Goal: Task Accomplishment & Management: Complete application form

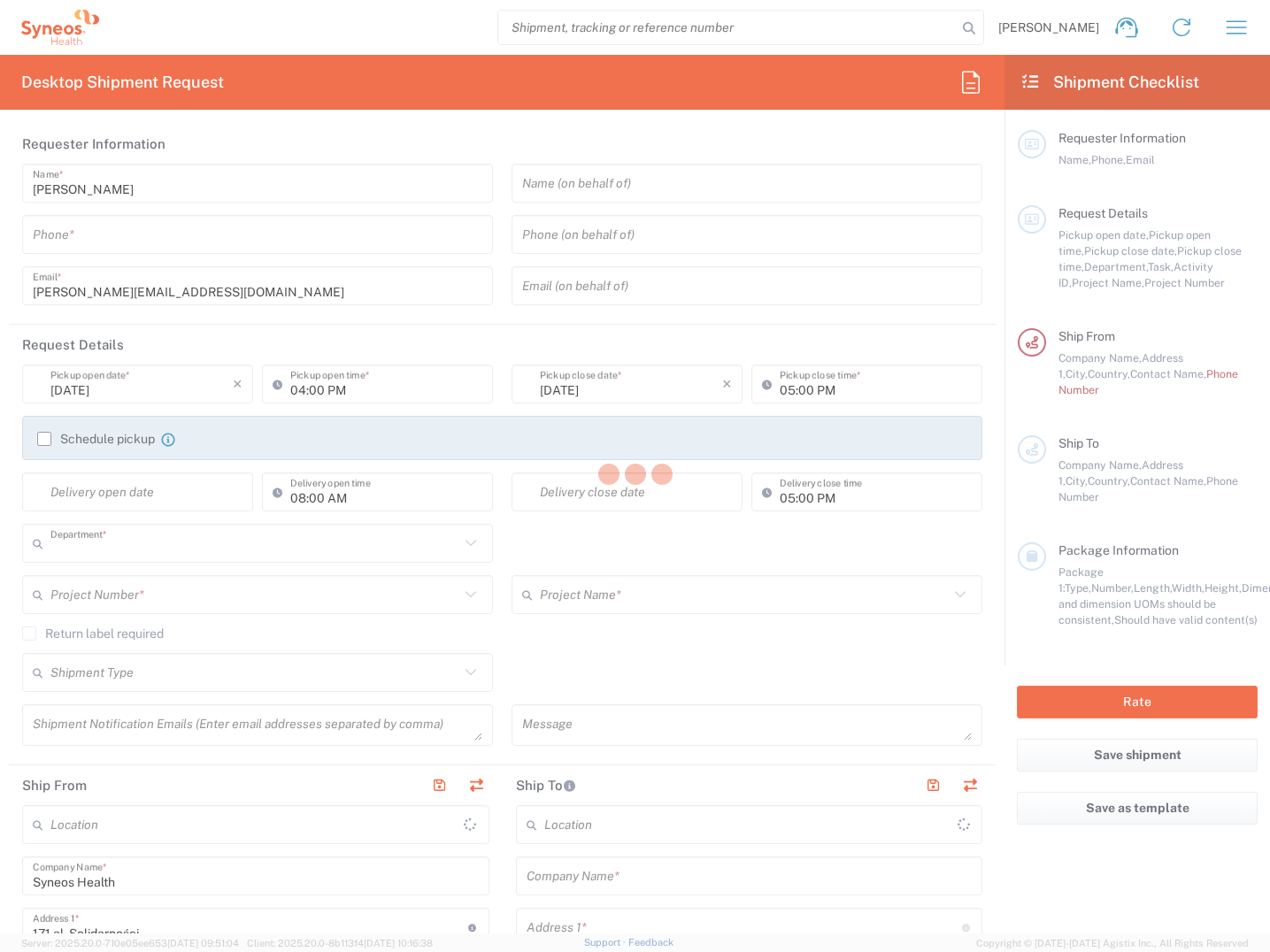
type input "3229"
type input "[GEOGRAPHIC_DATA]"
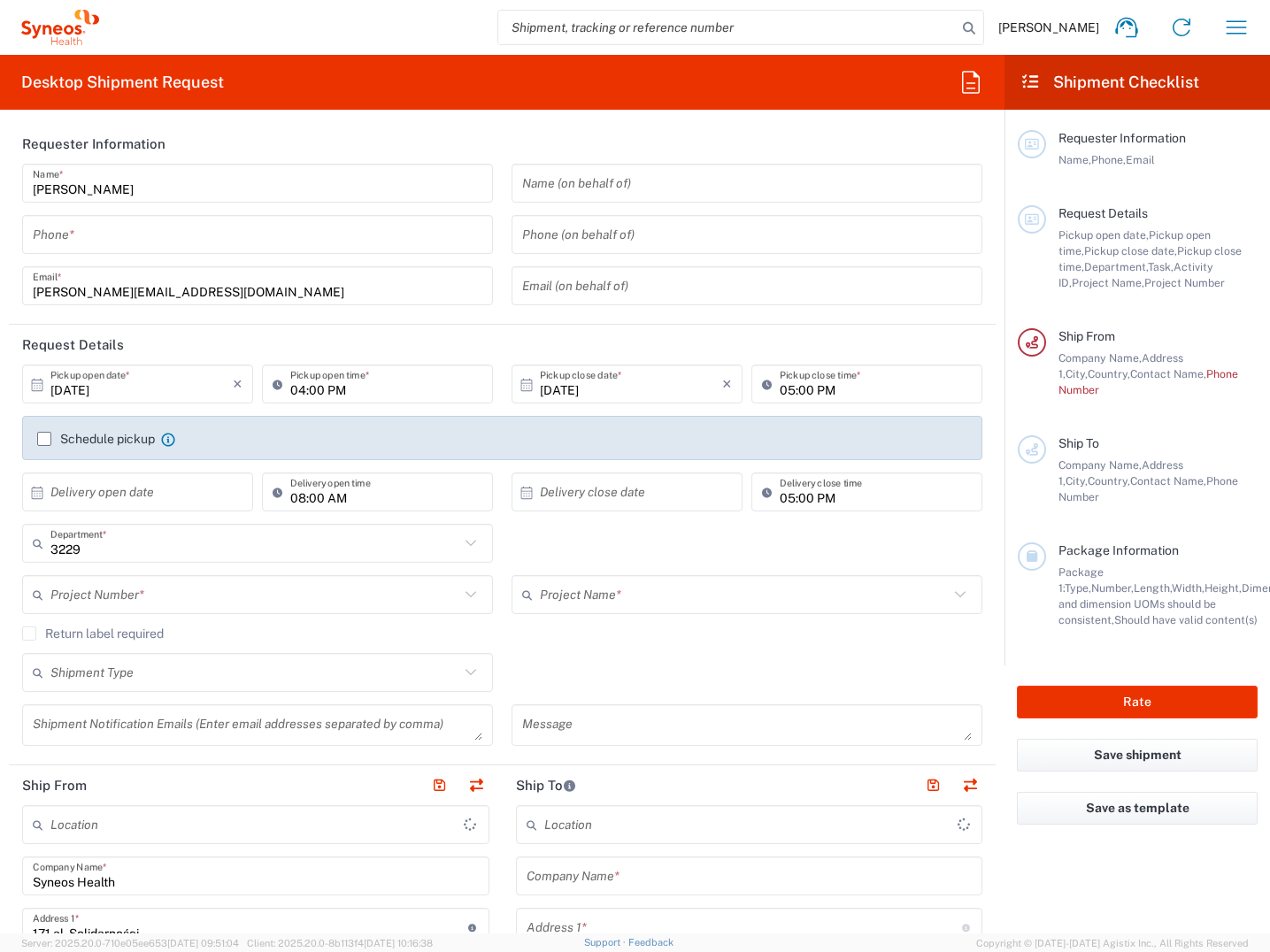
type input "Syneos Health Poland sp. z.o.o"
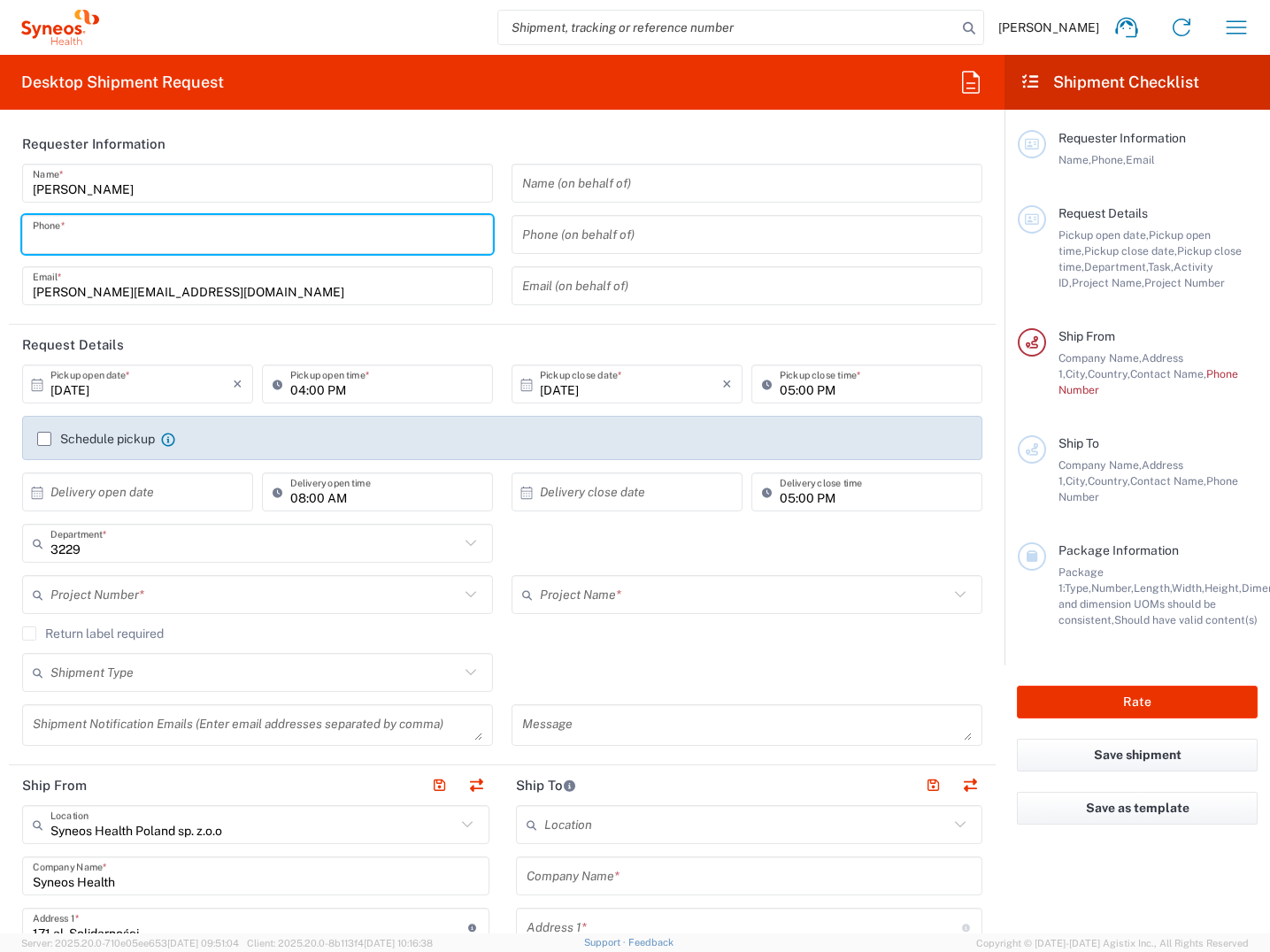
click at [146, 242] on input "tel" at bounding box center [258, 235] width 450 height 31
type input "882351939"
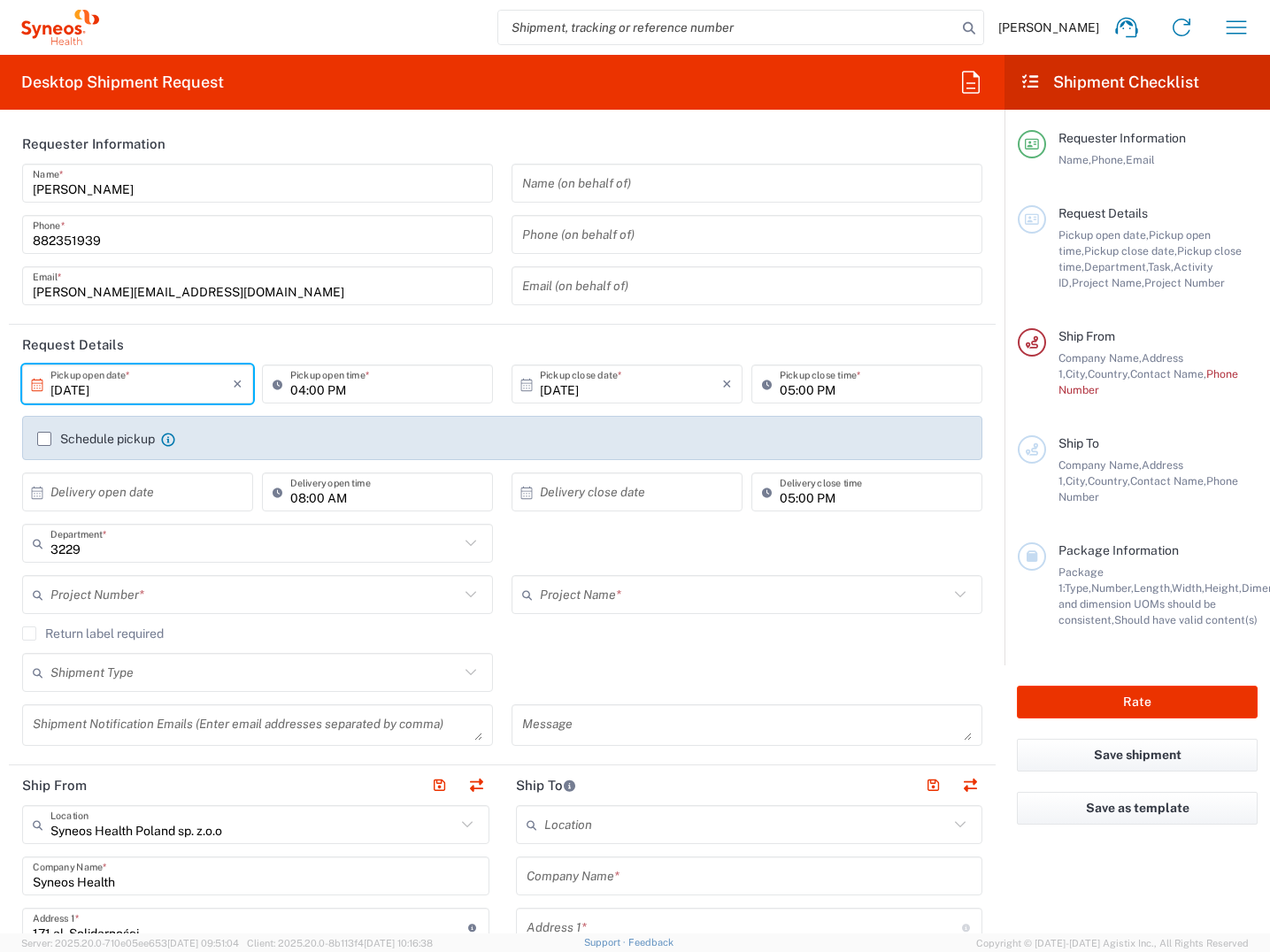
click at [169, 392] on input "[DATE]" at bounding box center [141, 384] width 182 height 31
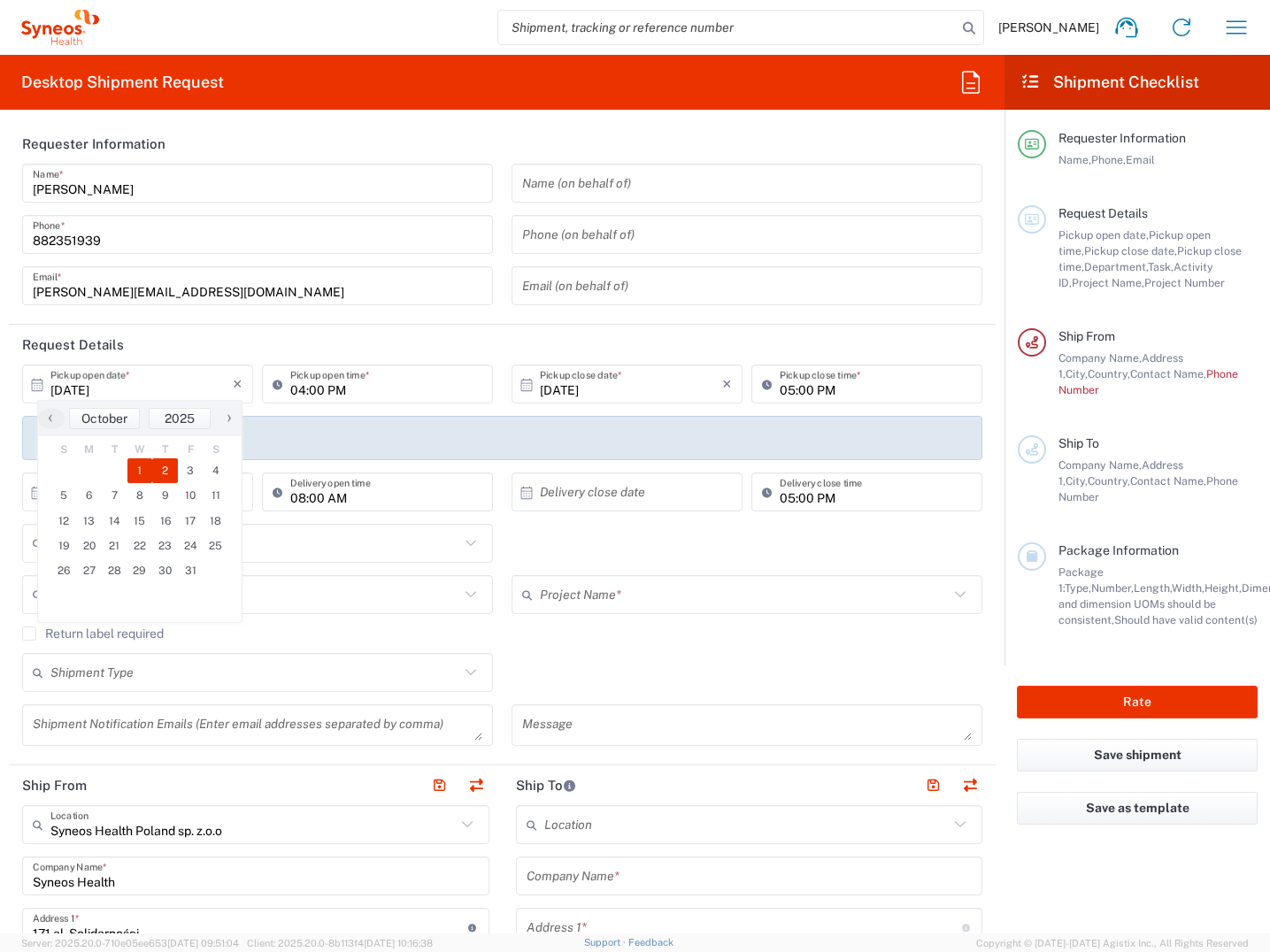
click at [167, 472] on span "2" at bounding box center [164, 470] width 25 height 24
type input "[DATE]"
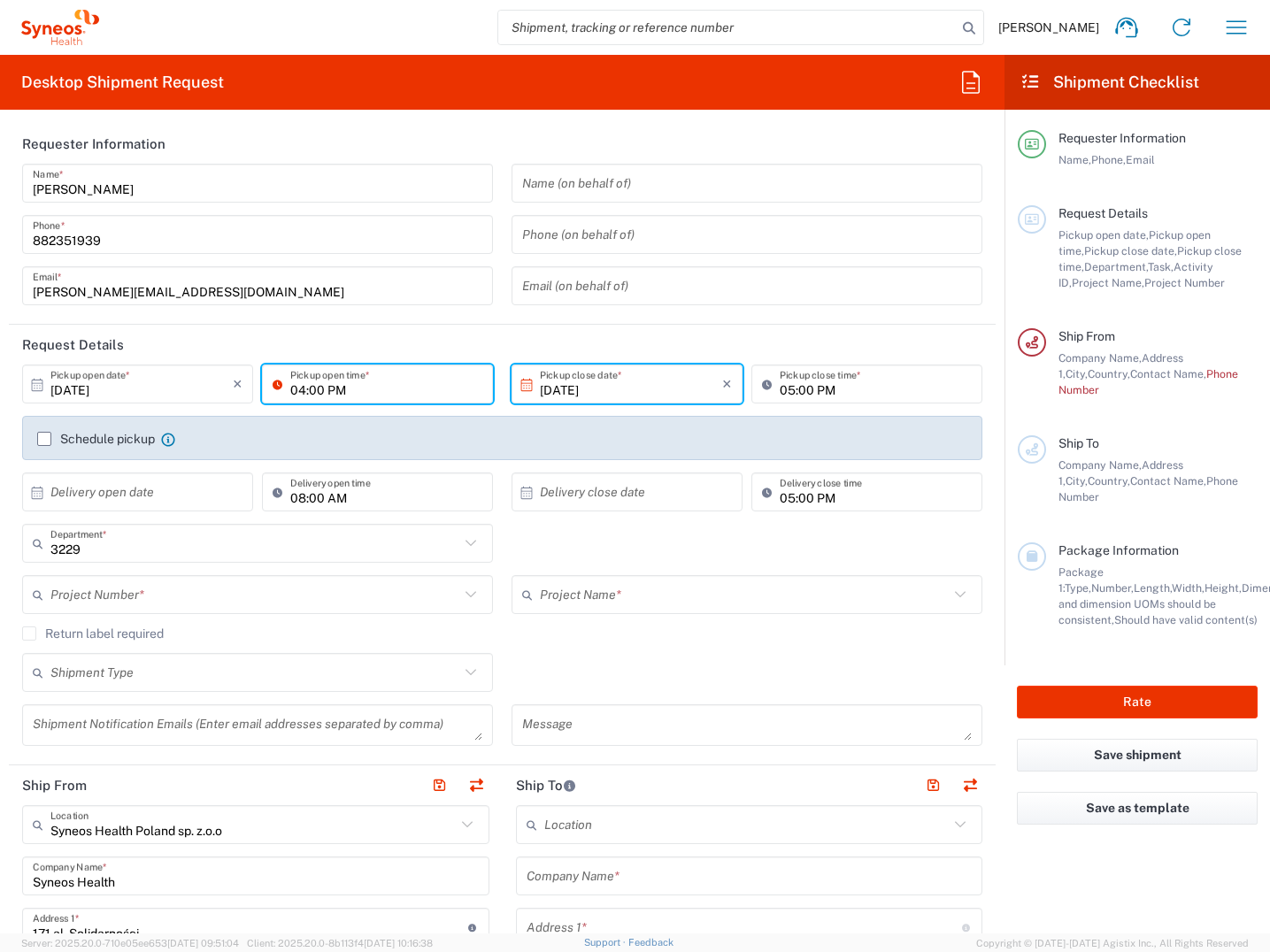
click at [350, 386] on input "04:00 PM" at bounding box center [385, 384] width 192 height 31
type input "08:00 AM"
click at [827, 394] on input "05:00 PM" at bounding box center [875, 384] width 192 height 31
type input "03:00 PM"
click at [98, 497] on input "text" at bounding box center [141, 493] width 182 height 31
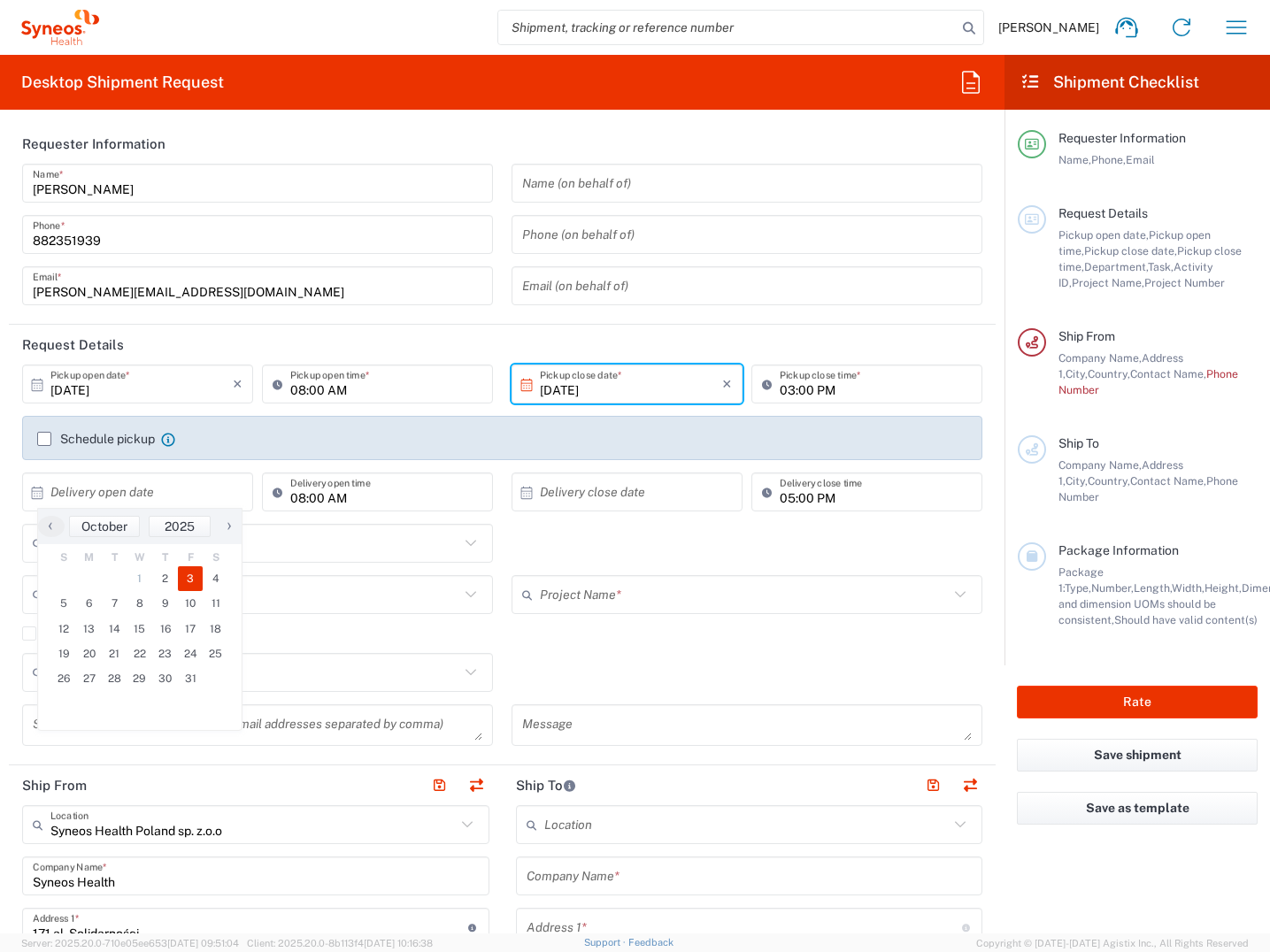
click at [190, 575] on span "3" at bounding box center [191, 578] width 25 height 24
type input "[DATE]"
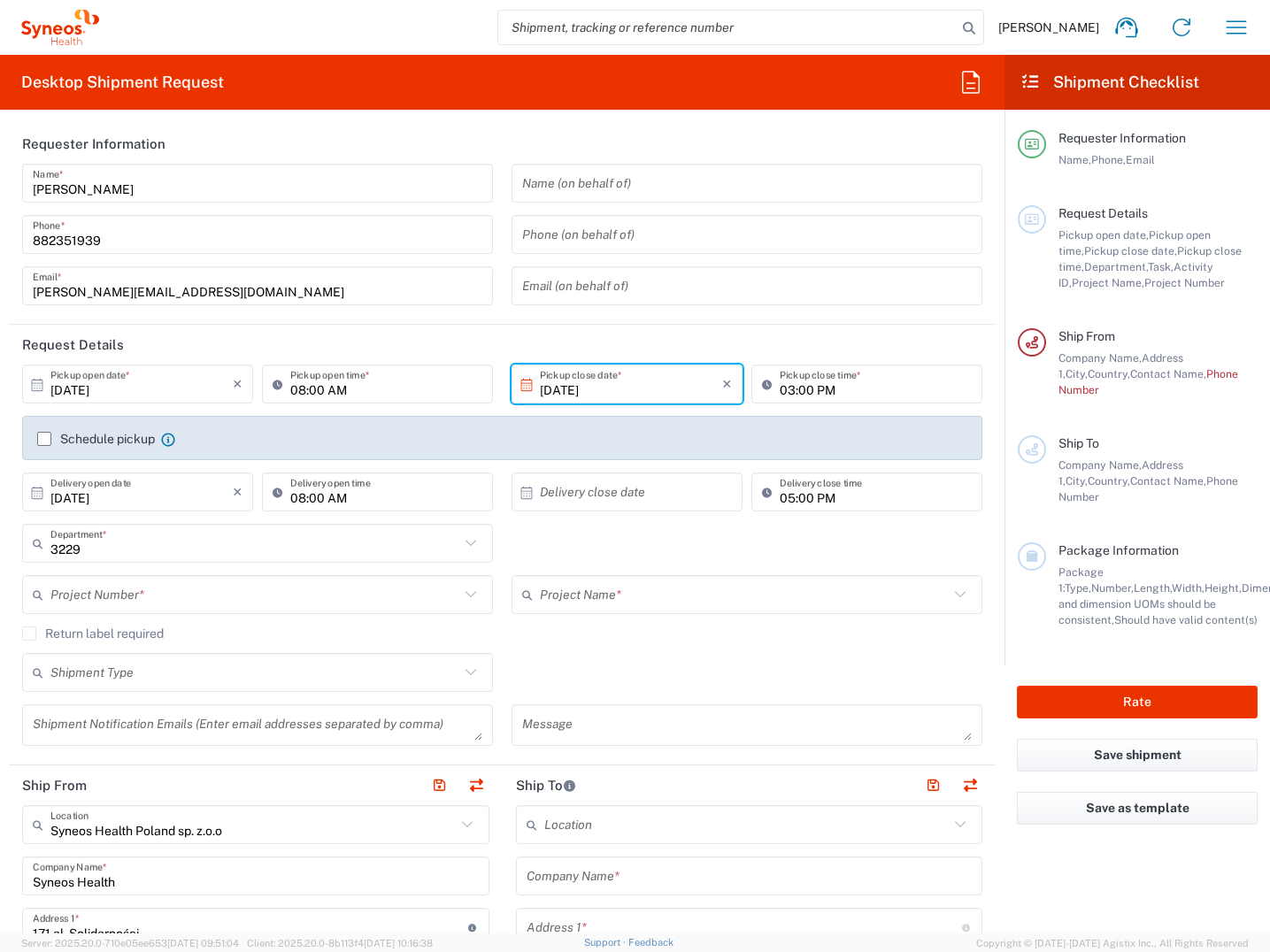
click at [603, 496] on input "text" at bounding box center [631, 493] width 182 height 31
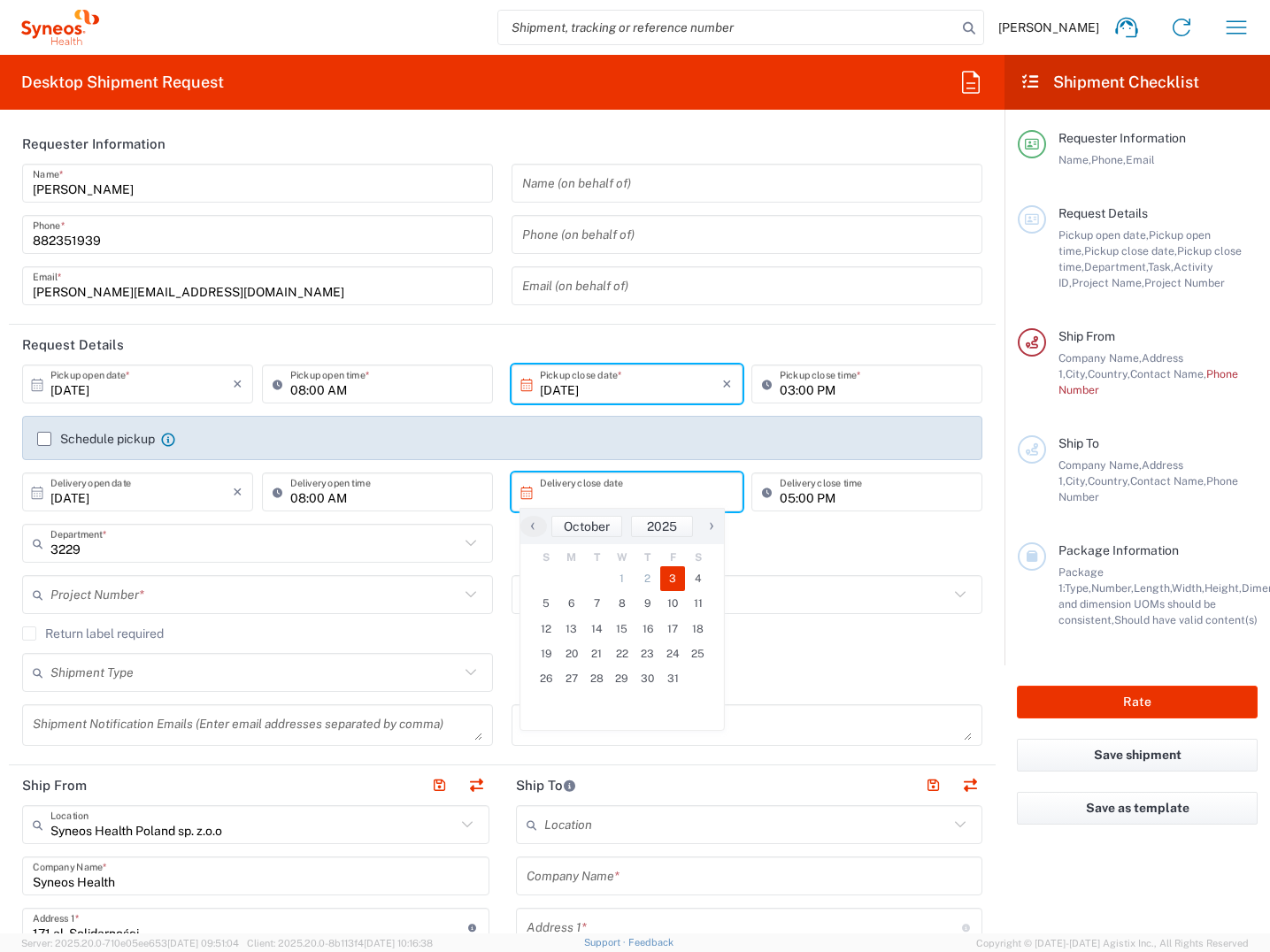
click at [670, 580] on span "3" at bounding box center [672, 578] width 25 height 24
type input "[DATE]"
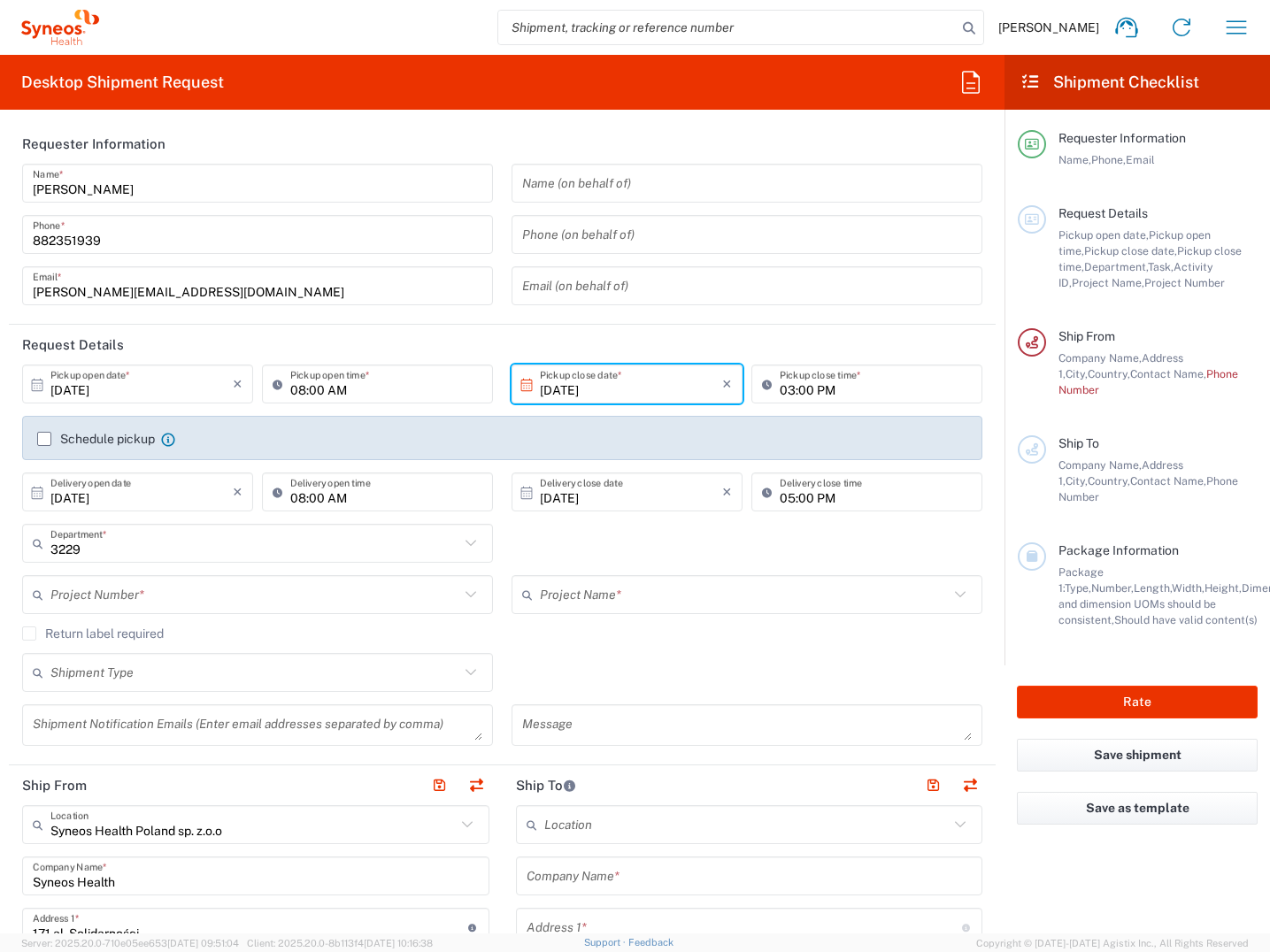
click at [780, 497] on input "05:00 PM" at bounding box center [875, 493] width 192 height 31
type input "03:00 PM"
click at [171, 596] on input "text" at bounding box center [255, 595] width 409 height 31
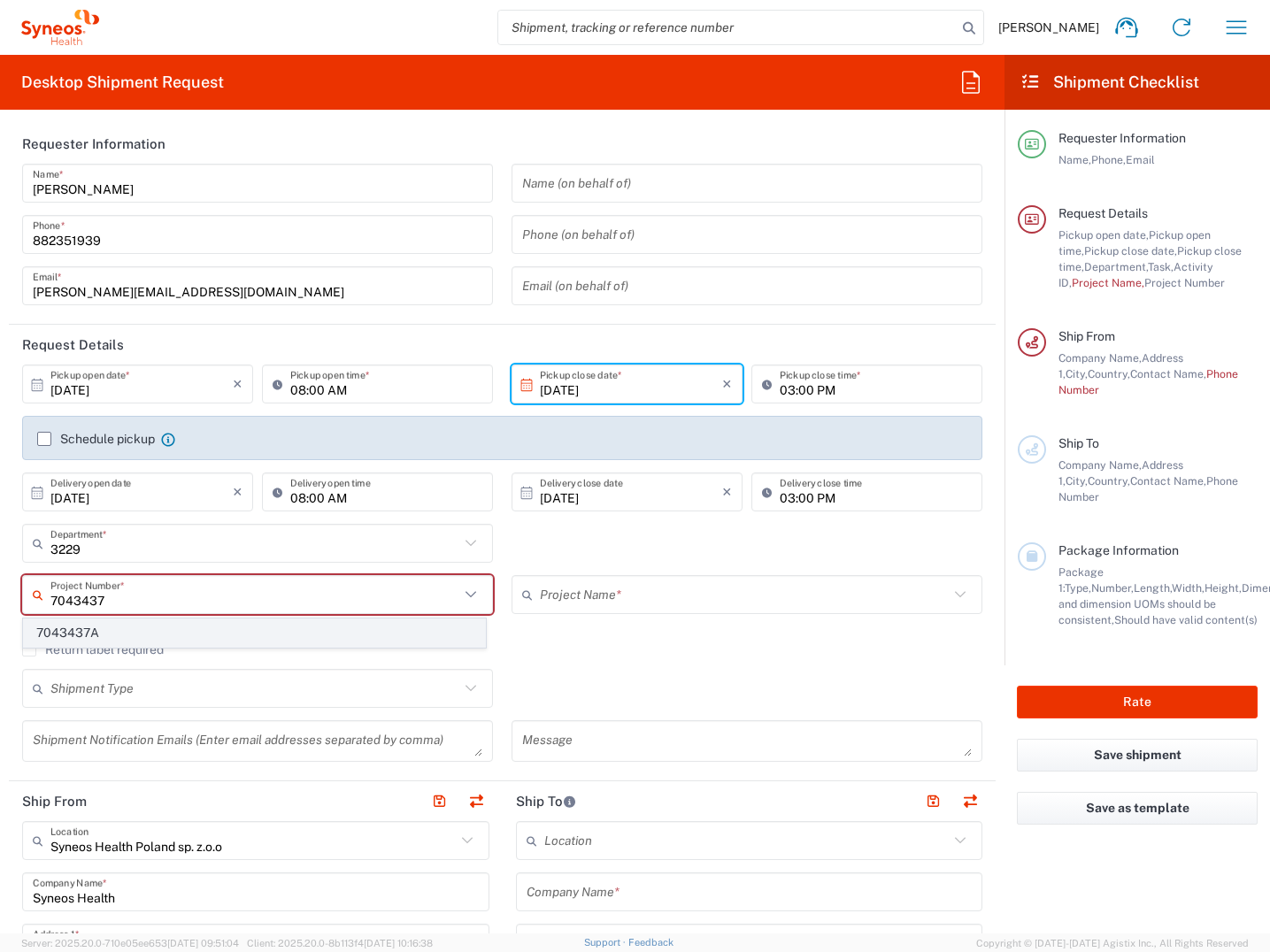
click at [51, 636] on span "7043437A" at bounding box center [255, 633] width 461 height 27
type input "7043437A"
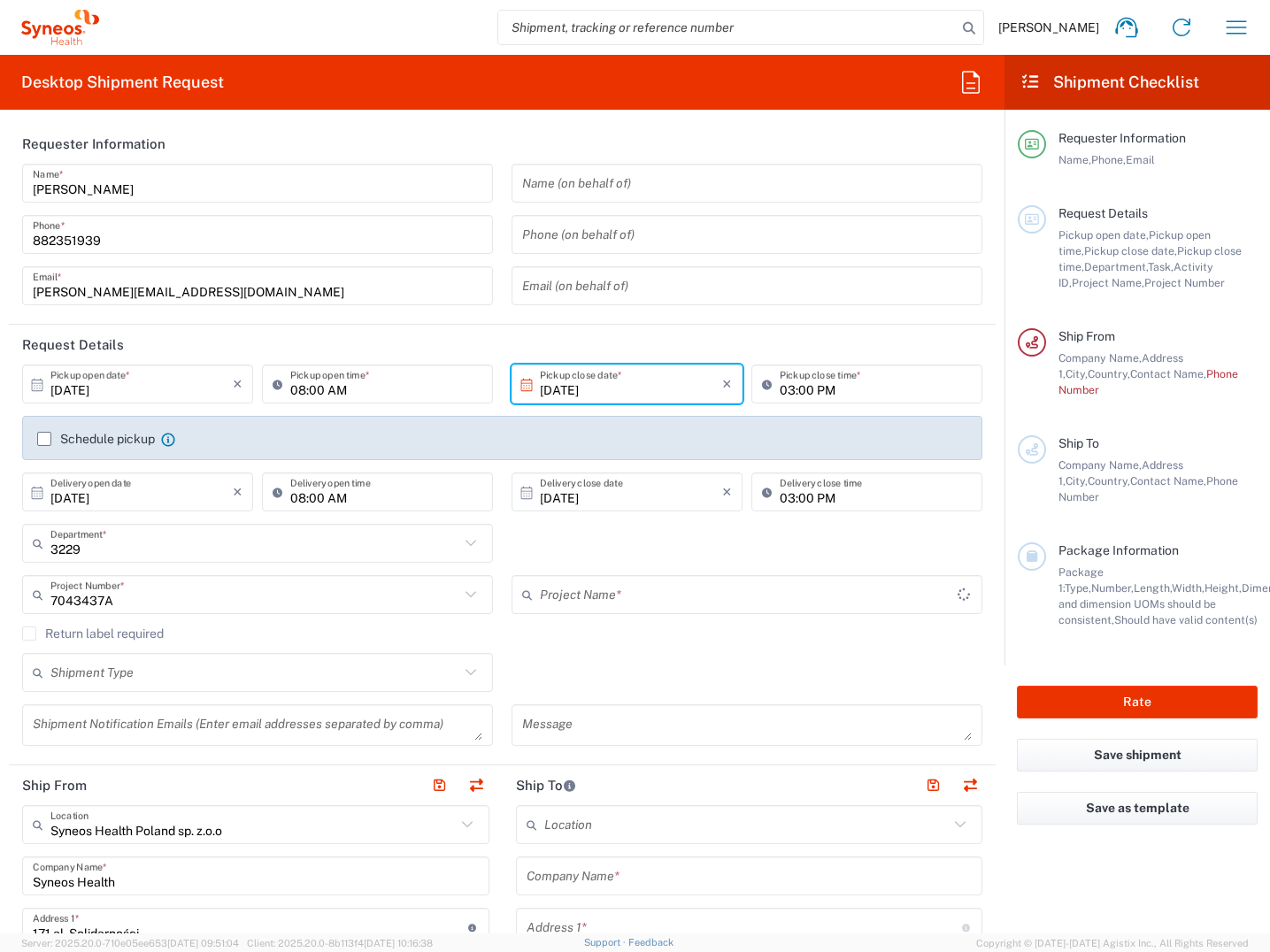
type input "Allergy 7043437A"
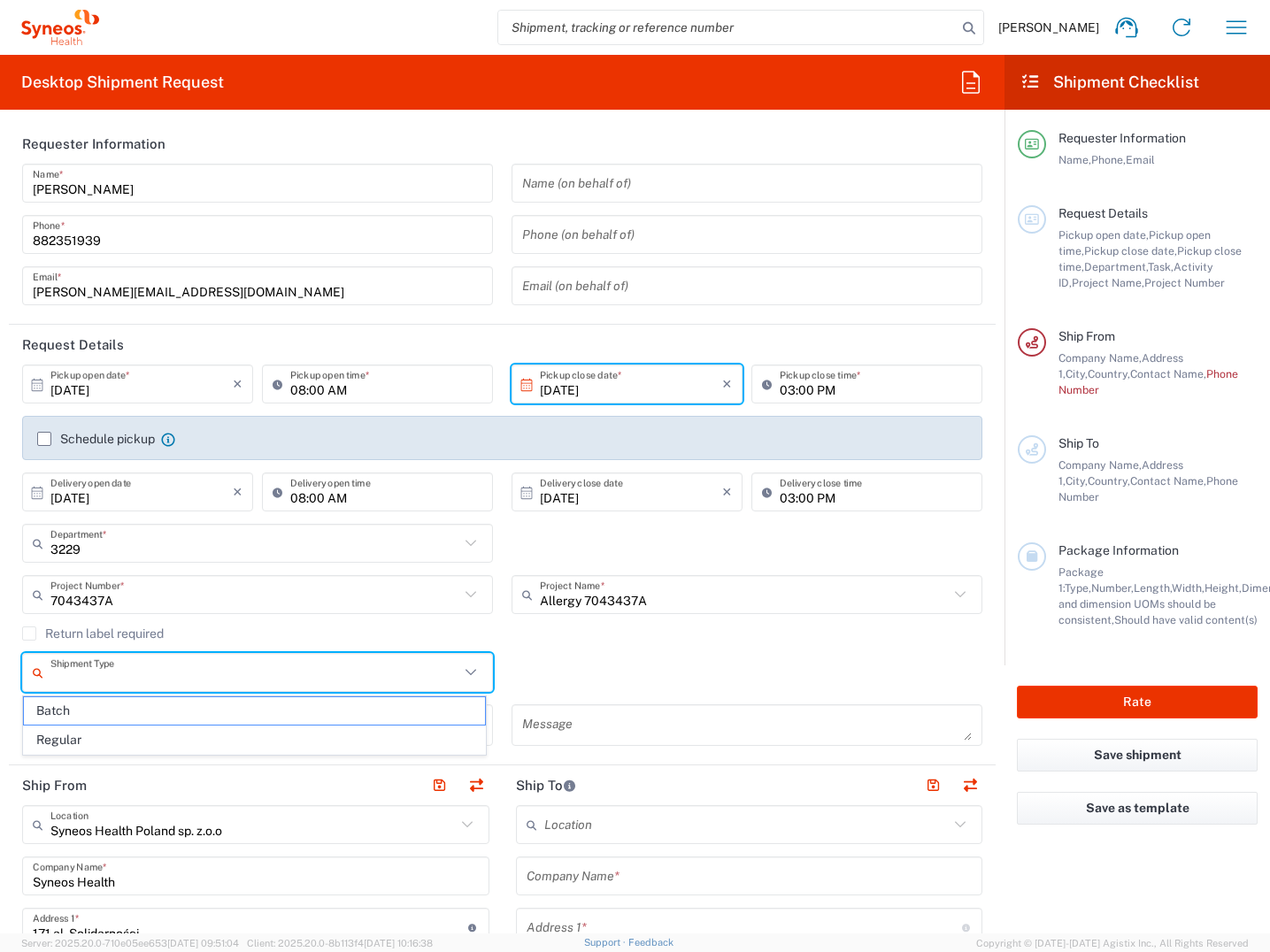
click at [257, 677] on input "text" at bounding box center [255, 673] width 409 height 31
click at [257, 714] on span "Batch" at bounding box center [255, 711] width 461 height 27
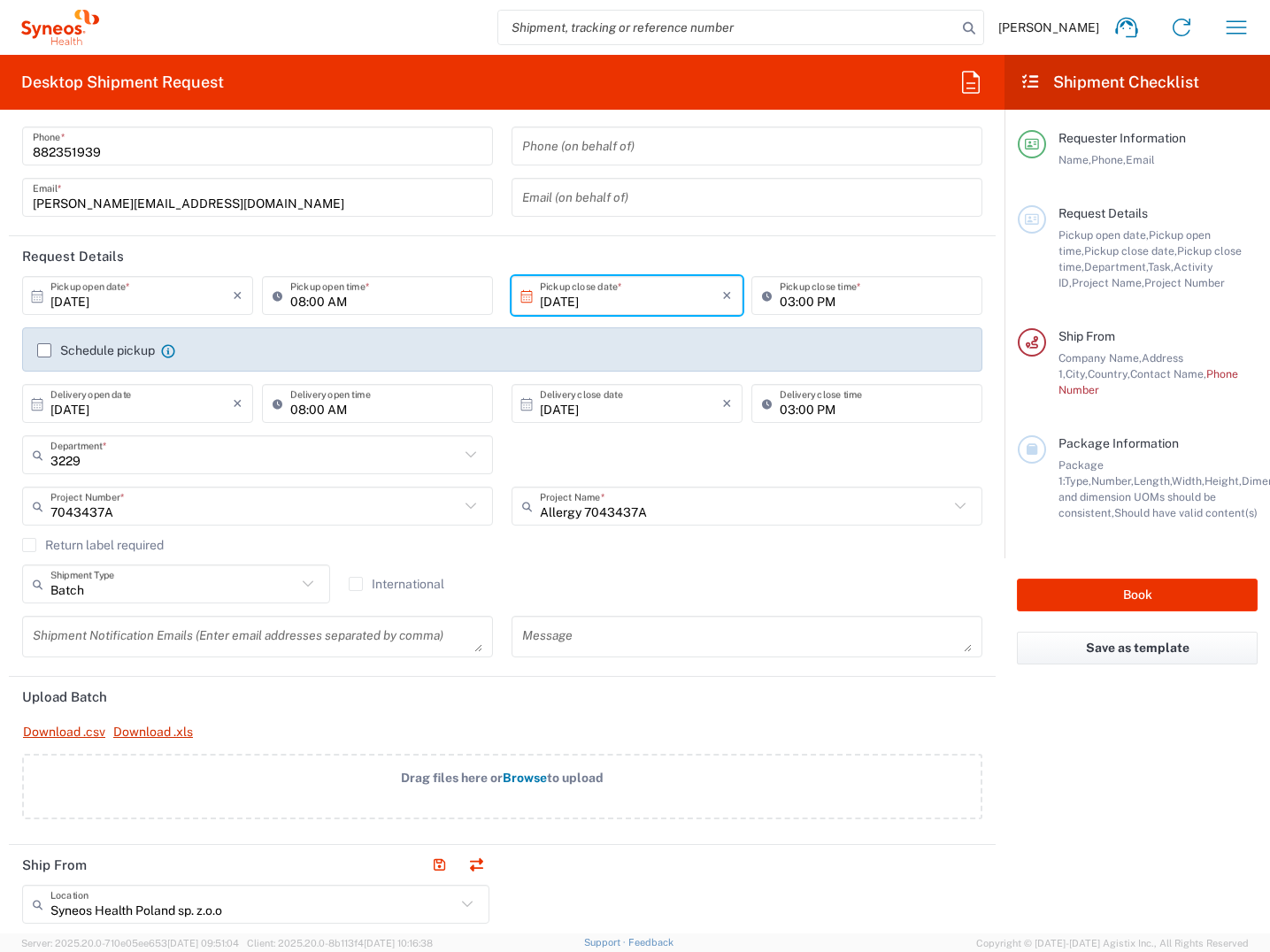
scroll to position [177, 0]
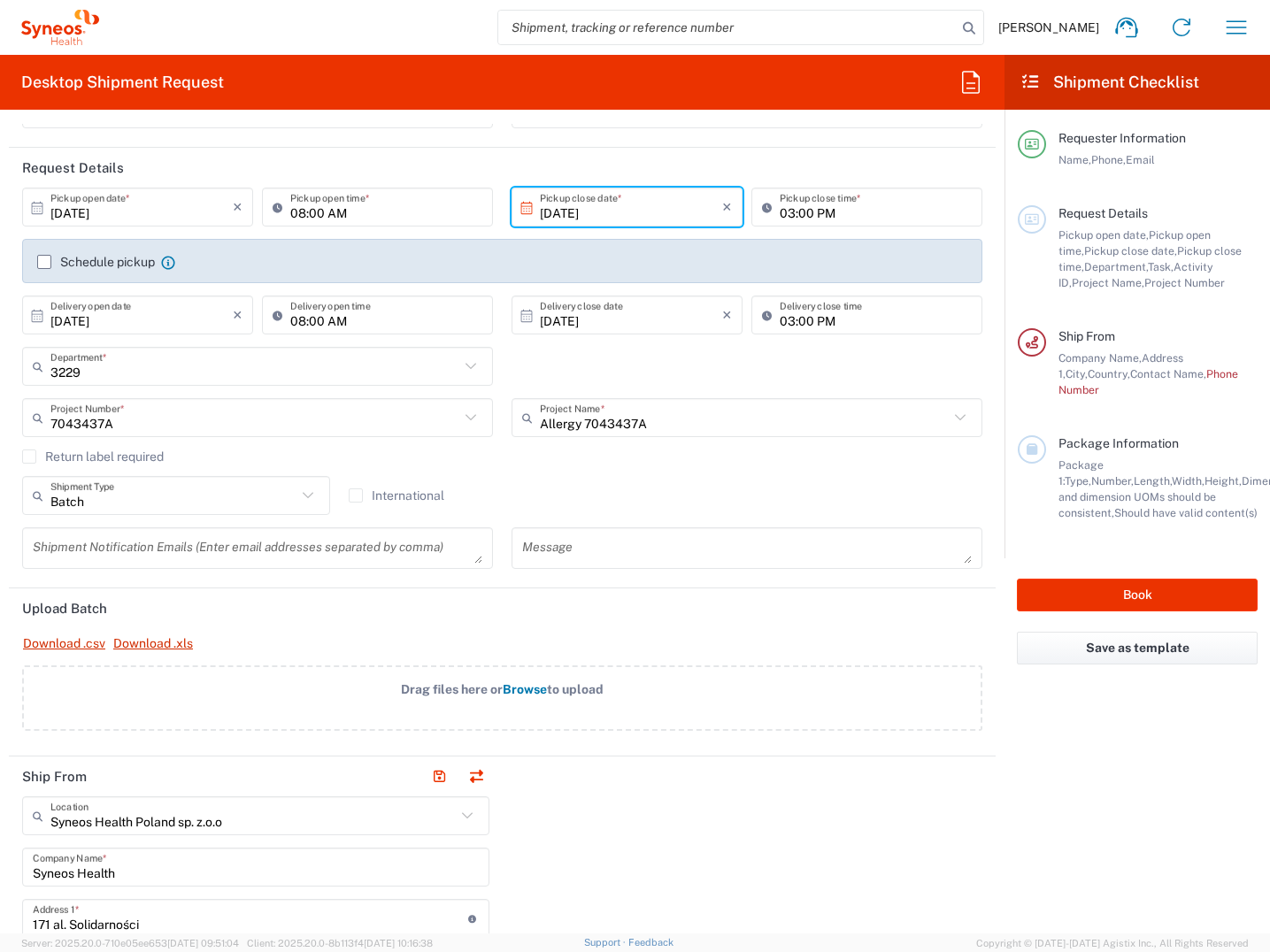
click at [199, 501] on input "Batch" at bounding box center [173, 496] width 246 height 31
click at [191, 562] on span "Regular" at bounding box center [174, 564] width 300 height 27
type input "Regular"
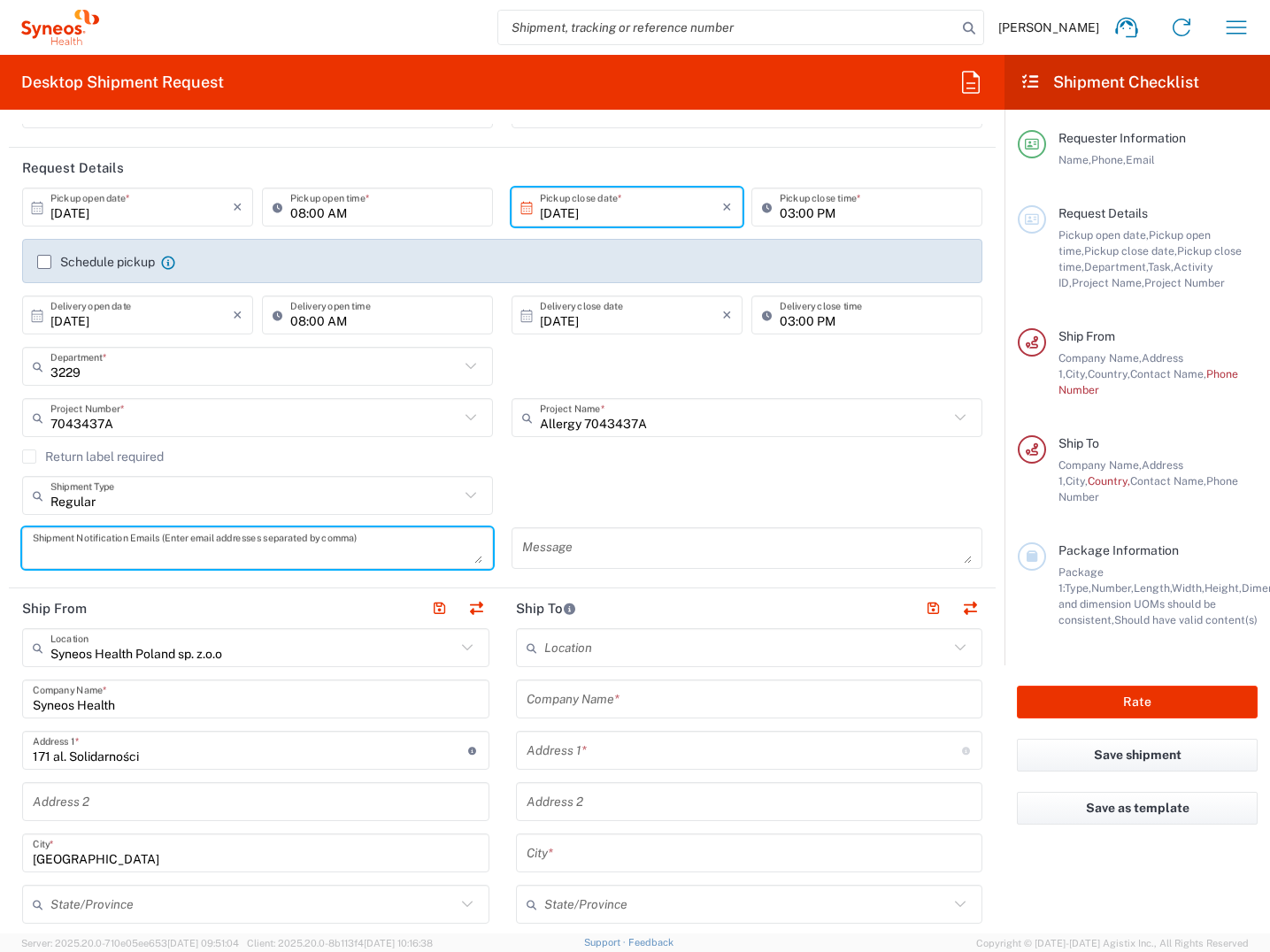
click at [184, 550] on textarea at bounding box center [258, 548] width 450 height 31
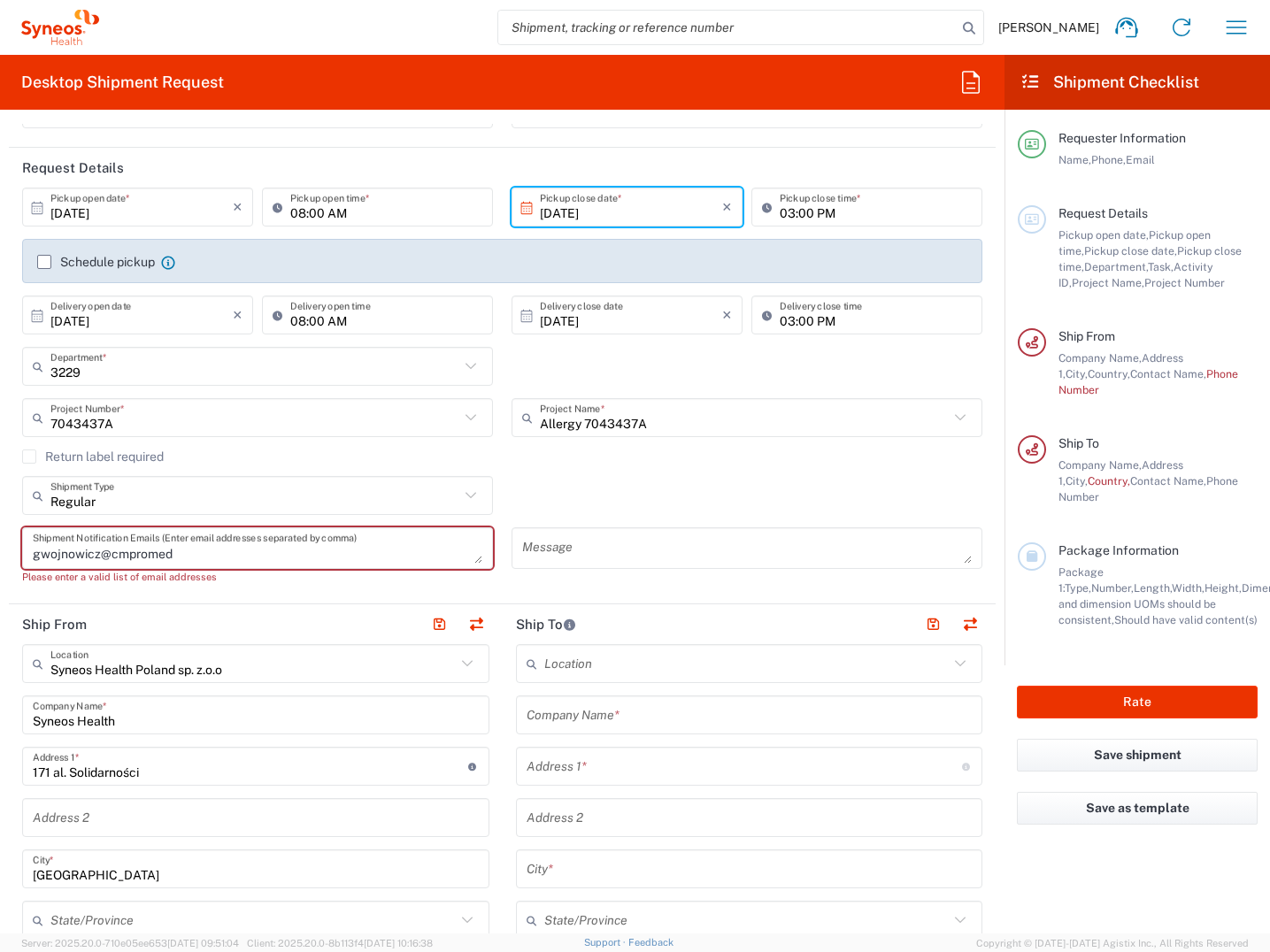
click at [192, 559] on textarea "gwojnowicz@cmpromed" at bounding box center [258, 548] width 450 height 31
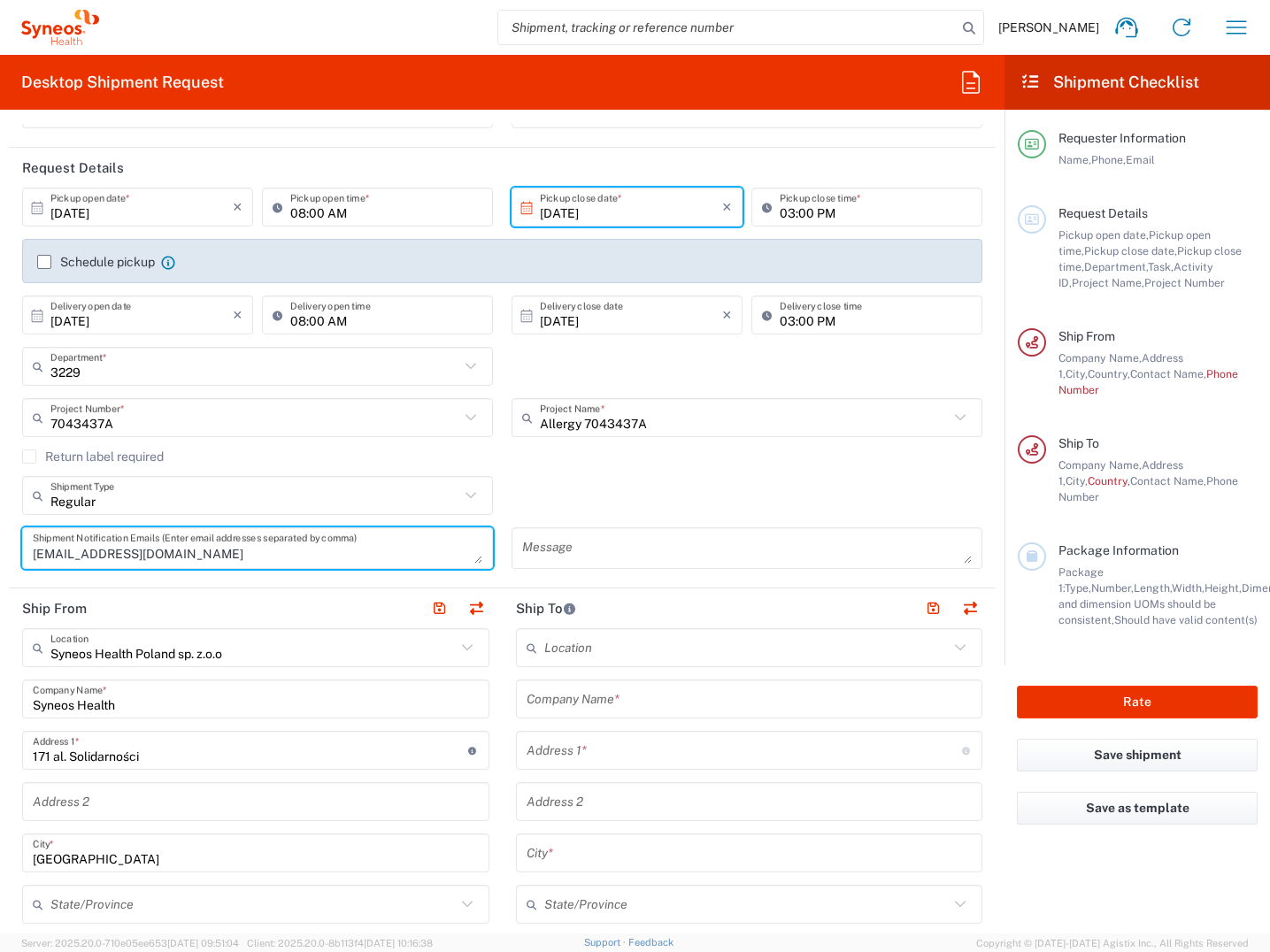
scroll to position [266, 0]
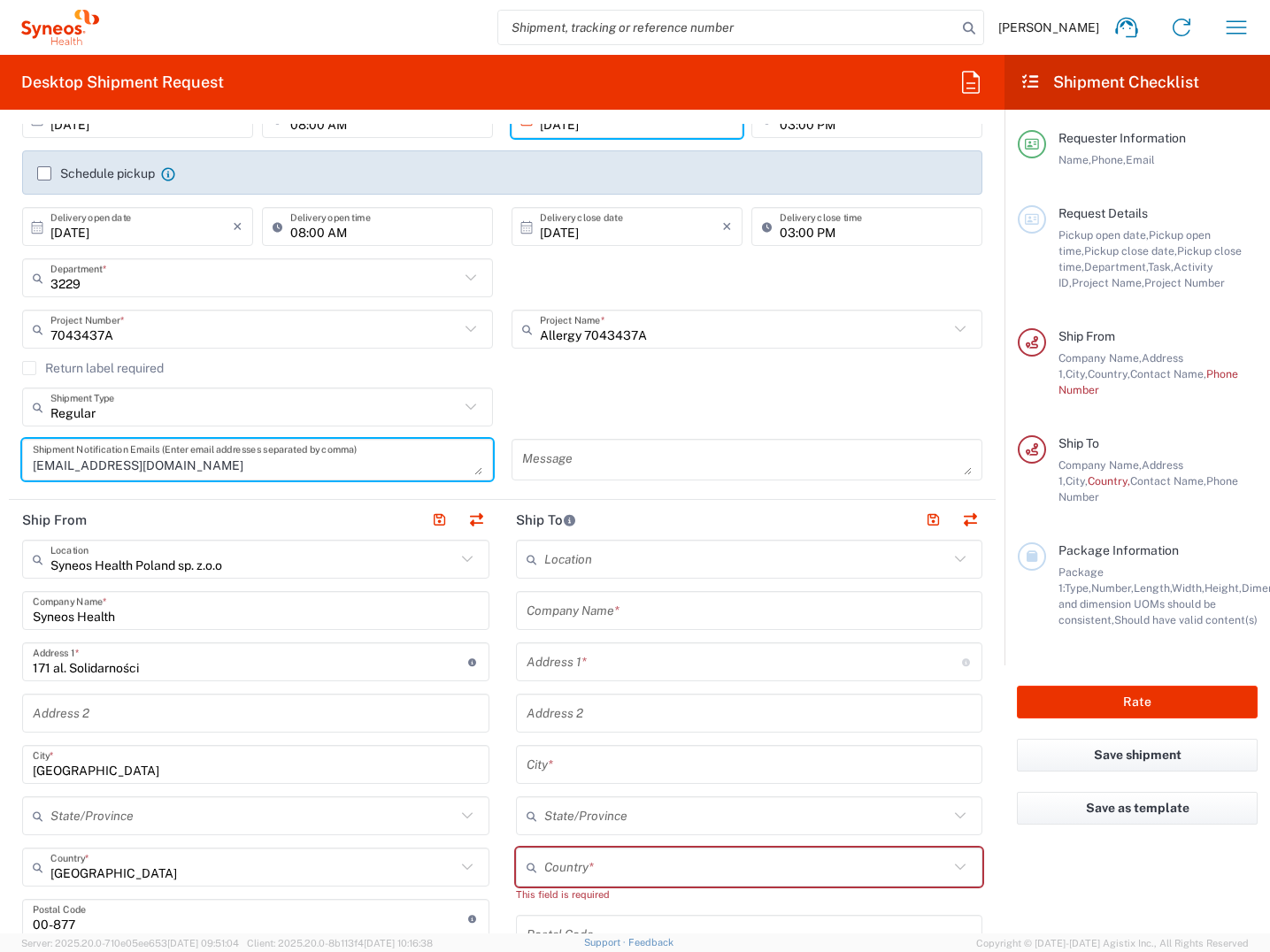
type textarea "[EMAIL_ADDRESS][DOMAIN_NAME]"
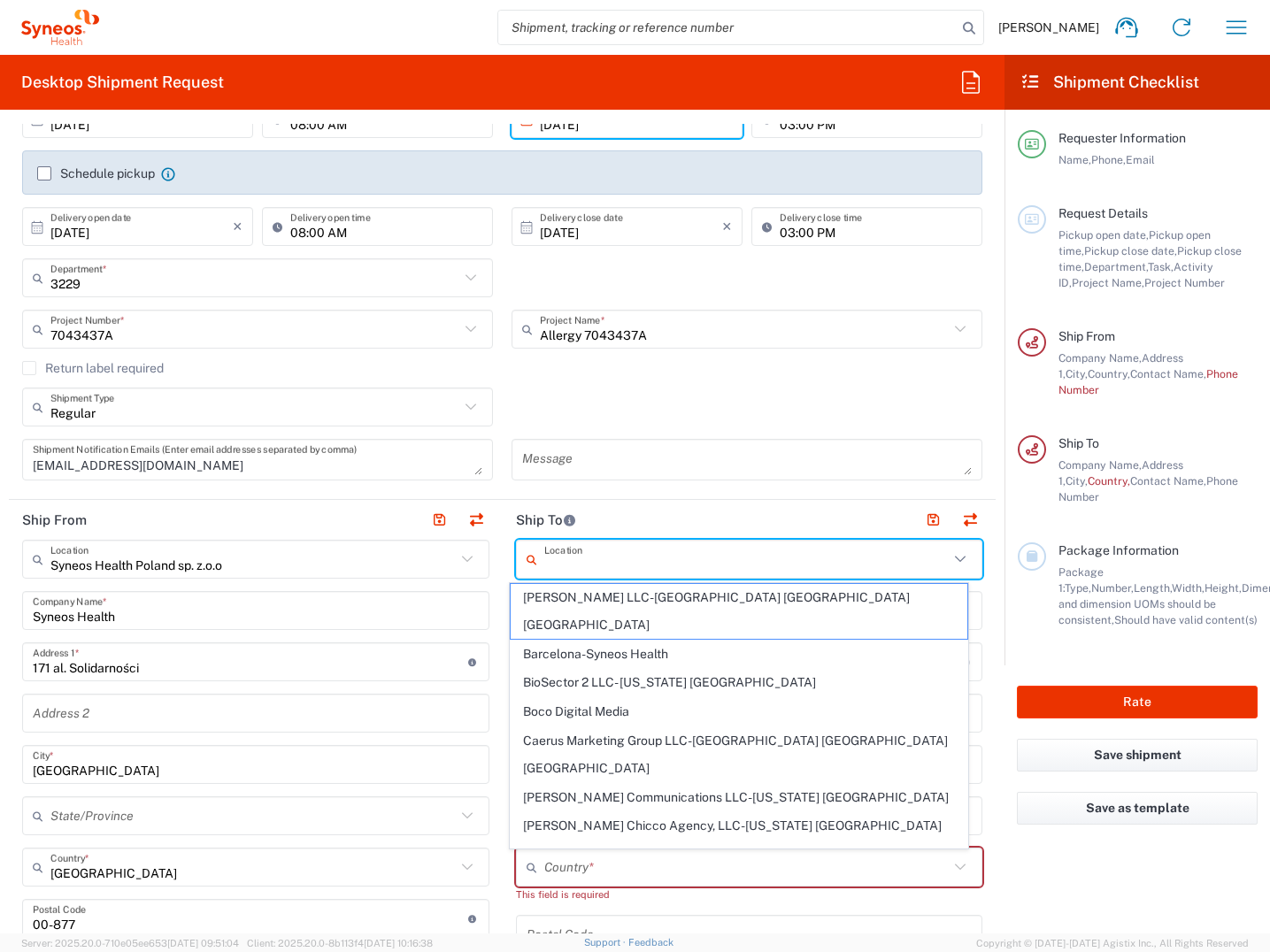
click at [556, 560] on input "text" at bounding box center [746, 560] width 405 height 31
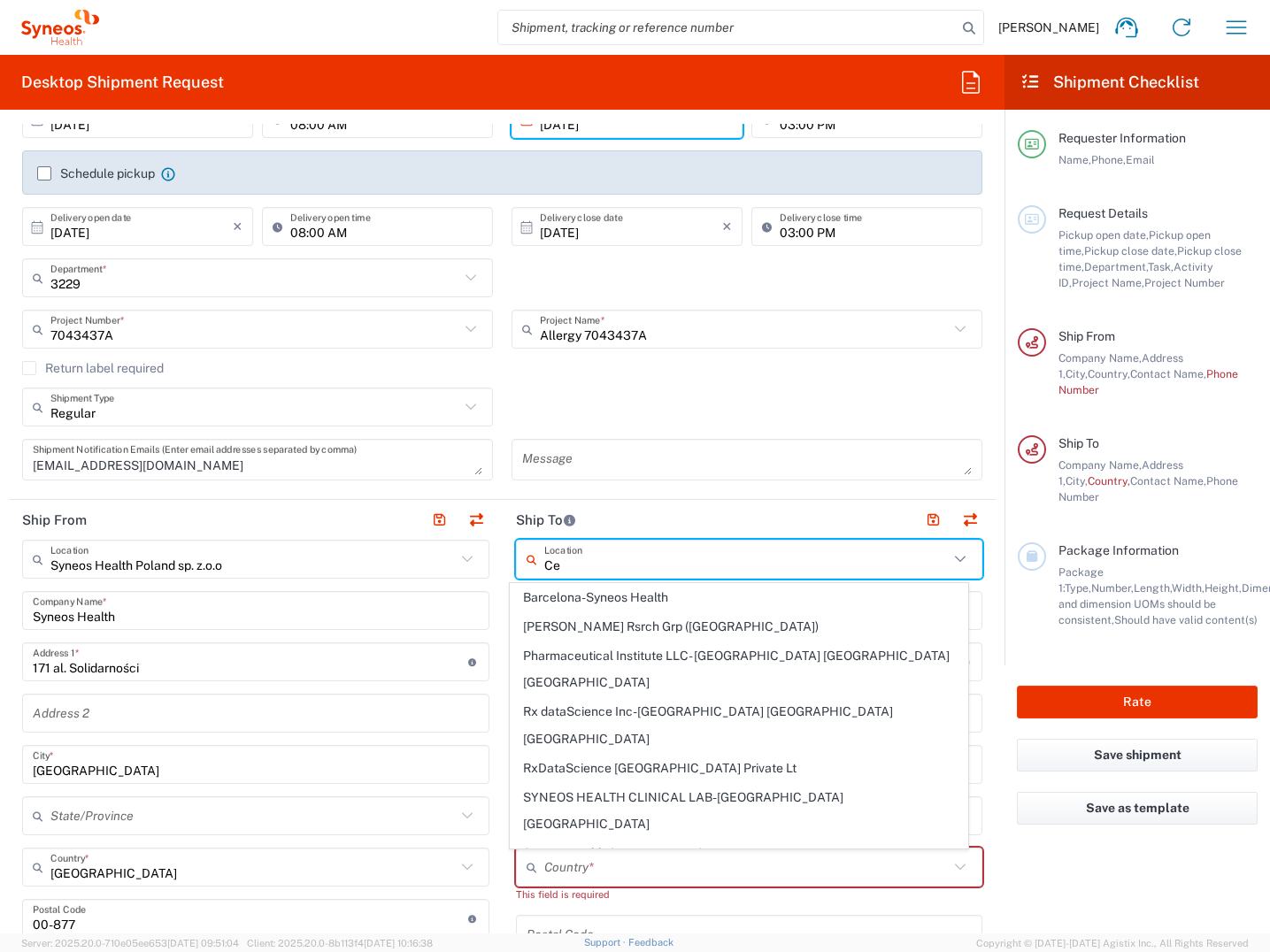
type input "C"
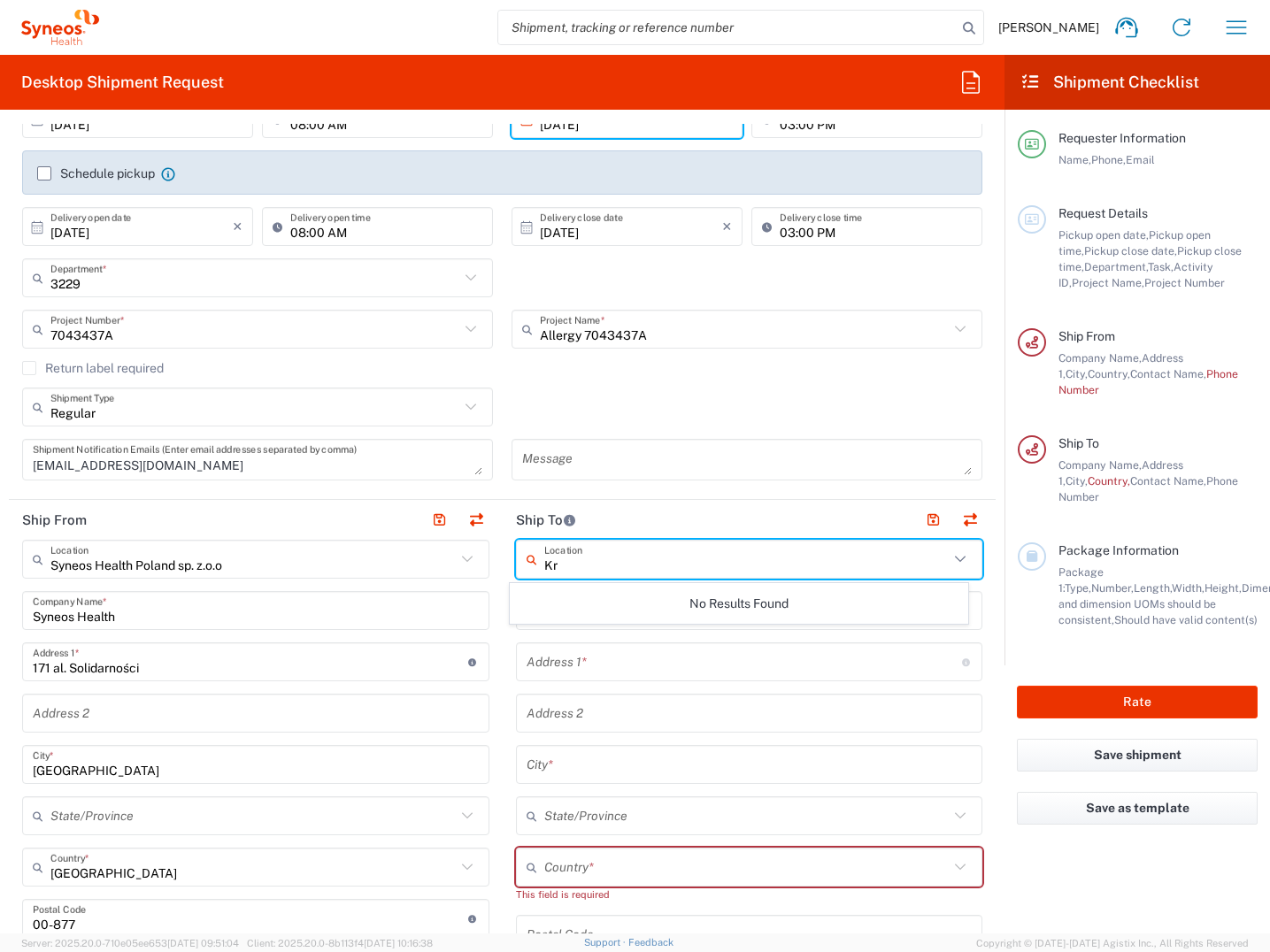
type input "K"
type input "P"
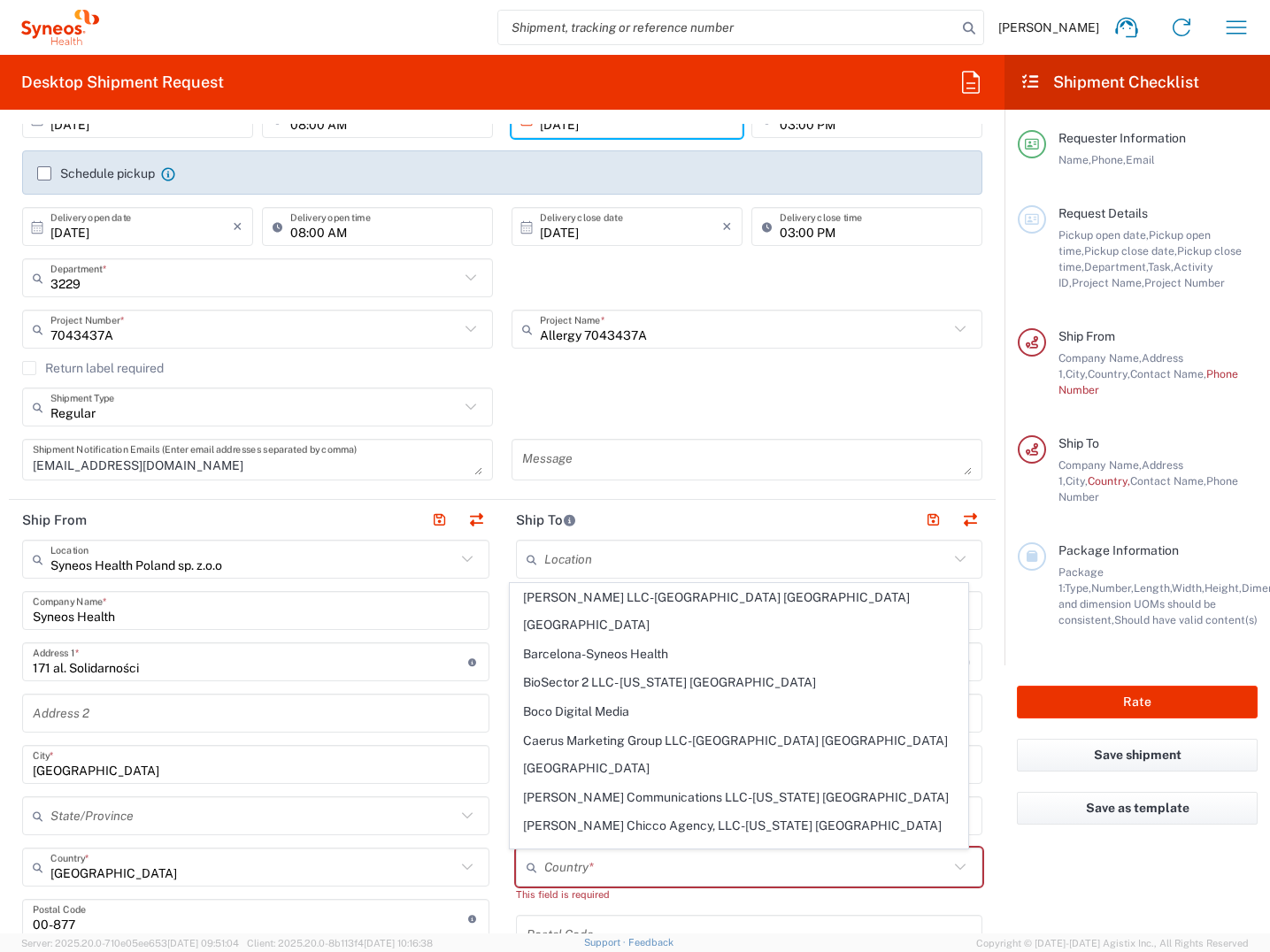
click at [982, 703] on form "Requester Information [PERSON_NAME] Name * [PHONE_NUMBER] Phone * [PERSON_NAME]…" at bounding box center [502, 529] width 1004 height 810
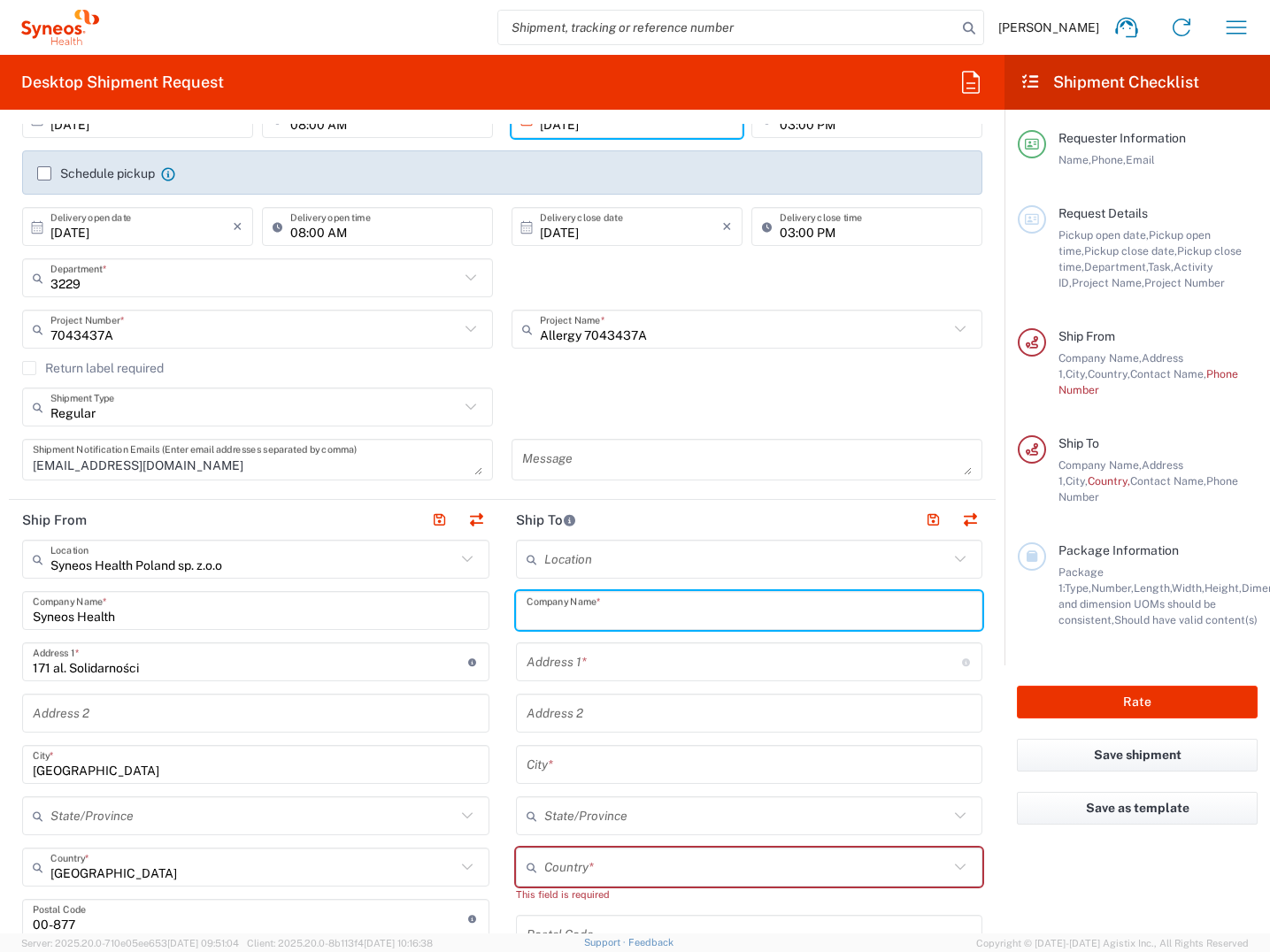
click at [651, 611] on input "text" at bounding box center [749, 611] width 446 height 31
type input "Centrum Medyczne Promed"
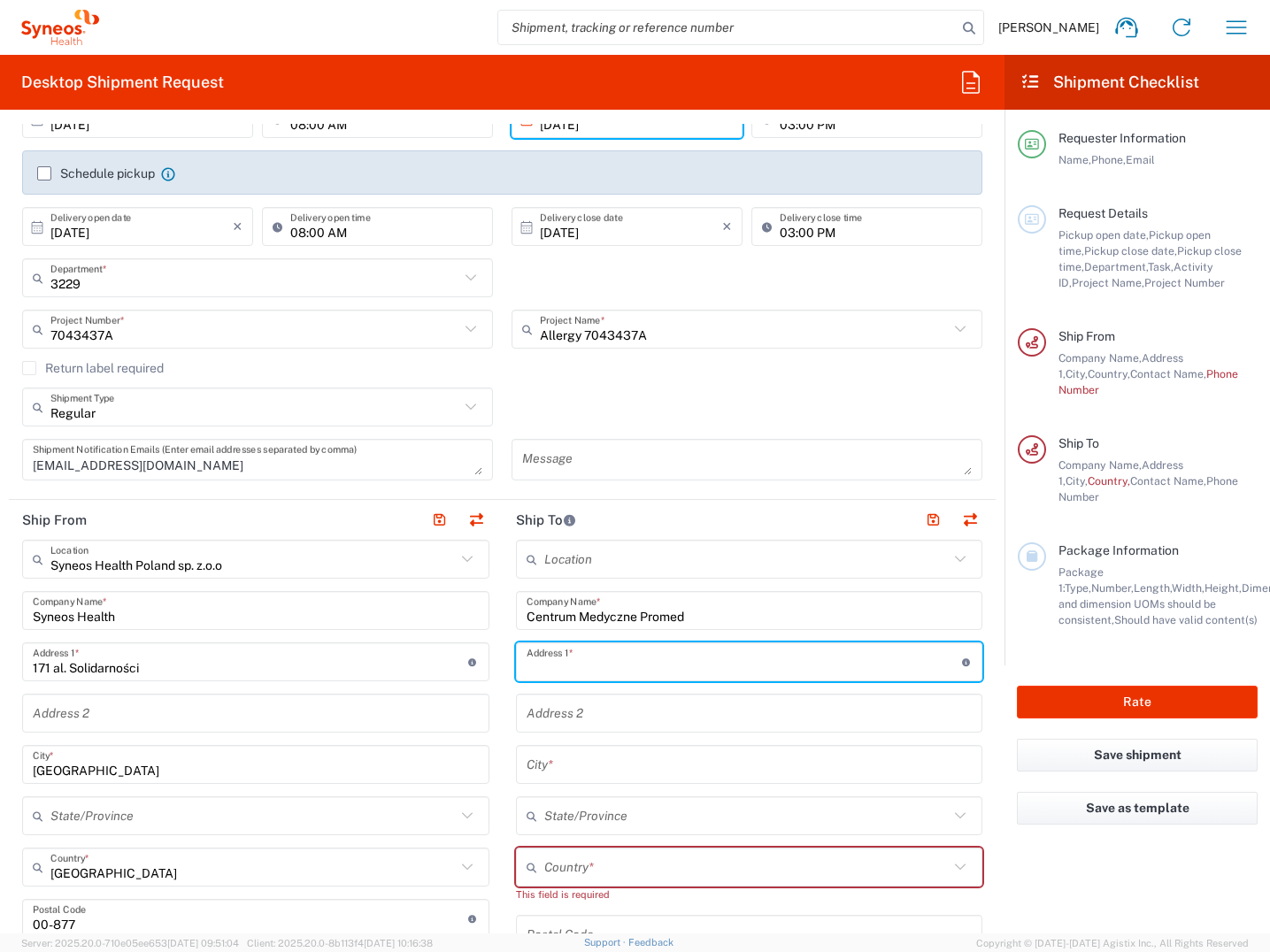
click at [614, 675] on input "text" at bounding box center [744, 663] width 435 height 31
type input "Nad Strugą 7"
click at [636, 864] on input "text" at bounding box center [746, 868] width 405 height 31
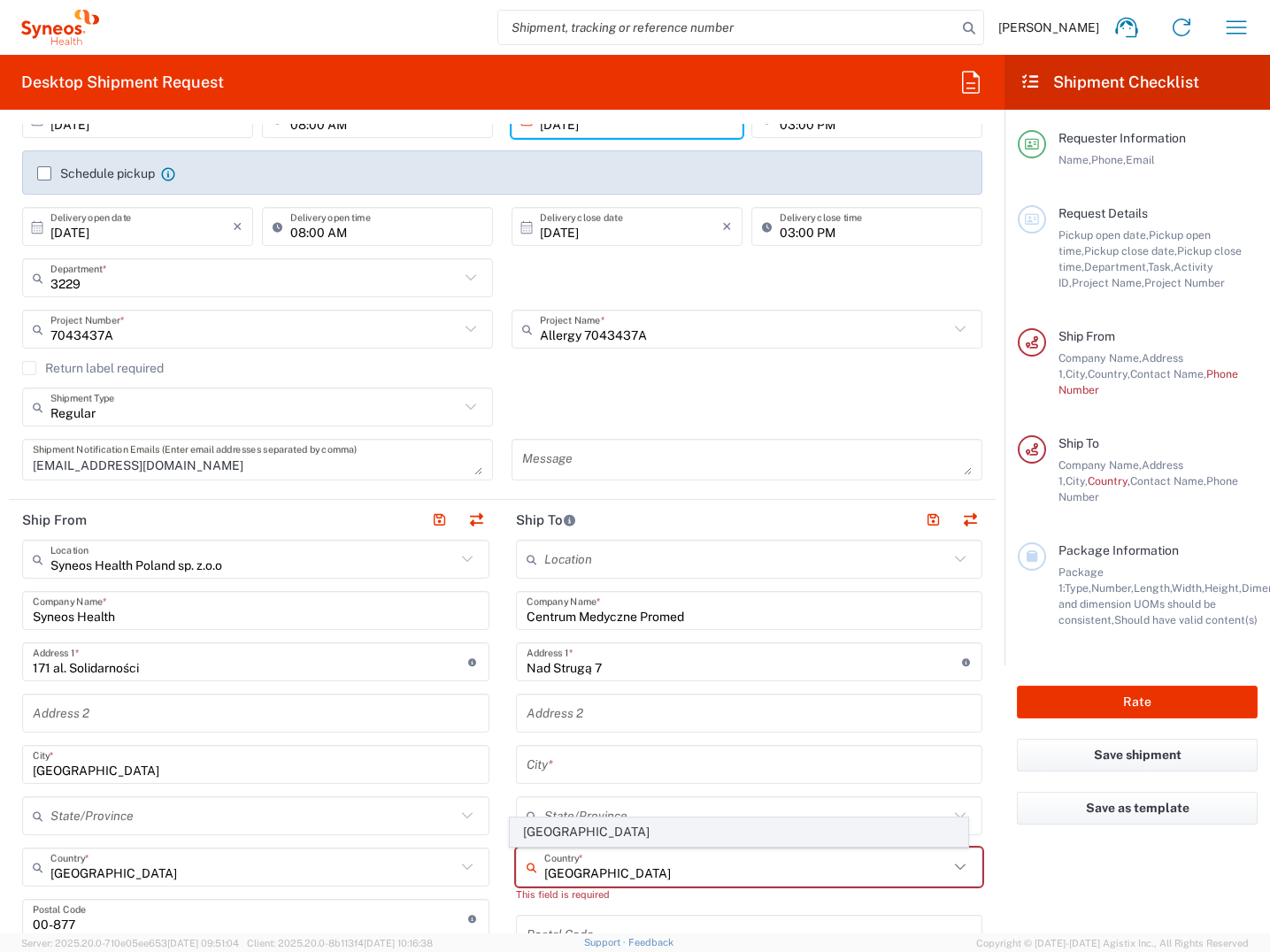
type input "[GEOGRAPHIC_DATA]"
click at [604, 840] on span "[GEOGRAPHIC_DATA]" at bounding box center [739, 832] width 456 height 27
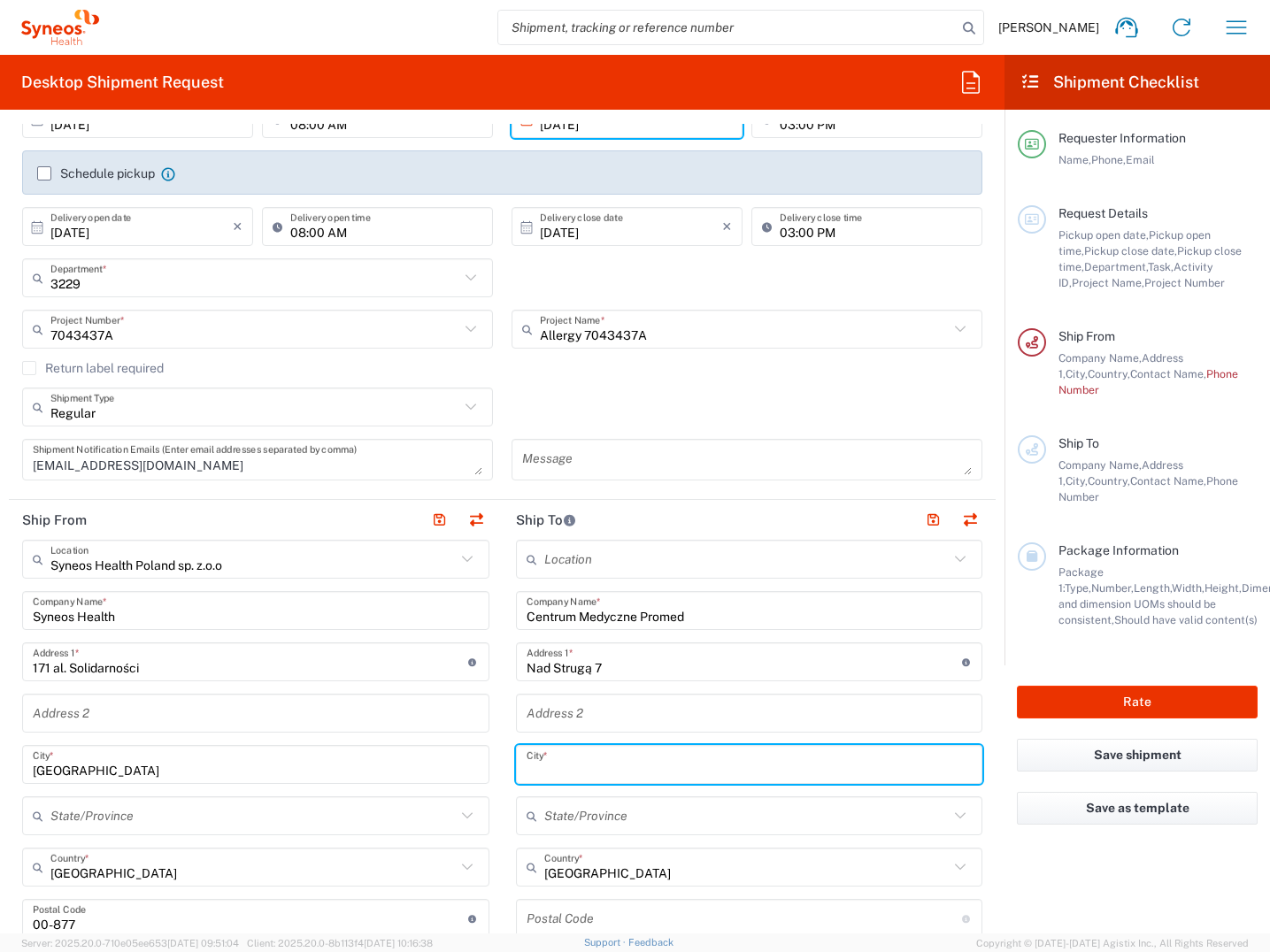
click at [568, 760] on input "text" at bounding box center [749, 765] width 446 height 31
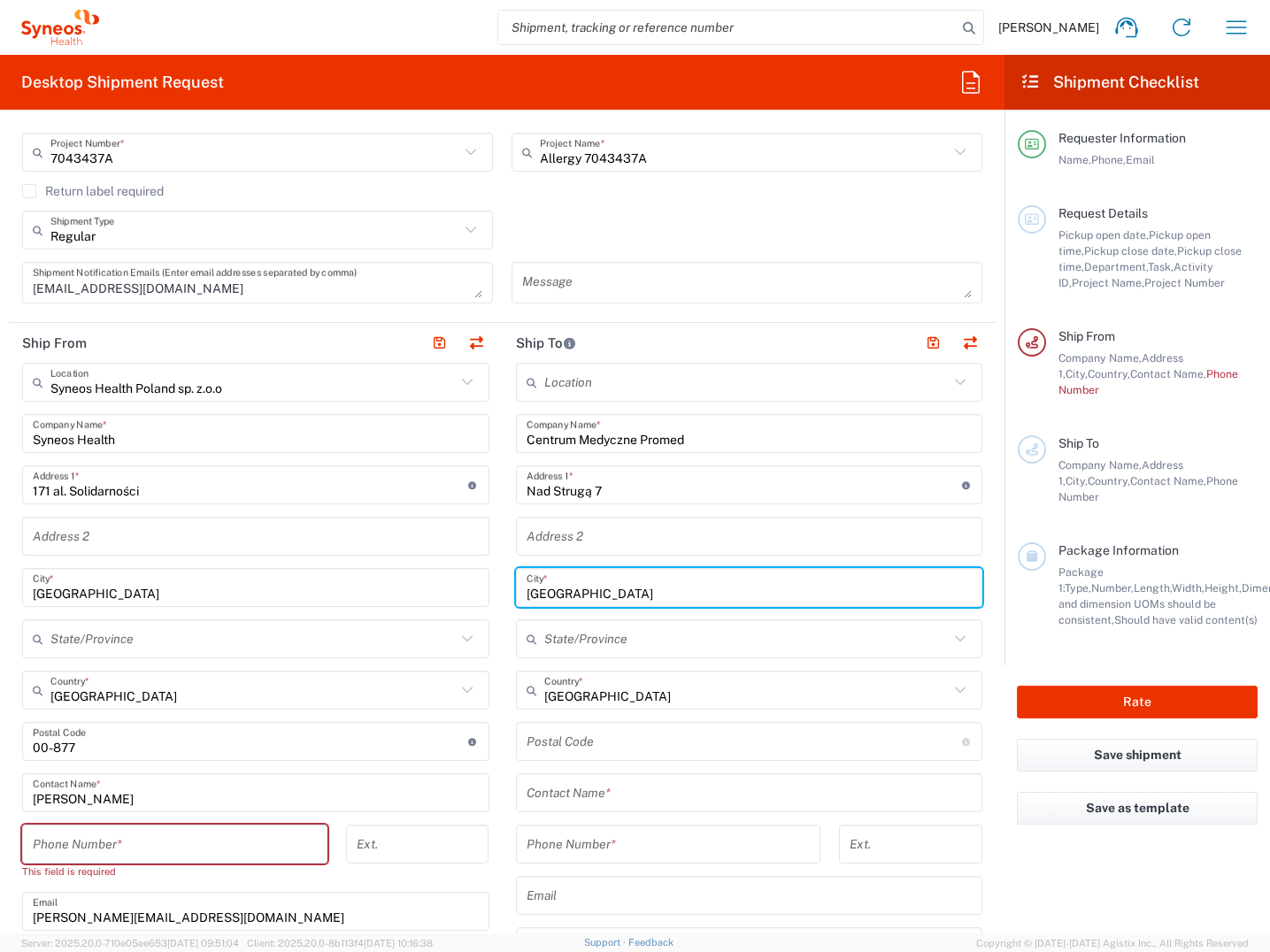
scroll to position [531, 0]
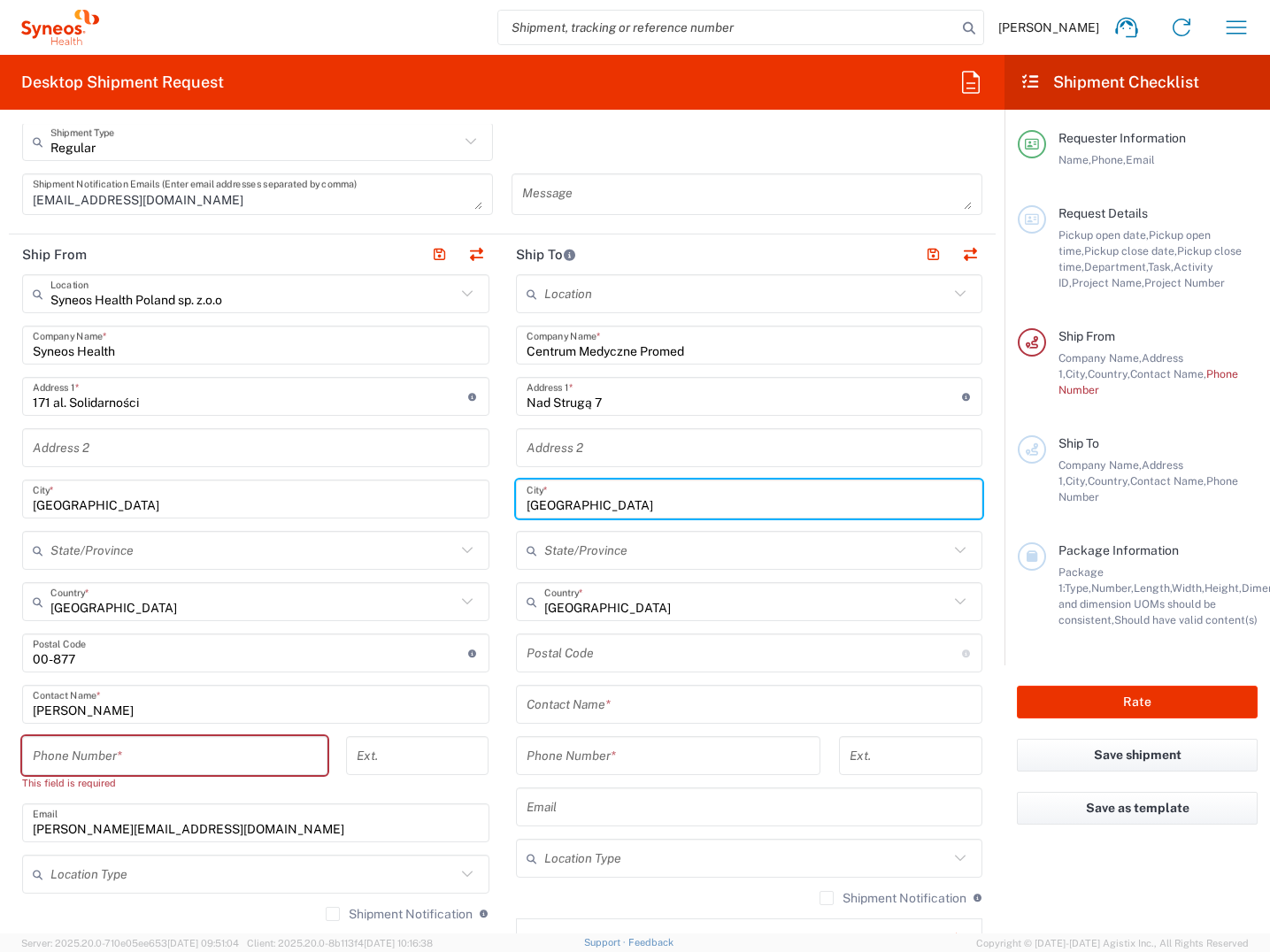
type input "[GEOGRAPHIC_DATA]"
click at [591, 649] on input "undefined" at bounding box center [744, 653] width 435 height 31
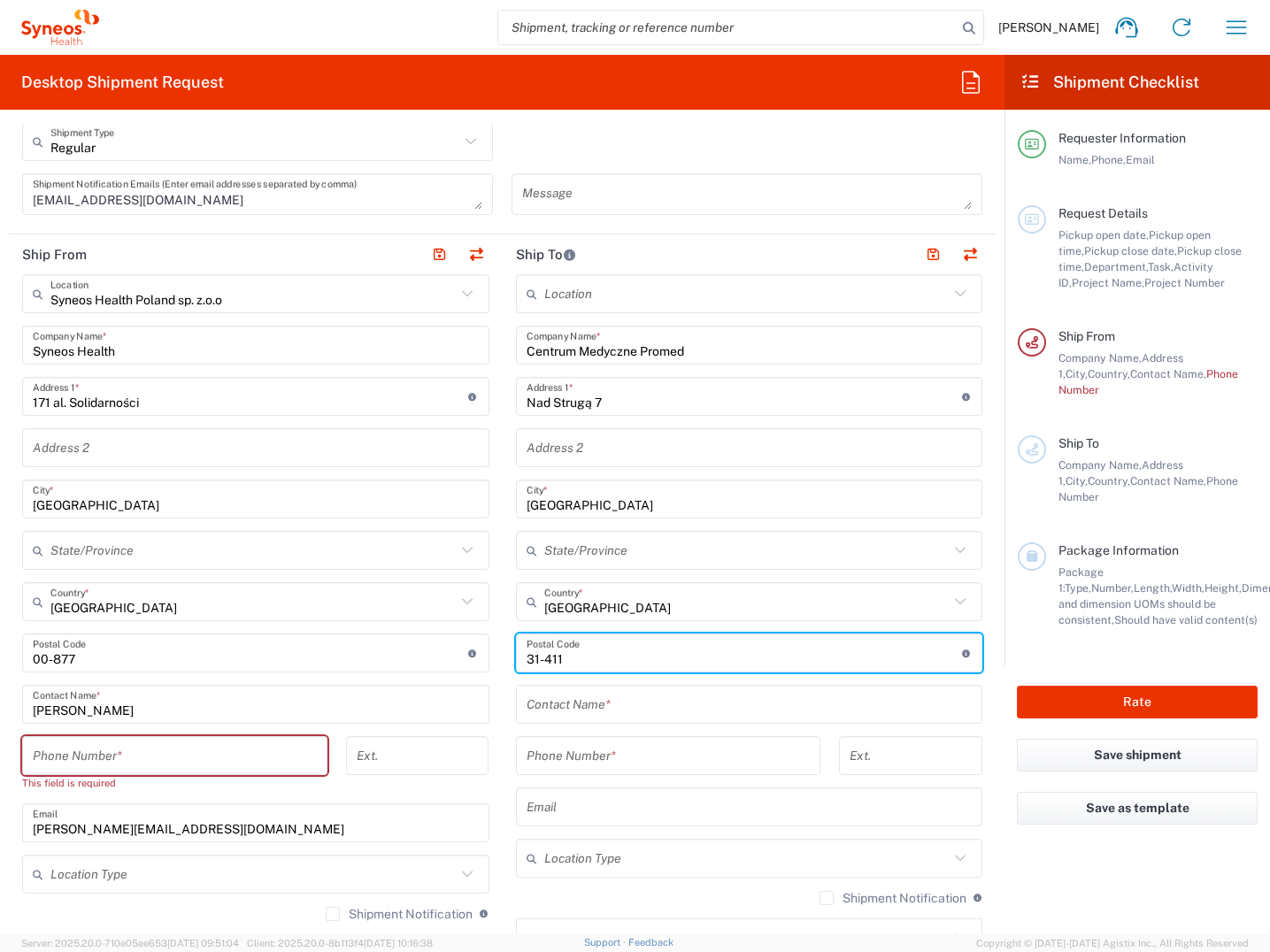
type input "31-411"
click at [607, 706] on input "text" at bounding box center [749, 705] width 446 height 31
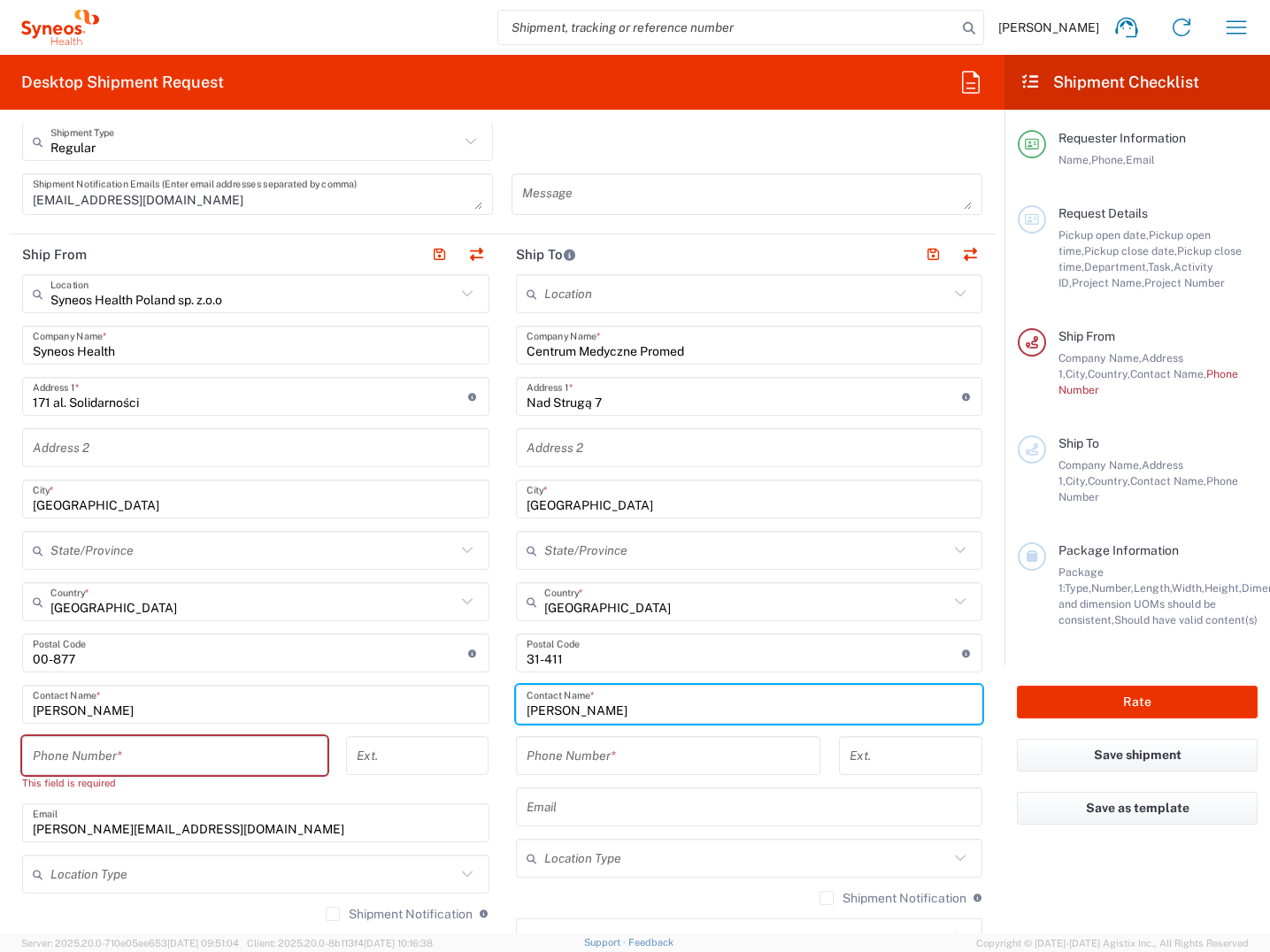
scroll to position [619, 0]
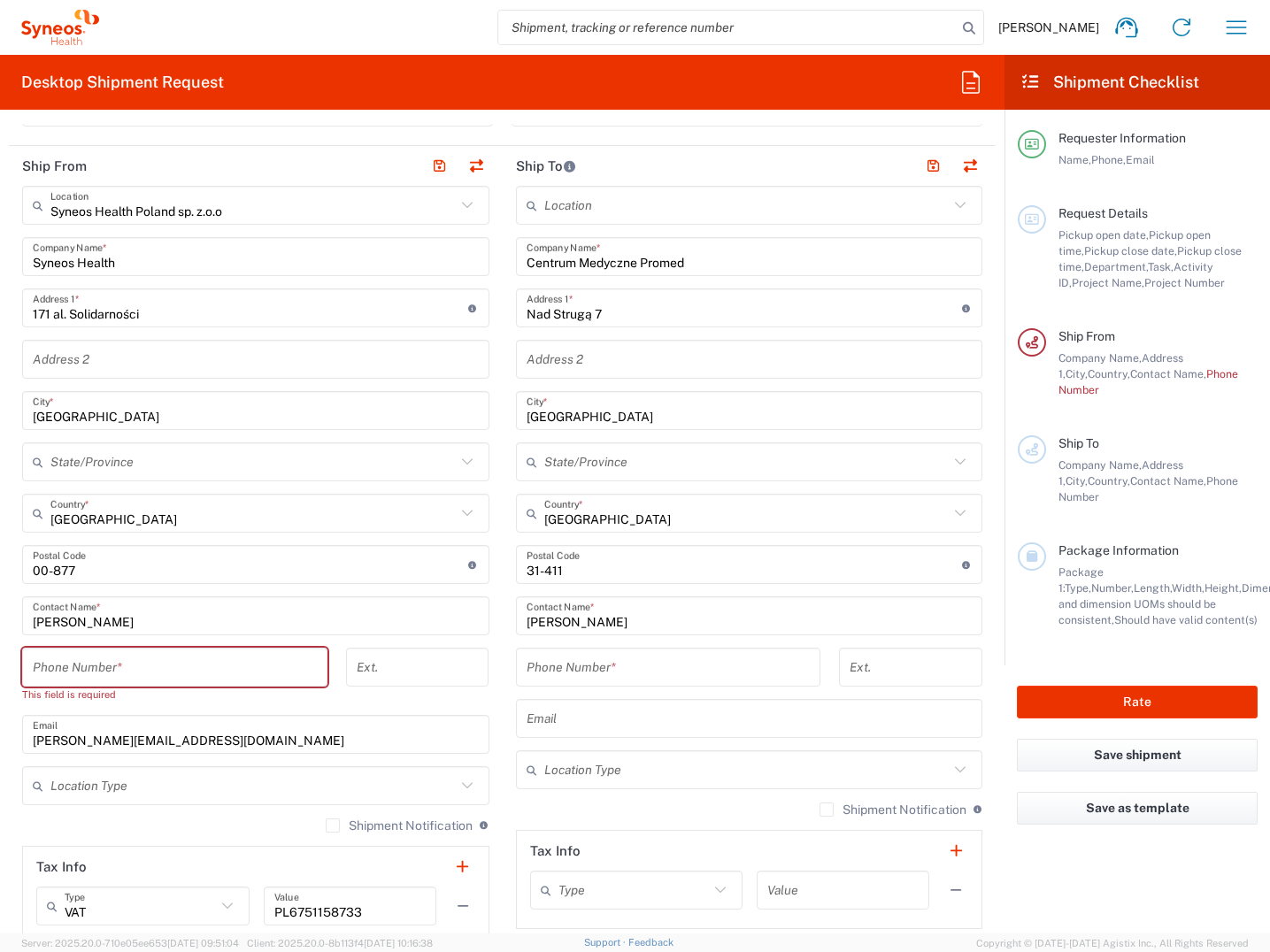
click at [591, 624] on input "[PERSON_NAME]" at bounding box center [749, 616] width 446 height 31
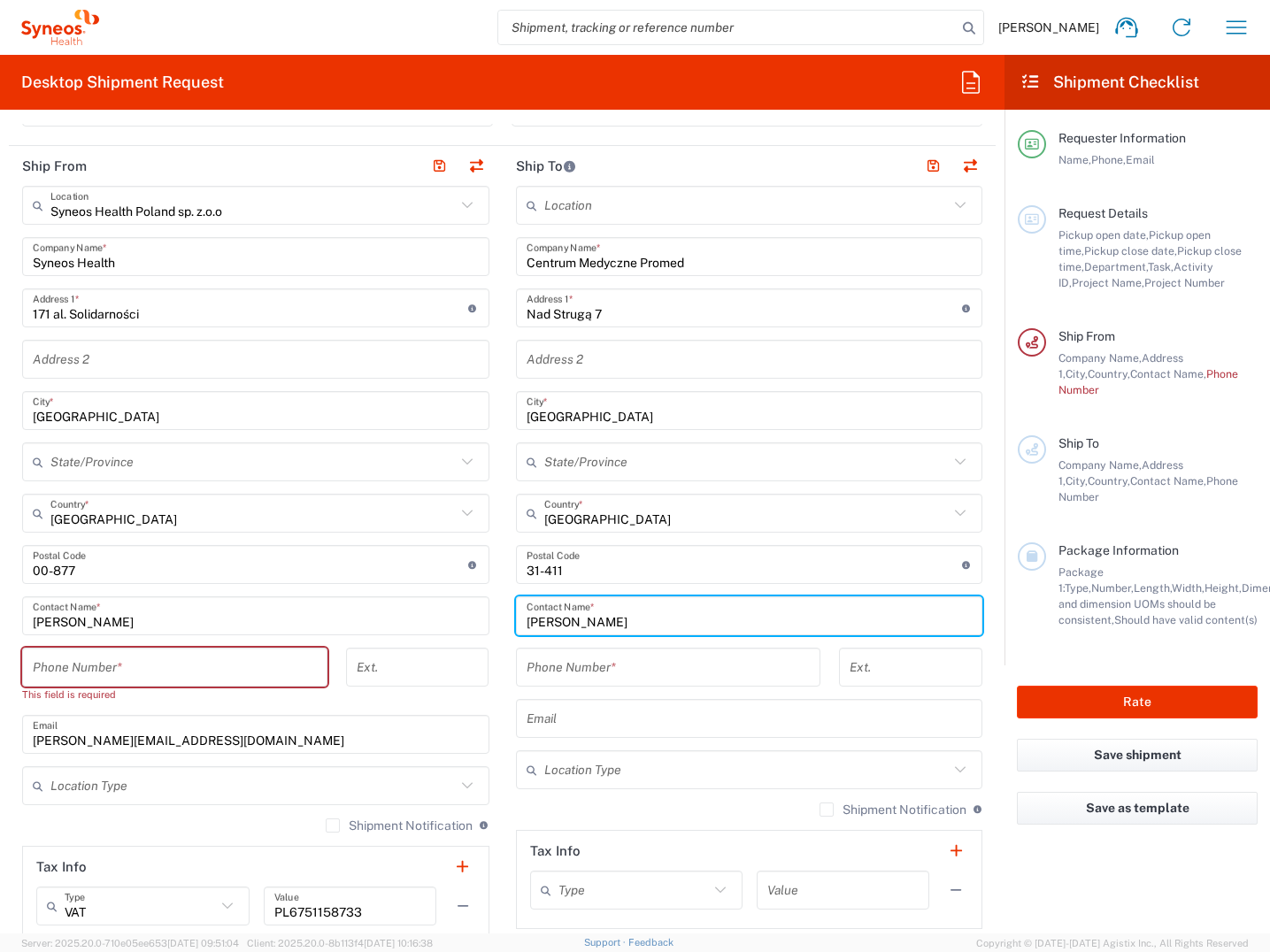
type input "[PERSON_NAME]"
click at [562, 674] on input "tel" at bounding box center [669, 668] width 284 height 31
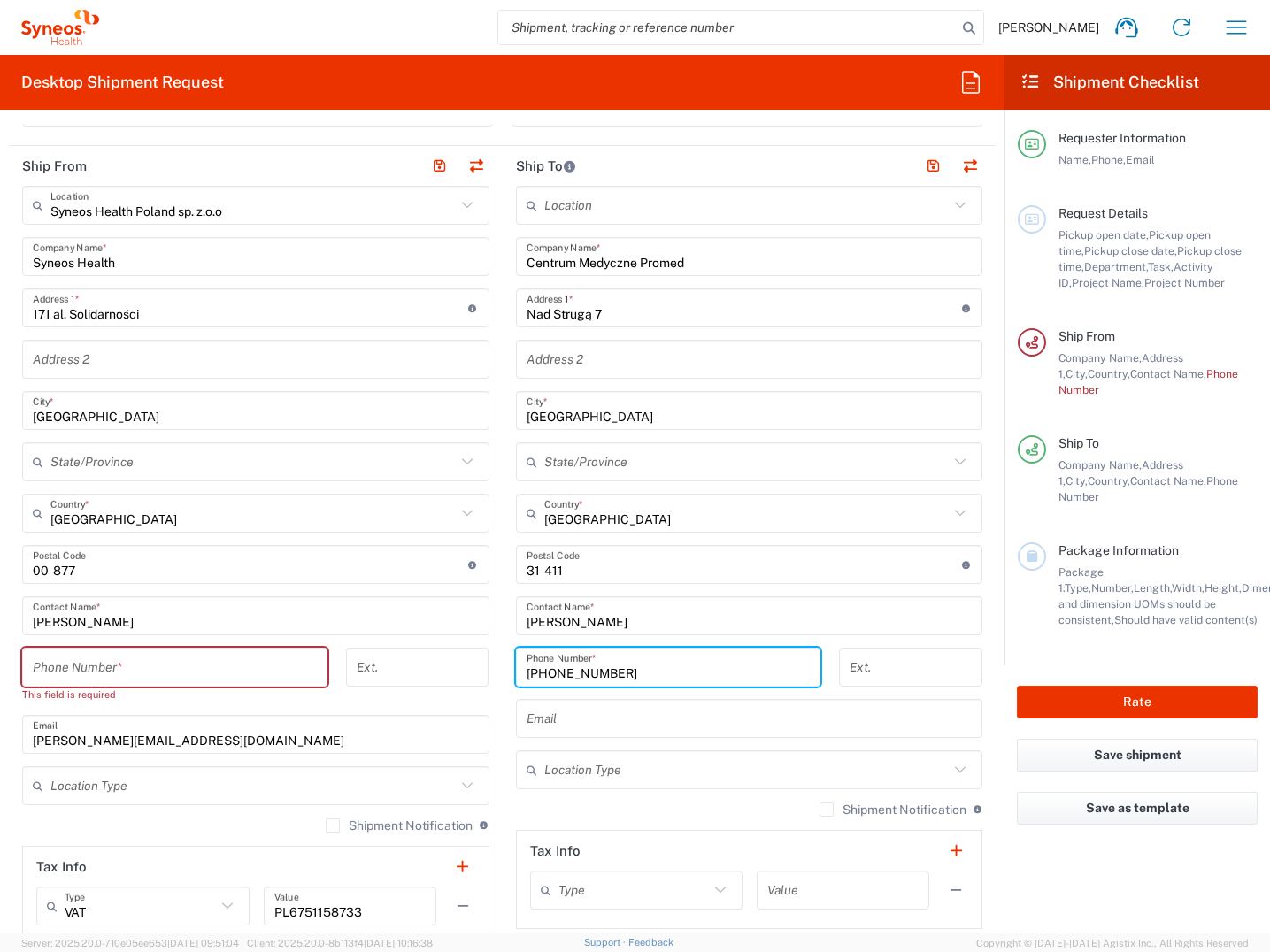
type input "[PHONE_NUMBER]"
click at [560, 730] on input "text" at bounding box center [749, 719] width 446 height 31
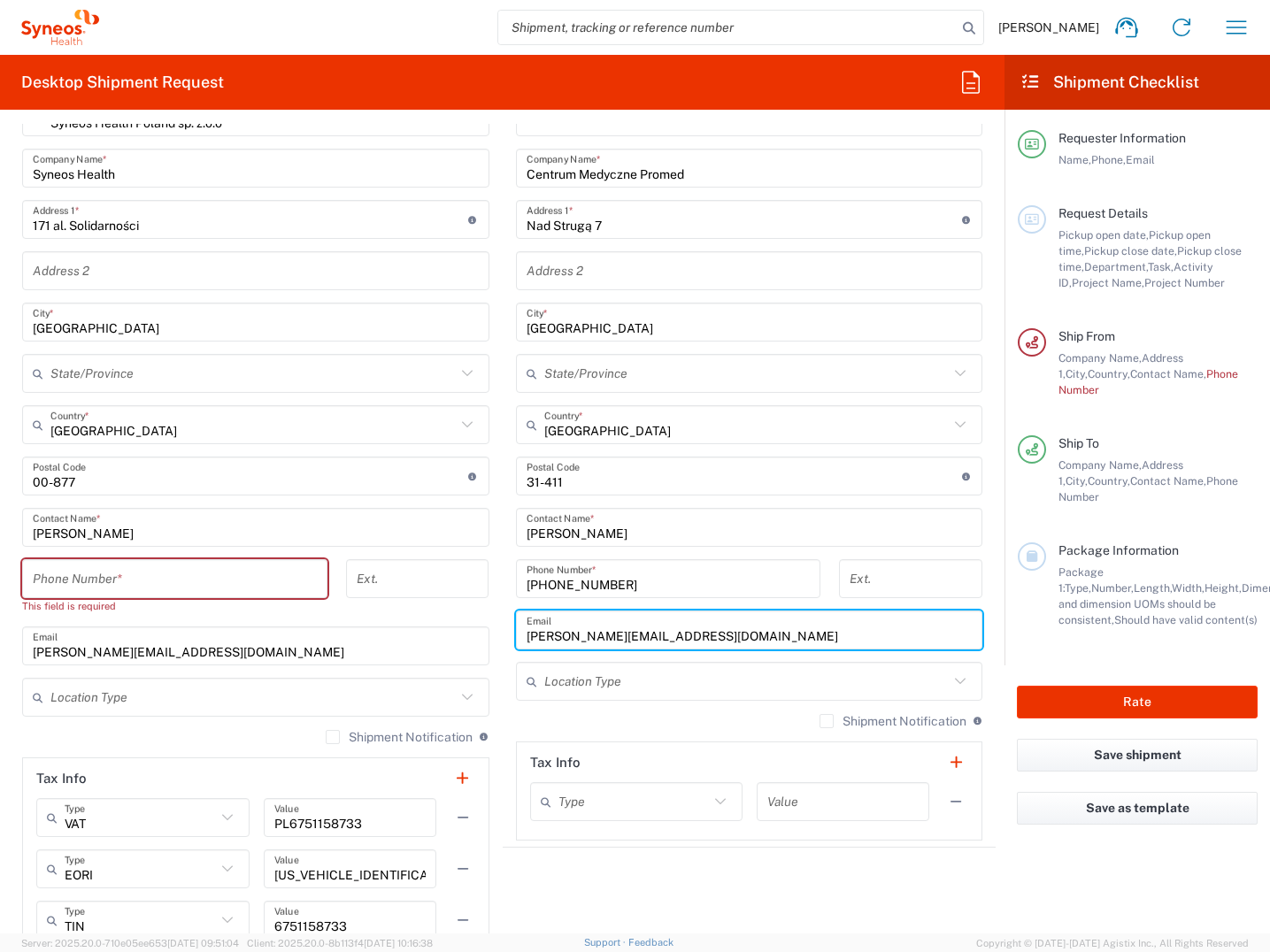
scroll to position [796, 0]
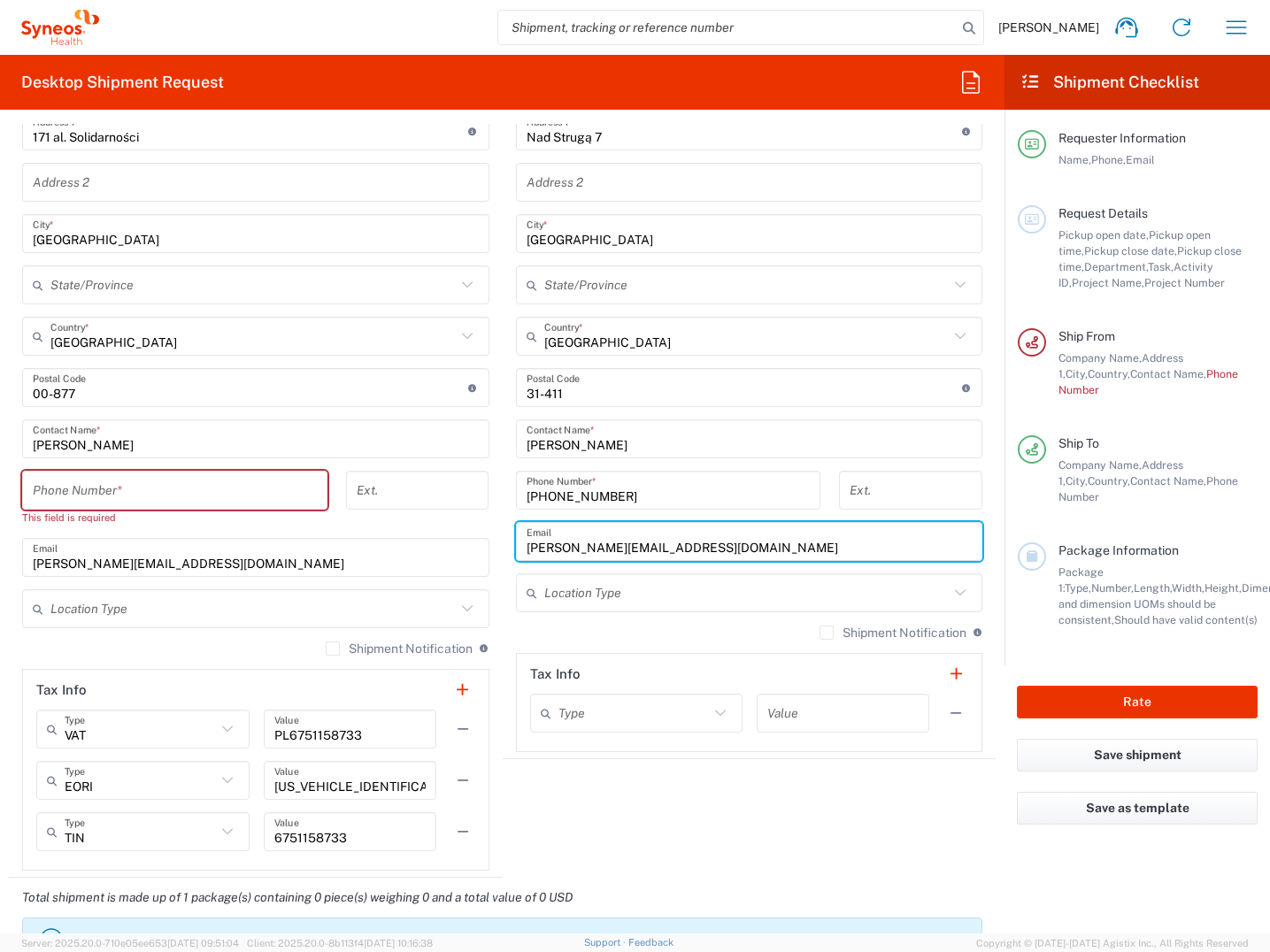
type input "[PERSON_NAME][EMAIL_ADDRESS][DOMAIN_NAME]"
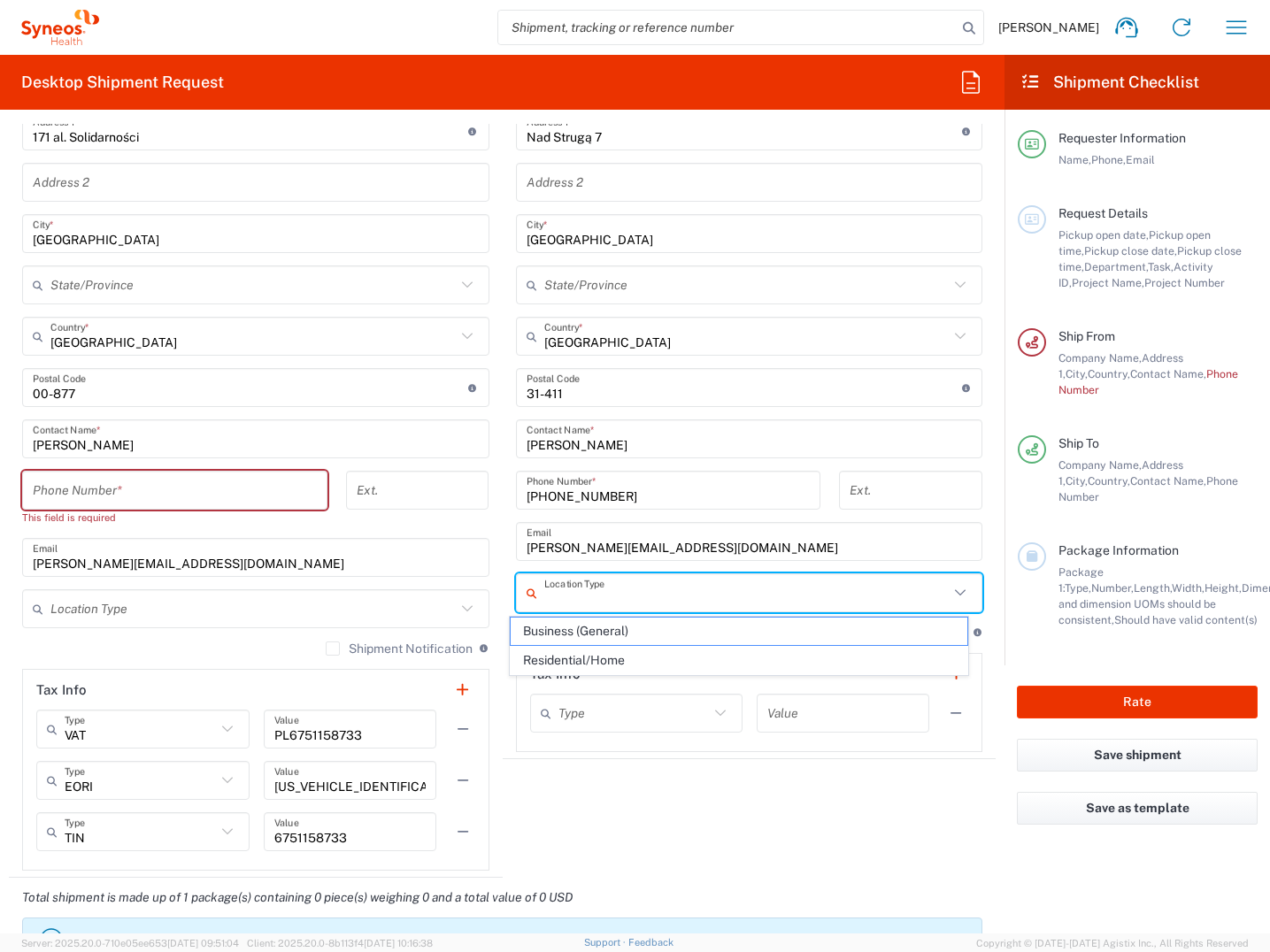
click at [599, 594] on input "text" at bounding box center [746, 594] width 405 height 31
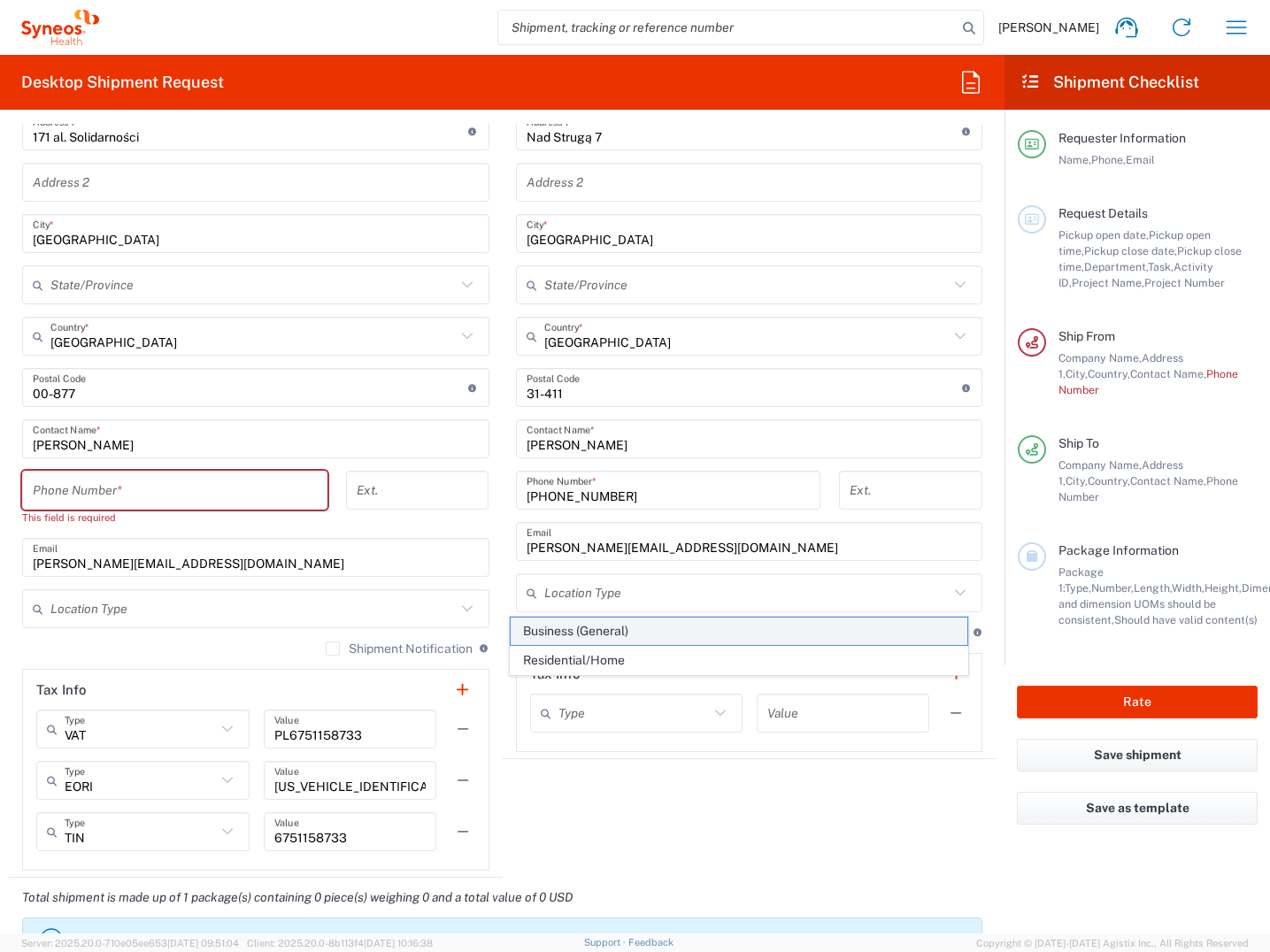
click at [599, 636] on span "Business (General)" at bounding box center [739, 632] width 456 height 27
type input "Business (General)"
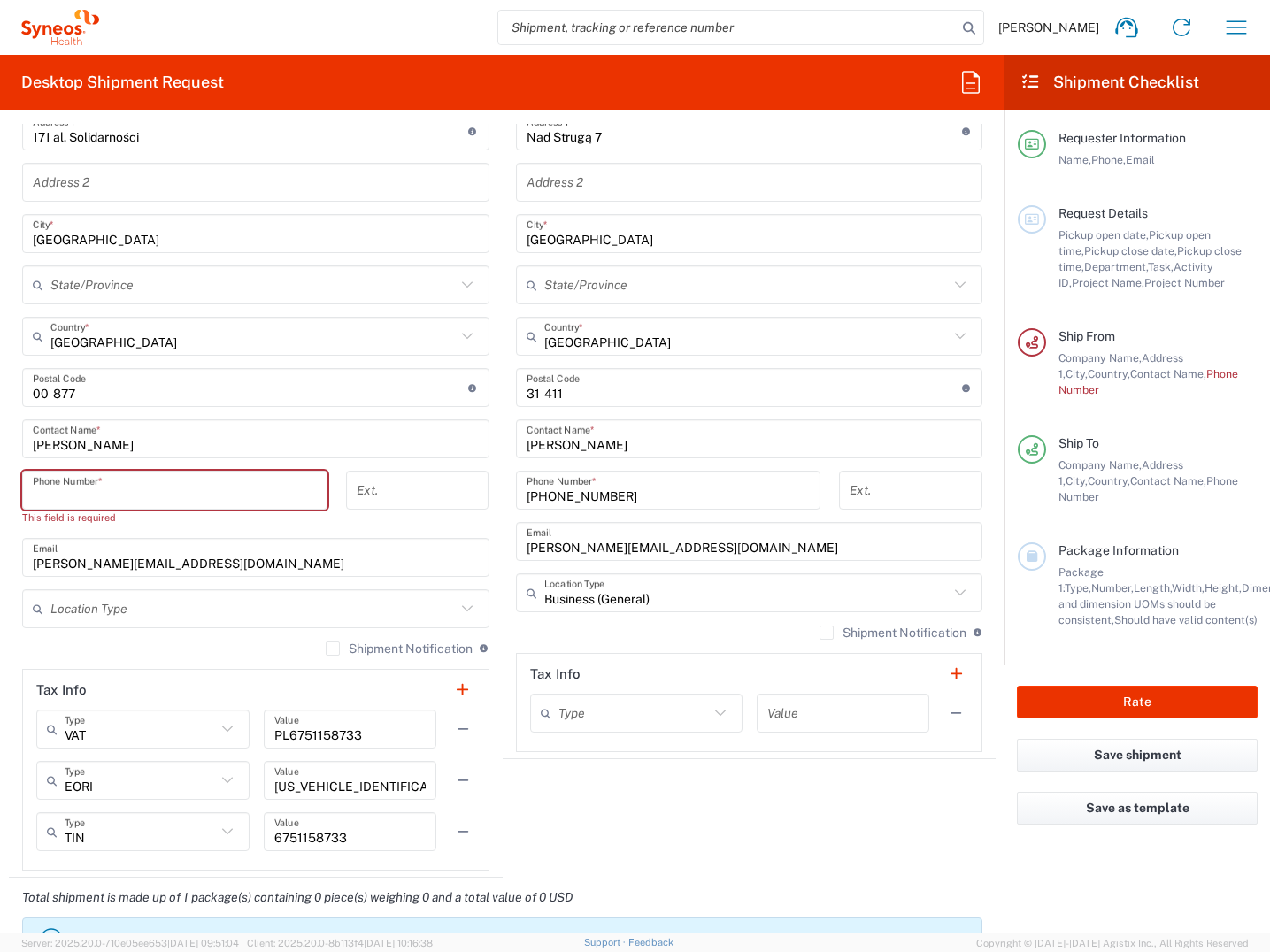
click at [94, 491] on input "tel" at bounding box center [175, 491] width 284 height 31
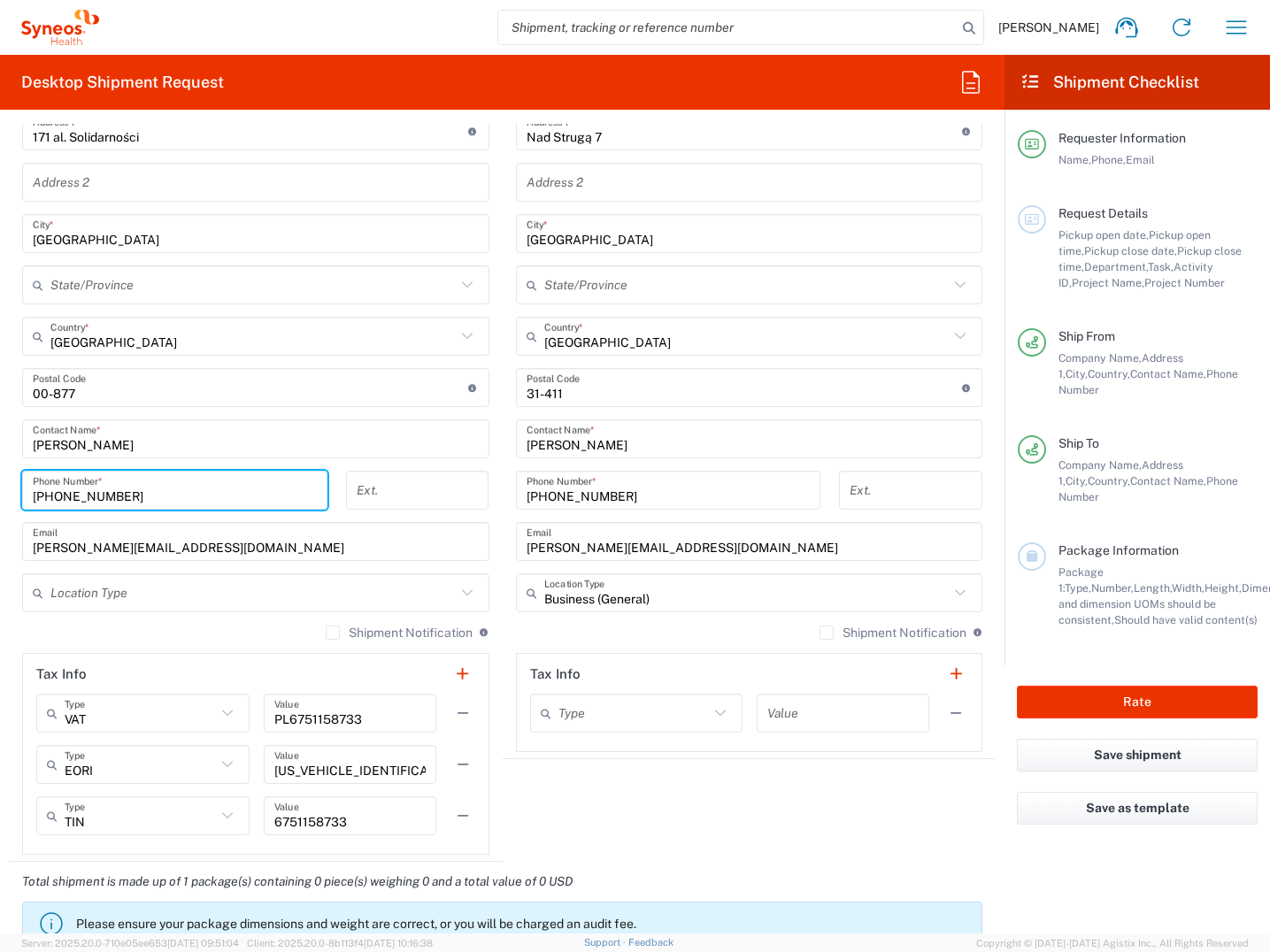
type input "[PHONE_NUMBER]"
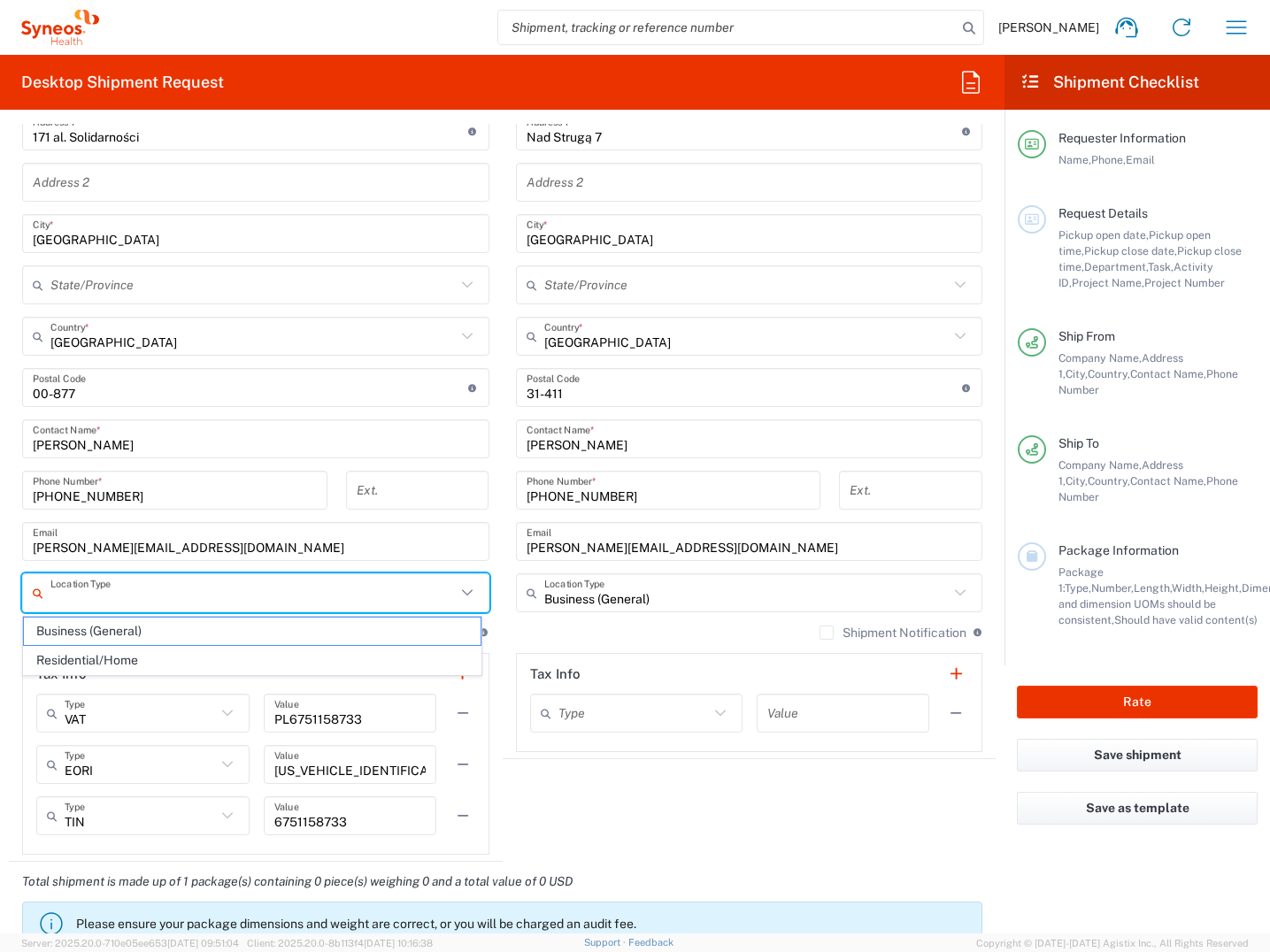
click at [190, 600] on input "text" at bounding box center [253, 594] width 405 height 31
click at [185, 639] on span "Business (General)" at bounding box center [252, 632] width 456 height 27
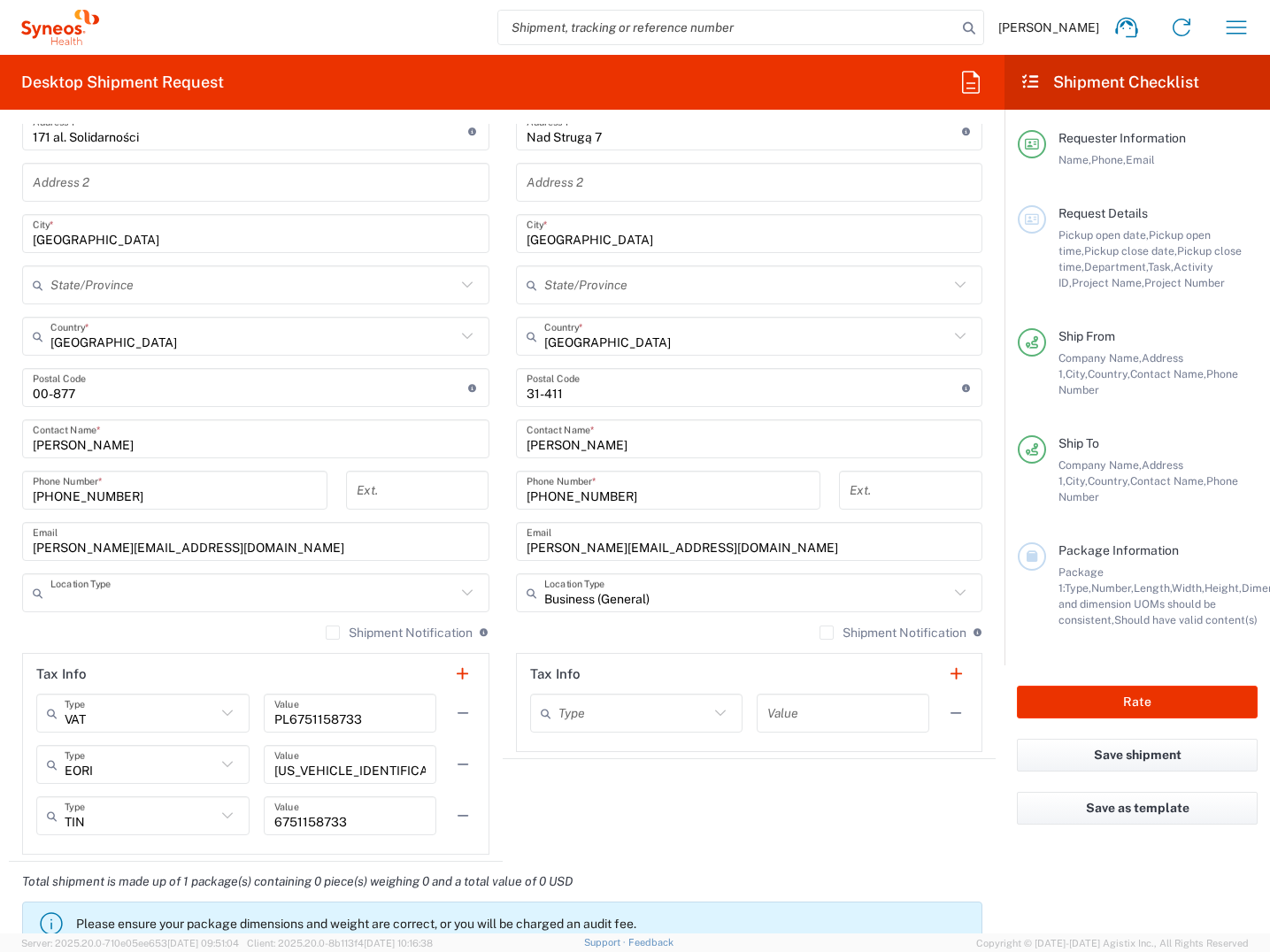
type input "Business (General)"
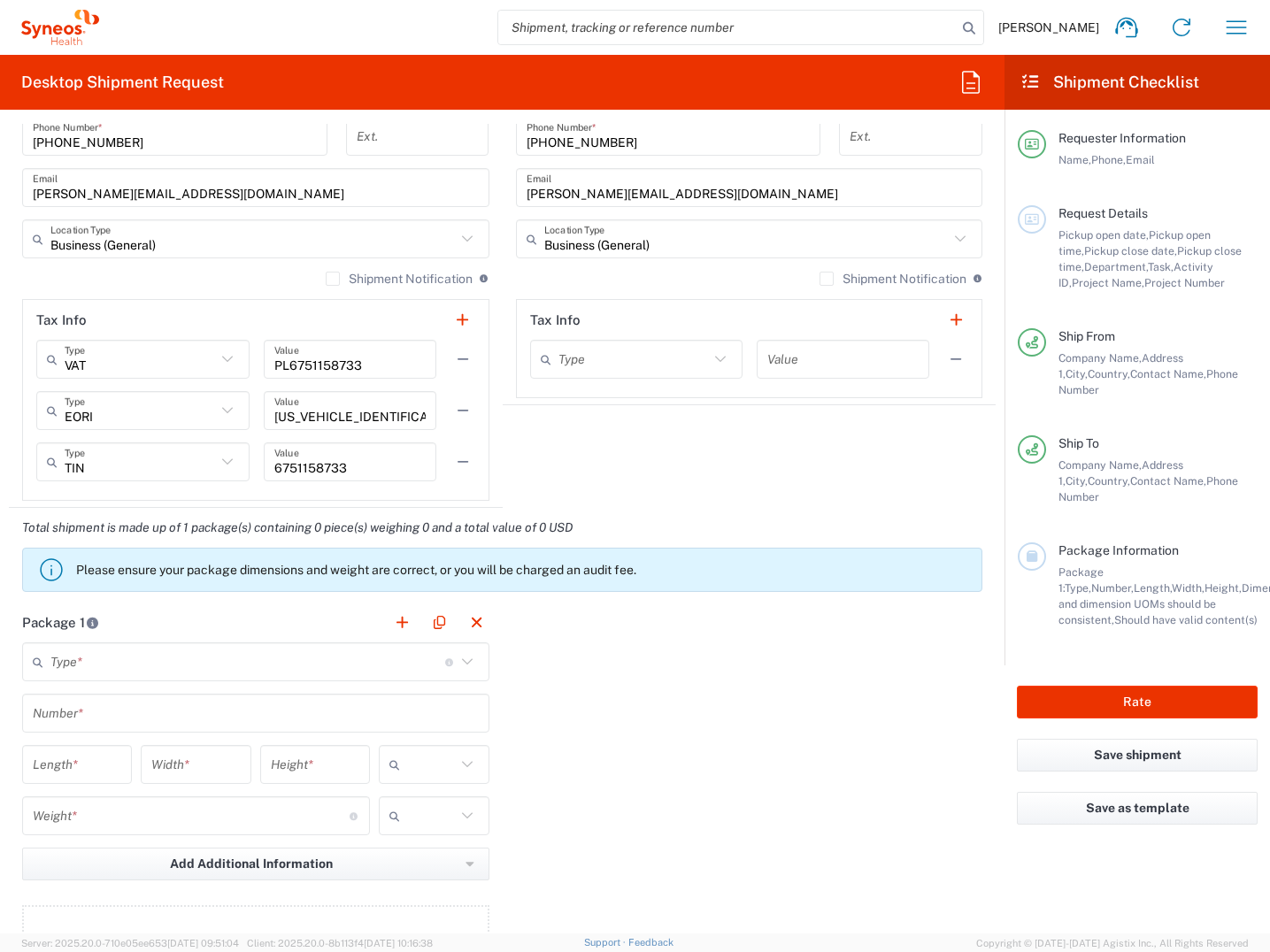
scroll to position [1239, 0]
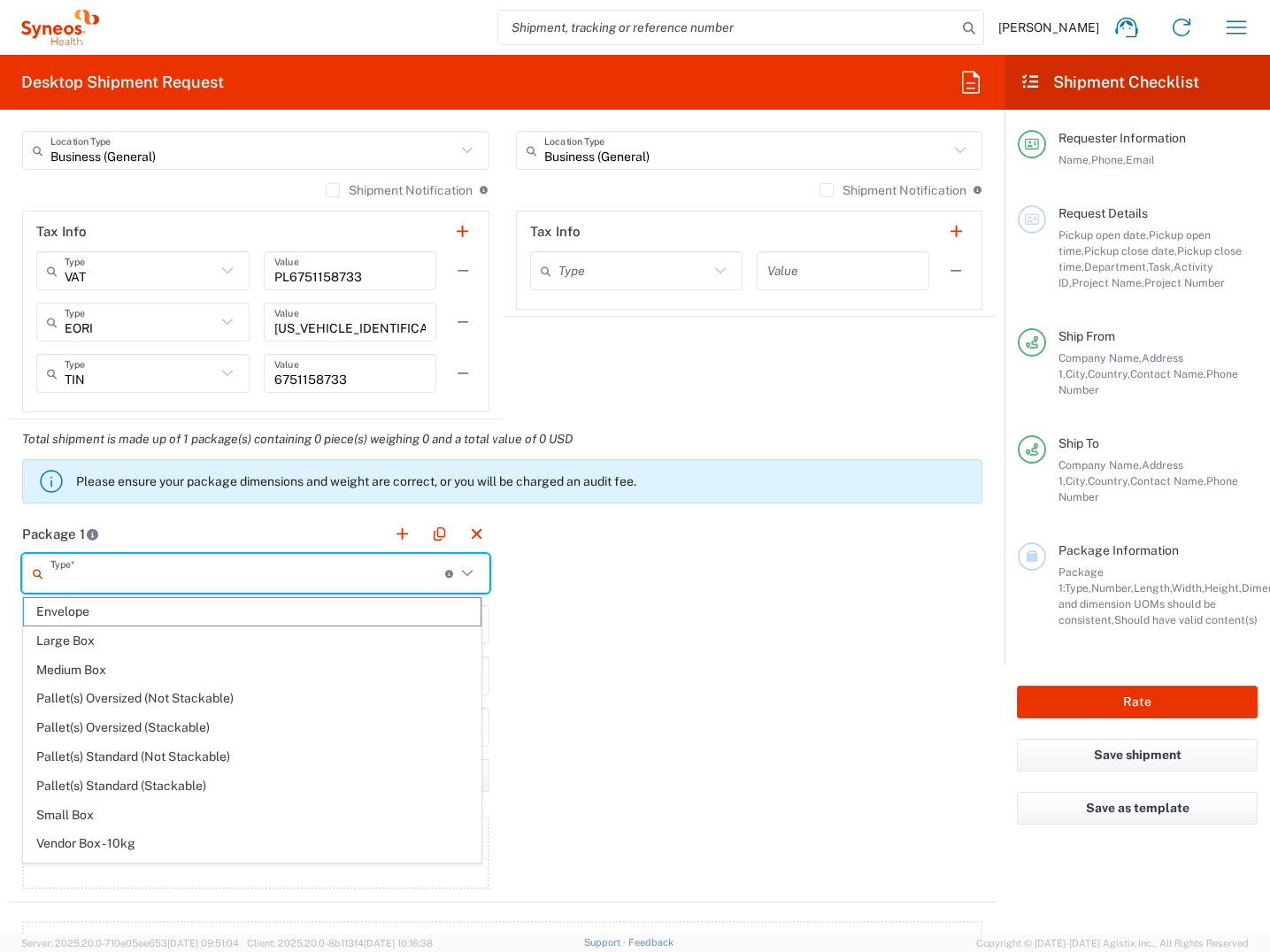
click at [161, 586] on input "text" at bounding box center [247, 574] width 394 height 31
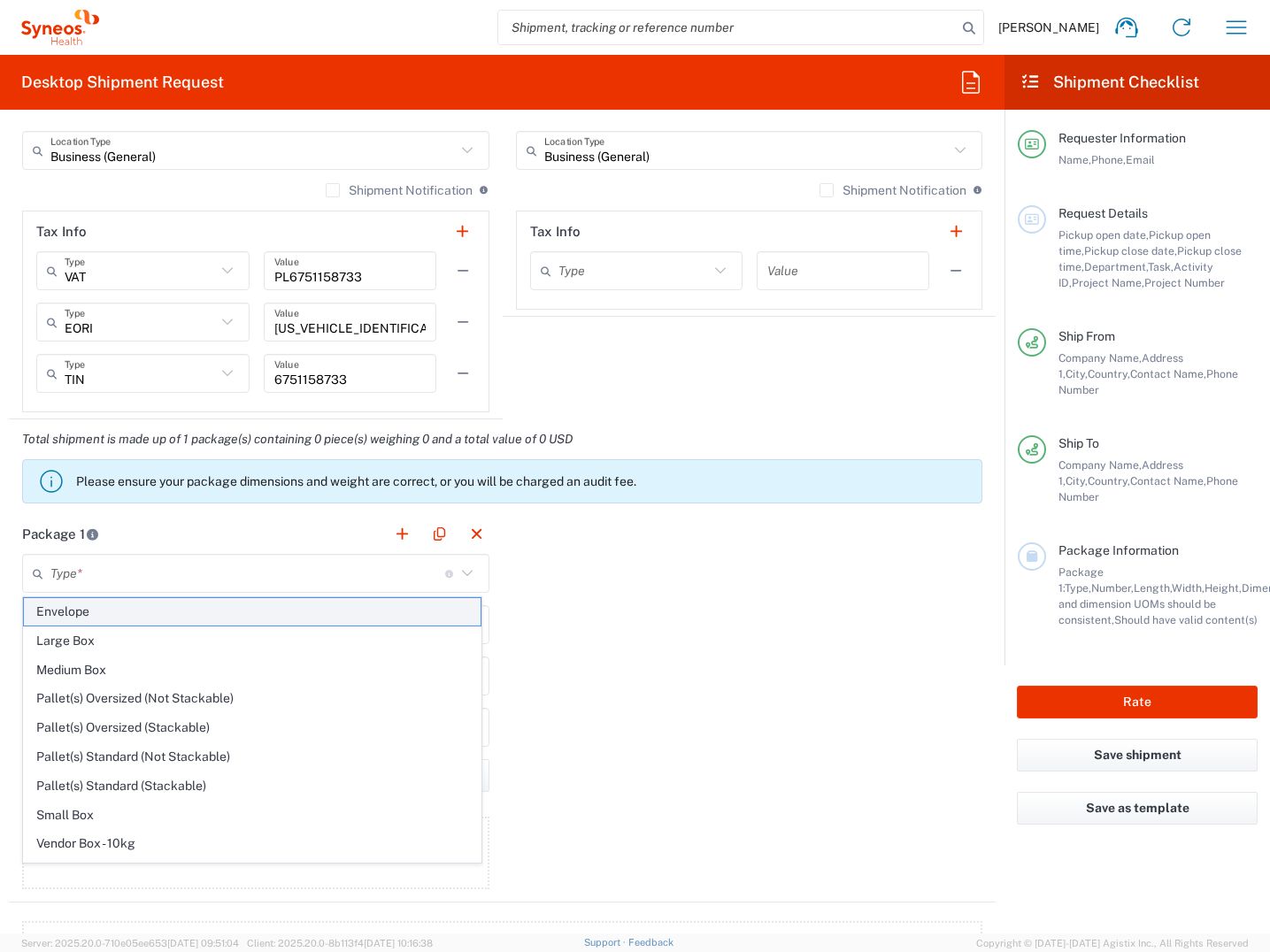
click at [162, 614] on span "Envelope" at bounding box center [252, 612] width 456 height 27
type input "Envelope"
type input "1"
type input "9.5"
type input "12.5"
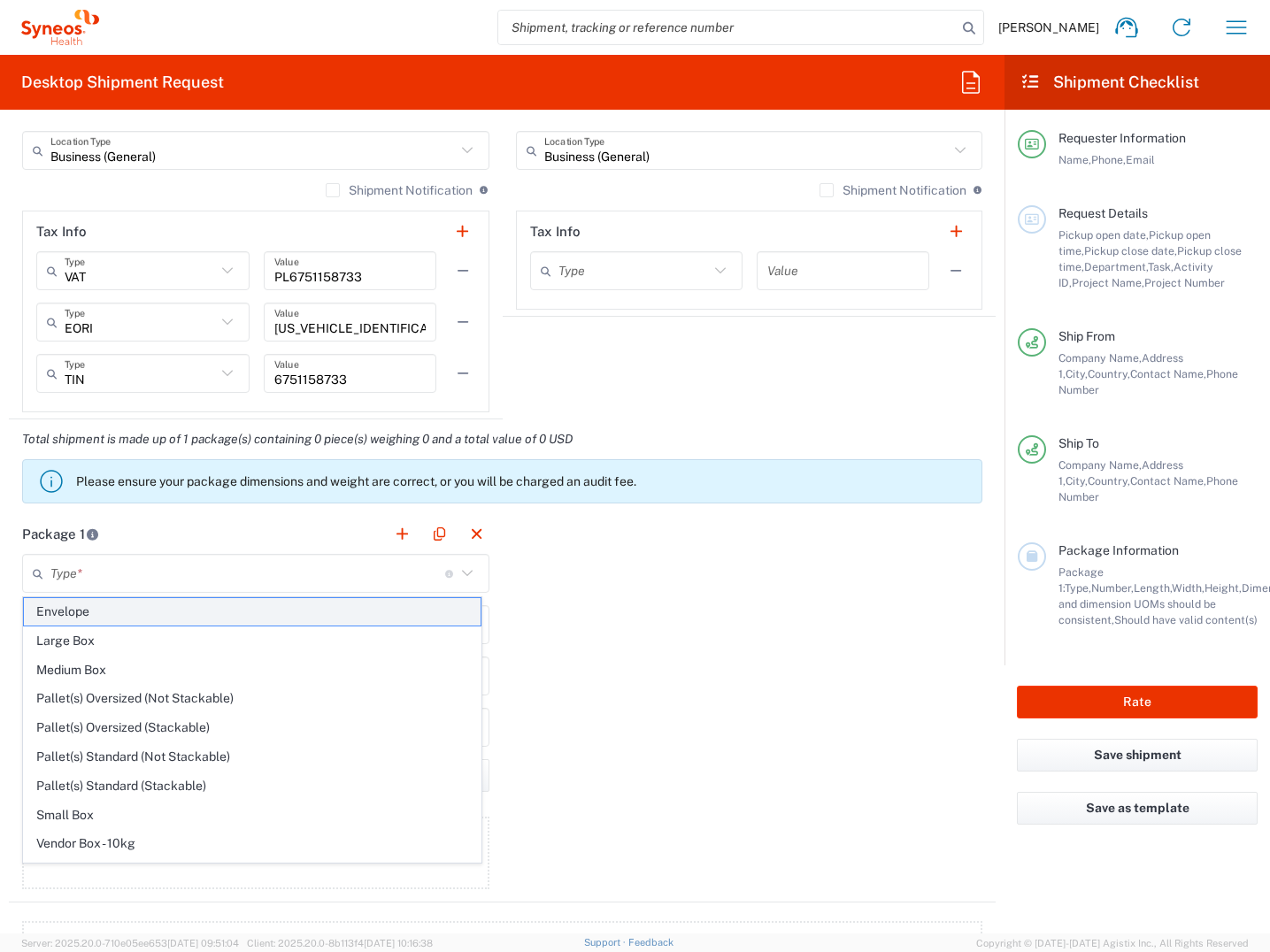
type input "0.25"
type input "in"
type input "0.45"
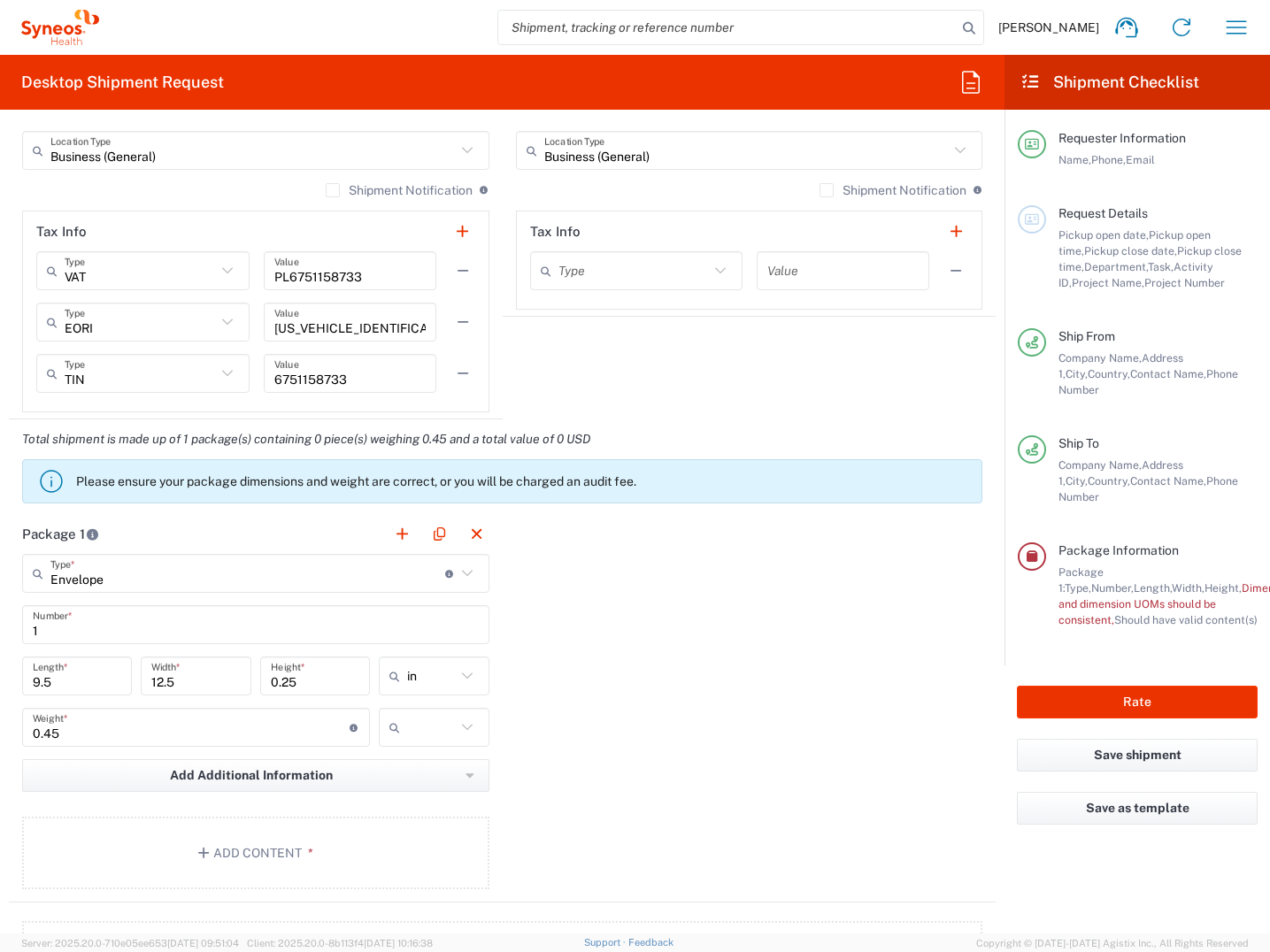
scroll to position [1328, 0]
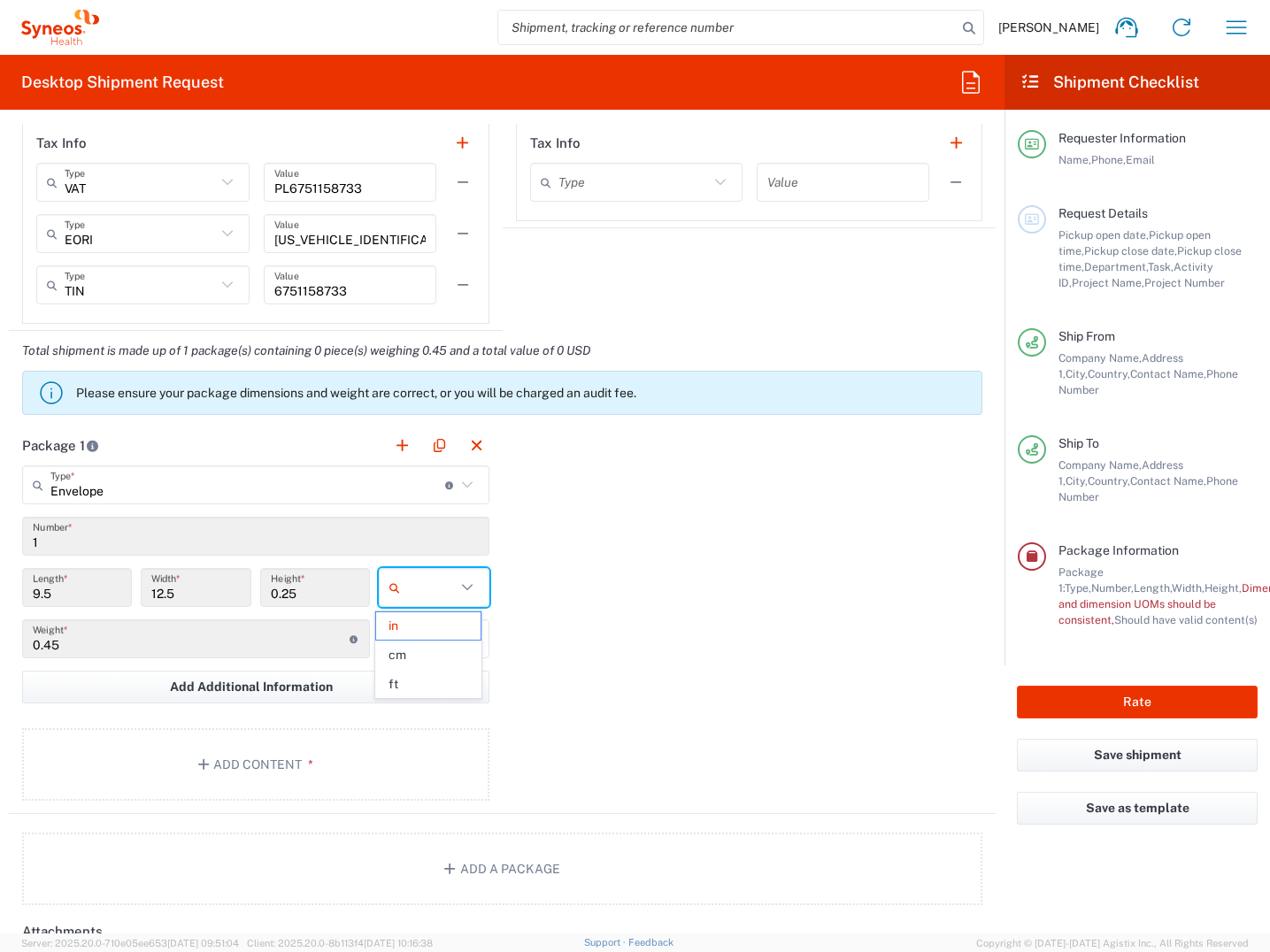
click at [407, 598] on input "text" at bounding box center [430, 587] width 48 height 28
click at [410, 656] on span "cm" at bounding box center [428, 655] width 105 height 27
type input "24.13"
type input "31.75"
type input "0.64"
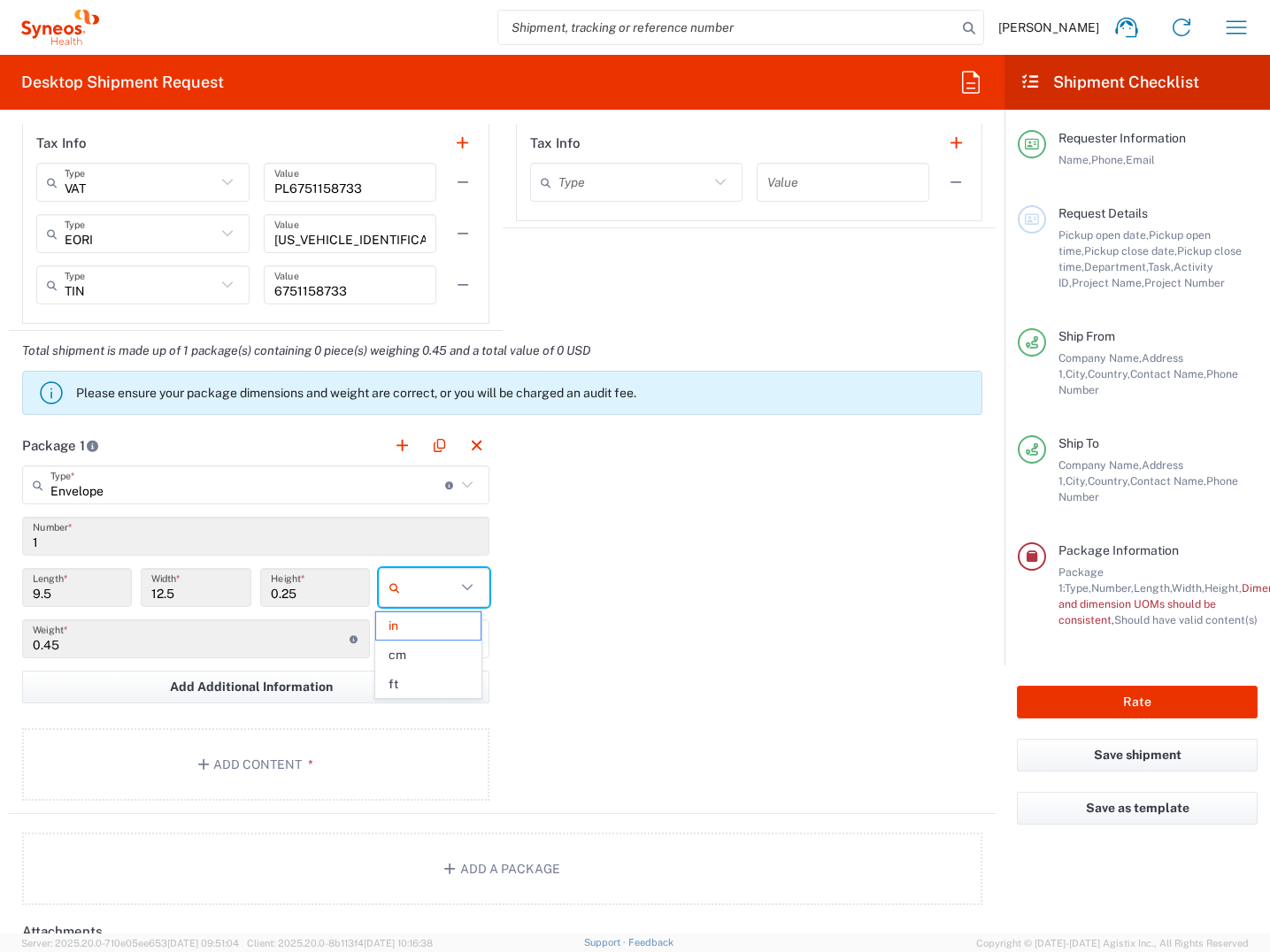
type input "cm"
click at [455, 638] on icon at bounding box center [467, 640] width 23 height 23
click at [438, 680] on span "kgs" at bounding box center [428, 677] width 105 height 27
type input "kgs"
drag, startPoint x: 60, startPoint y: 646, endPoint x: 21, endPoint y: 646, distance: 39.0
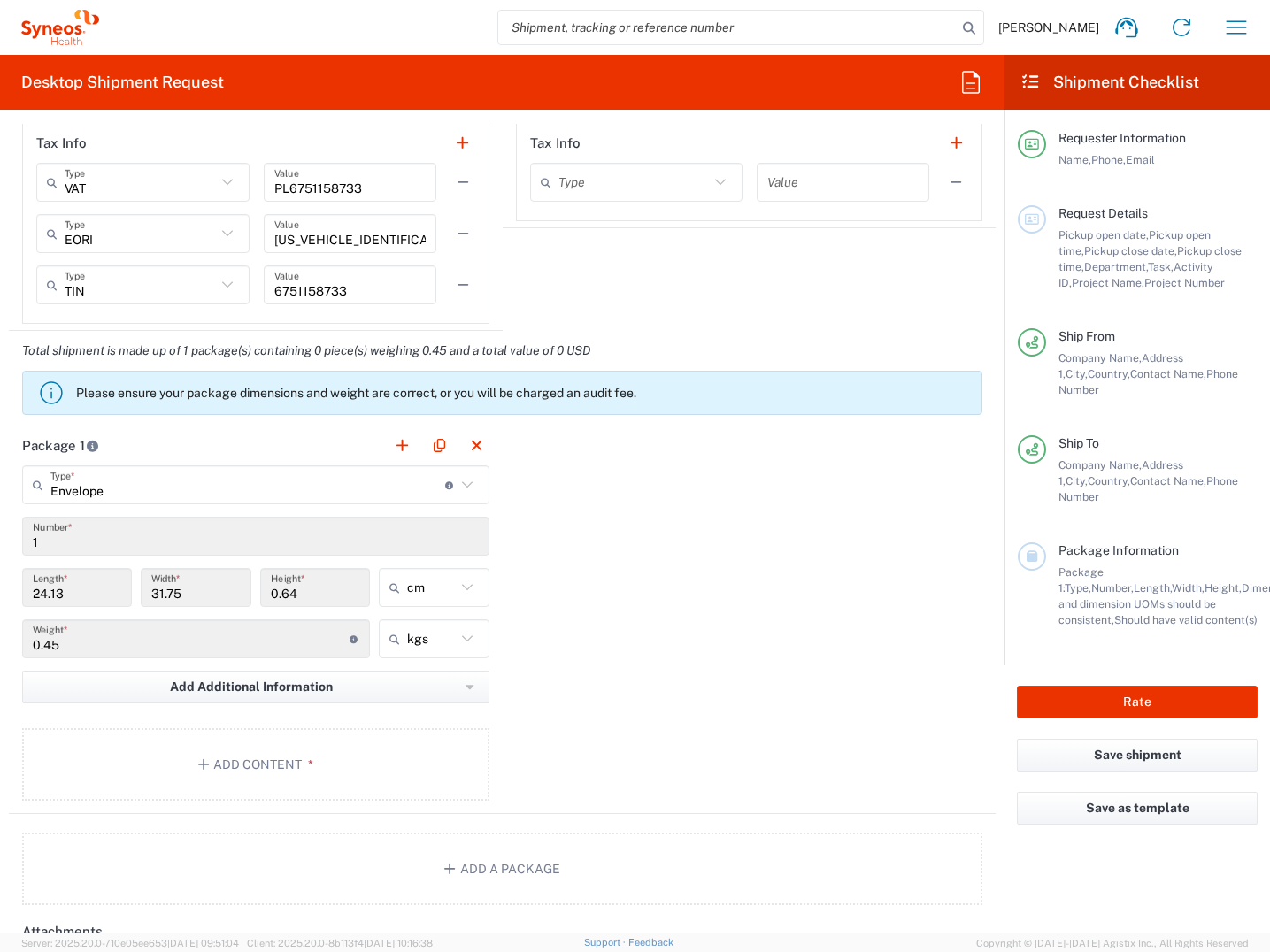
click at [21, 646] on div "0.45 Weight * Total weight of package(s) in pounds or kilograms" at bounding box center [196, 644] width 356 height 52
drag, startPoint x: 18, startPoint y: 646, endPoint x: 130, endPoint y: 645, distance: 112.0
click at [128, 651] on input "0.45" at bounding box center [191, 640] width 316 height 31
click at [130, 644] on input "0.45" at bounding box center [191, 640] width 316 height 31
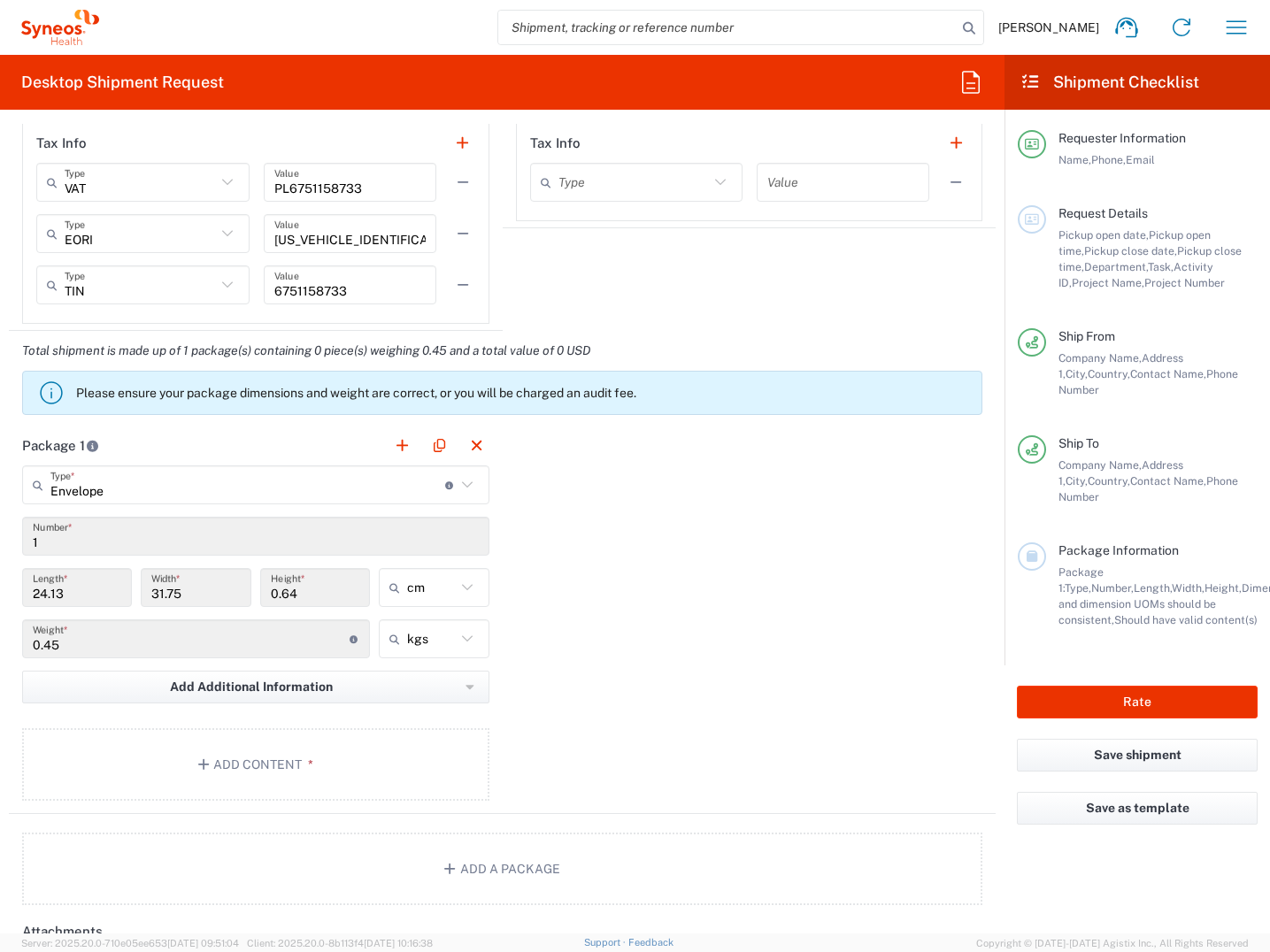
click at [130, 647] on input "0.45" at bounding box center [191, 640] width 316 height 31
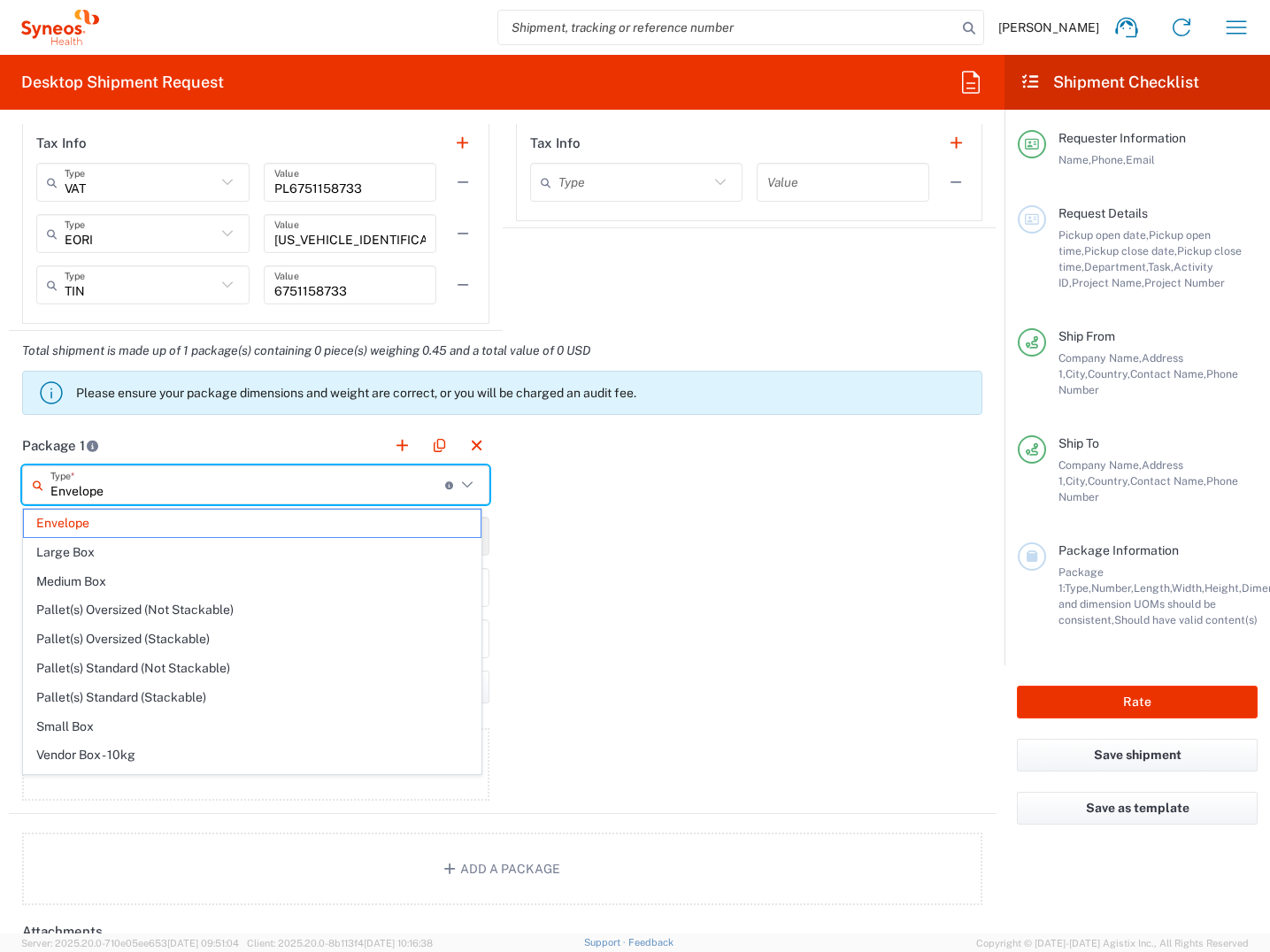
click at [405, 492] on input "Envelope" at bounding box center [247, 486] width 394 height 31
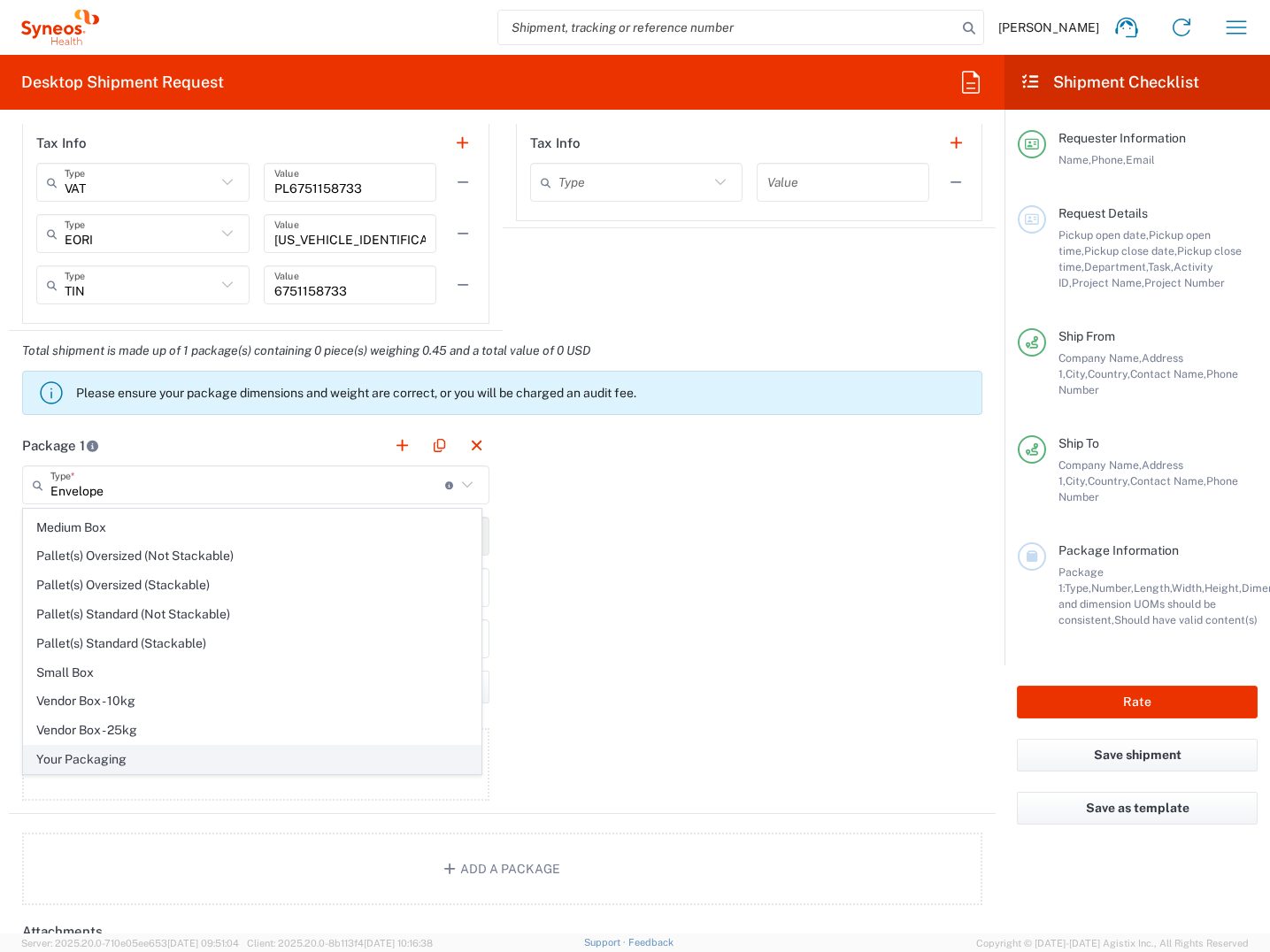
click at [213, 755] on span "Your Packaging" at bounding box center [252, 759] width 456 height 27
type input "Your Packaging"
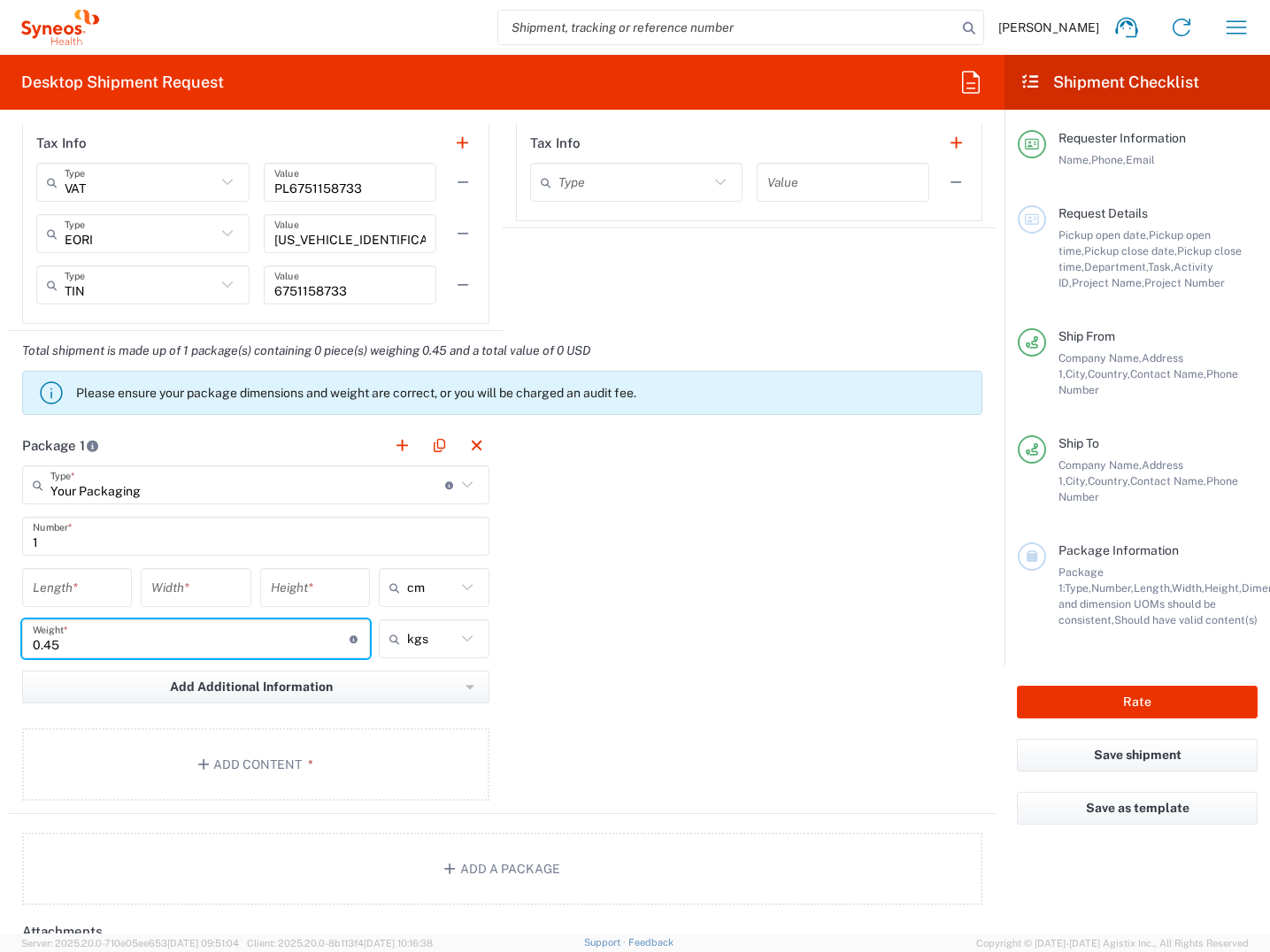
click at [98, 649] on input "0.45" at bounding box center [191, 640] width 316 height 31
type input "0"
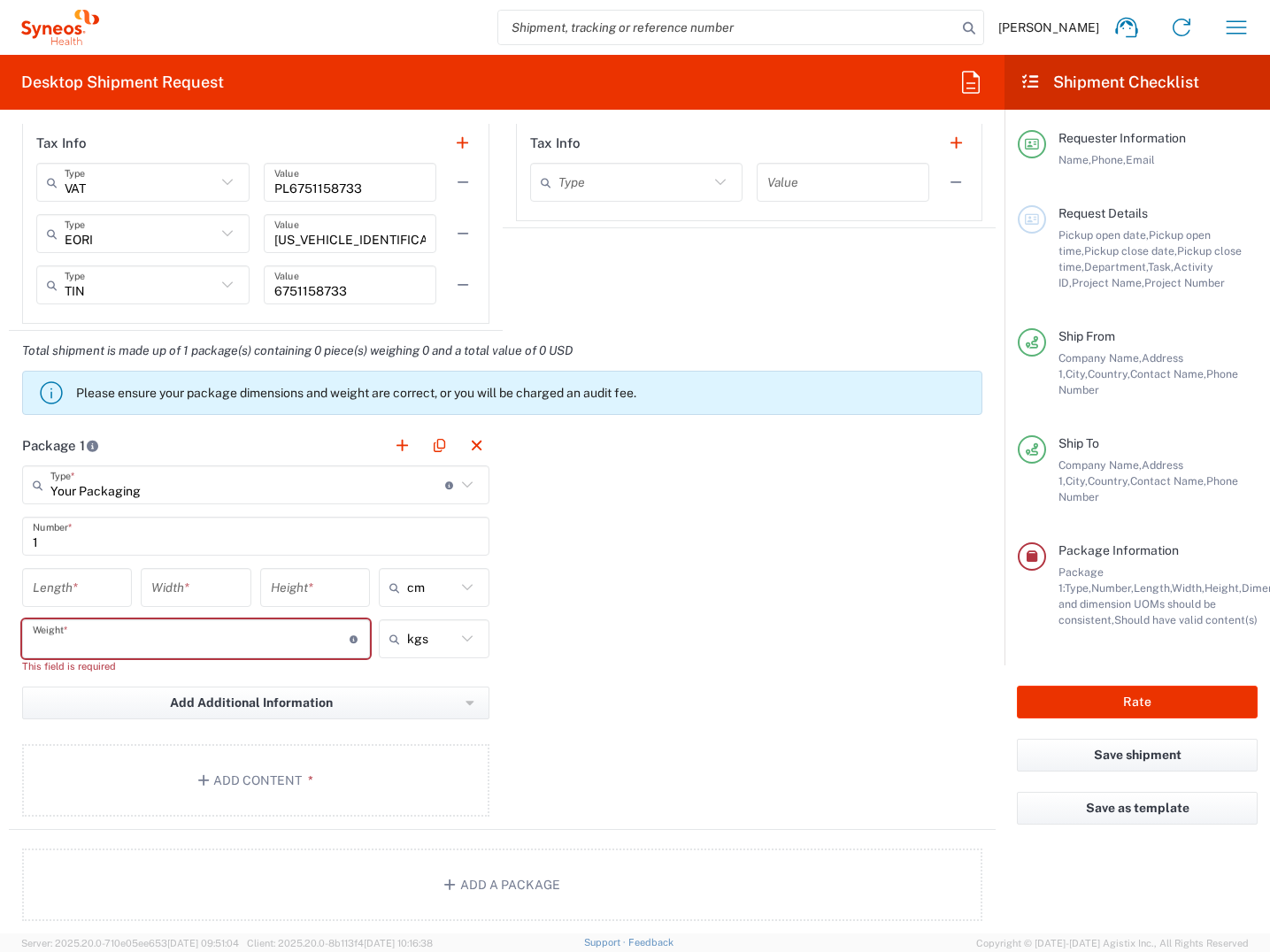
type input "1"
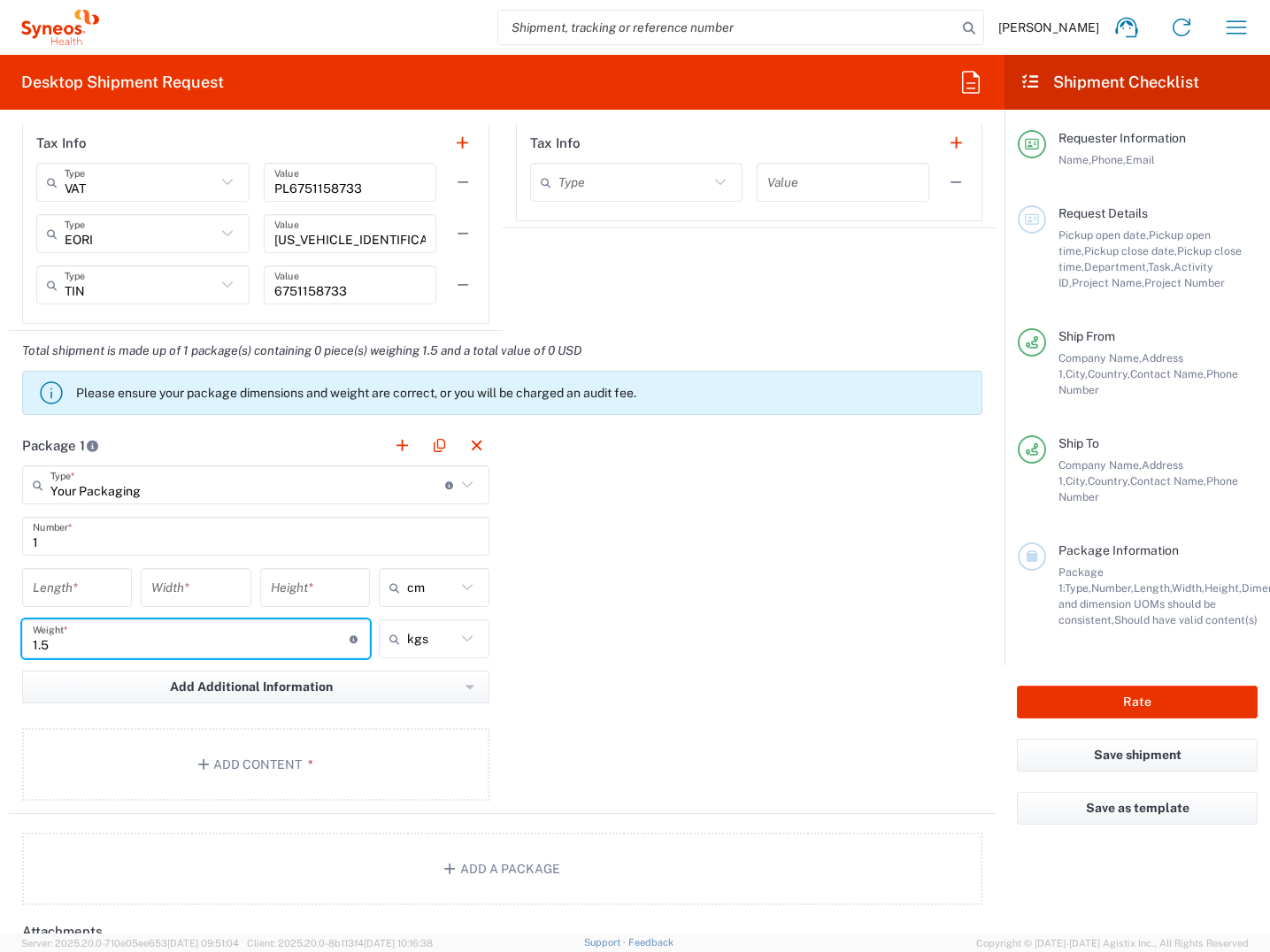
type input "1.5"
click at [77, 592] on input "number" at bounding box center [77, 588] width 89 height 31
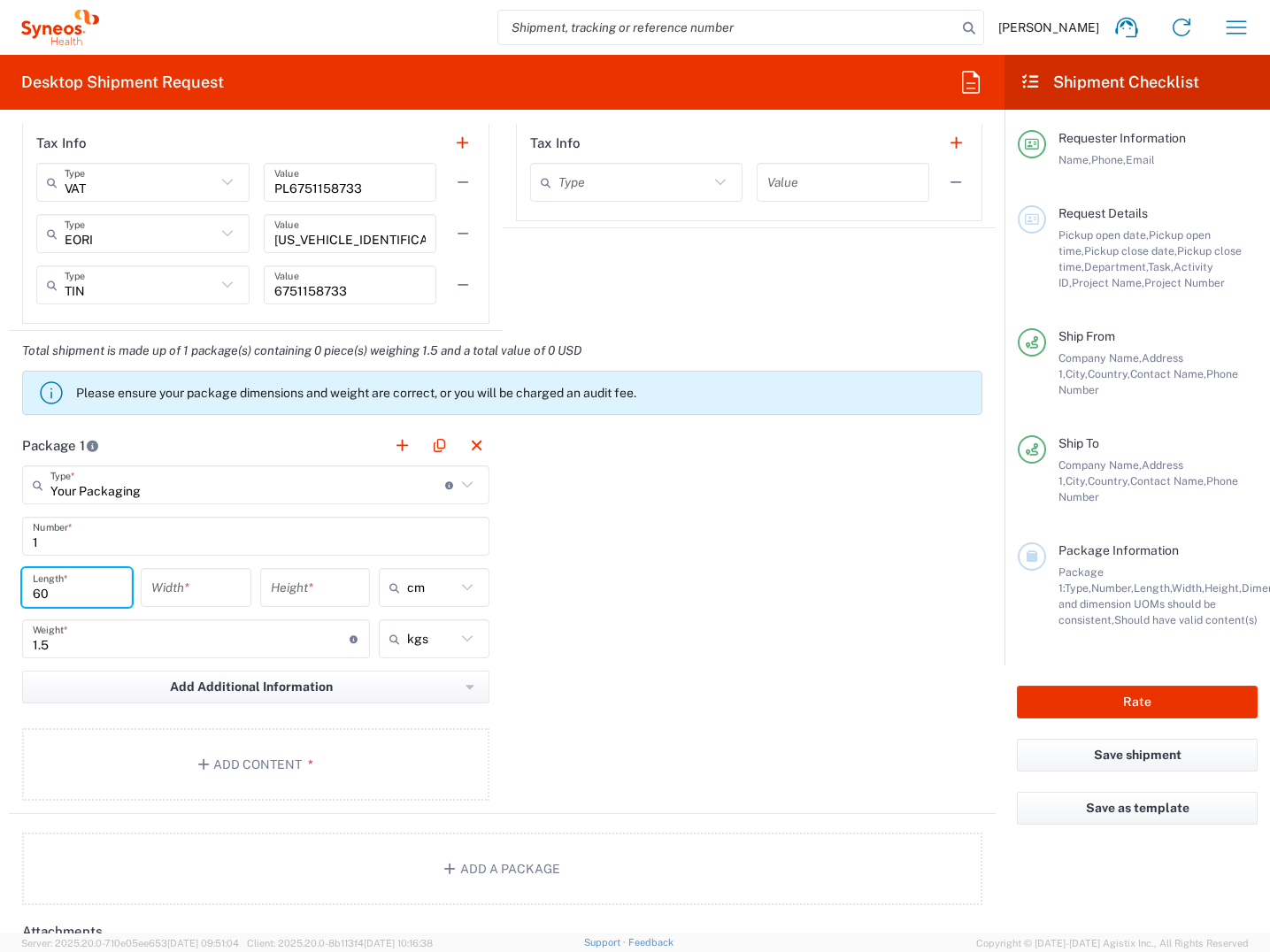
type input "60"
click at [185, 592] on input "number" at bounding box center [195, 588] width 89 height 31
type input "30"
click at [301, 589] on input "number" at bounding box center [314, 588] width 89 height 31
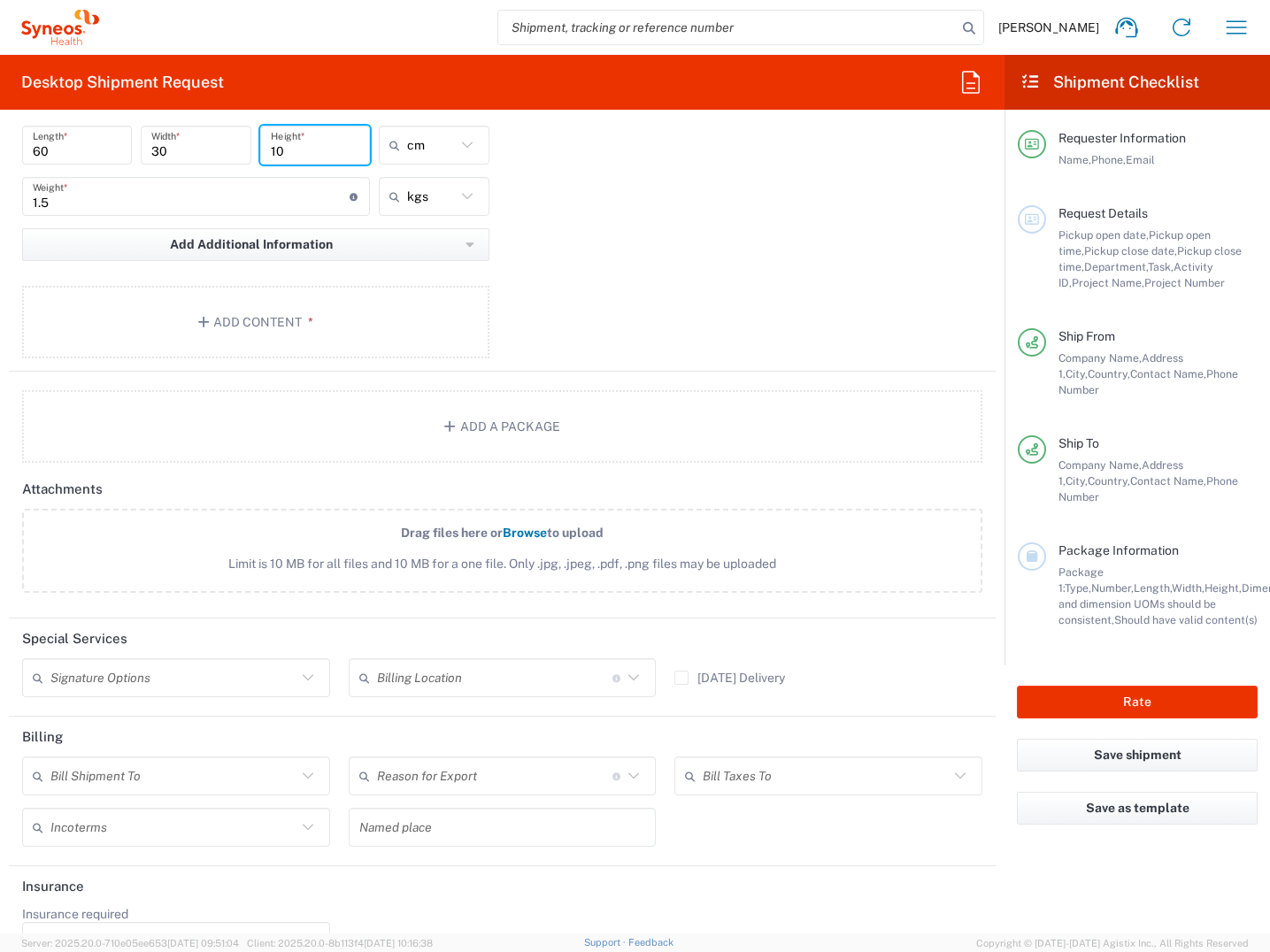
scroll to position [1816, 0]
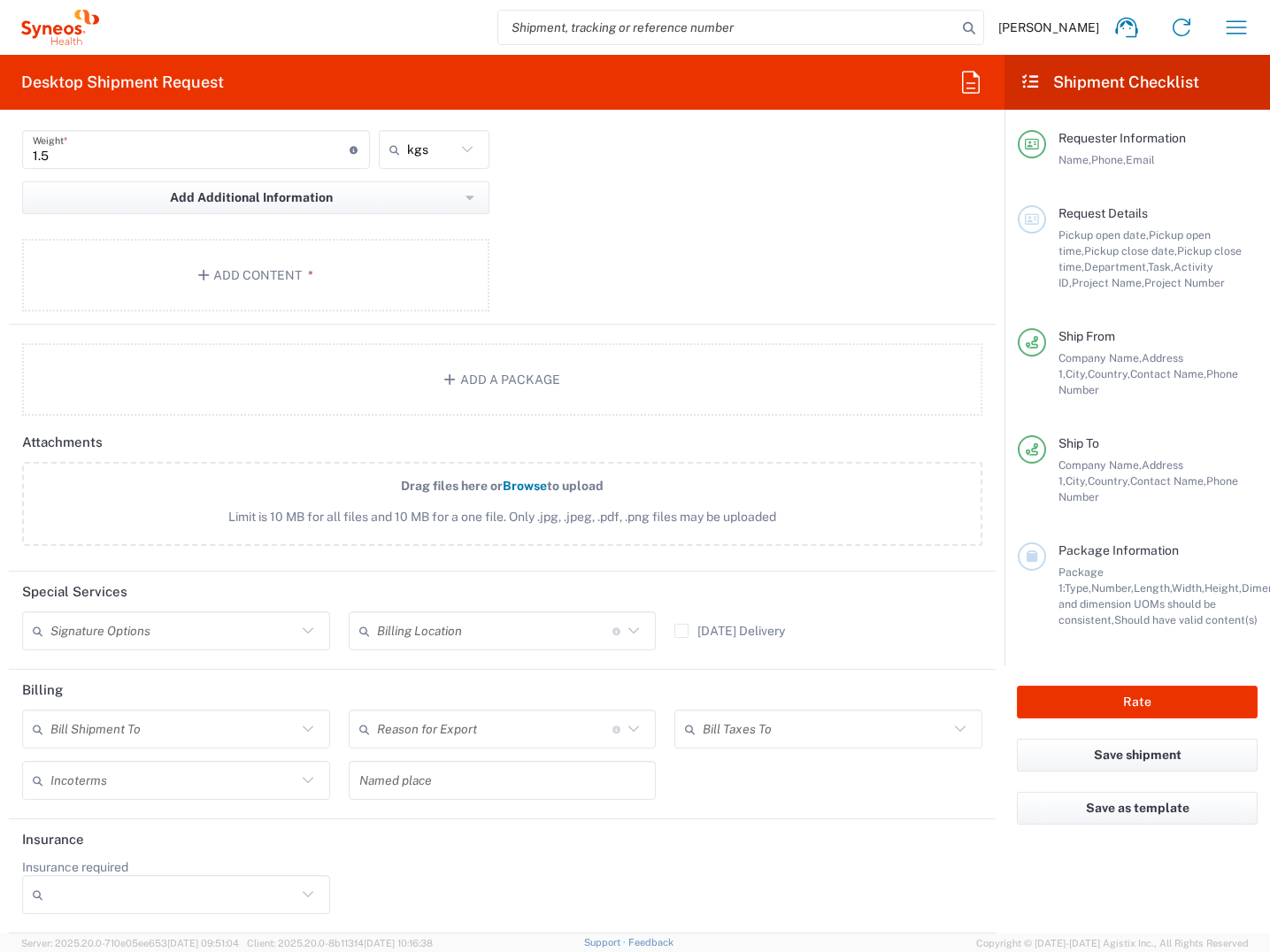
type input "10"
click at [303, 896] on icon at bounding box center [308, 895] width 23 height 23
click at [128, 843] on span "No" at bounding box center [174, 830] width 300 height 27
type input "No"
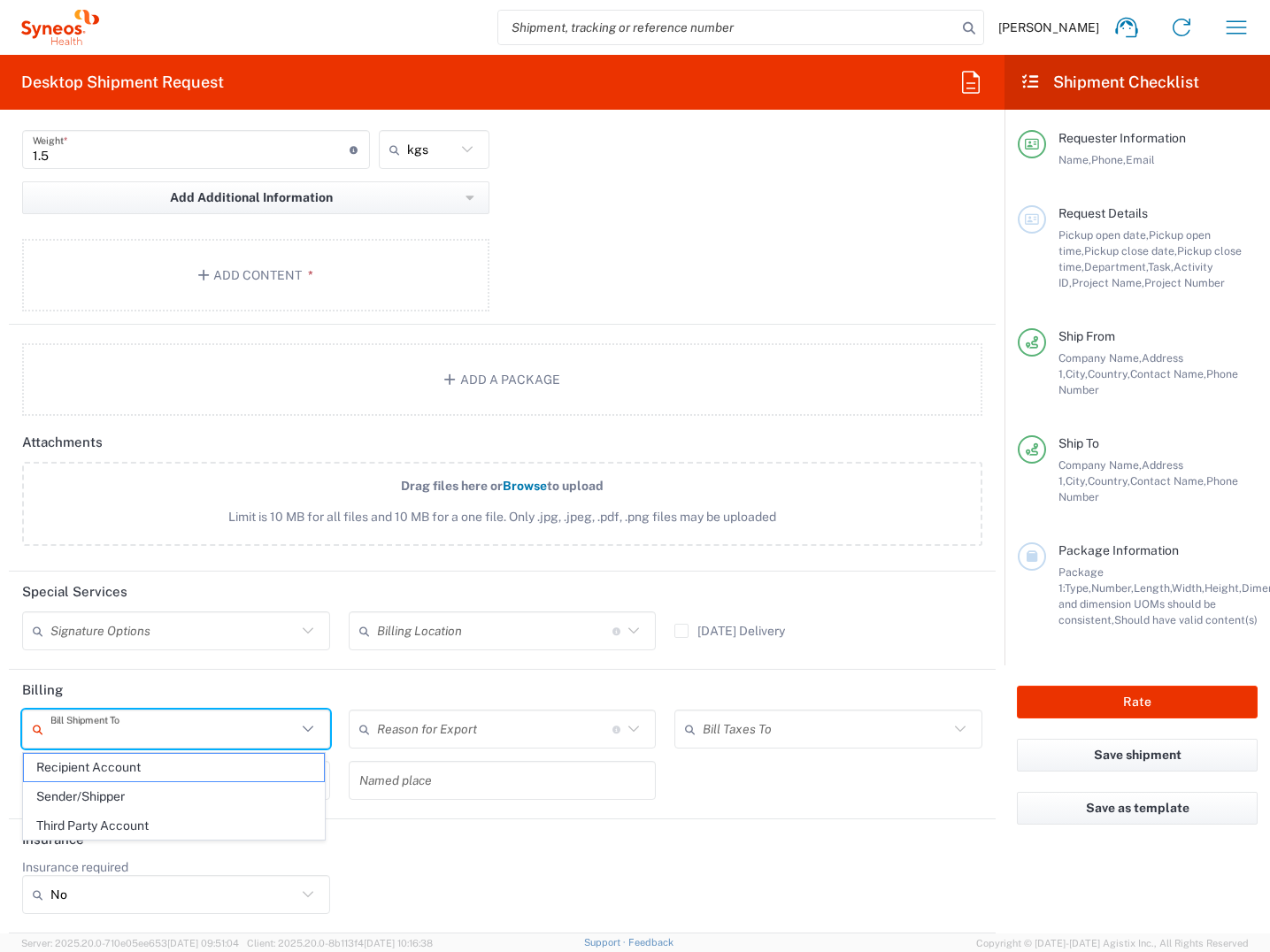
click at [236, 724] on input "text" at bounding box center [173, 730] width 246 height 31
click at [215, 777] on span "Recipient Account" at bounding box center [174, 768] width 300 height 27
type input "Recipient Account"
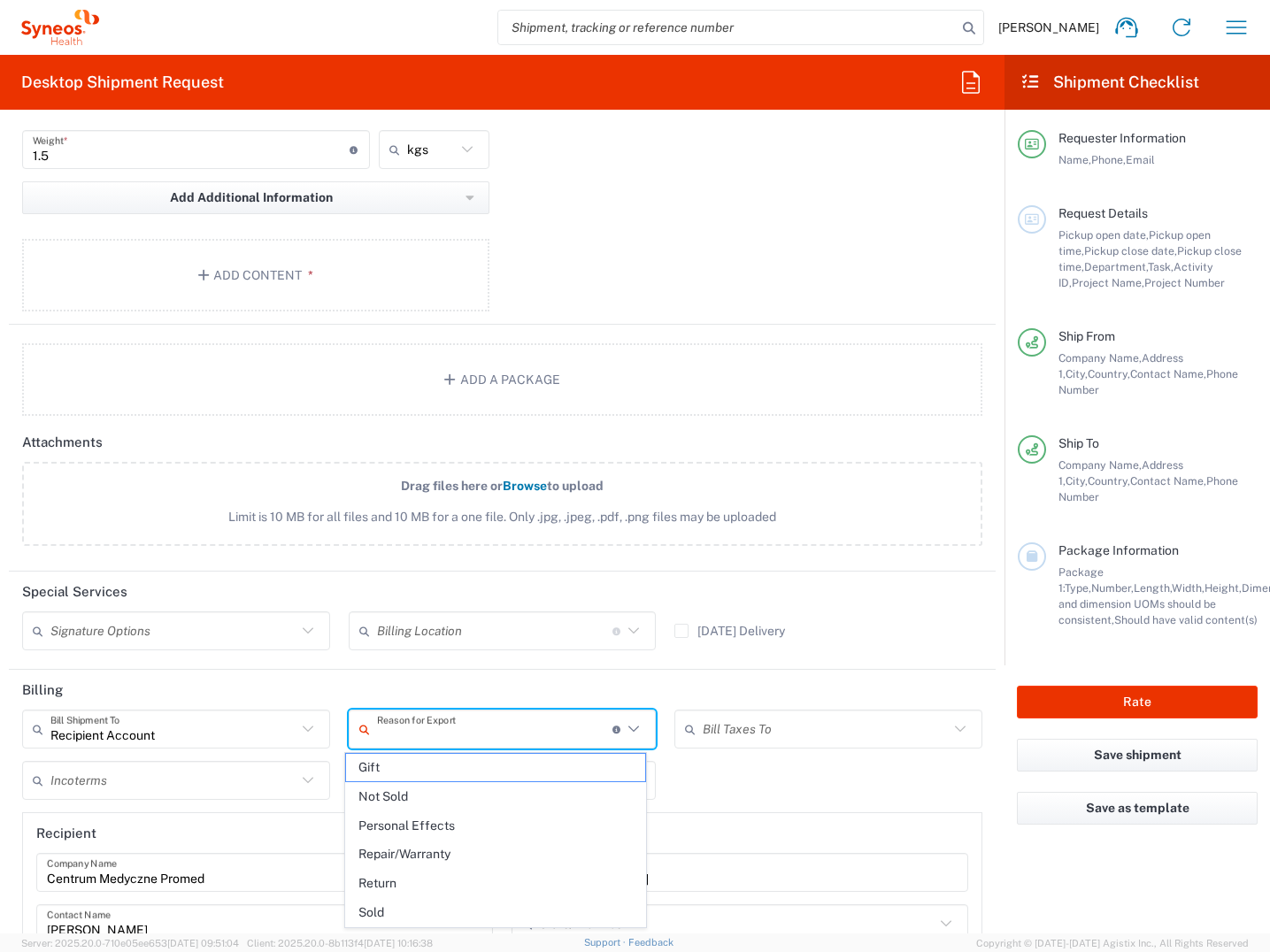
click at [417, 734] on input "text" at bounding box center [494, 730] width 236 height 31
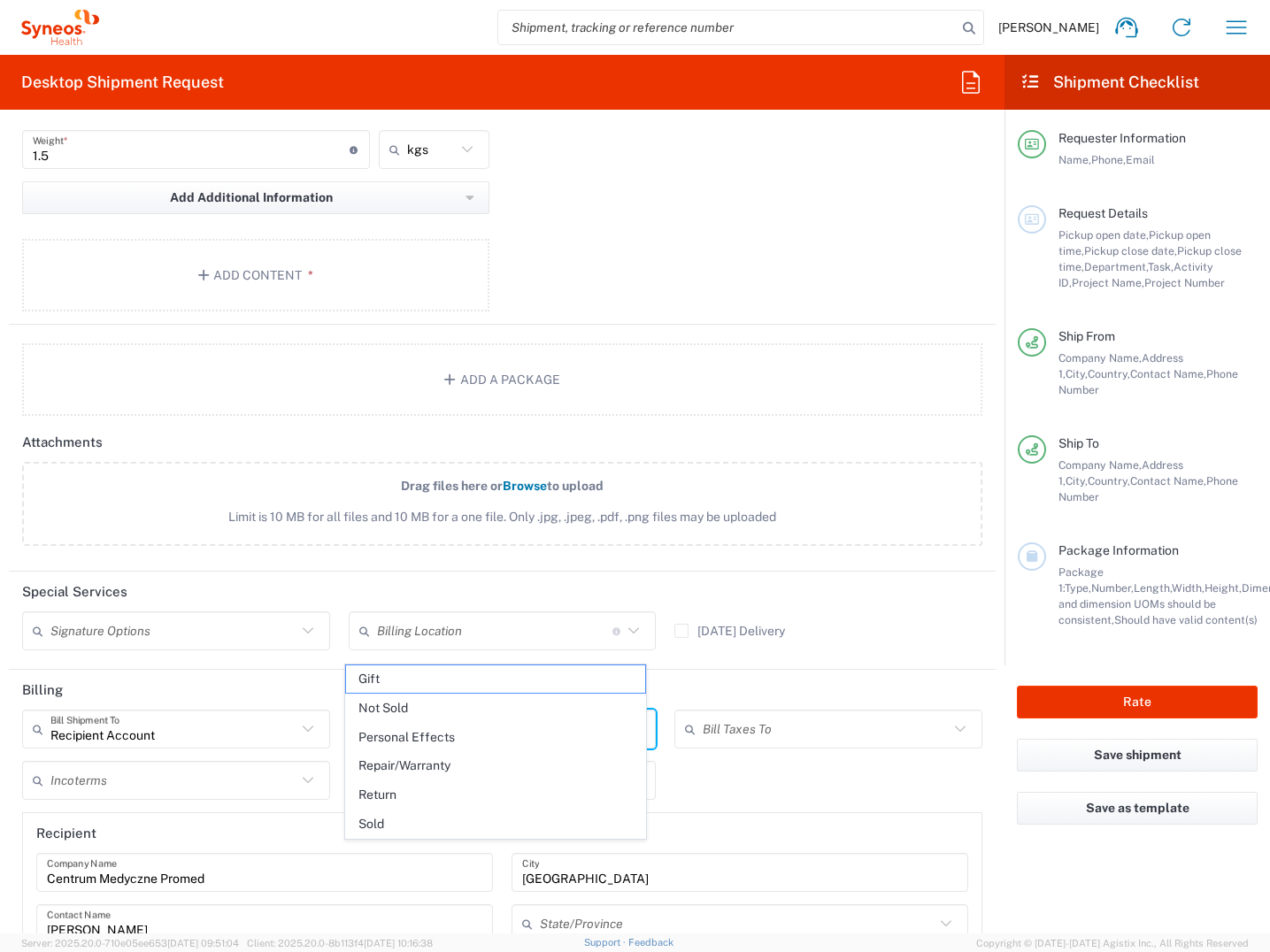
scroll to position [1905, 0]
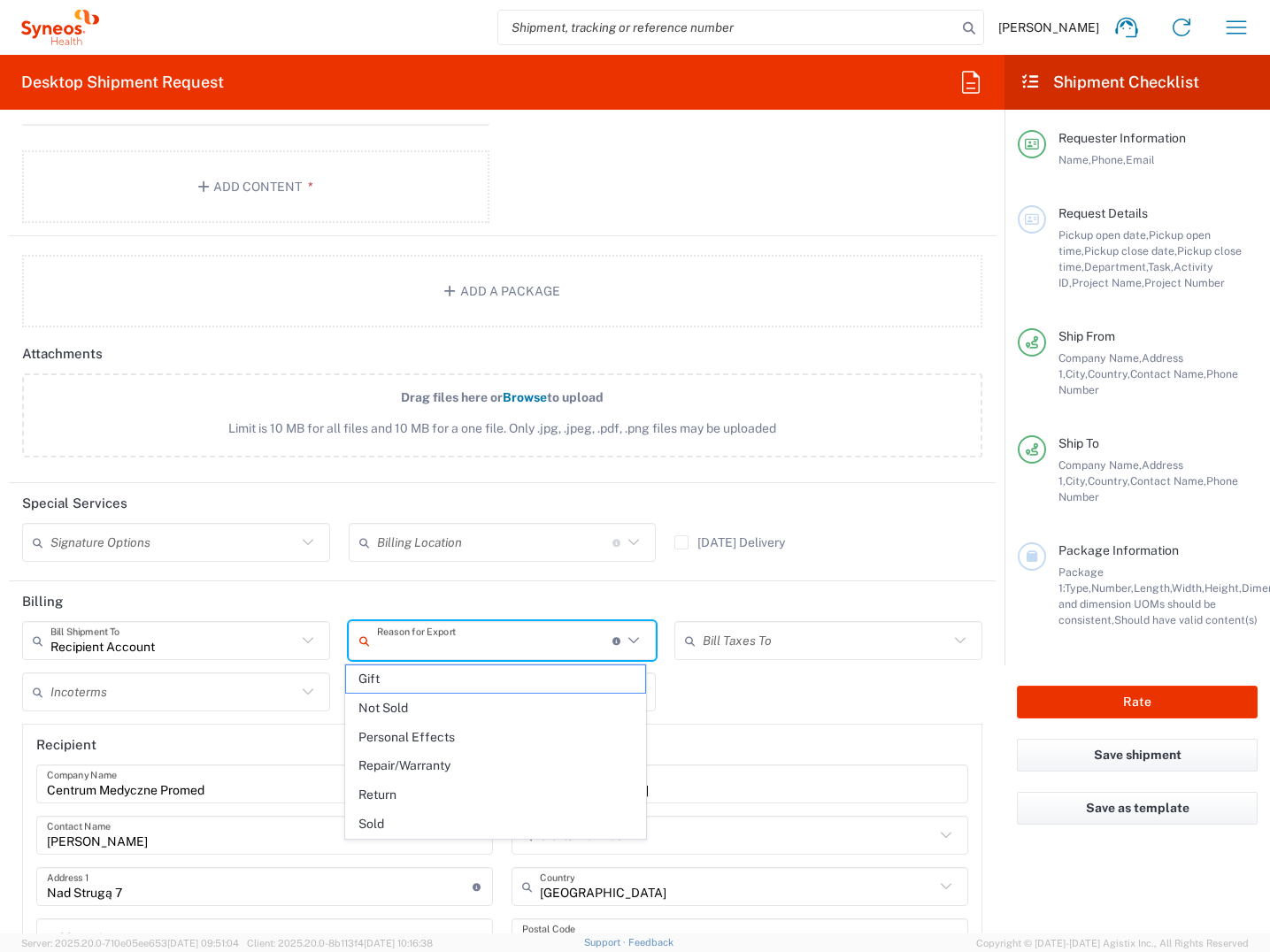
drag, startPoint x: 726, startPoint y: 677, endPoint x: 756, endPoint y: 654, distance: 37.8
click at [730, 677] on div "Recipient Account Bill Shipment To Recipient Account Sender/Shipper Third Party…" at bounding box center [503, 824] width 979 height 407
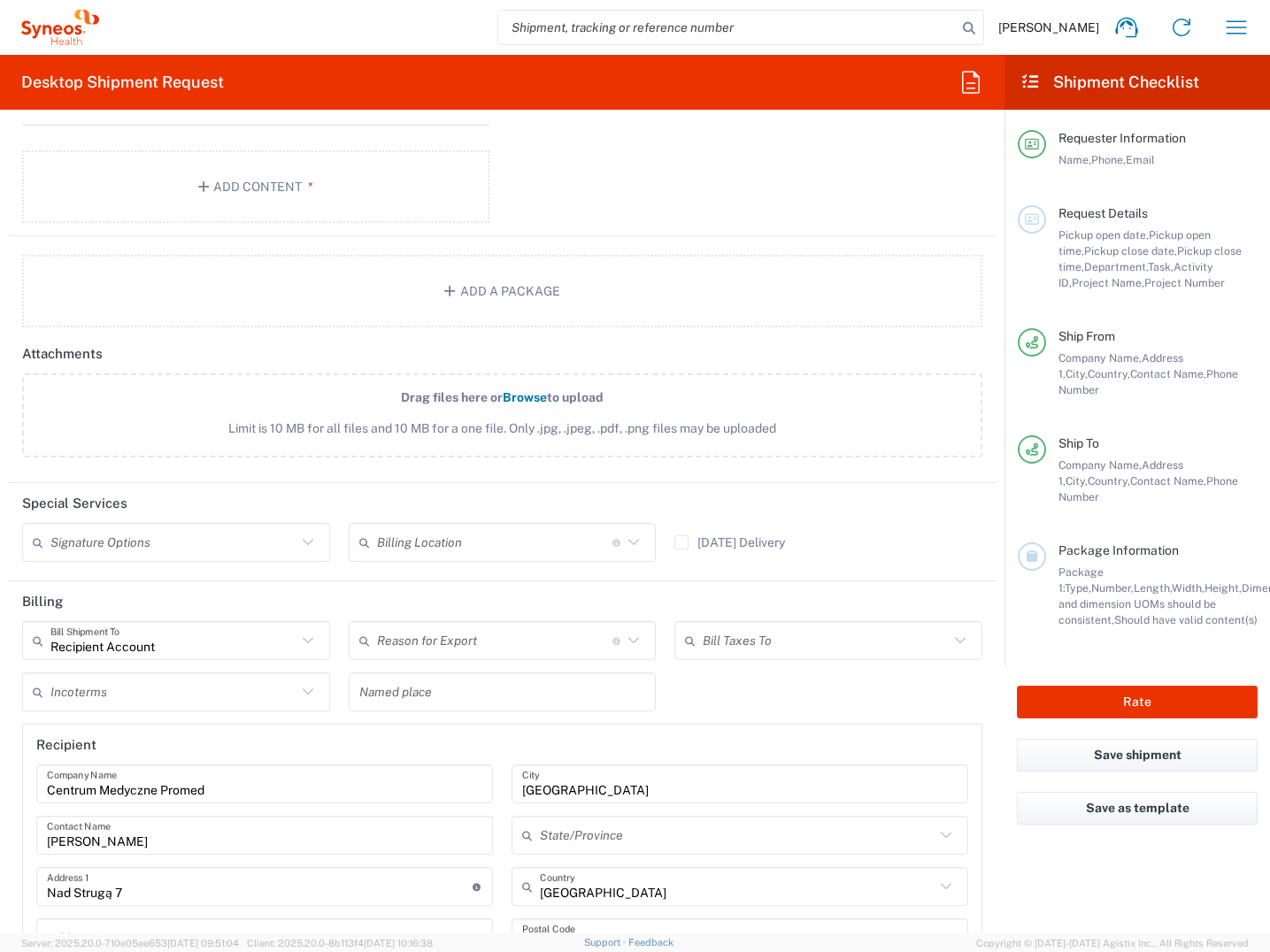
click at [758, 641] on input "text" at bounding box center [825, 641] width 246 height 31
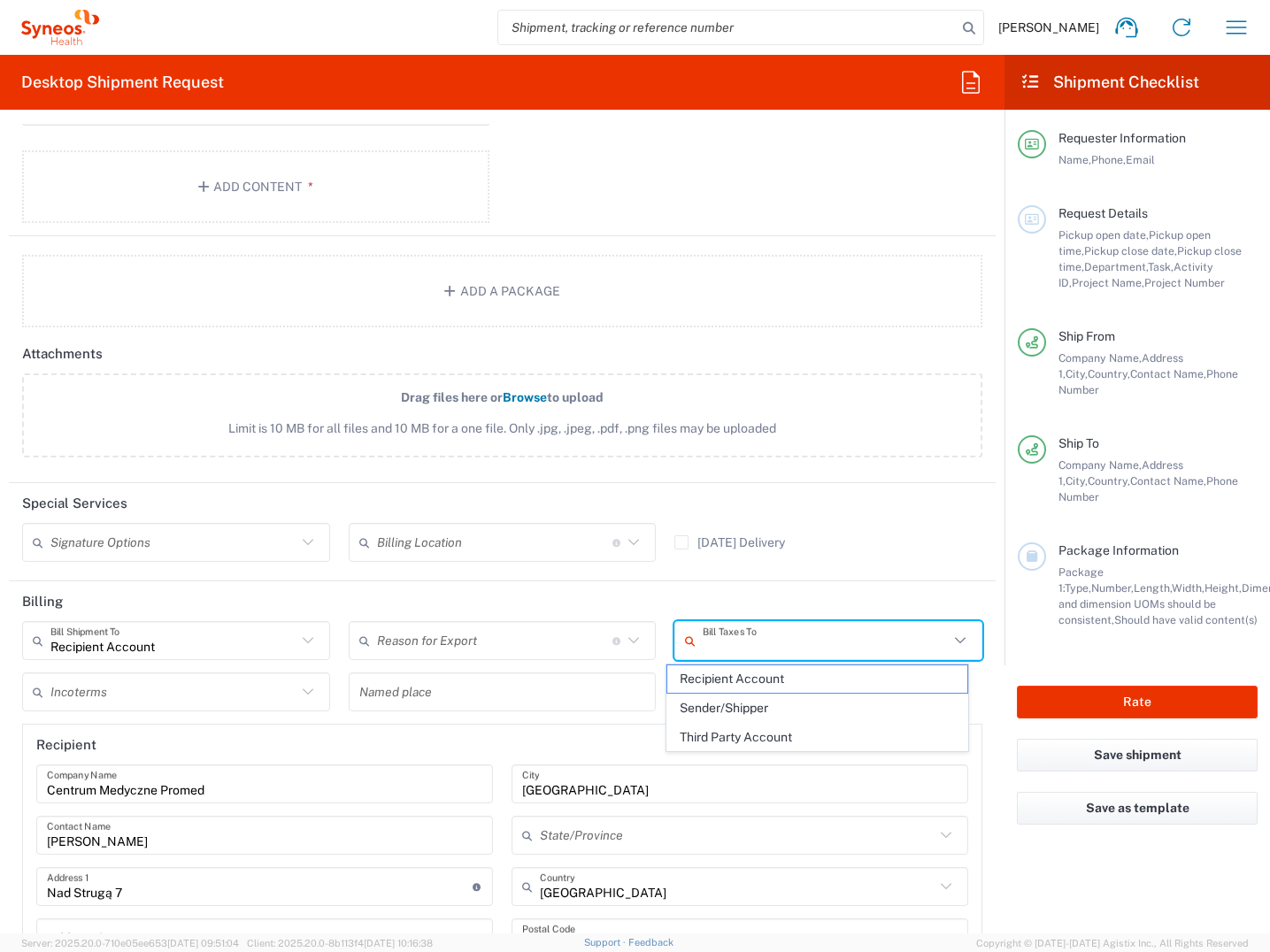
click at [459, 762] on header "Recipient" at bounding box center [502, 745] width 959 height 40
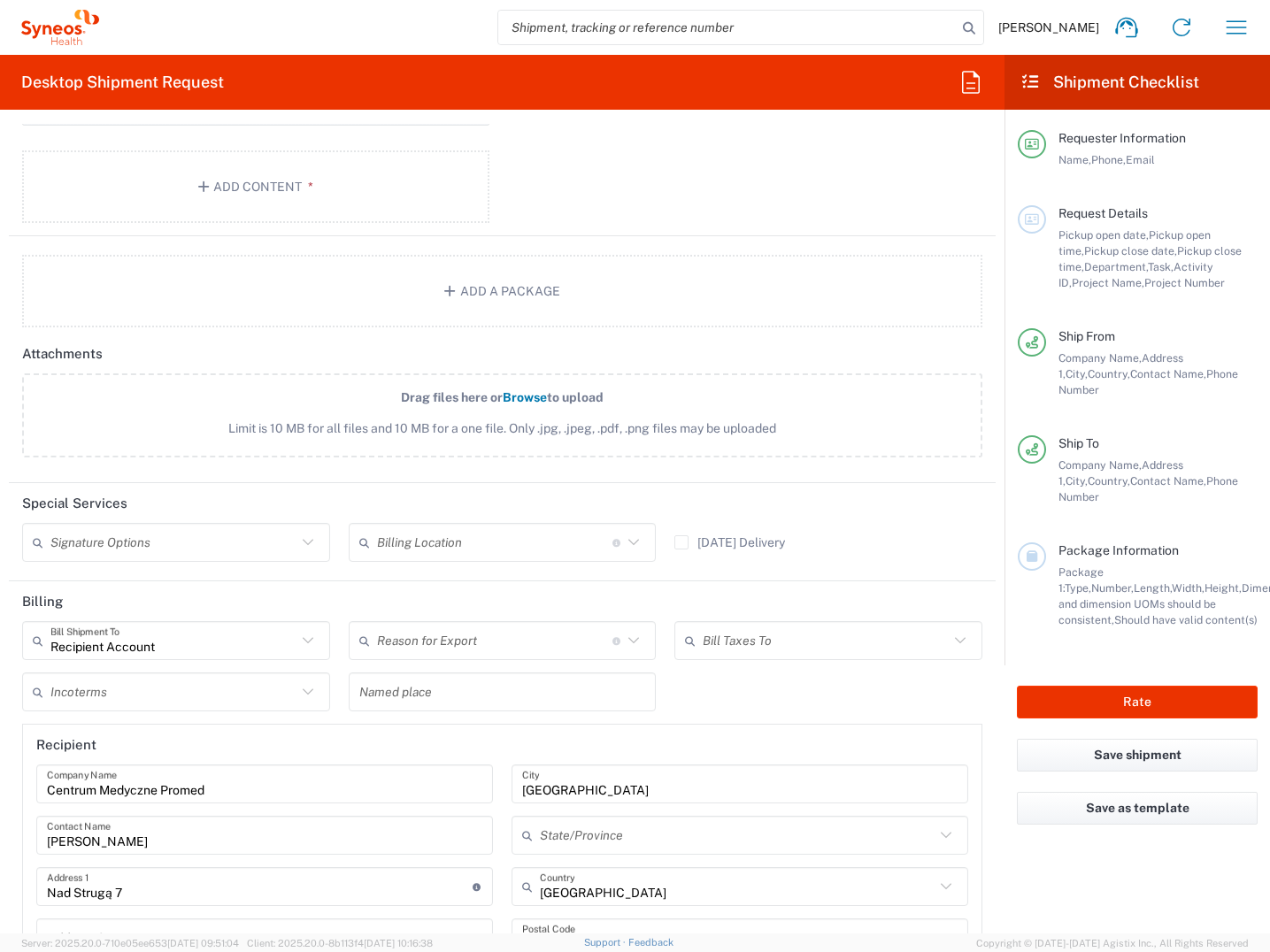
click at [203, 693] on input "text" at bounding box center [173, 692] width 246 height 31
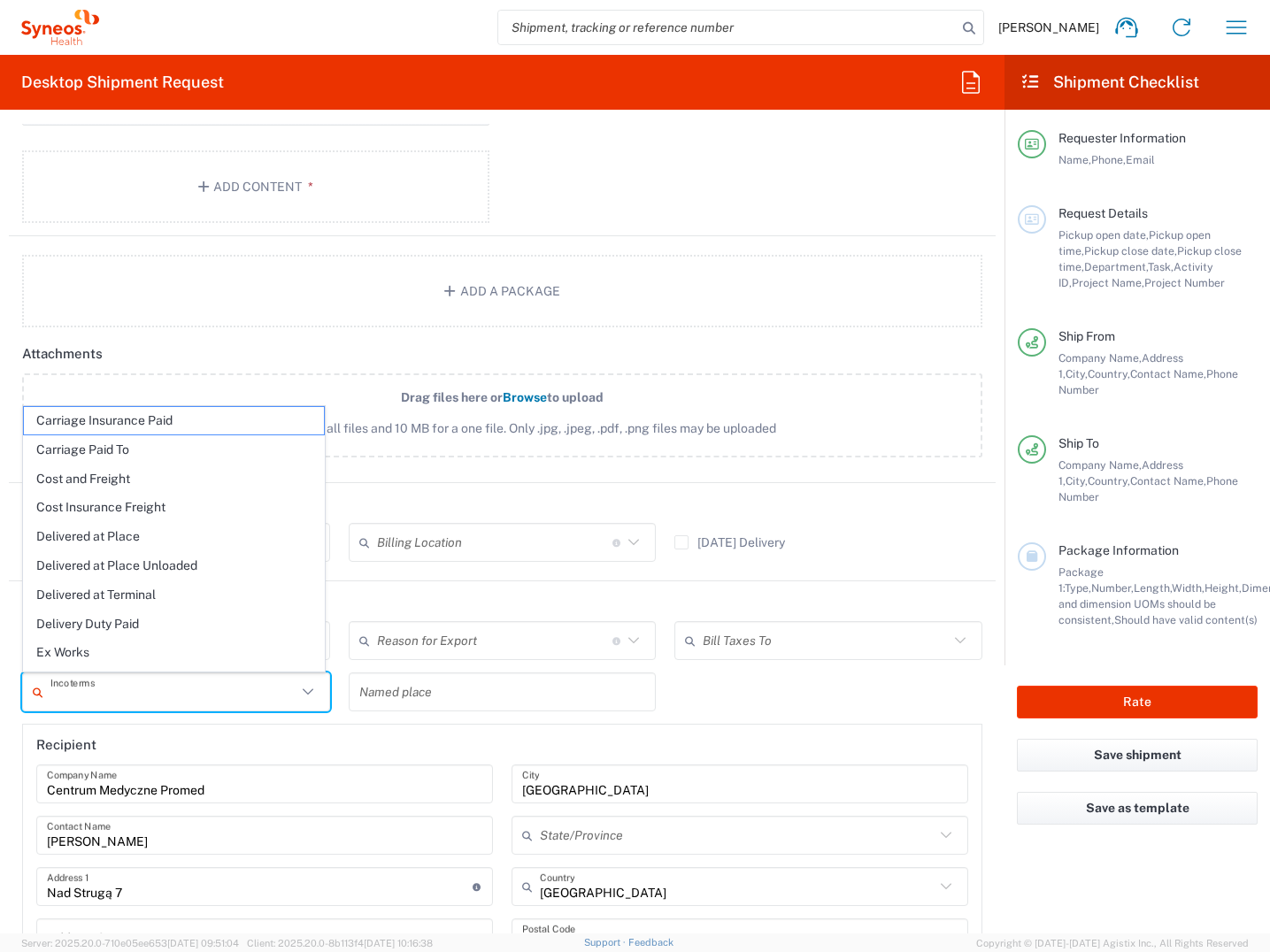
drag, startPoint x: 306, startPoint y: 738, endPoint x: 367, endPoint y: 720, distance: 63.6
click at [307, 738] on header "Recipient" at bounding box center [502, 745] width 959 height 40
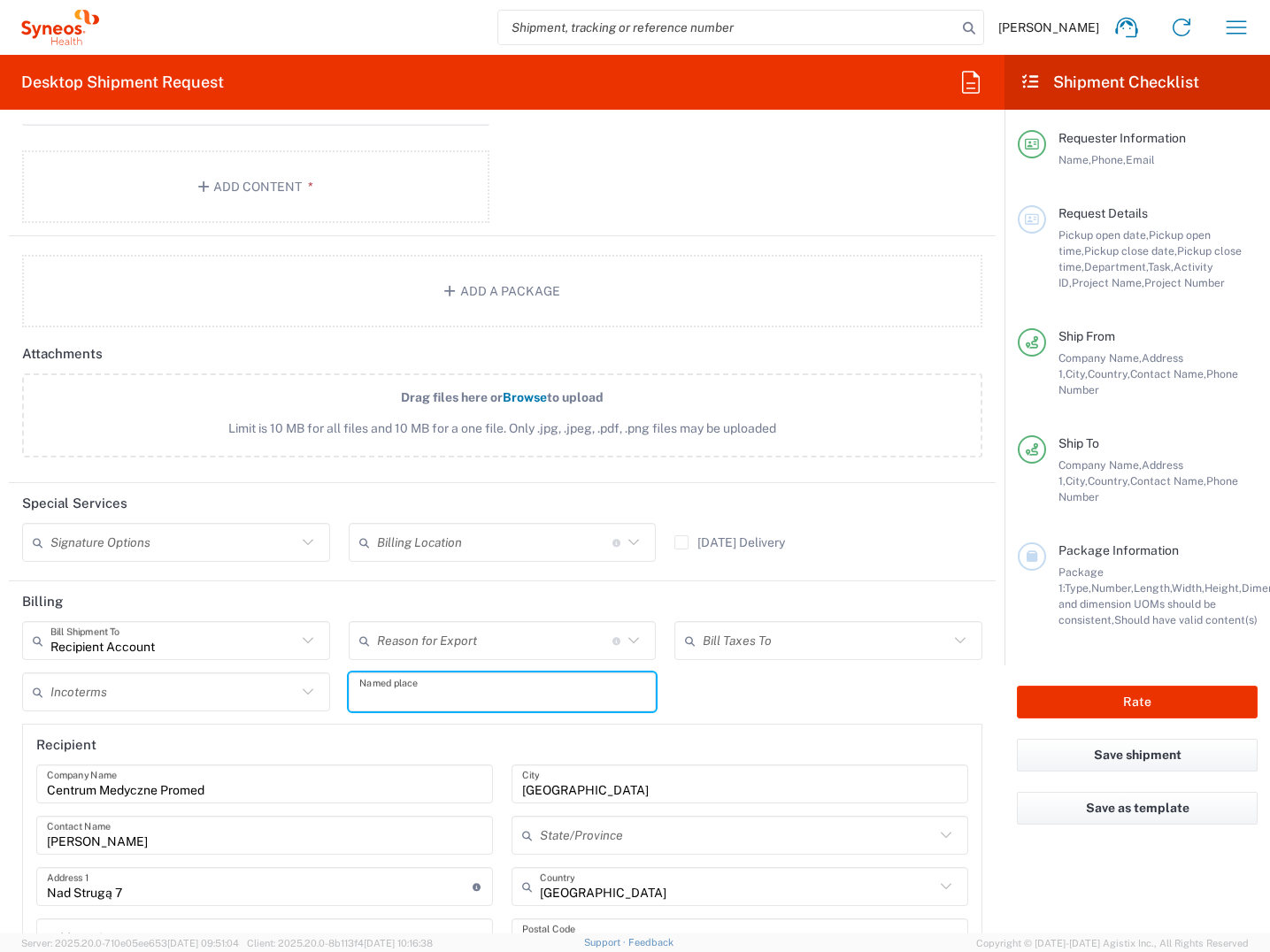
click at [398, 688] on input "text" at bounding box center [502, 692] width 287 height 31
click at [345, 743] on header "Recipient" at bounding box center [502, 745] width 959 height 40
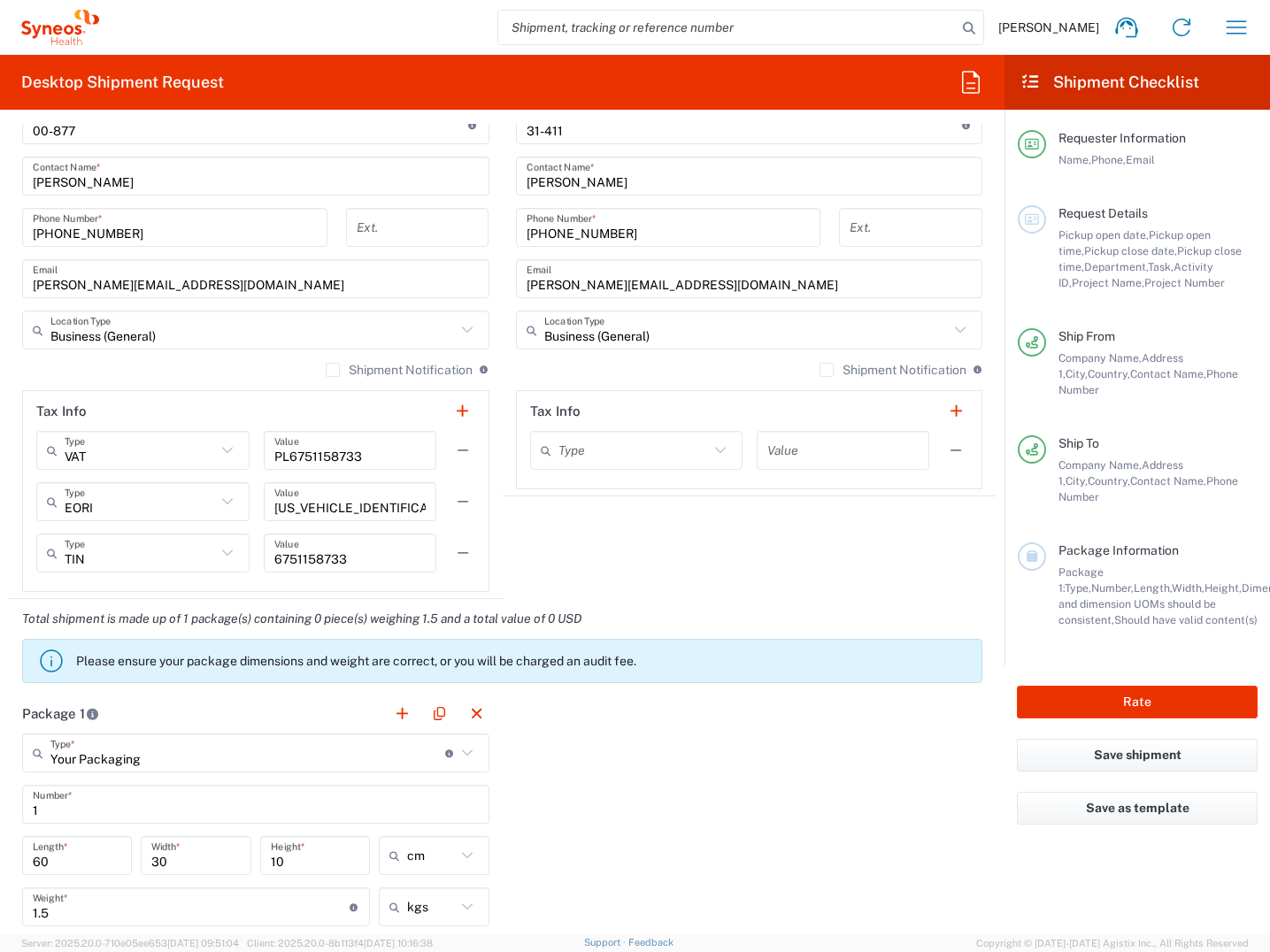
scroll to position [970, 0]
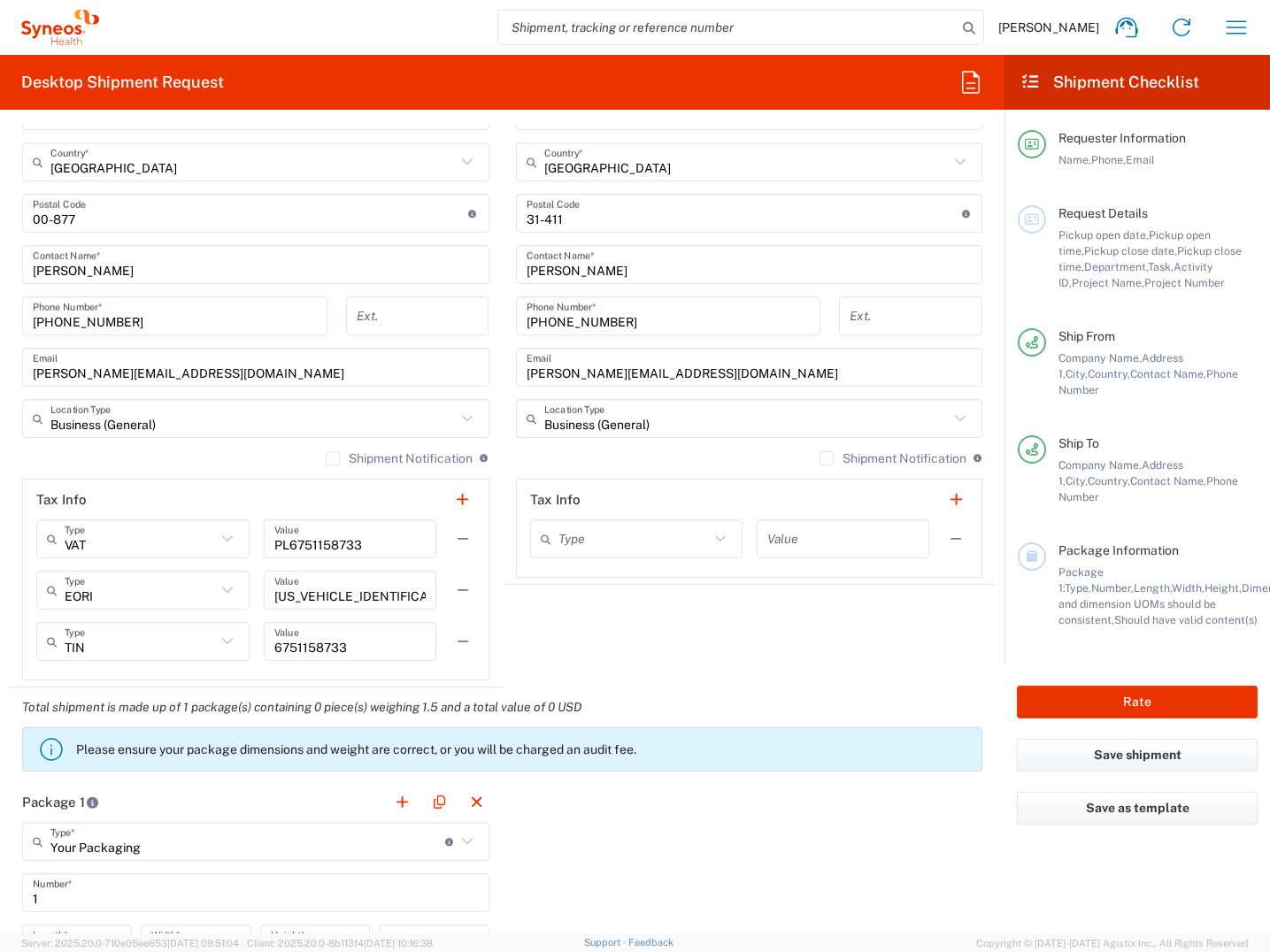
click at [643, 546] on input "text" at bounding box center [634, 539] width 151 height 31
drag, startPoint x: 644, startPoint y: 579, endPoint x: 706, endPoint y: 579, distance: 62.0
click at [645, 579] on span "EIN" at bounding box center [628, 577] width 206 height 27
click at [794, 539] on input "text" at bounding box center [842, 539] width 151 height 31
drag, startPoint x: 789, startPoint y: 551, endPoint x: 791, endPoint y: 641, distance: 90.0
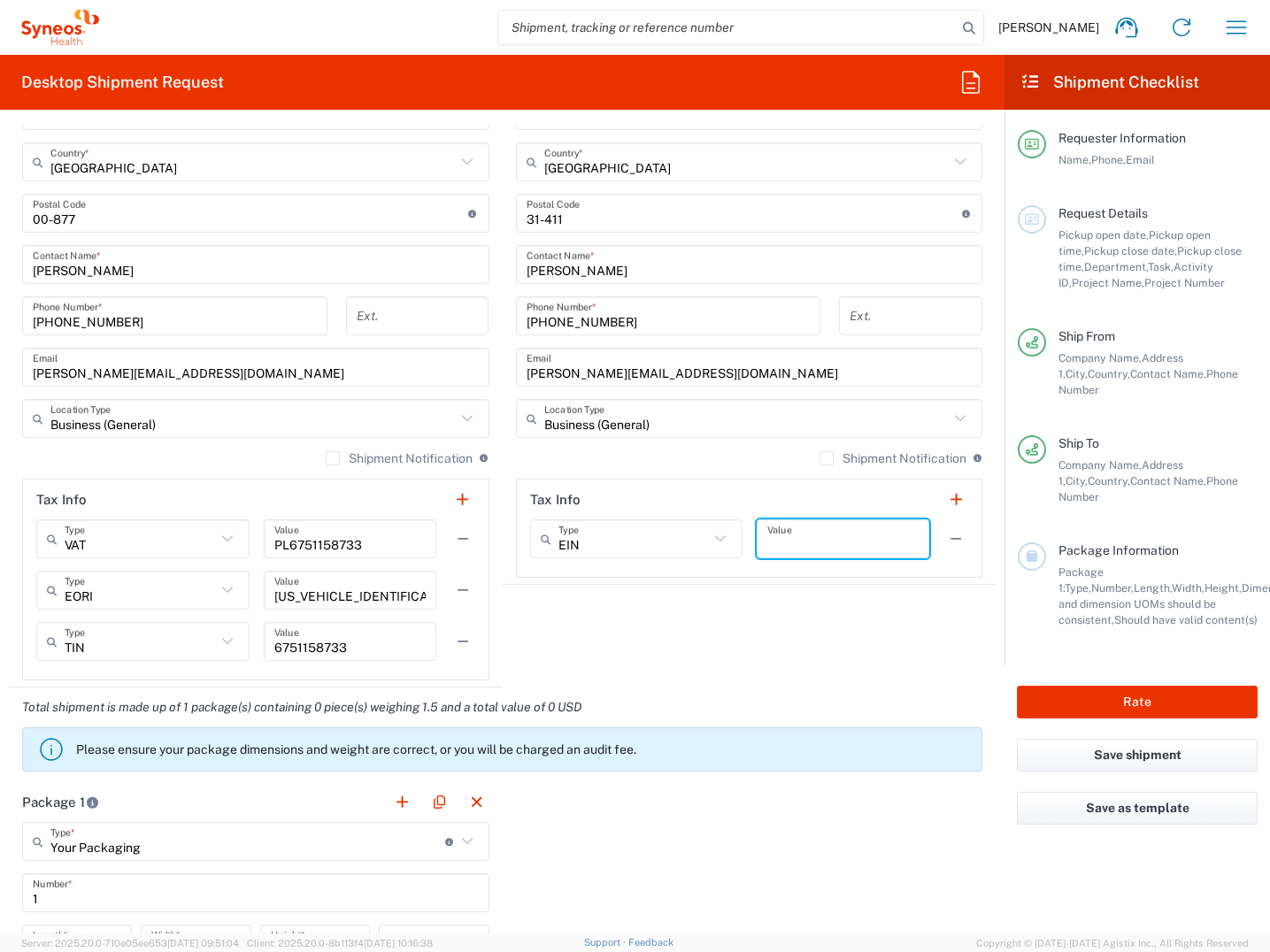
click at [789, 553] on input "text" at bounding box center [842, 539] width 151 height 31
click at [790, 643] on agx-shipment-stop-widget "Ship To Location [PERSON_NAME] LLC-[GEOGRAPHIC_DATA] [GEOGRAPHIC_DATA] [GEOGRAP…" at bounding box center [748, 240] width 493 height 893
click at [709, 535] on icon at bounding box center [720, 539] width 23 height 23
type input "EIN"
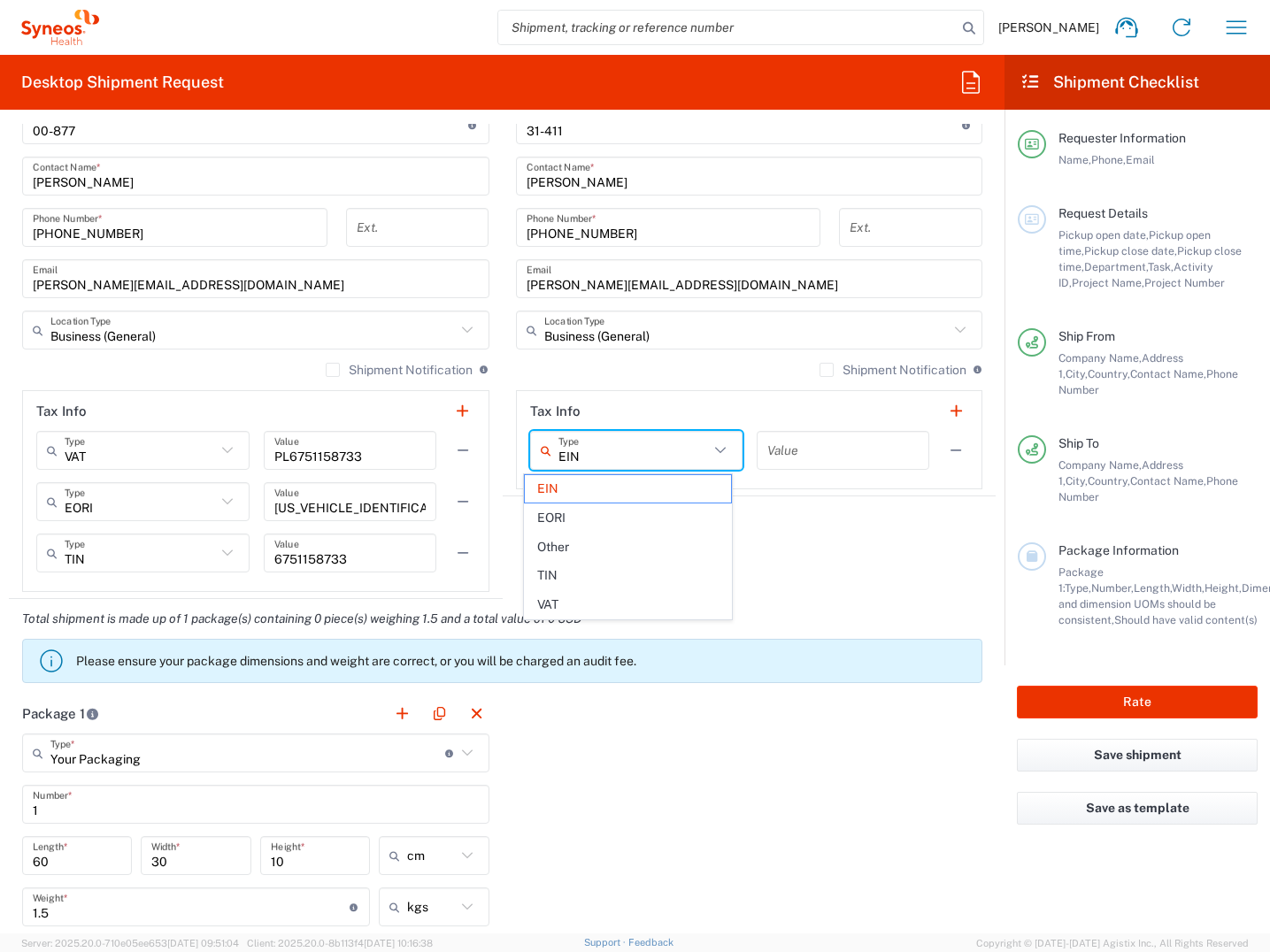
click at [723, 785] on div "Package 1 Your Packaging Type * Material used to package goods Envelope Large B…" at bounding box center [502, 888] width 987 height 388
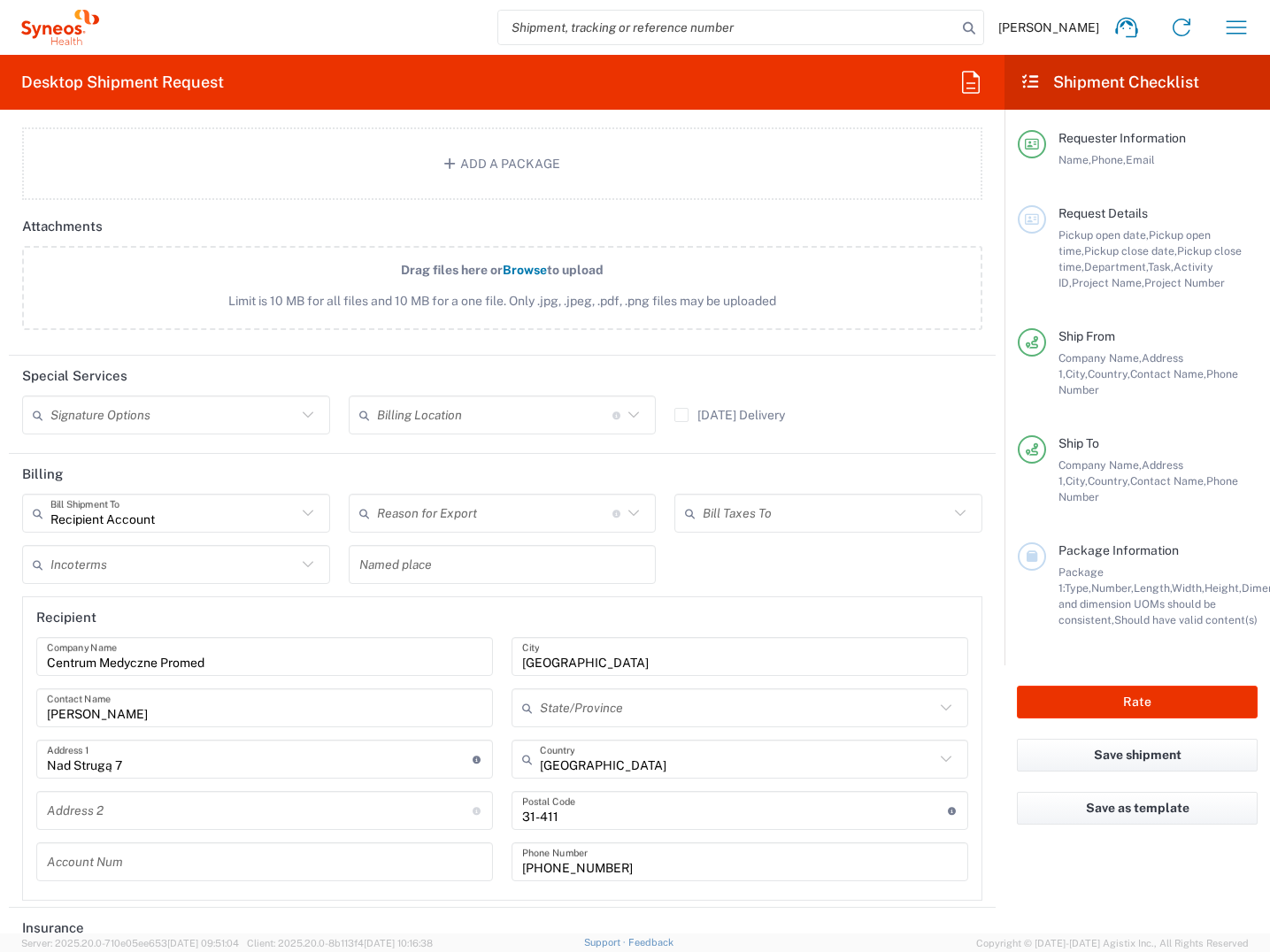
scroll to position [2121, 0]
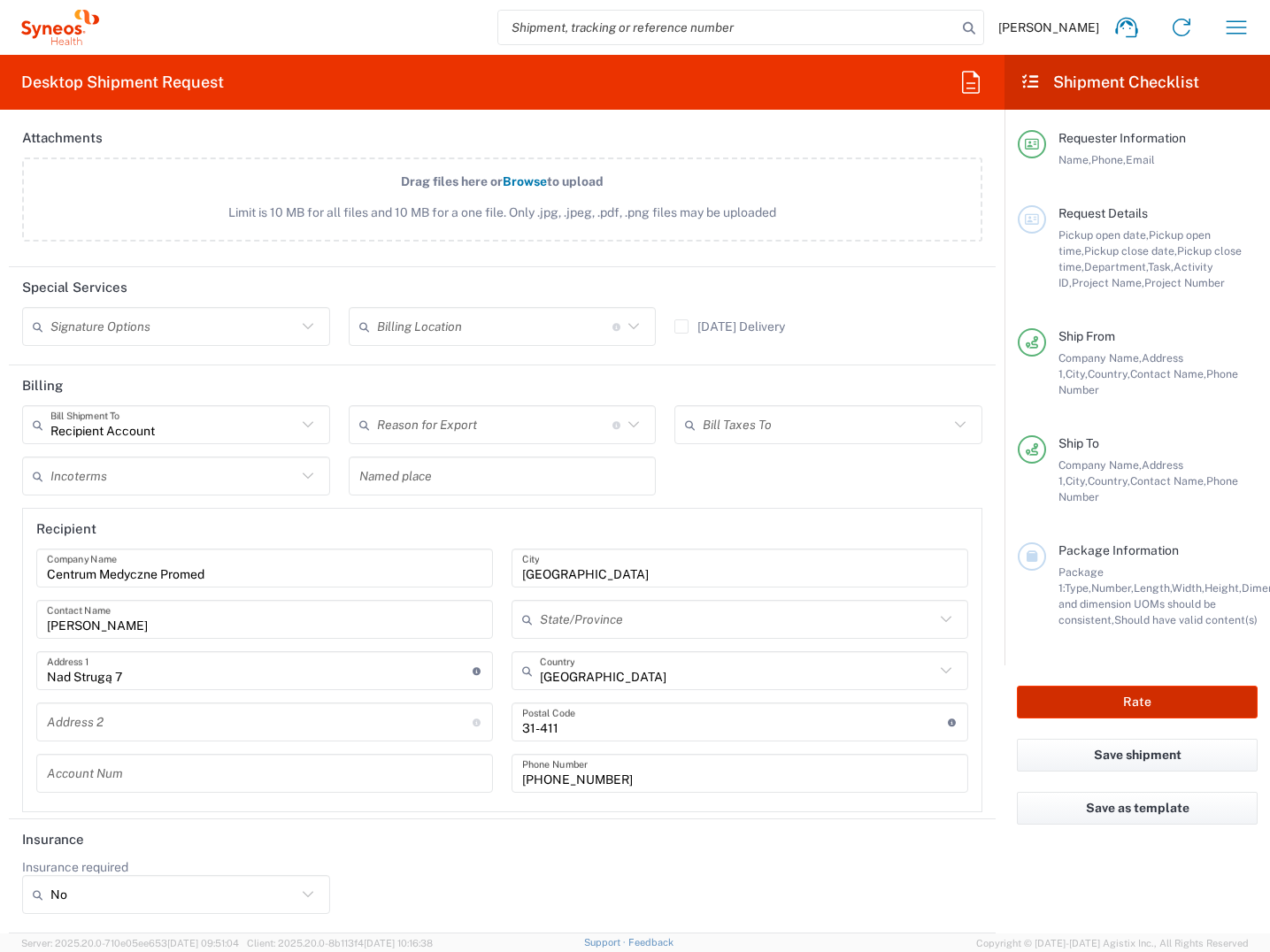
click at [1119, 686] on button "Rate" at bounding box center [1137, 703] width 240 height 33
type input "7043437A"
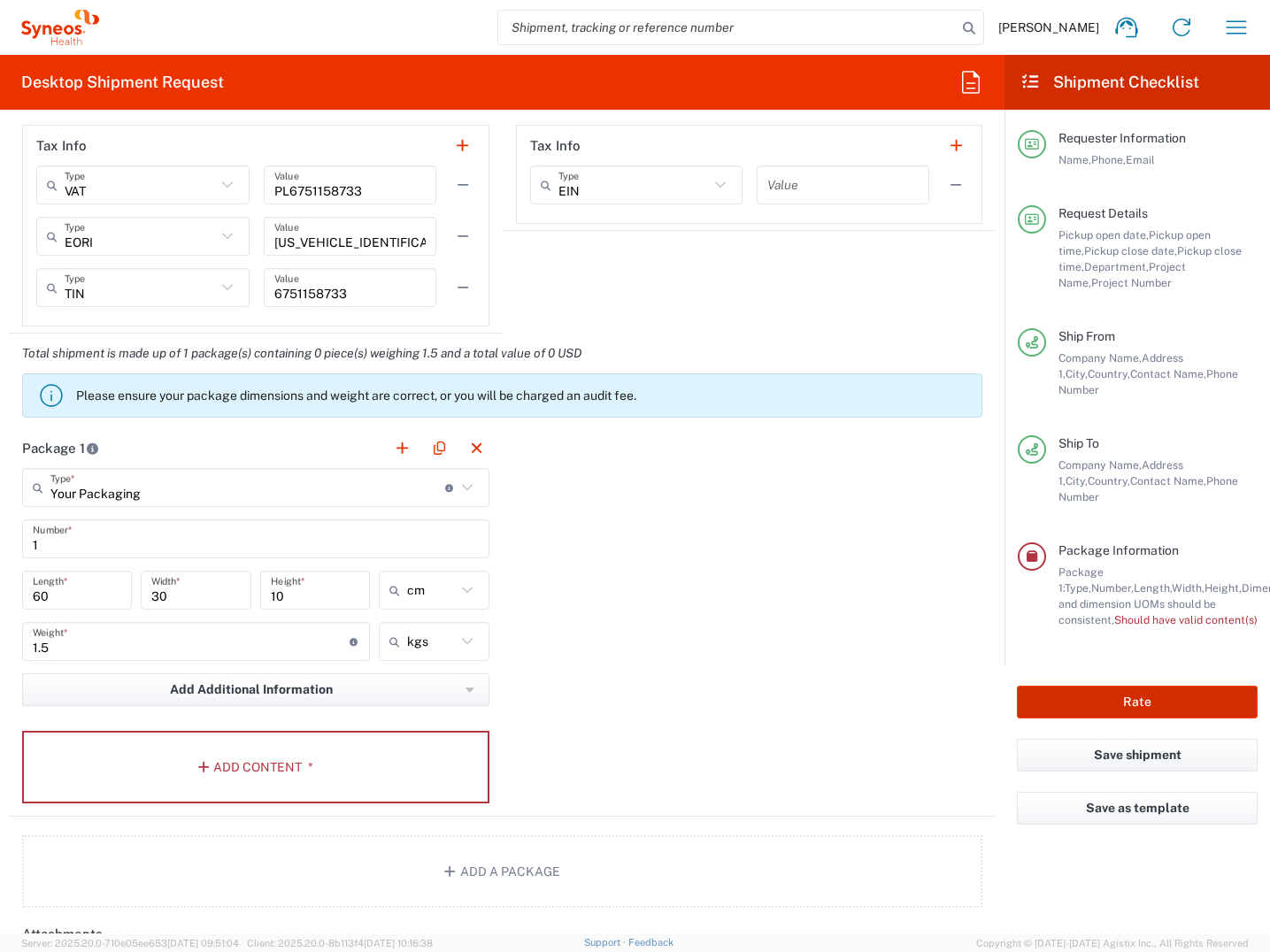
scroll to position [1236, 0]
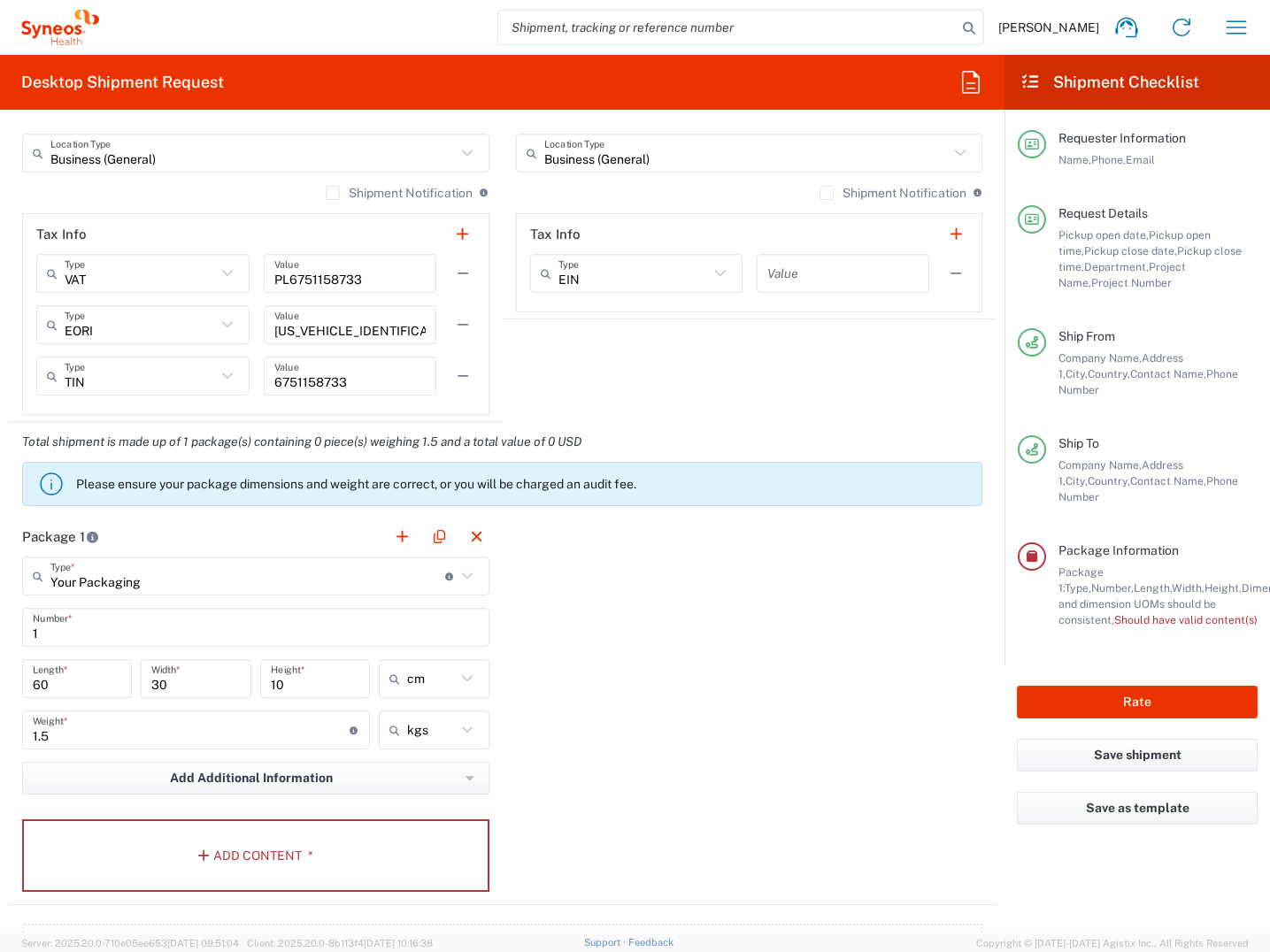
click at [284, 687] on input "10" at bounding box center [314, 679] width 89 height 31
type input "1"
type input "8"
click at [175, 685] on input "30" at bounding box center [195, 679] width 89 height 31
type input "3"
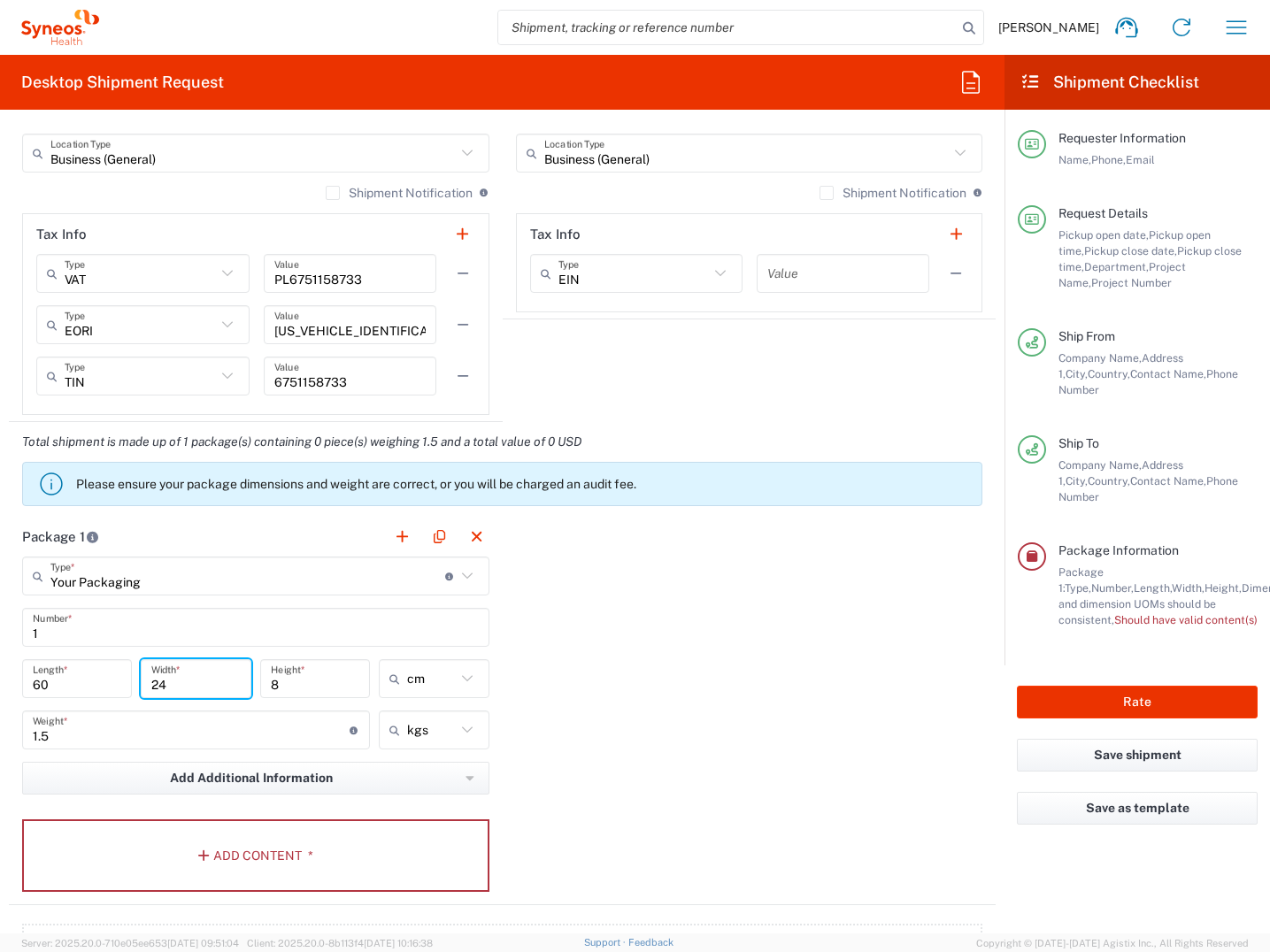
type input "24"
click at [69, 684] on input "60" at bounding box center [77, 679] width 89 height 31
type input "6"
type input "54"
click at [232, 849] on button "Add Content *" at bounding box center [256, 856] width 467 height 73
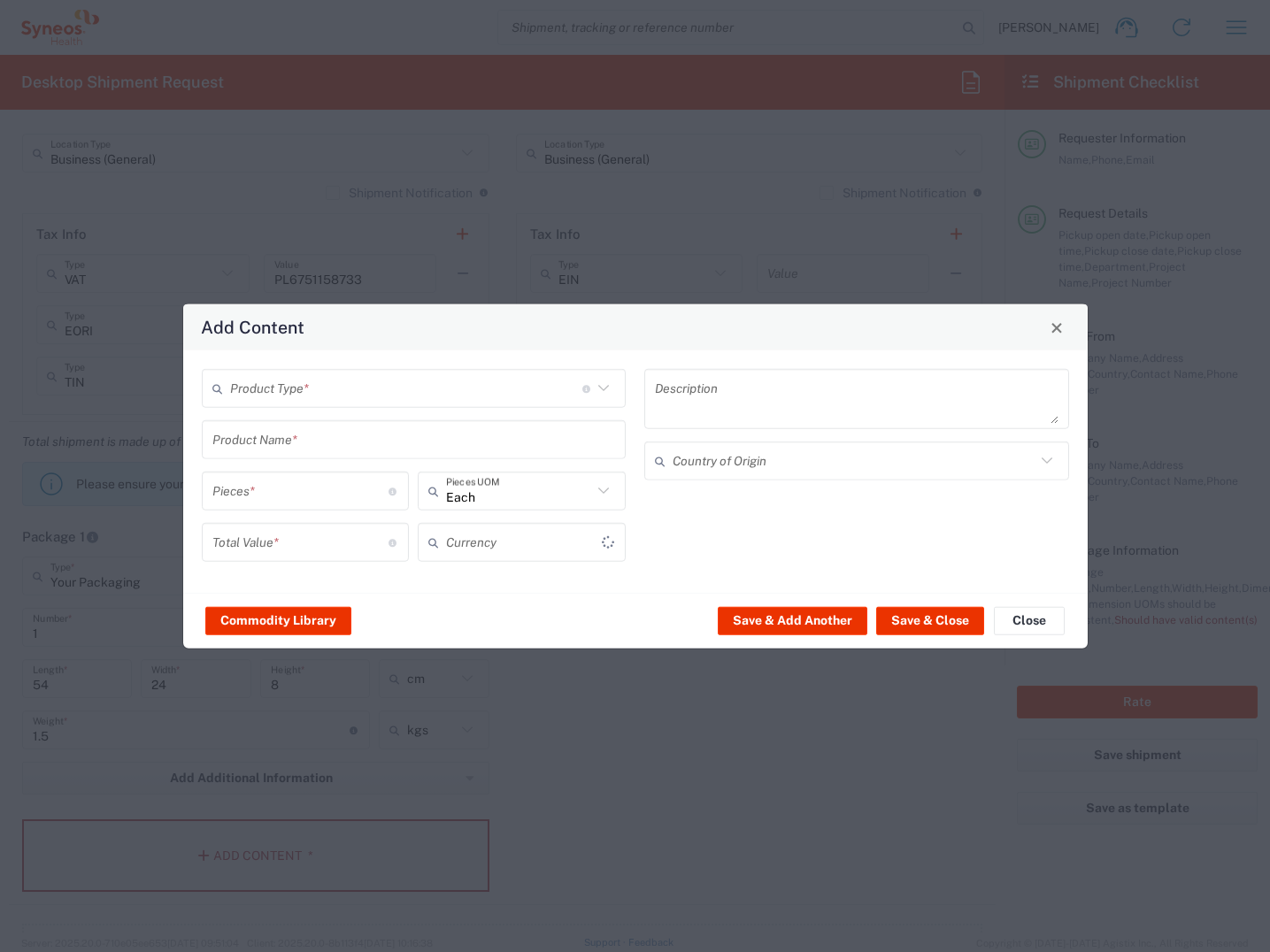
type input "US Dollar"
click at [289, 384] on input "text" at bounding box center [406, 388] width 352 height 31
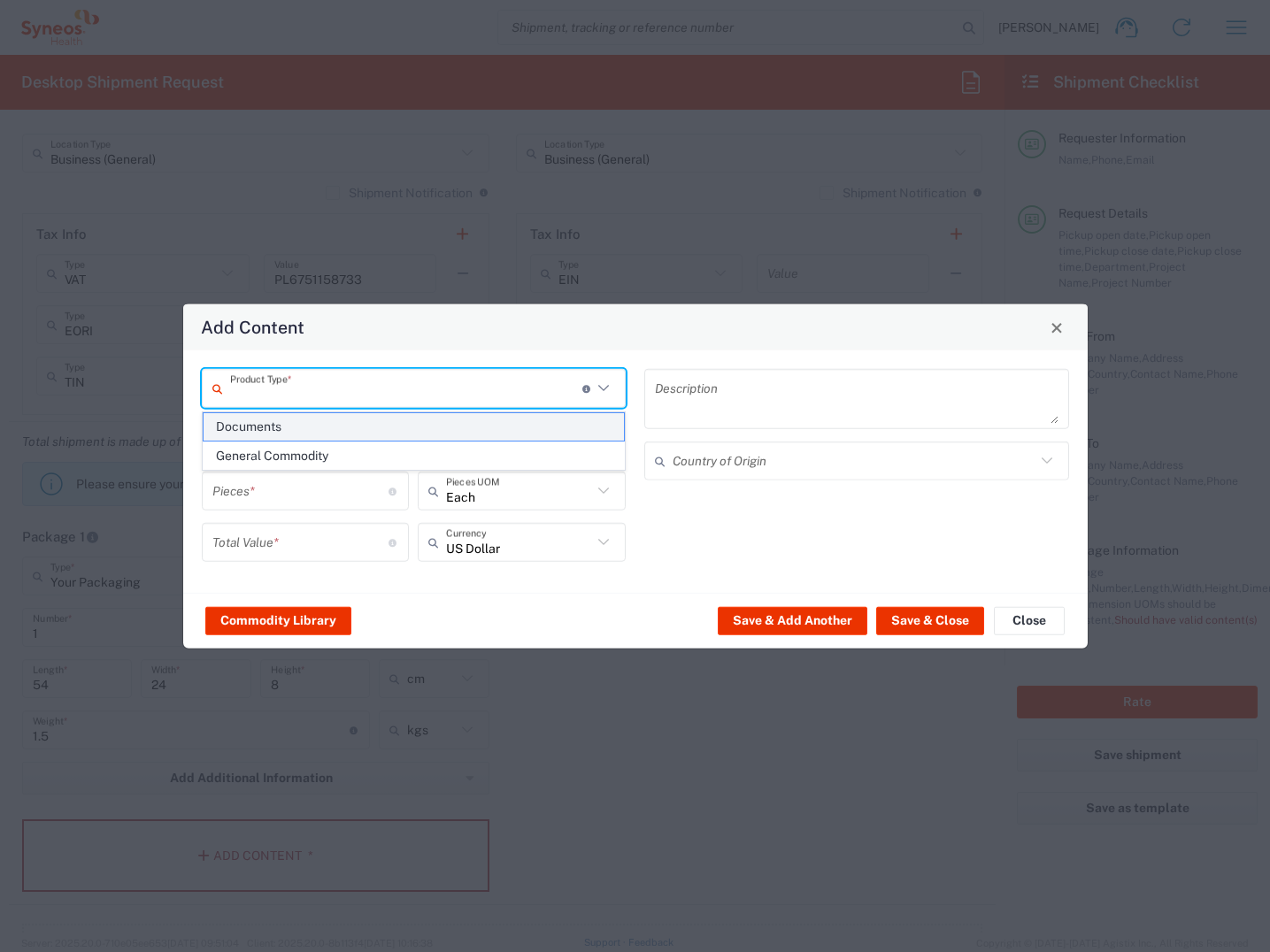
click at [282, 432] on span "Documents" at bounding box center [414, 427] width 421 height 27
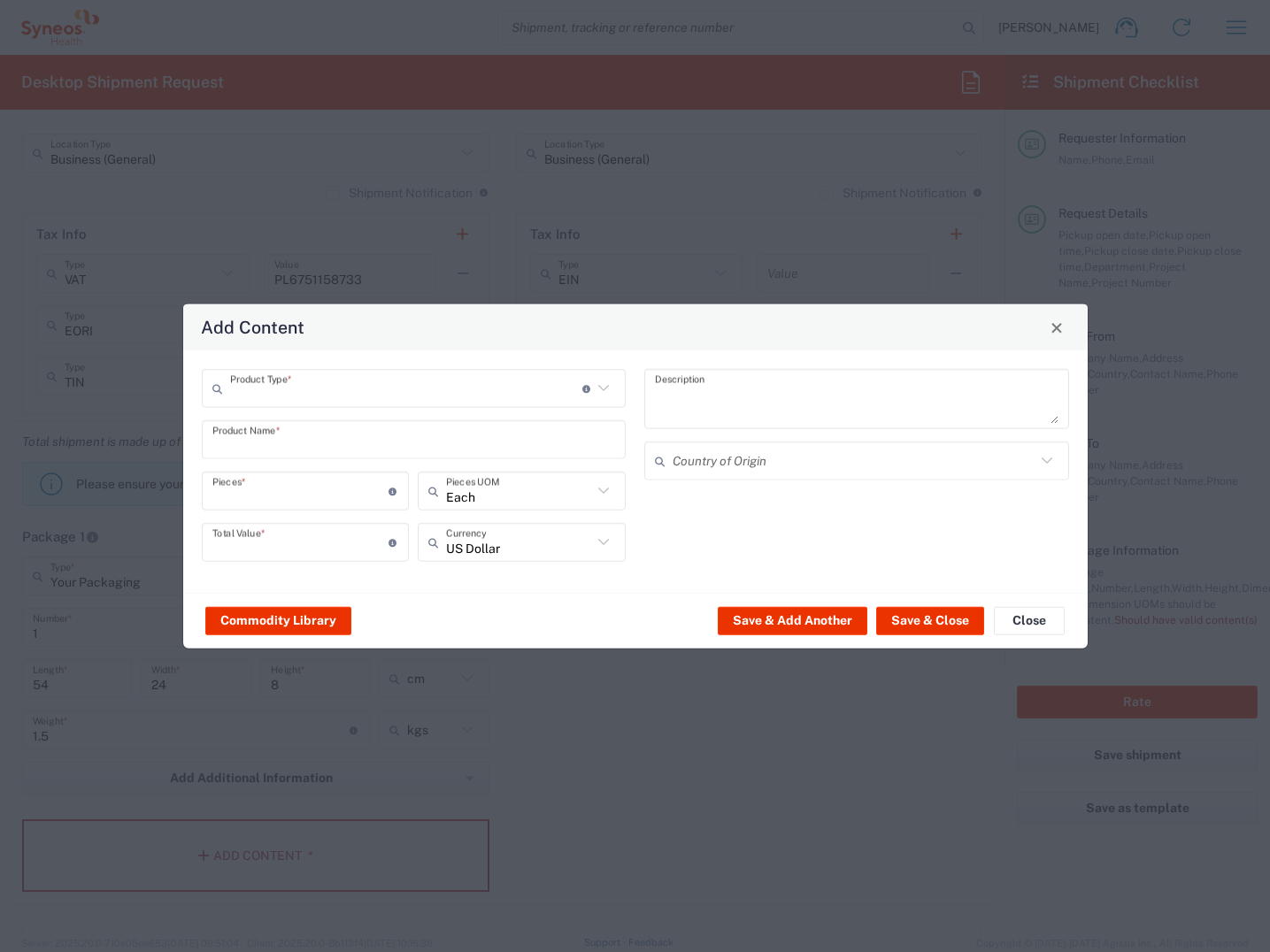
type input "Documents"
type input "1"
type textarea "Documents"
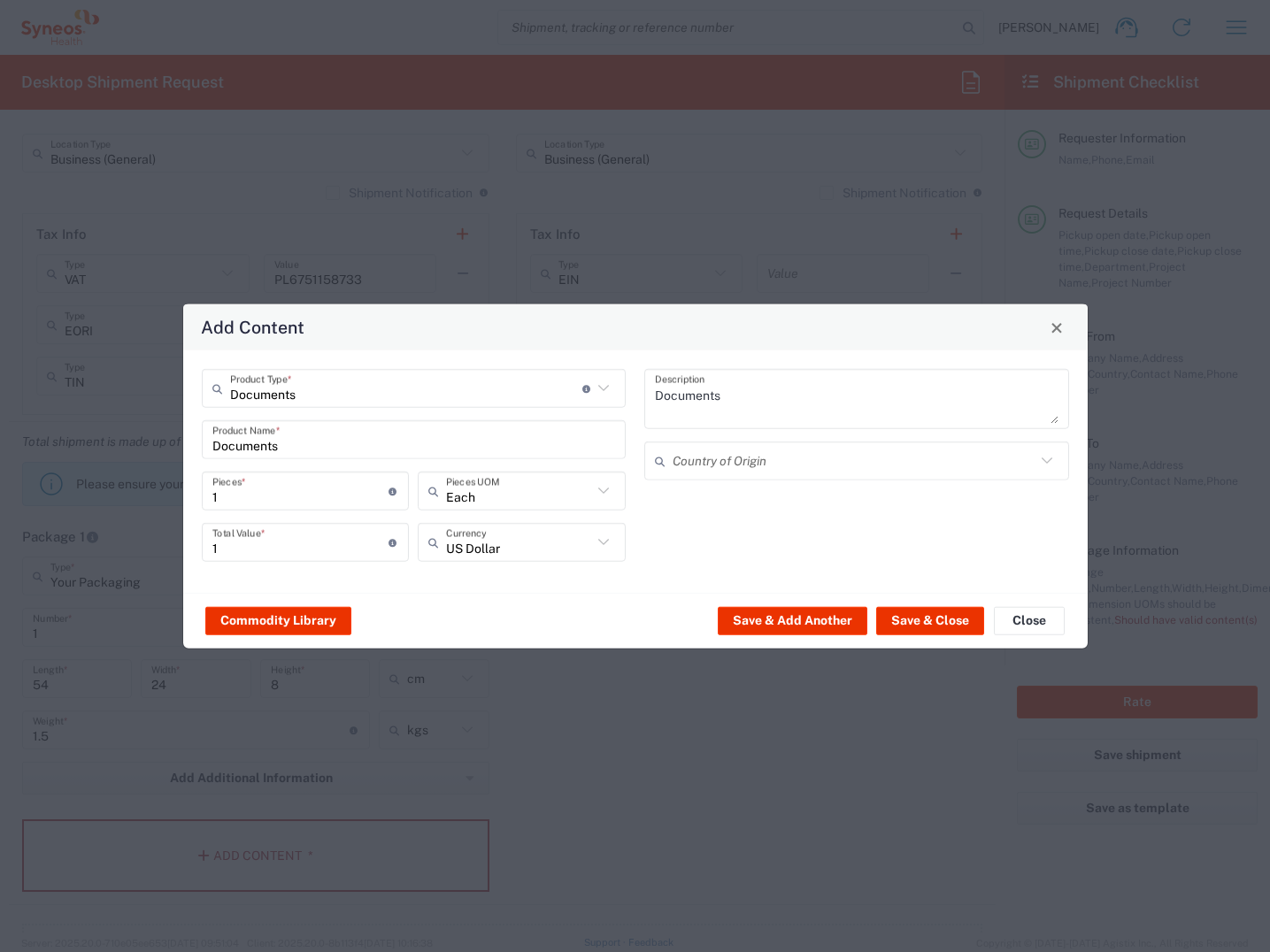
click at [314, 546] on input "1" at bounding box center [301, 542] width 177 height 31
type input "0"
click at [921, 622] on button "Save & Close" at bounding box center [929, 620] width 108 height 28
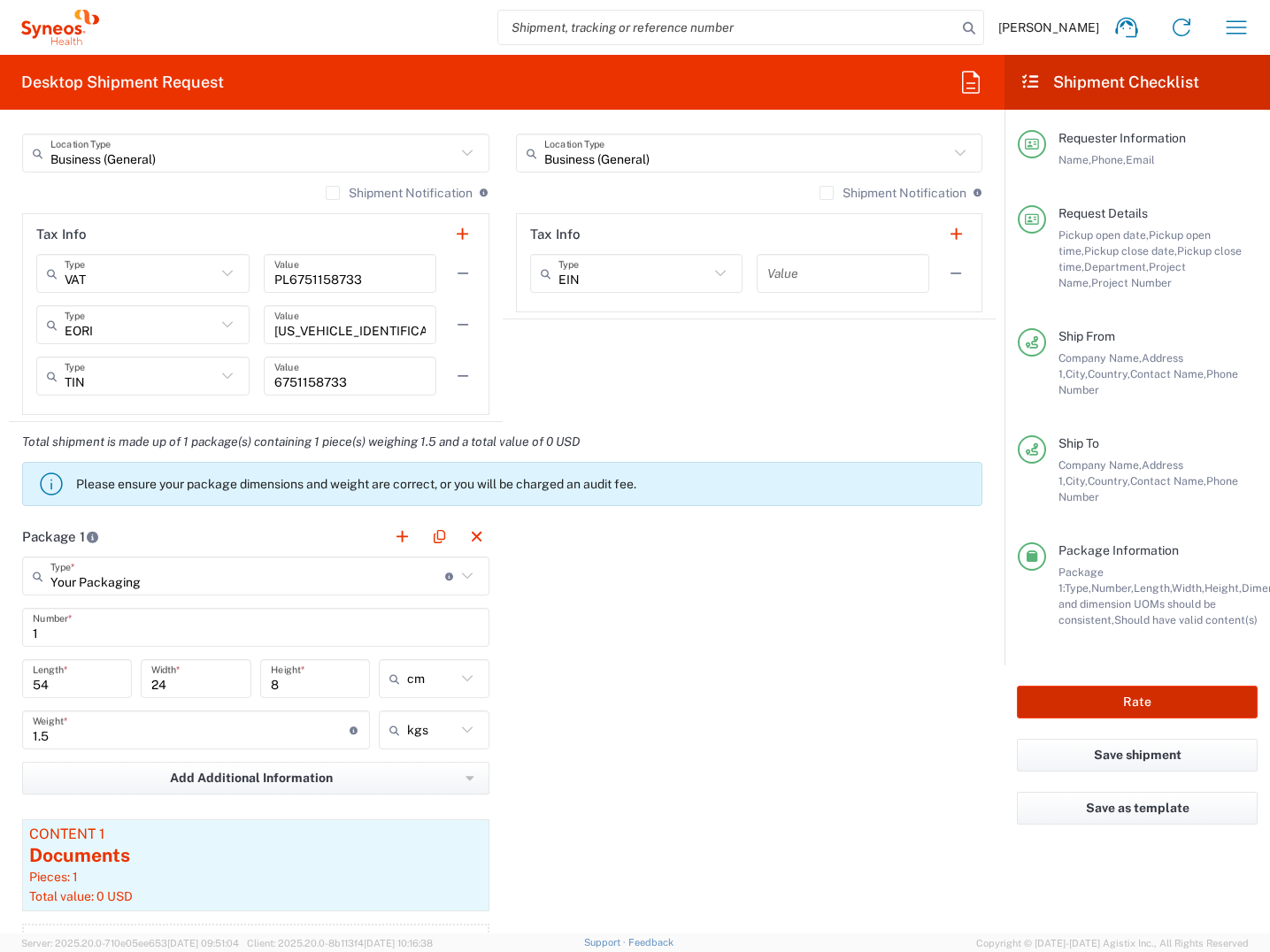
click at [1145, 686] on button "Rate" at bounding box center [1137, 703] width 240 height 33
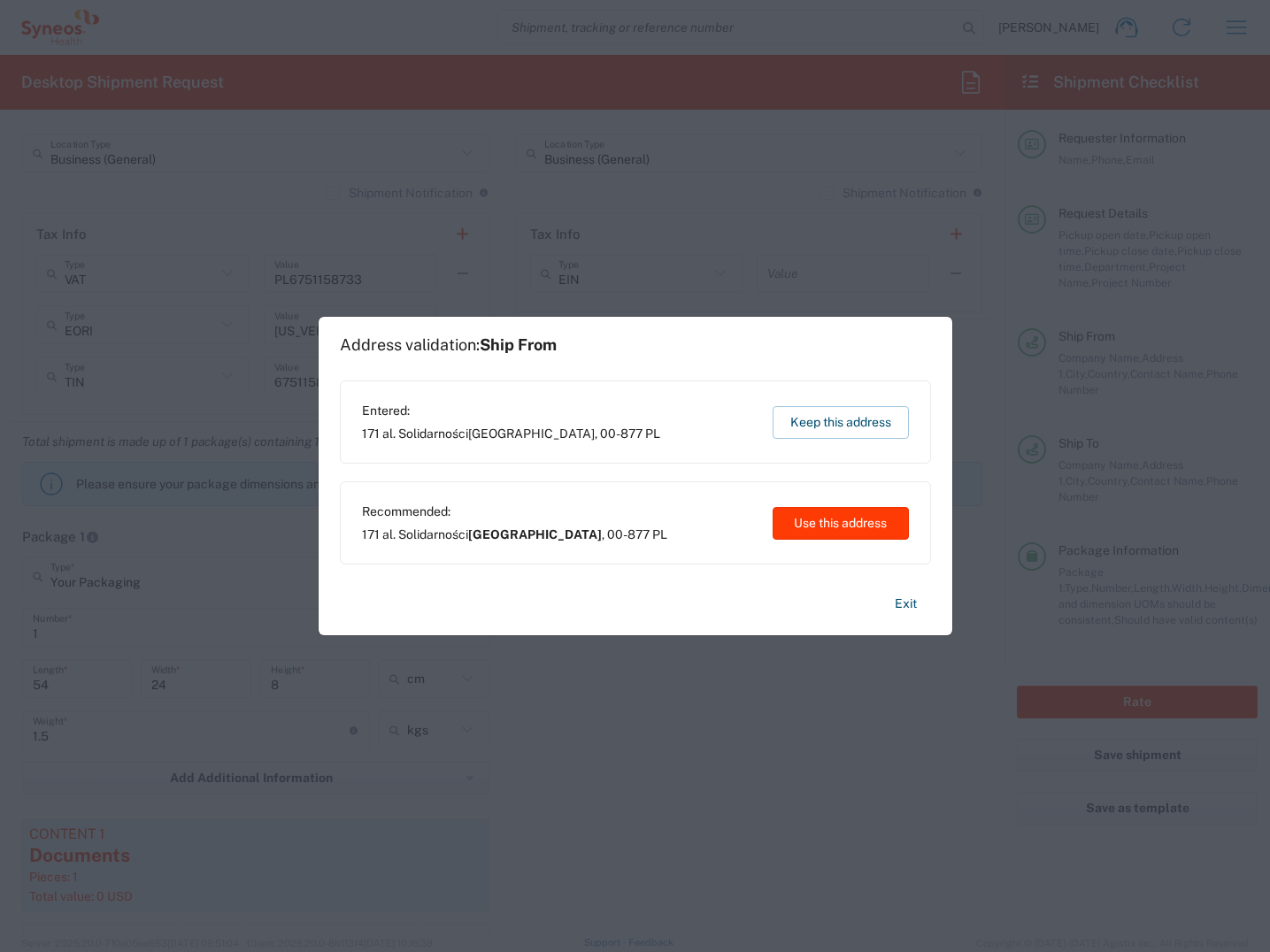
click at [843, 525] on button "Use this address" at bounding box center [841, 524] width 136 height 33
type input "[GEOGRAPHIC_DATA]"
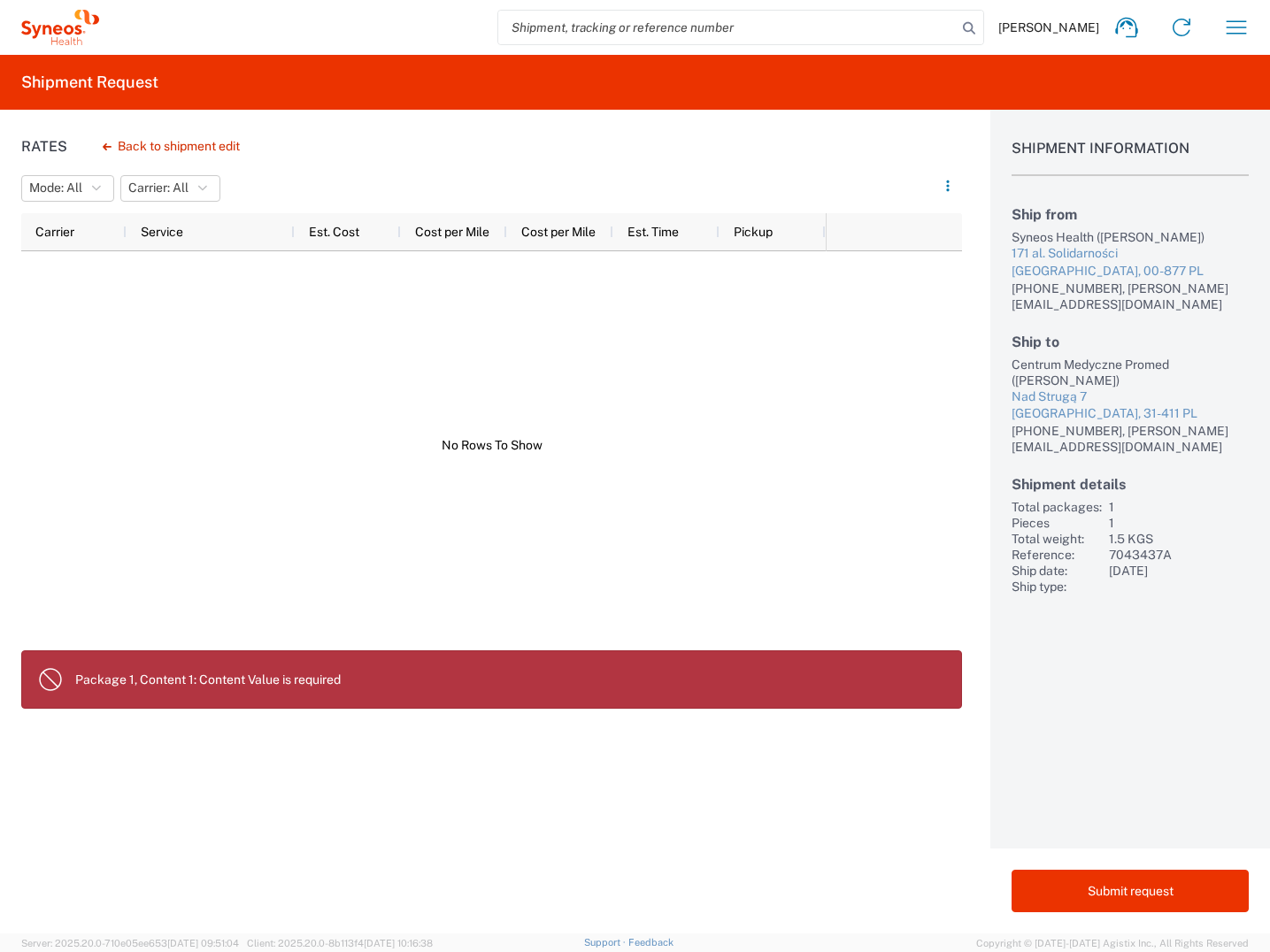
click at [244, 674] on p "Package 1, Content 1: Content Value is required" at bounding box center [511, 679] width 872 height 16
click at [184, 150] on button "Back to shipment edit" at bounding box center [171, 147] width 165 height 31
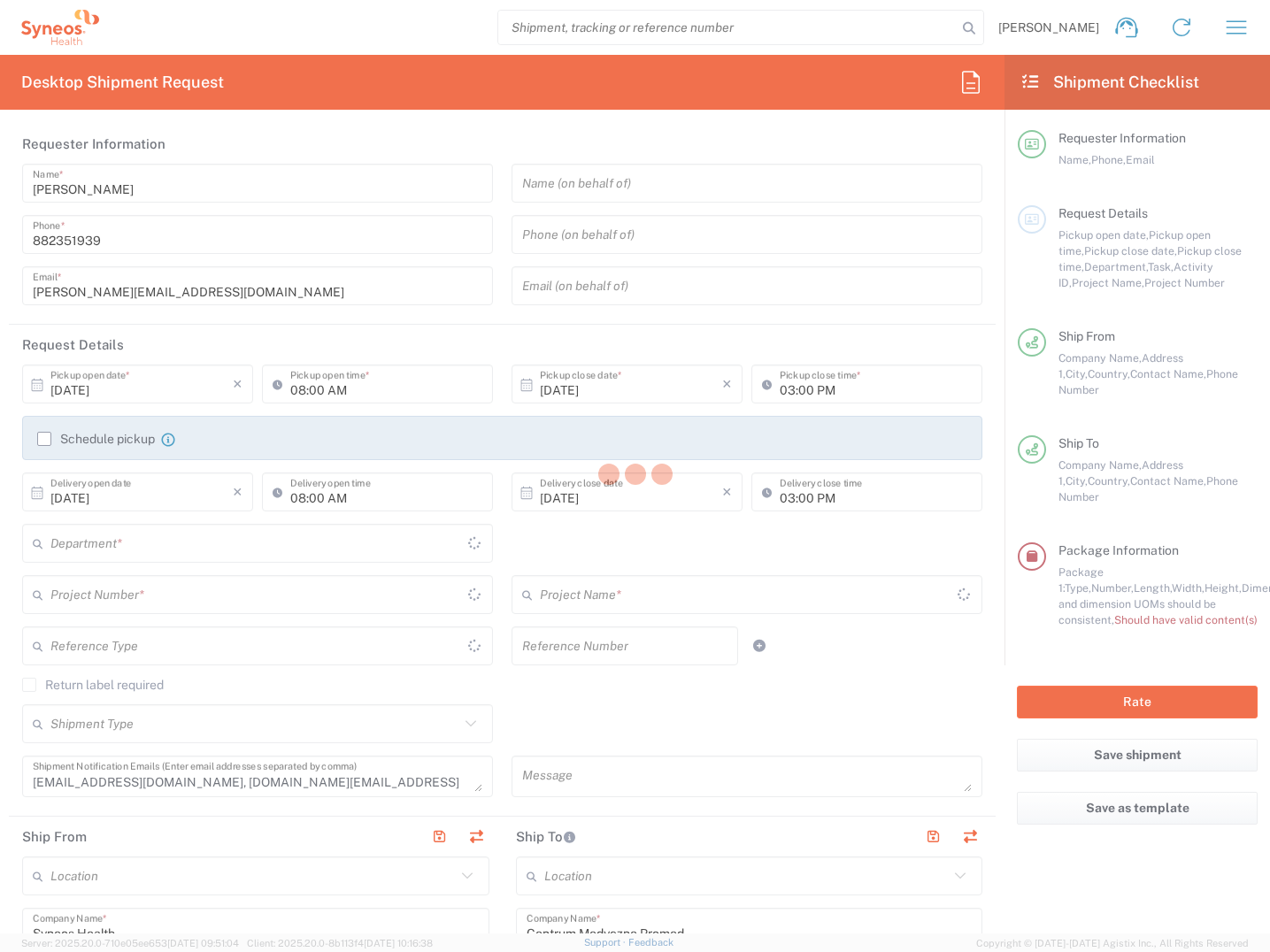
type input "3229"
type input "7043437A"
type input "Allergy 7043437A"
type input "Your Packaging"
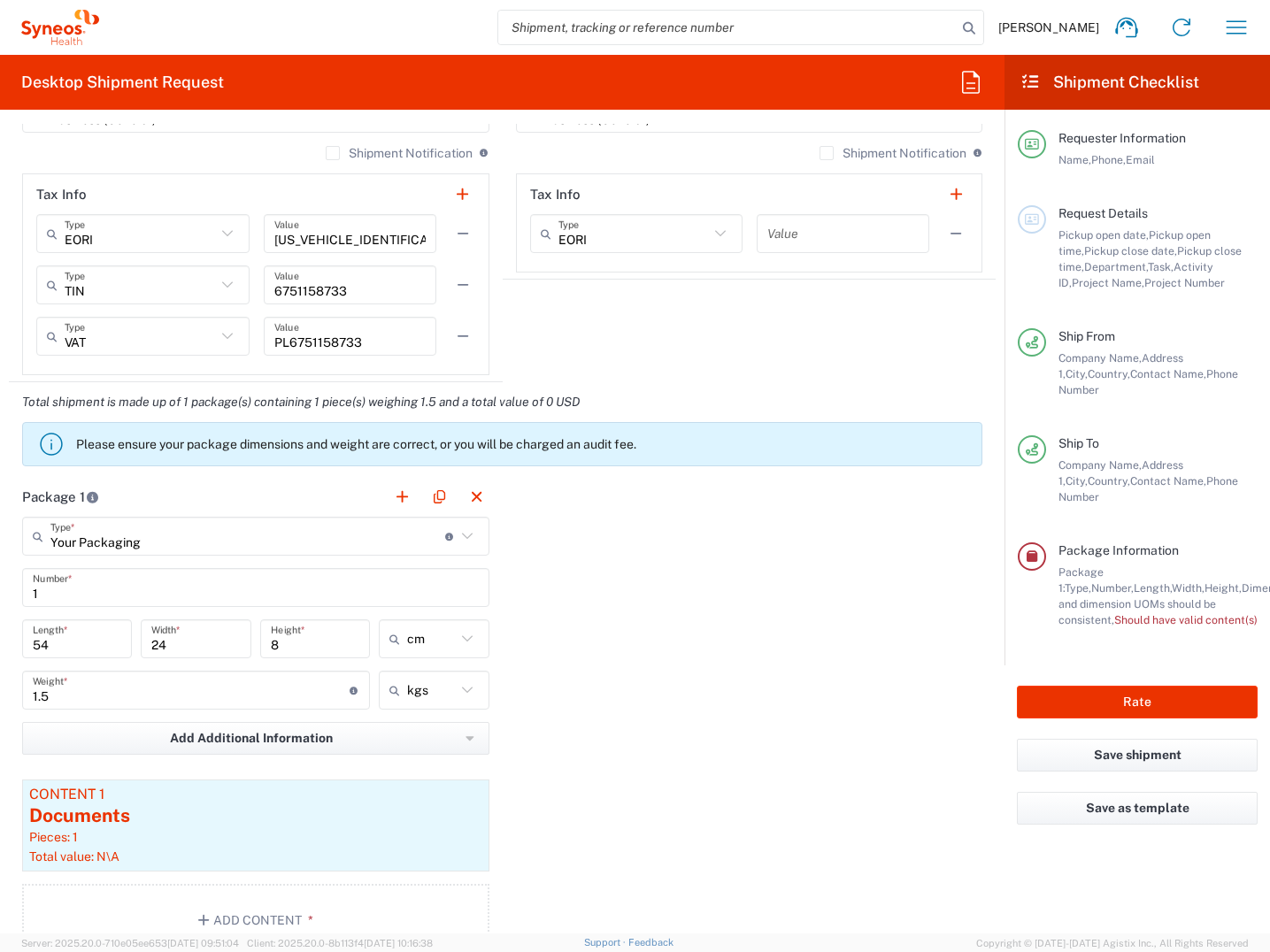
scroll to position [1416, 0]
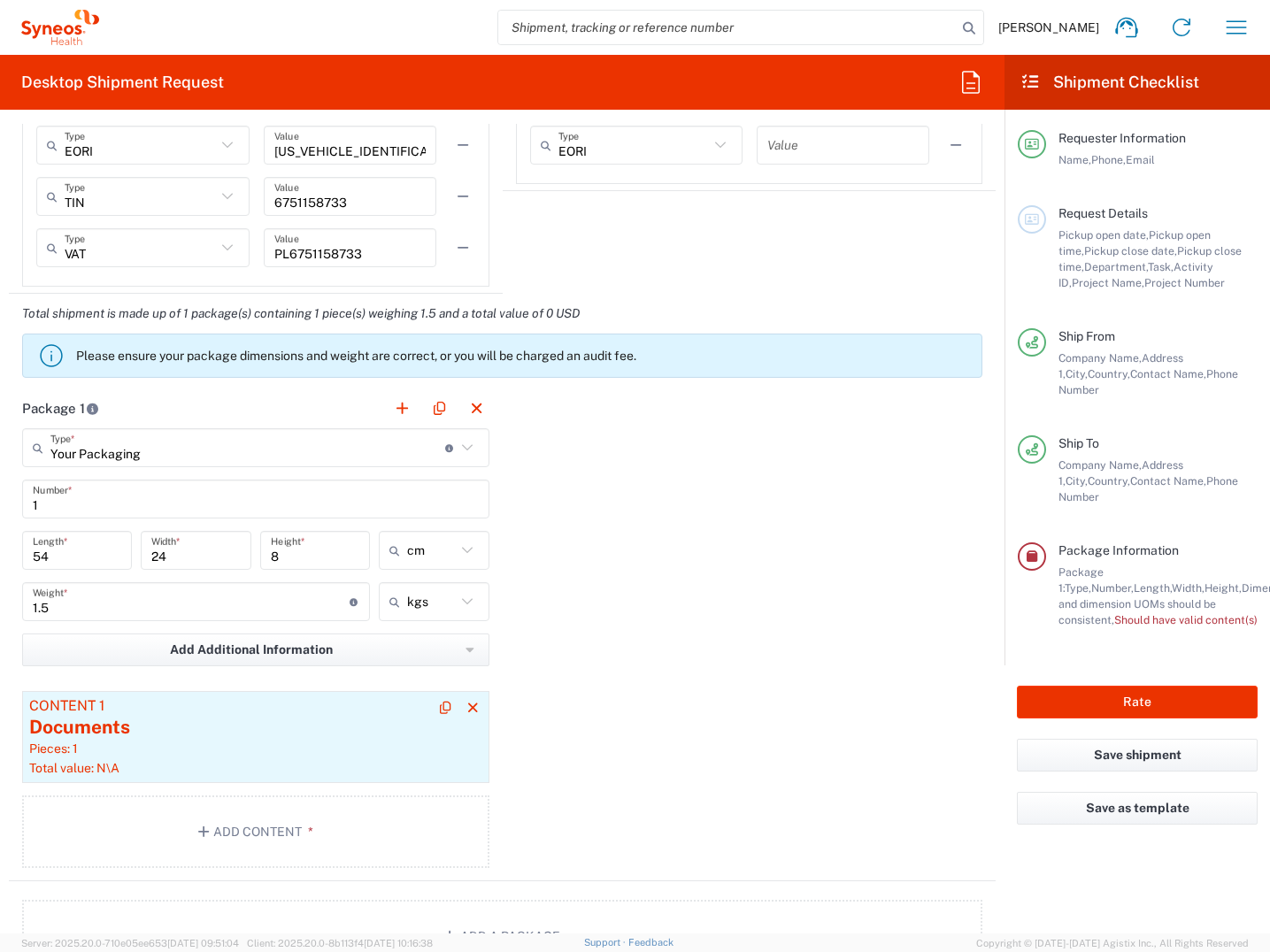
click at [248, 723] on div "Documents" at bounding box center [255, 727] width 453 height 26
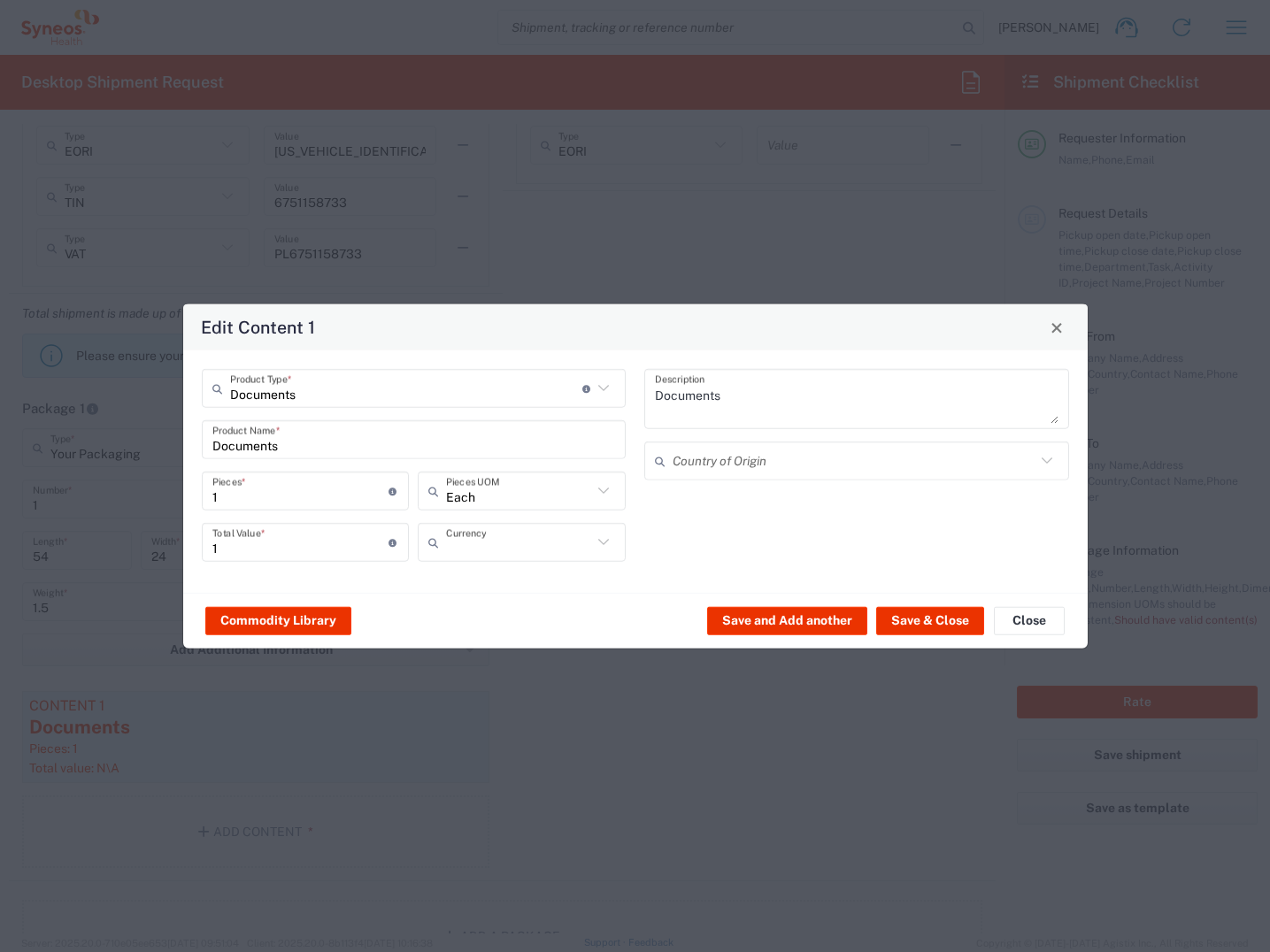
click at [509, 550] on input "text" at bounding box center [519, 542] width 146 height 31
click at [480, 585] on span "Polish Zloty" at bounding box center [522, 581] width 204 height 27
type input "Polish Zloty"
click at [680, 457] on input "text" at bounding box center [853, 460] width 363 height 31
click at [687, 533] on span "[GEOGRAPHIC_DATA]" at bounding box center [856, 529] width 421 height 27
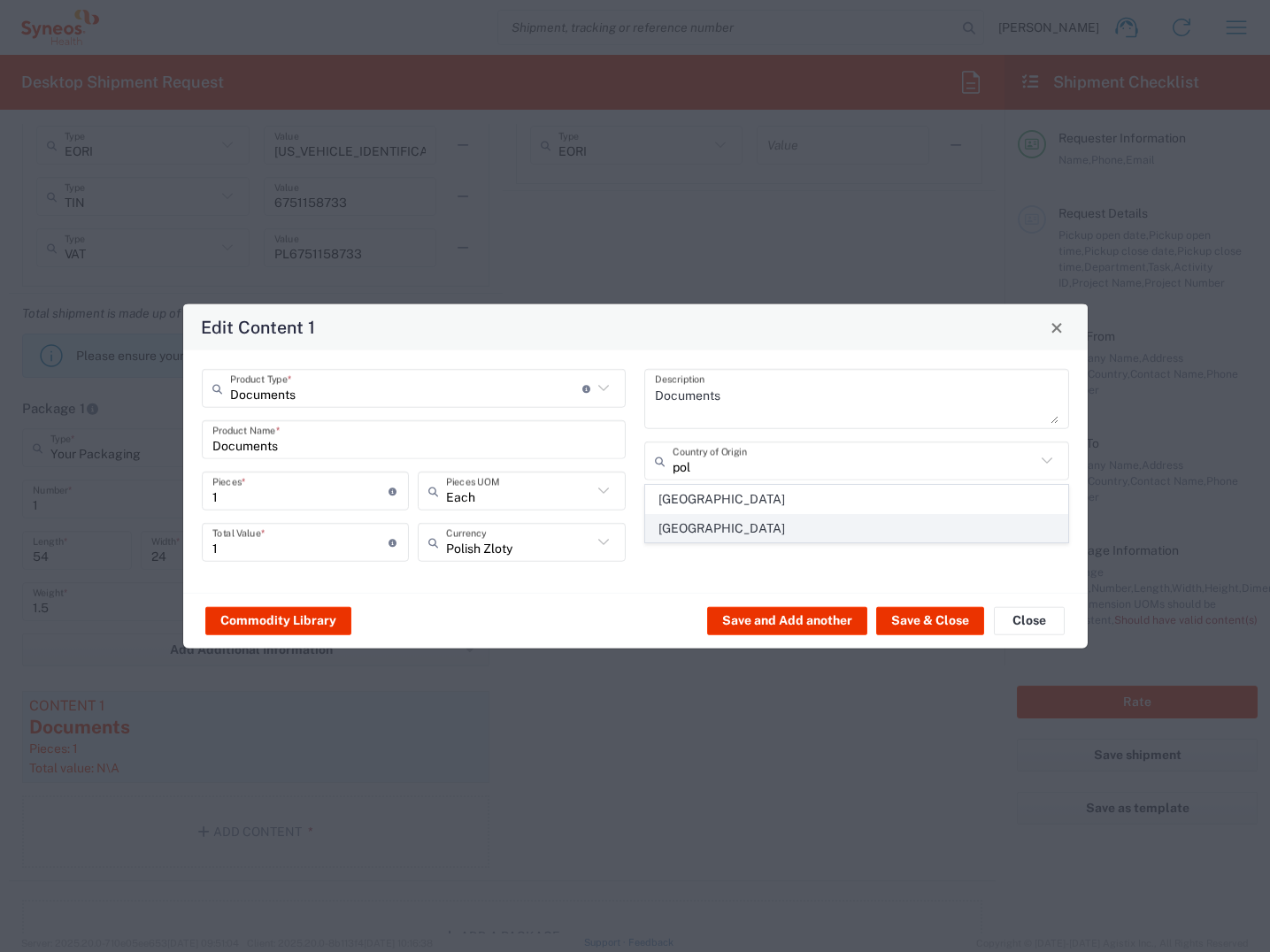
type input "[GEOGRAPHIC_DATA]"
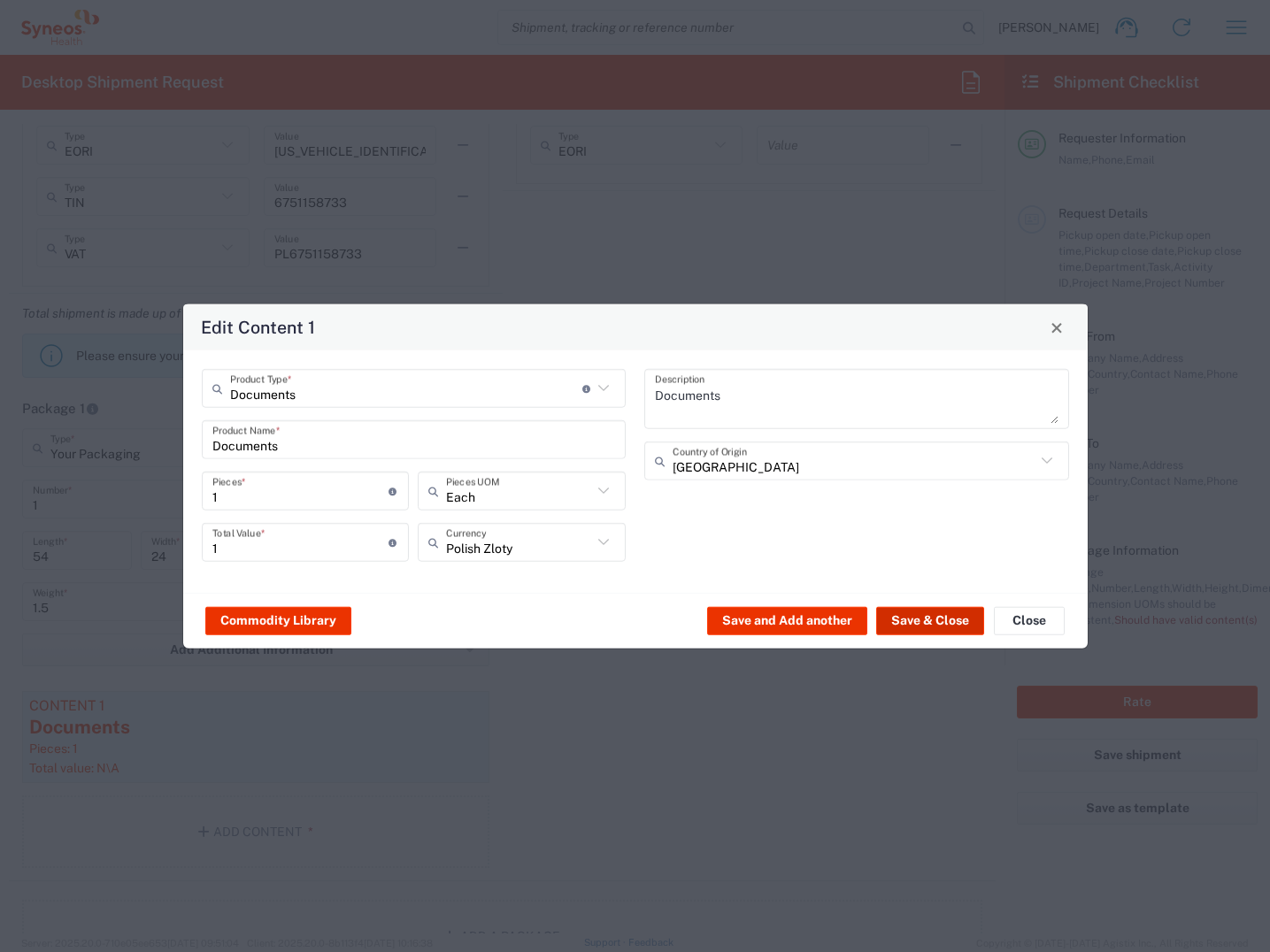
click at [939, 616] on button "Save & Close" at bounding box center [929, 620] width 108 height 28
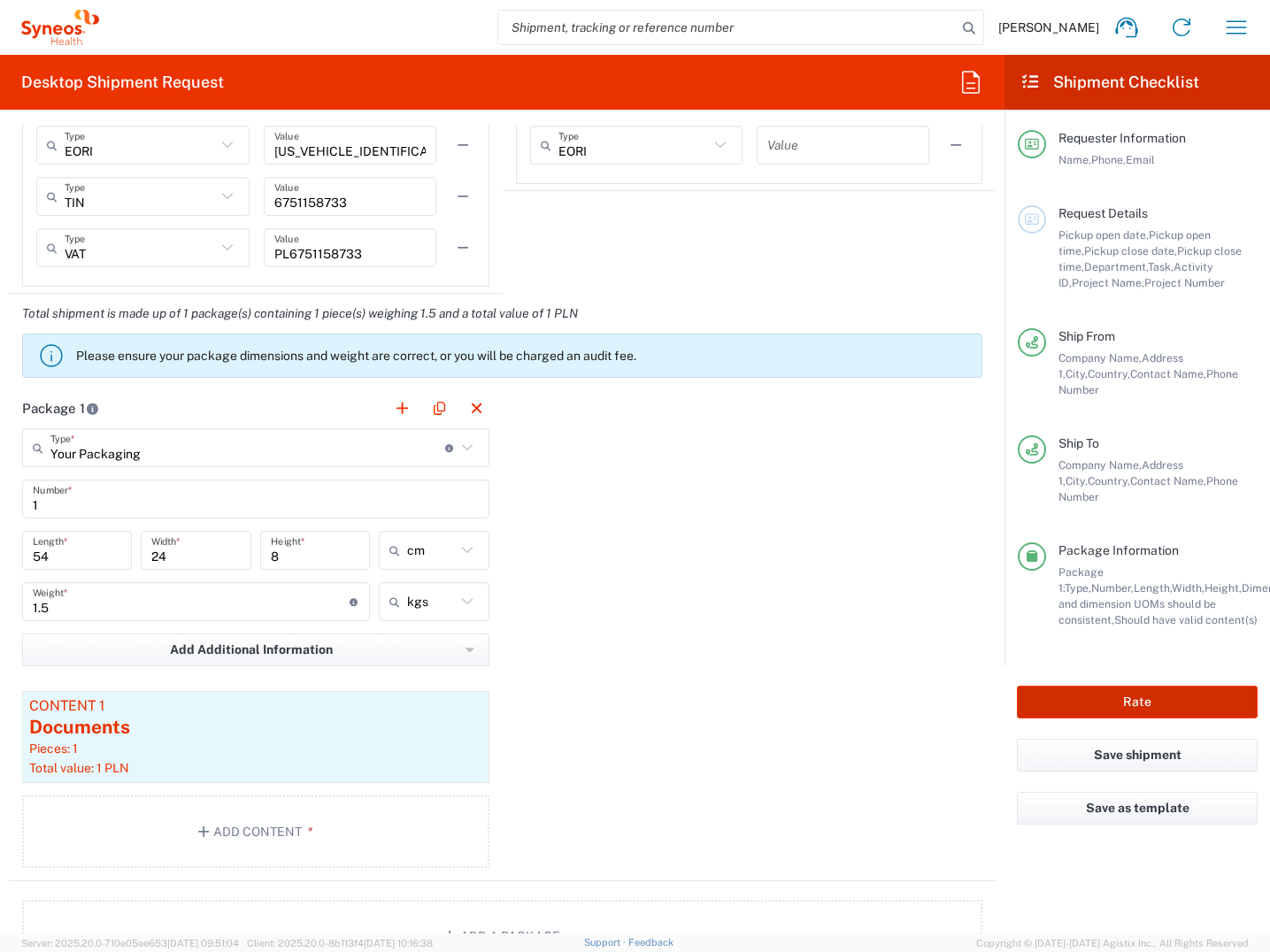
click at [1144, 686] on button "Rate" at bounding box center [1137, 703] width 240 height 33
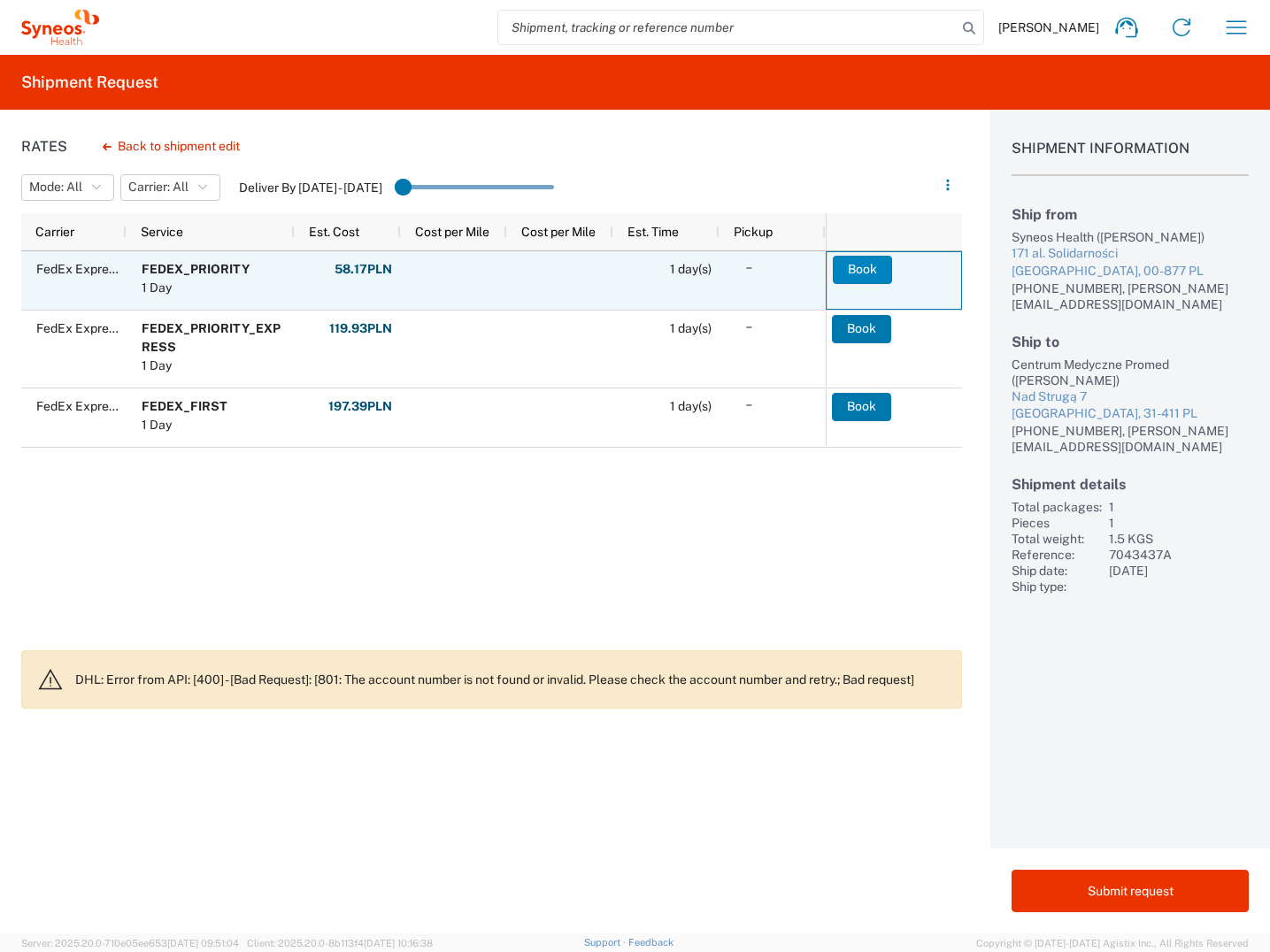
click at [864, 268] on button "Book" at bounding box center [862, 270] width 59 height 28
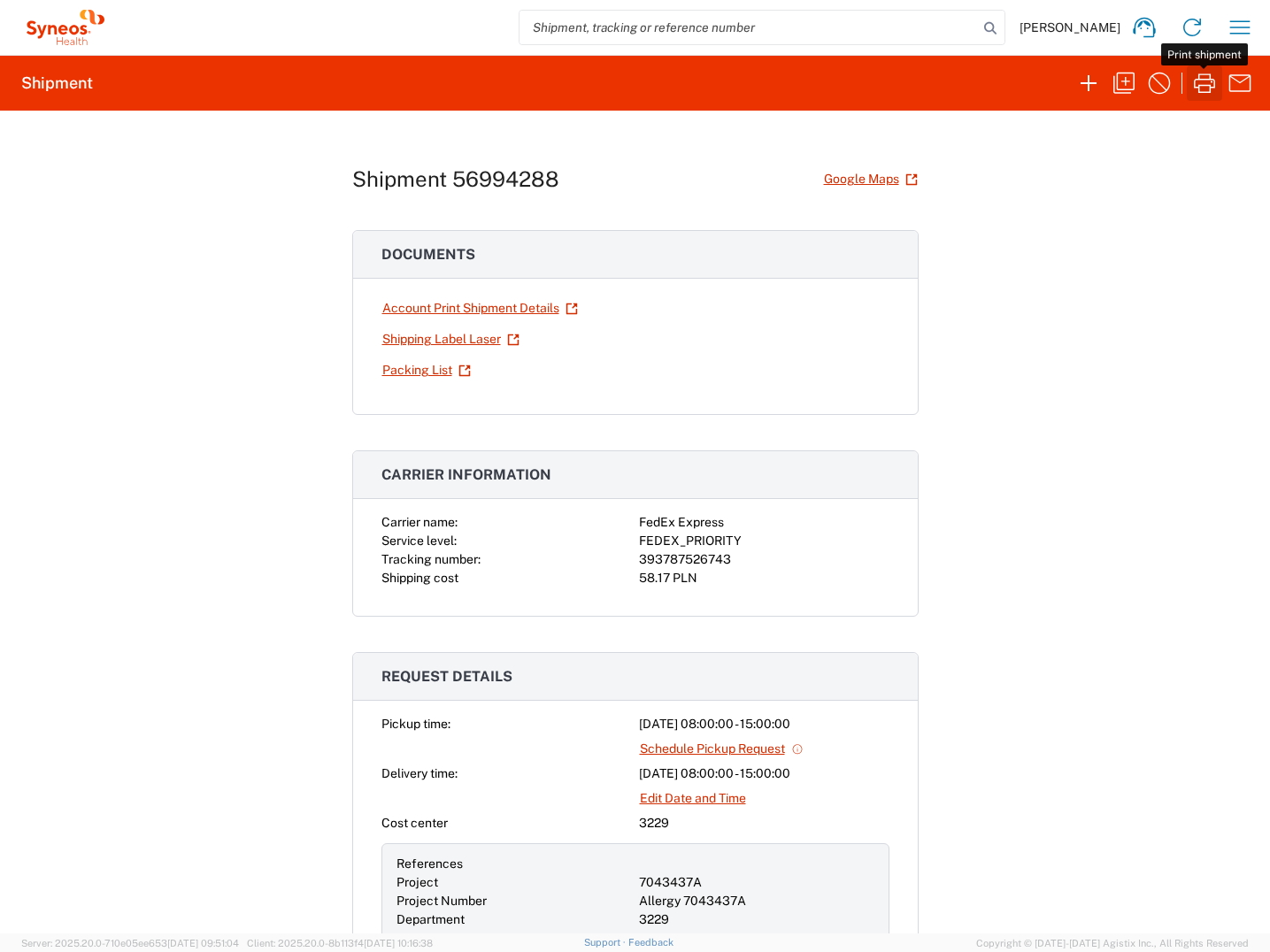
click at [1200, 90] on icon "button" at bounding box center [1204, 83] width 28 height 28
click at [1086, 78] on icon "button" at bounding box center [1088, 83] width 28 height 28
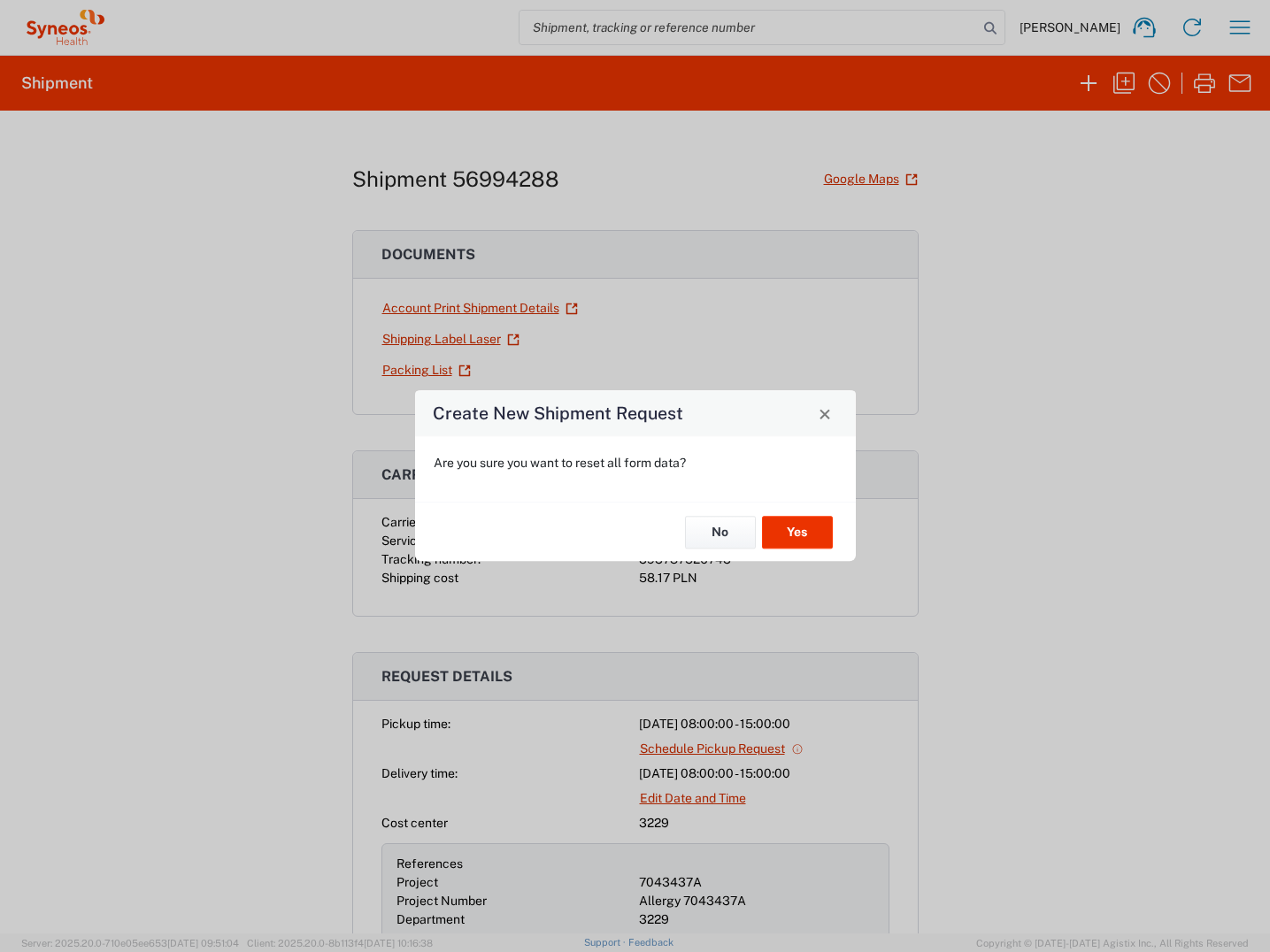
click at [1072, 515] on div "Create New Shipment Request Are you sure you want to reset all form data? No Yes" at bounding box center [635, 476] width 1270 height 952
click at [795, 531] on button "Yes" at bounding box center [797, 532] width 71 height 33
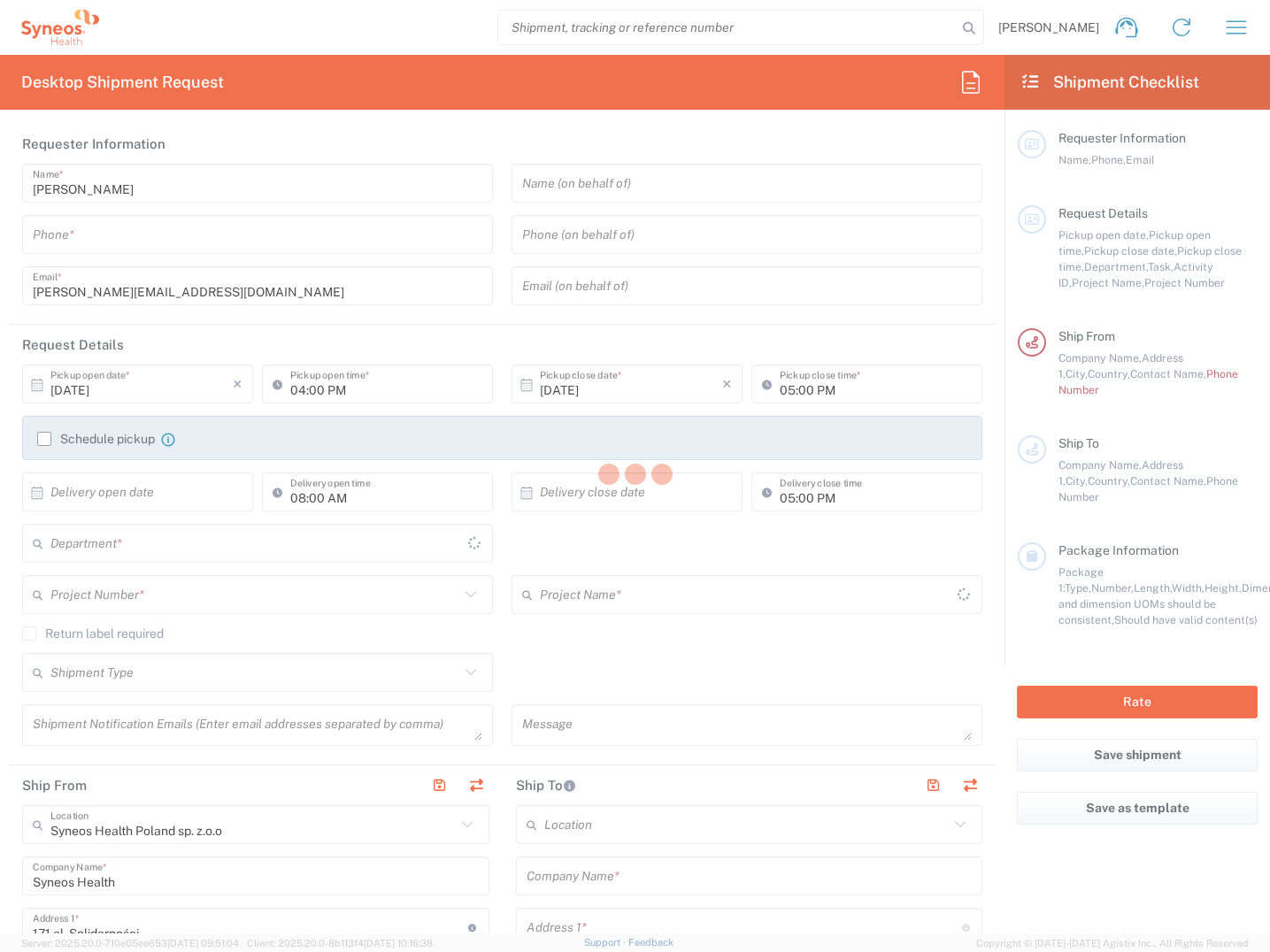
type input "3229"
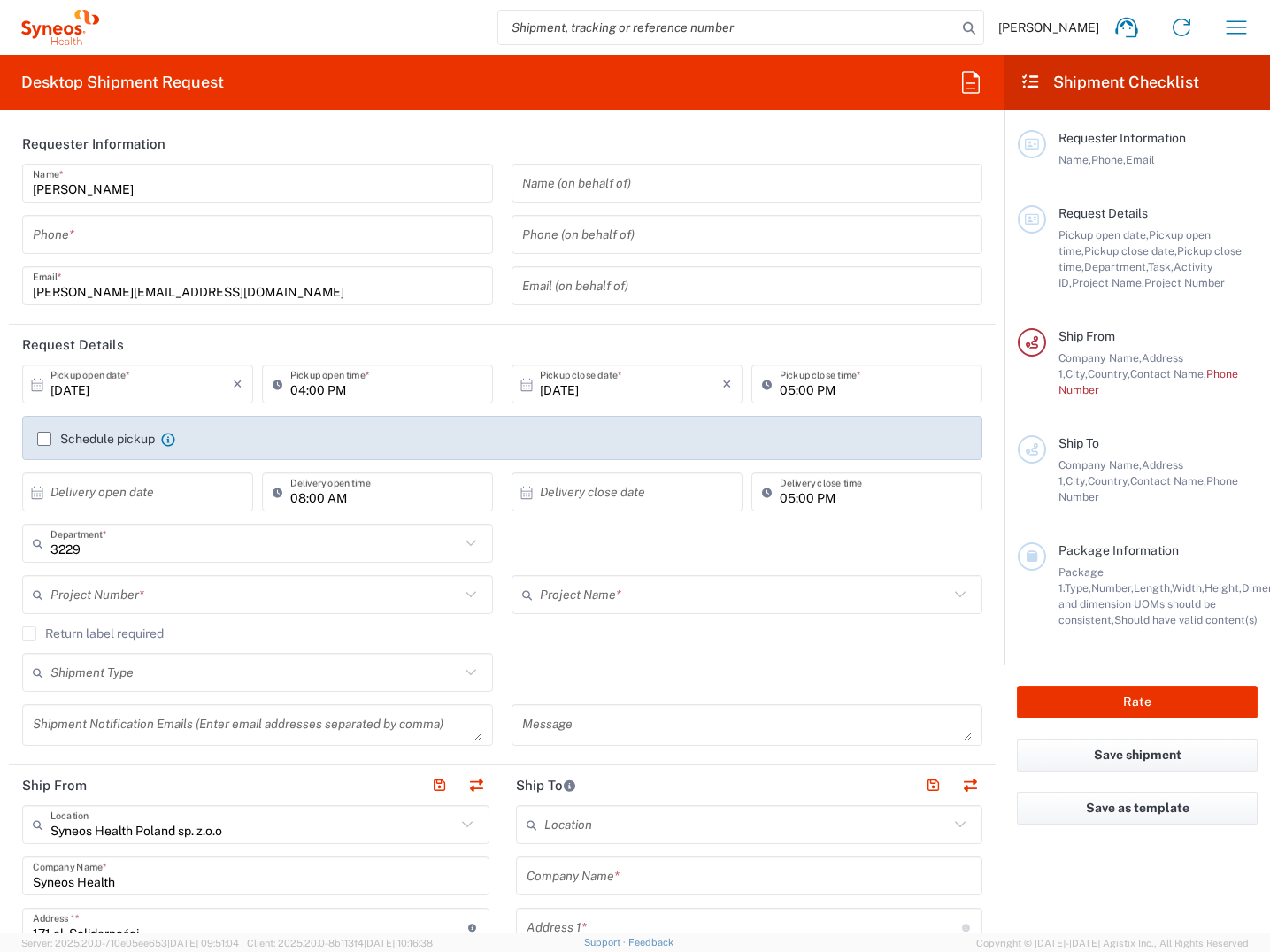
click at [115, 390] on input "[DATE]" at bounding box center [141, 384] width 182 height 31
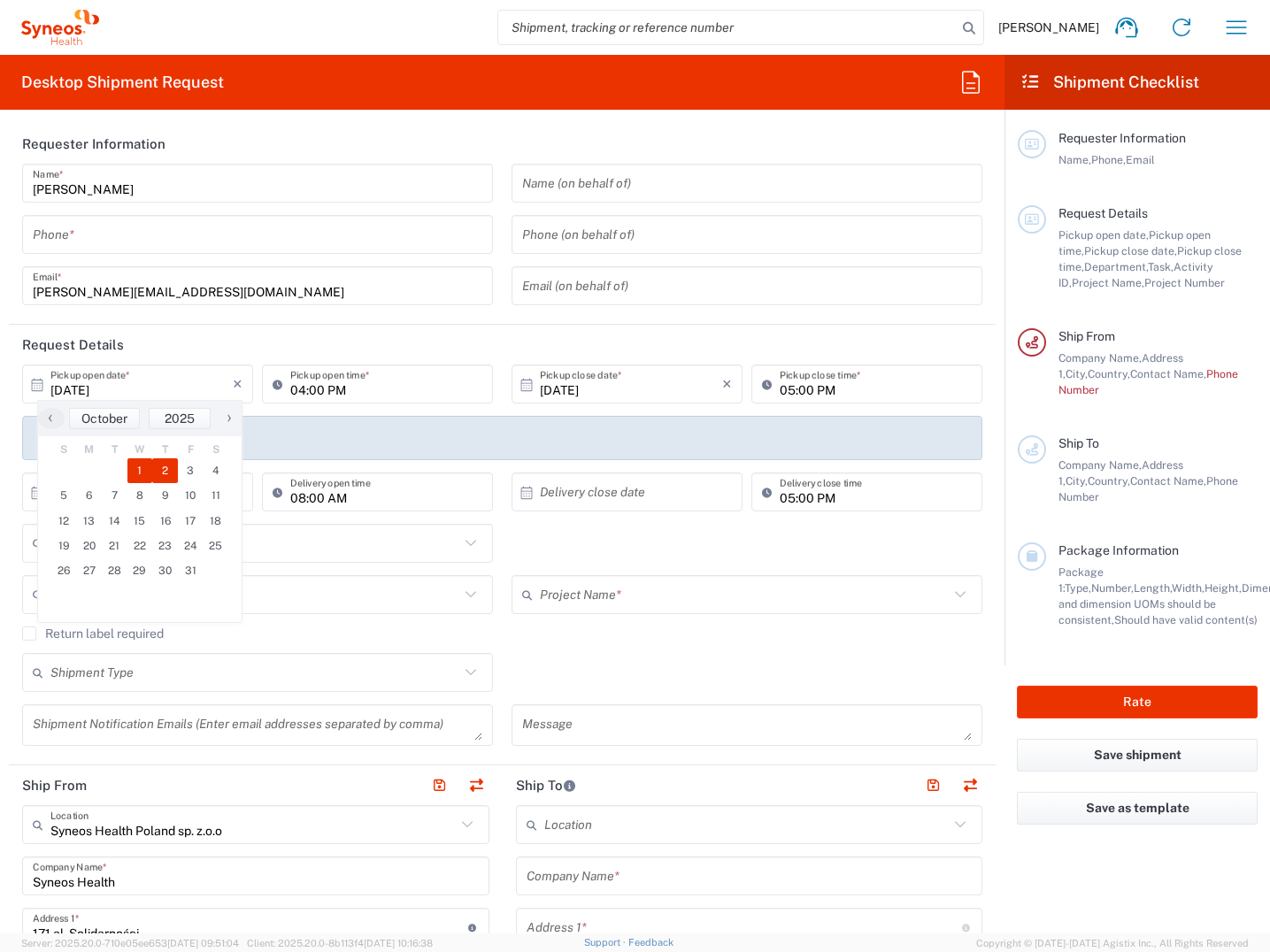
click at [164, 474] on span "2" at bounding box center [164, 470] width 25 height 24
type input "[DATE]"
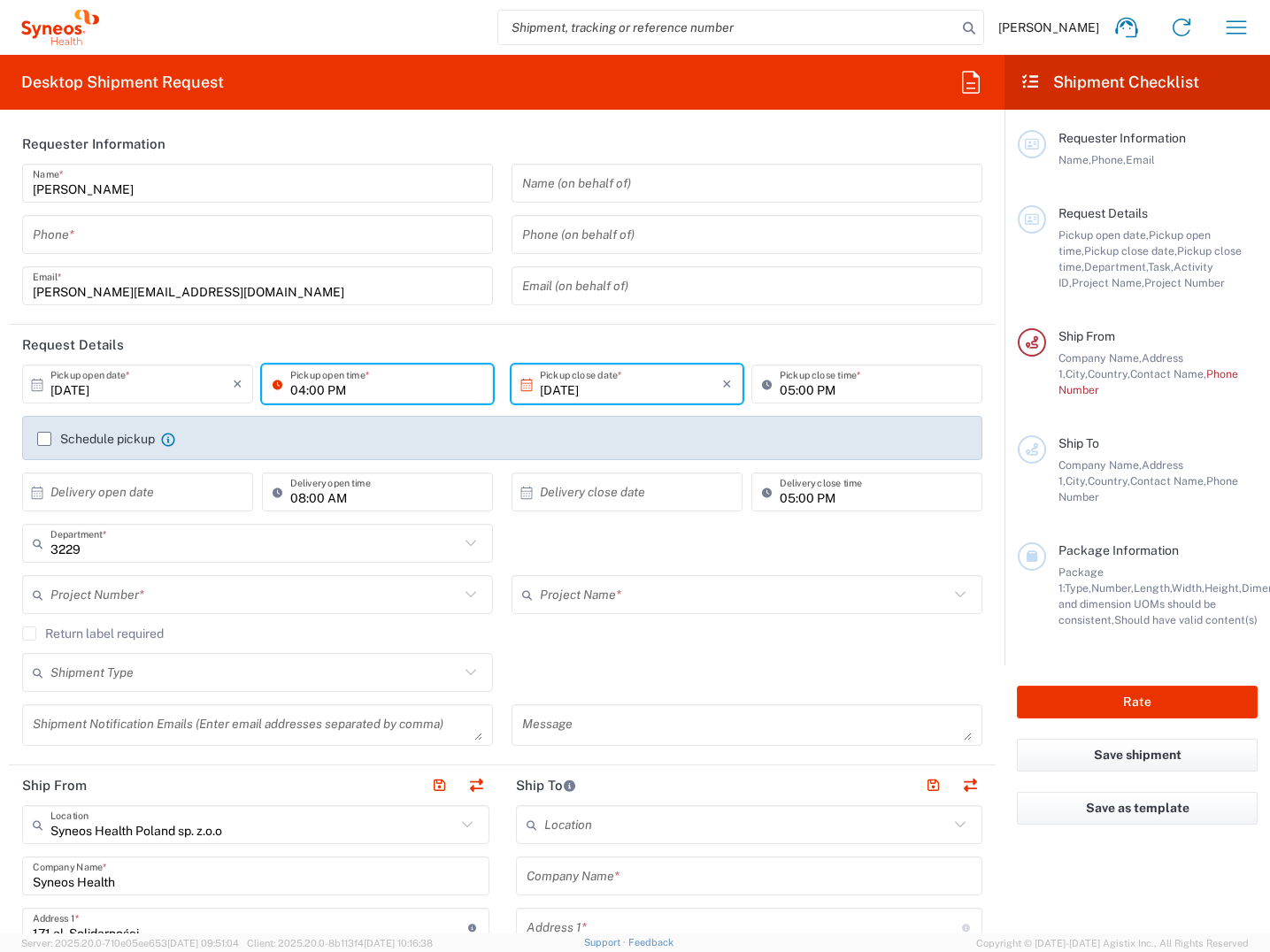
click at [295, 395] on input "04:00 PM" at bounding box center [385, 384] width 192 height 31
type input "08:00 AM"
click at [780, 391] on input "05:00 PM" at bounding box center [875, 384] width 192 height 31
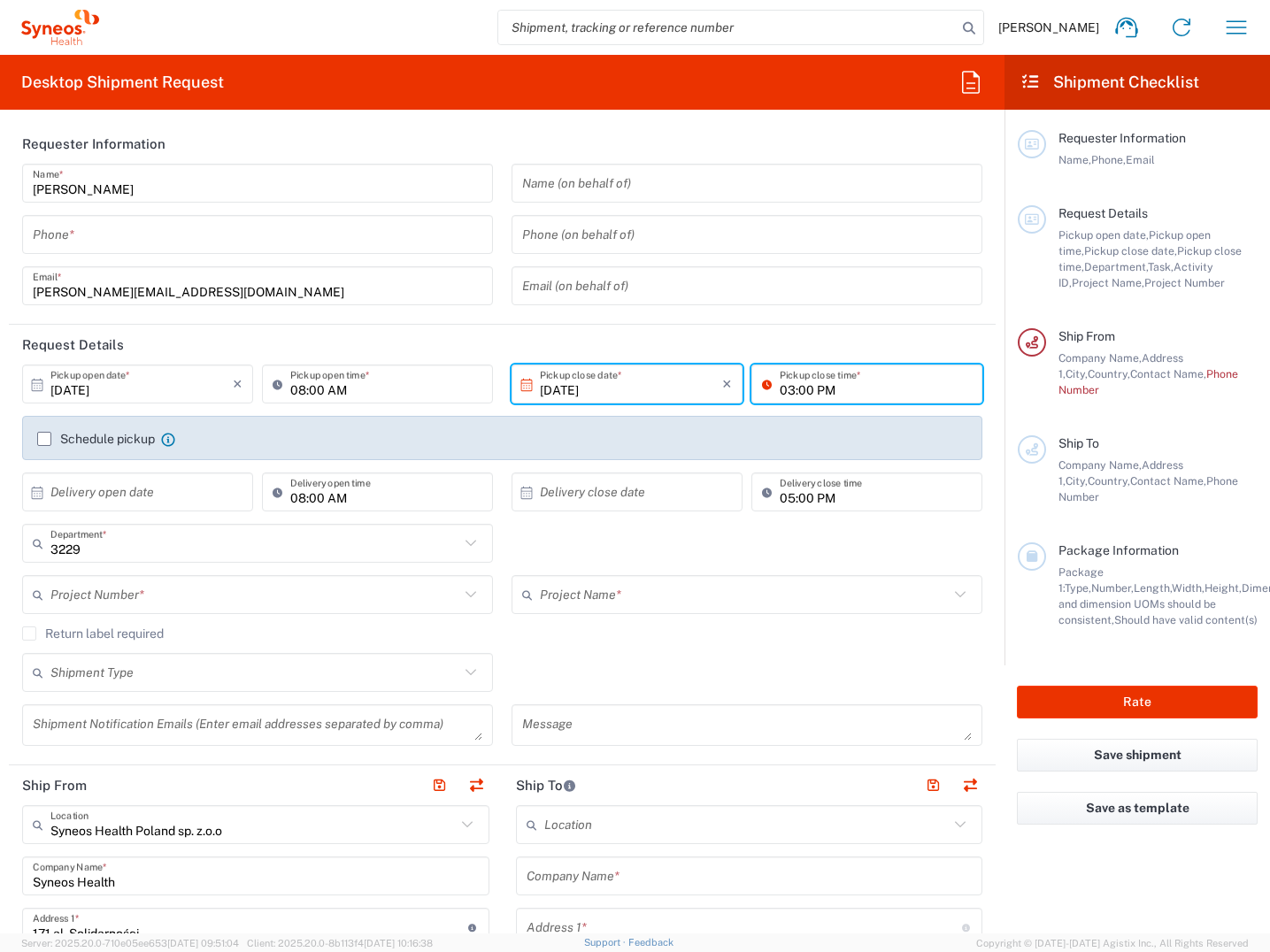
type input "03:00 PM"
click at [33, 494] on icon at bounding box center [37, 493] width 16 height 16
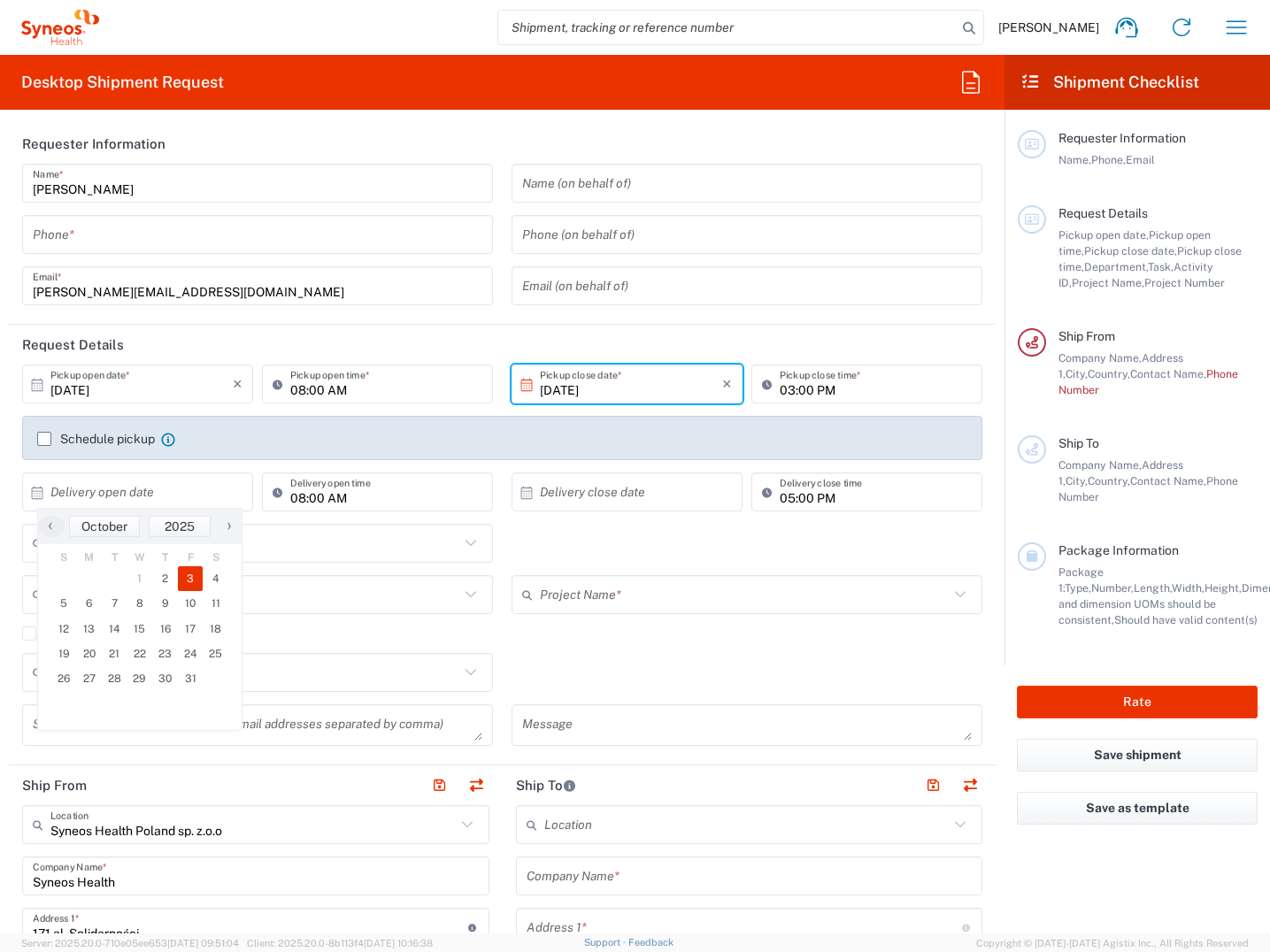
click at [190, 579] on span "3" at bounding box center [191, 578] width 25 height 24
type input "[DATE]"
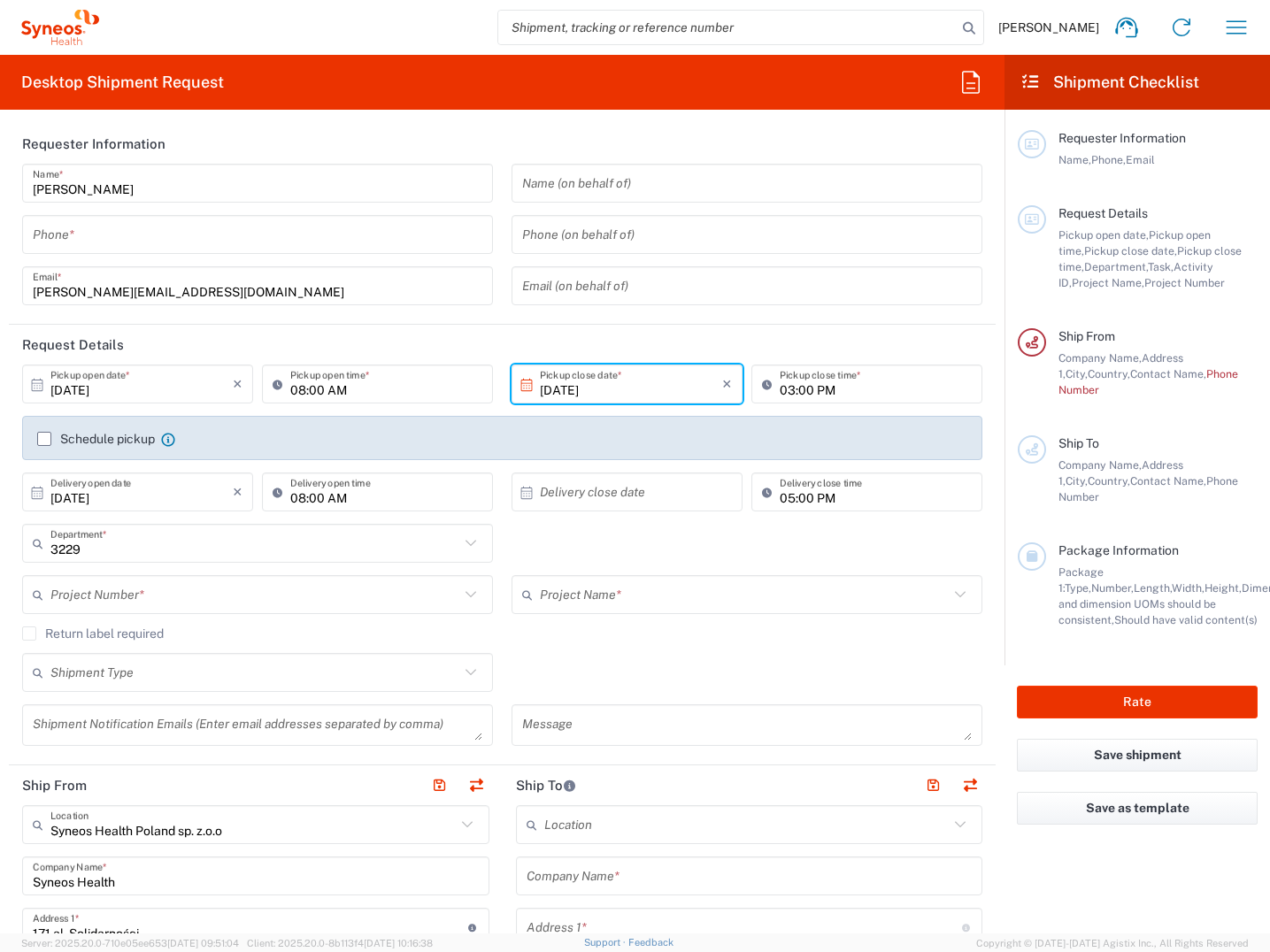
click at [556, 491] on input "text" at bounding box center [631, 493] width 182 height 31
click at [672, 580] on span "3" at bounding box center [672, 578] width 25 height 24
type input "[DATE]"
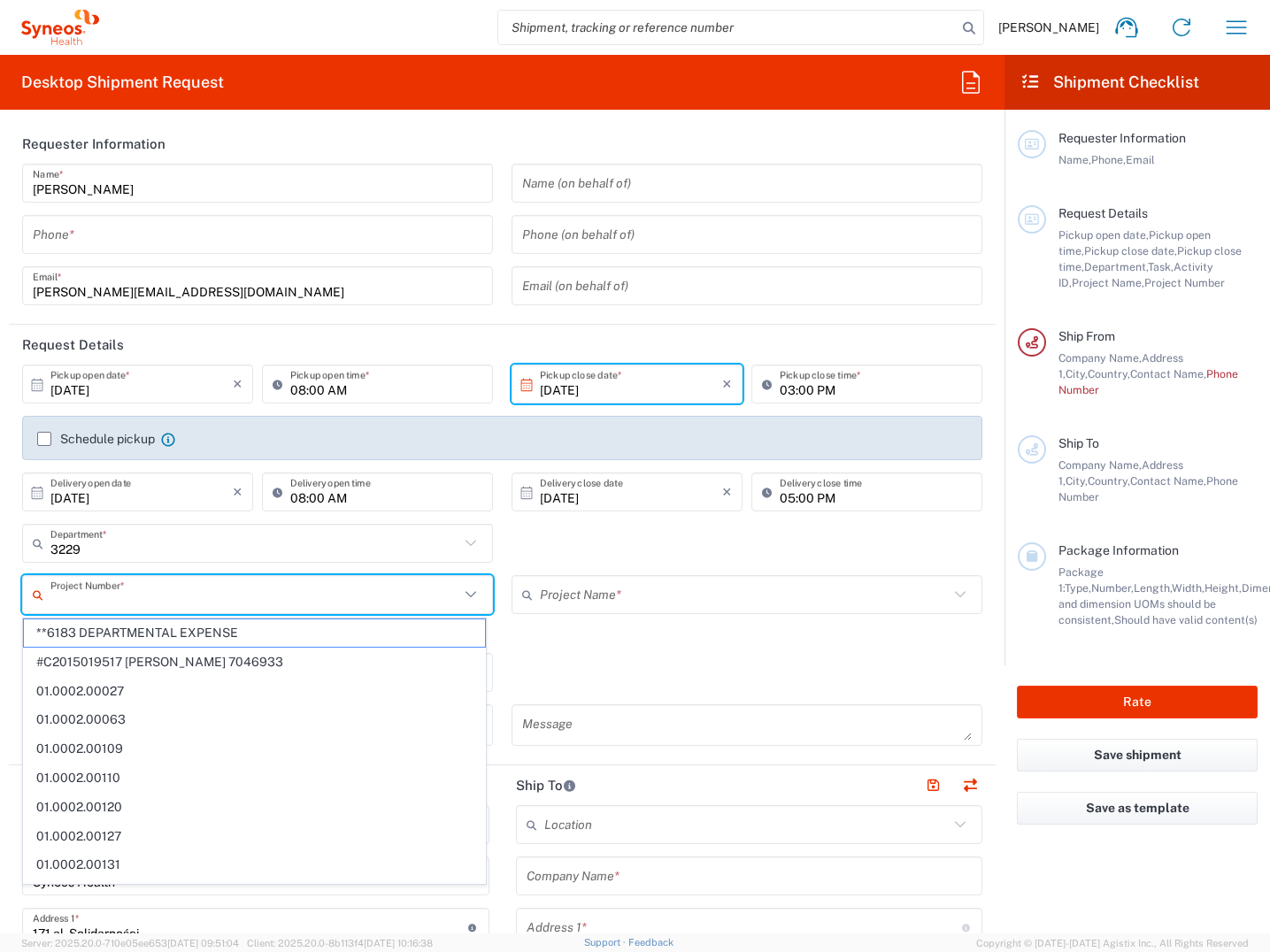
click at [200, 594] on input "text" at bounding box center [255, 595] width 409 height 31
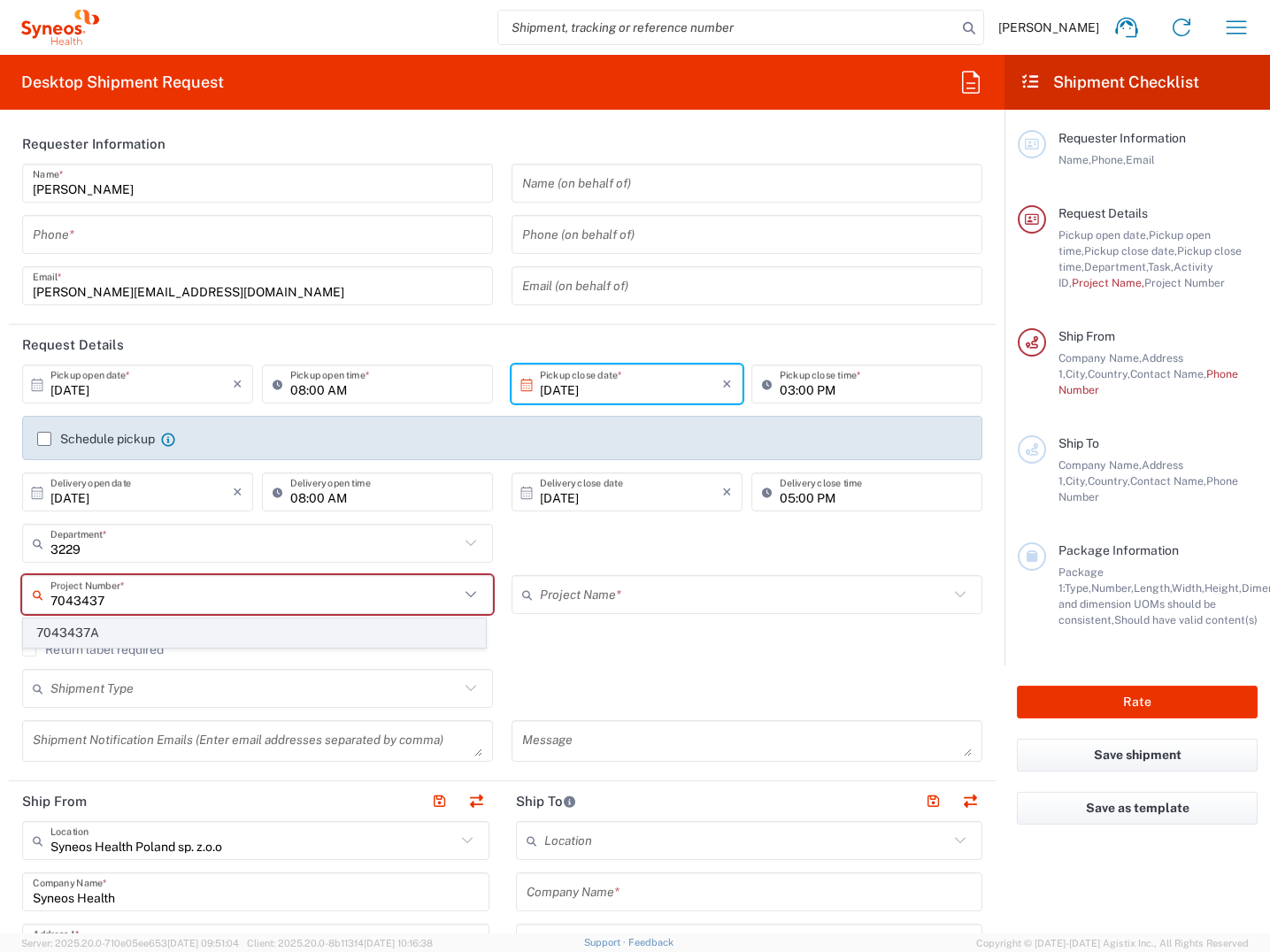
click at [102, 629] on span "7043437A" at bounding box center [255, 633] width 461 height 27
type input "7043437A"
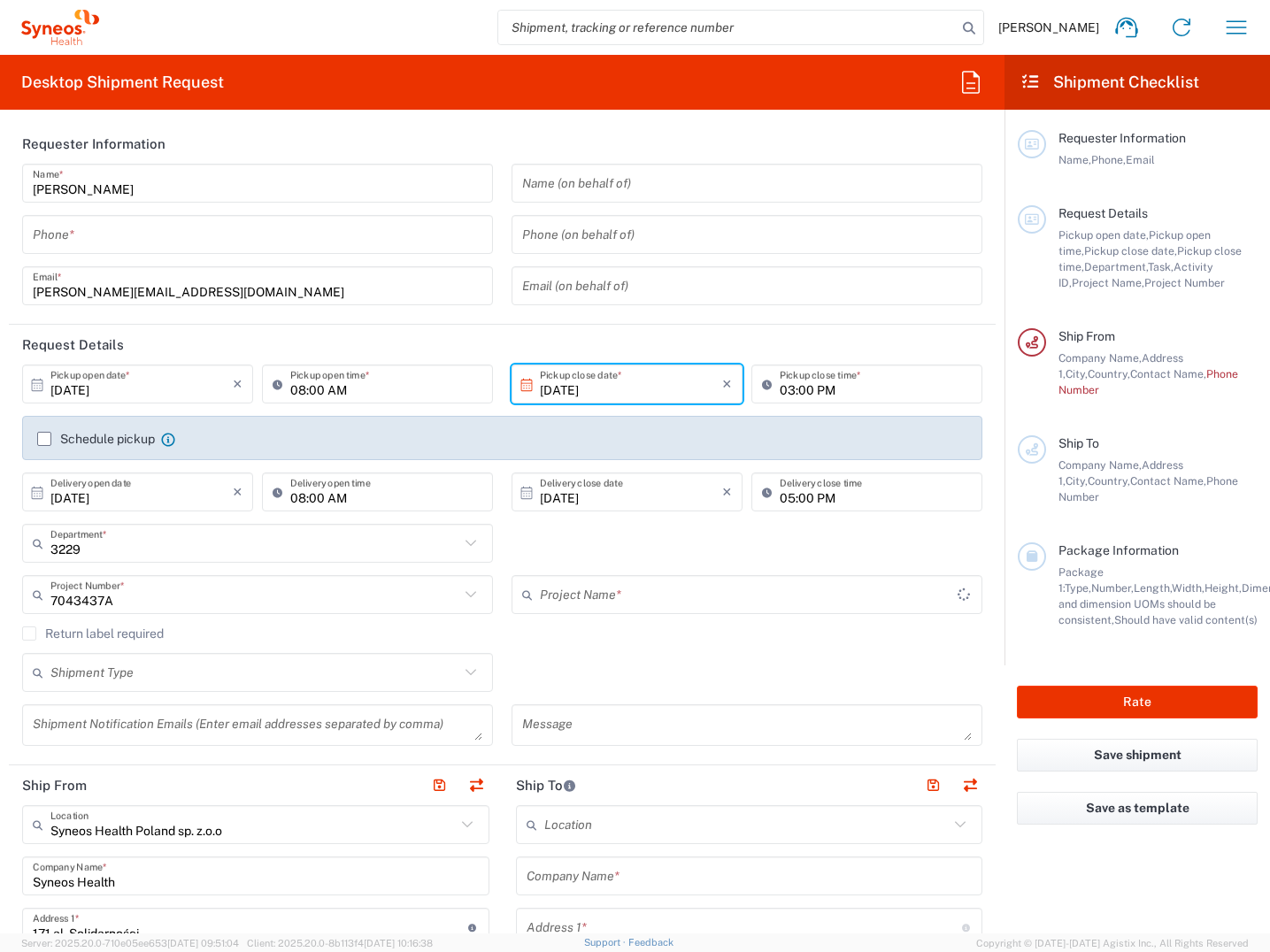
type input "Allergy 7043437A"
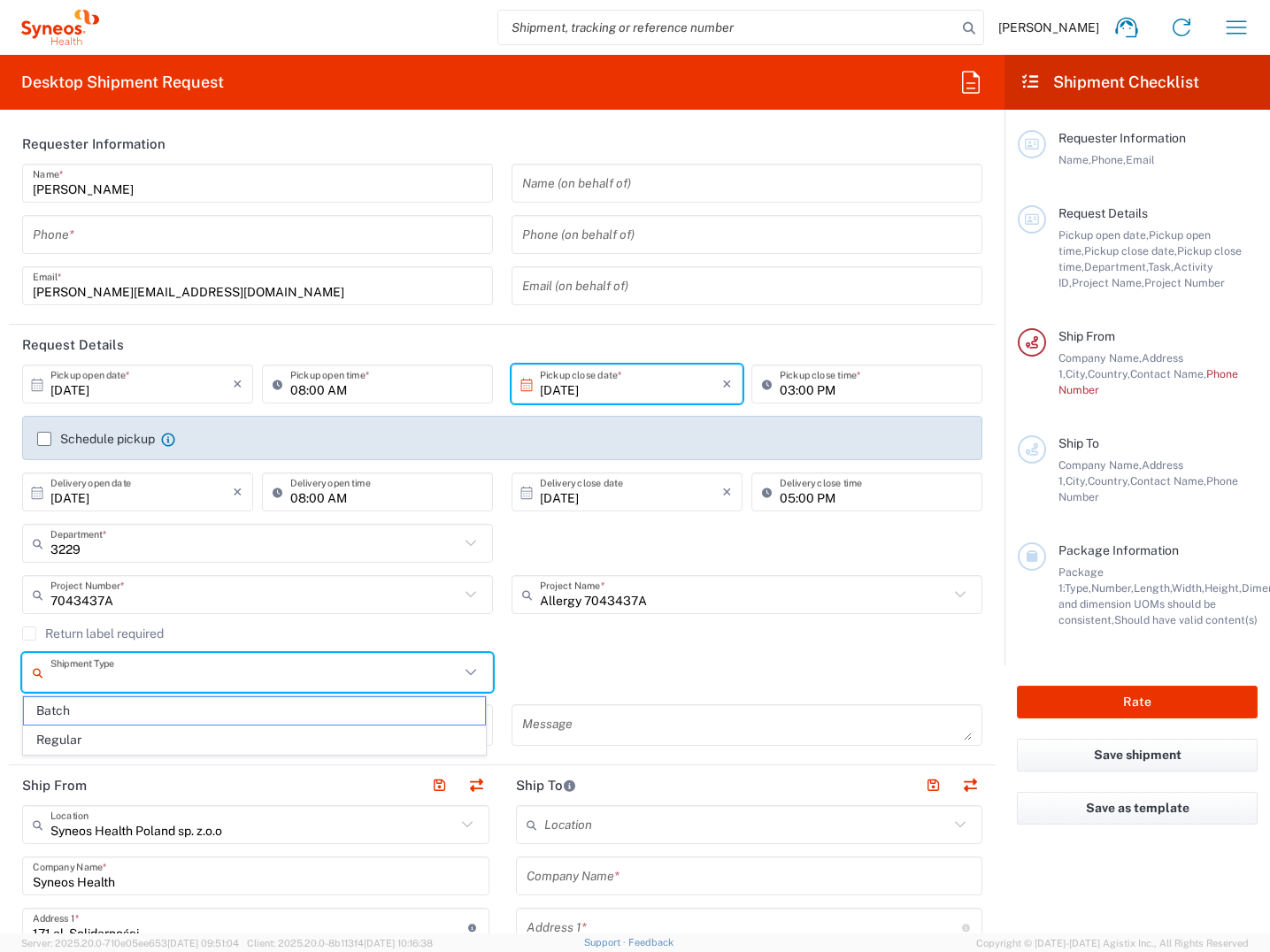
click at [194, 682] on input "text" at bounding box center [255, 673] width 409 height 31
click at [184, 735] on span "Regular" at bounding box center [255, 740] width 461 height 27
type input "Regular"
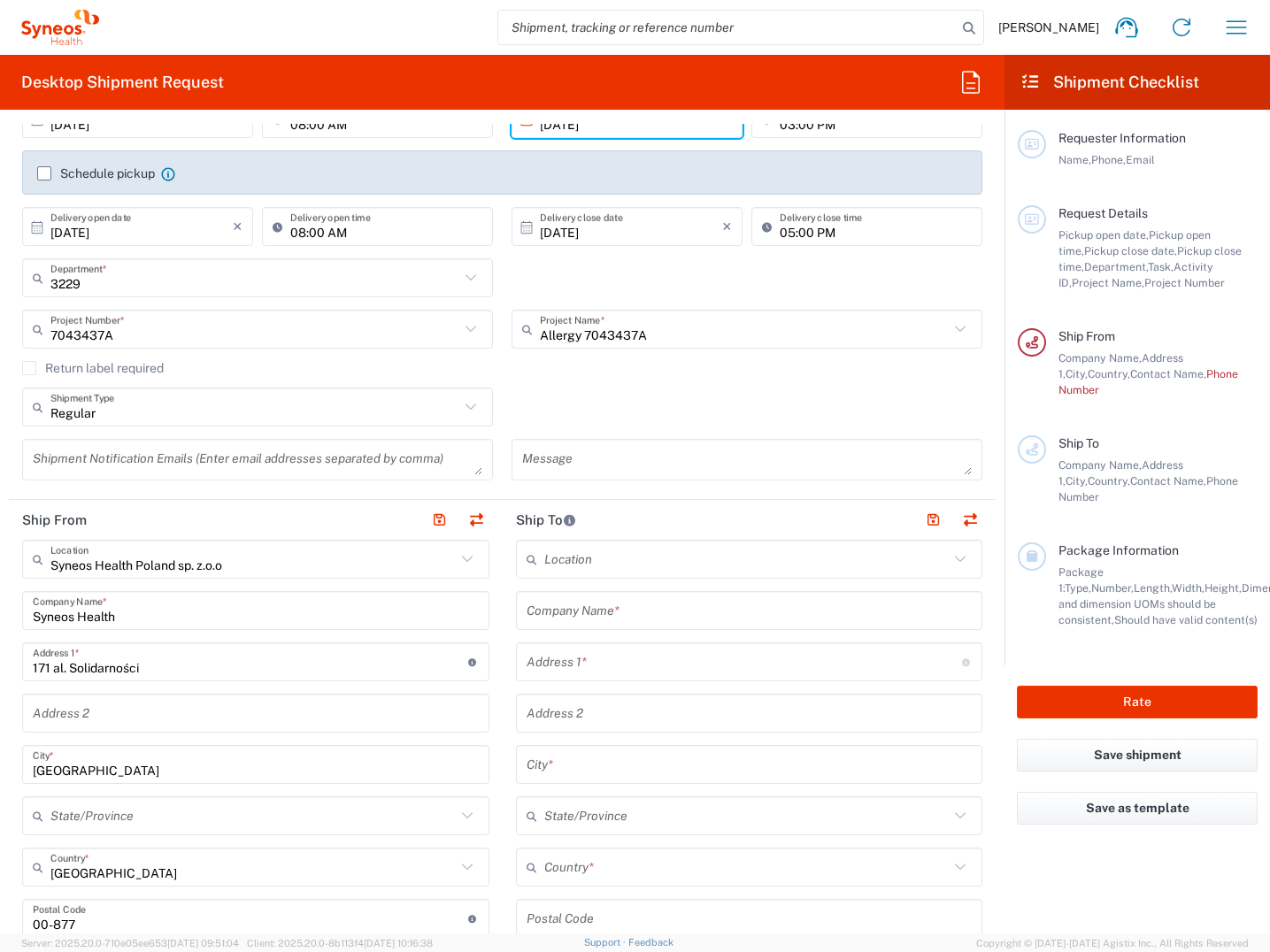
scroll to position [354, 0]
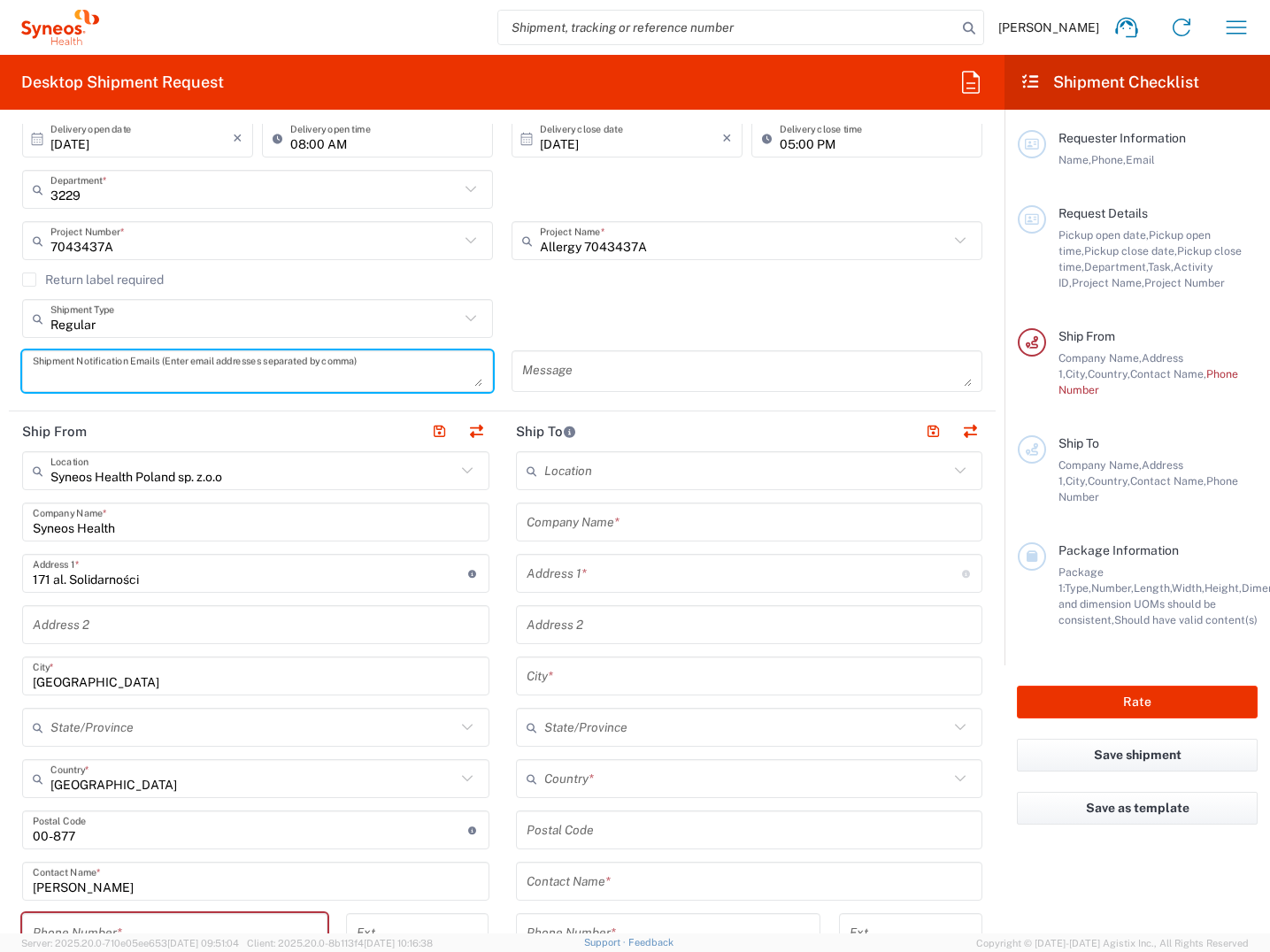
click at [160, 376] on textarea at bounding box center [258, 371] width 450 height 31
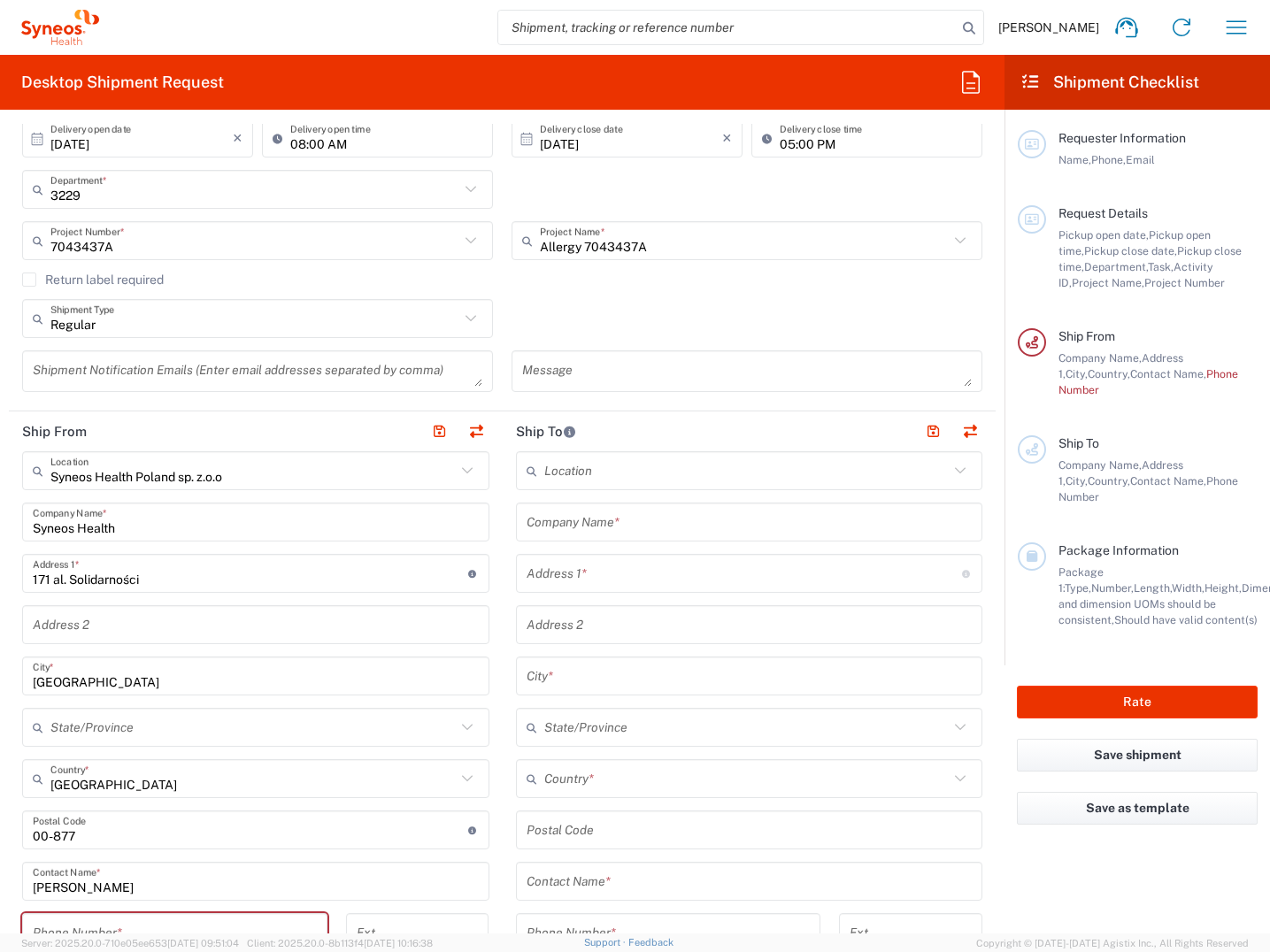
click at [231, 376] on textarea at bounding box center [258, 371] width 450 height 31
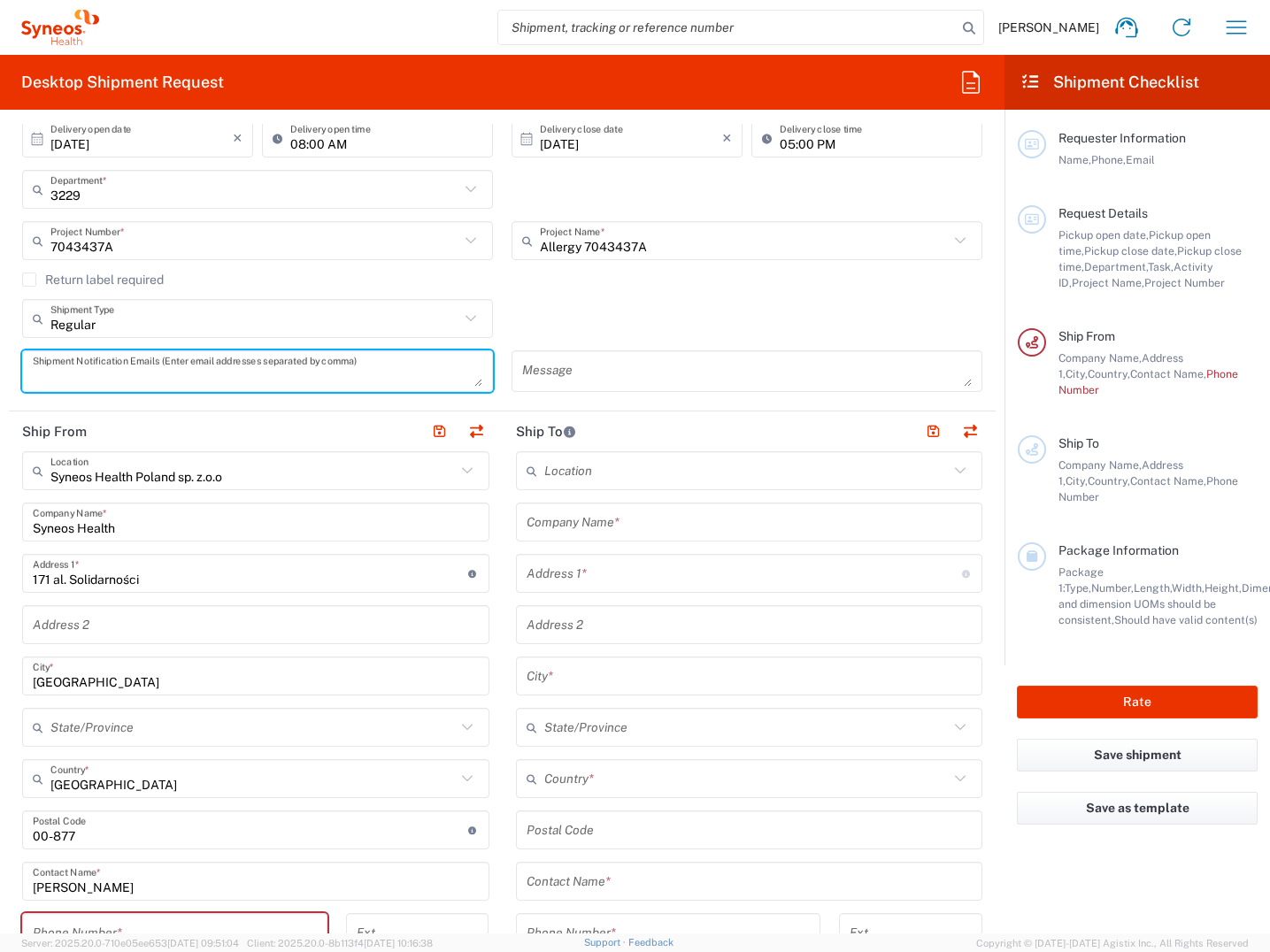
paste textarea "[PERSON_NAME][EMAIL_ADDRESS][DOMAIN_NAME]"
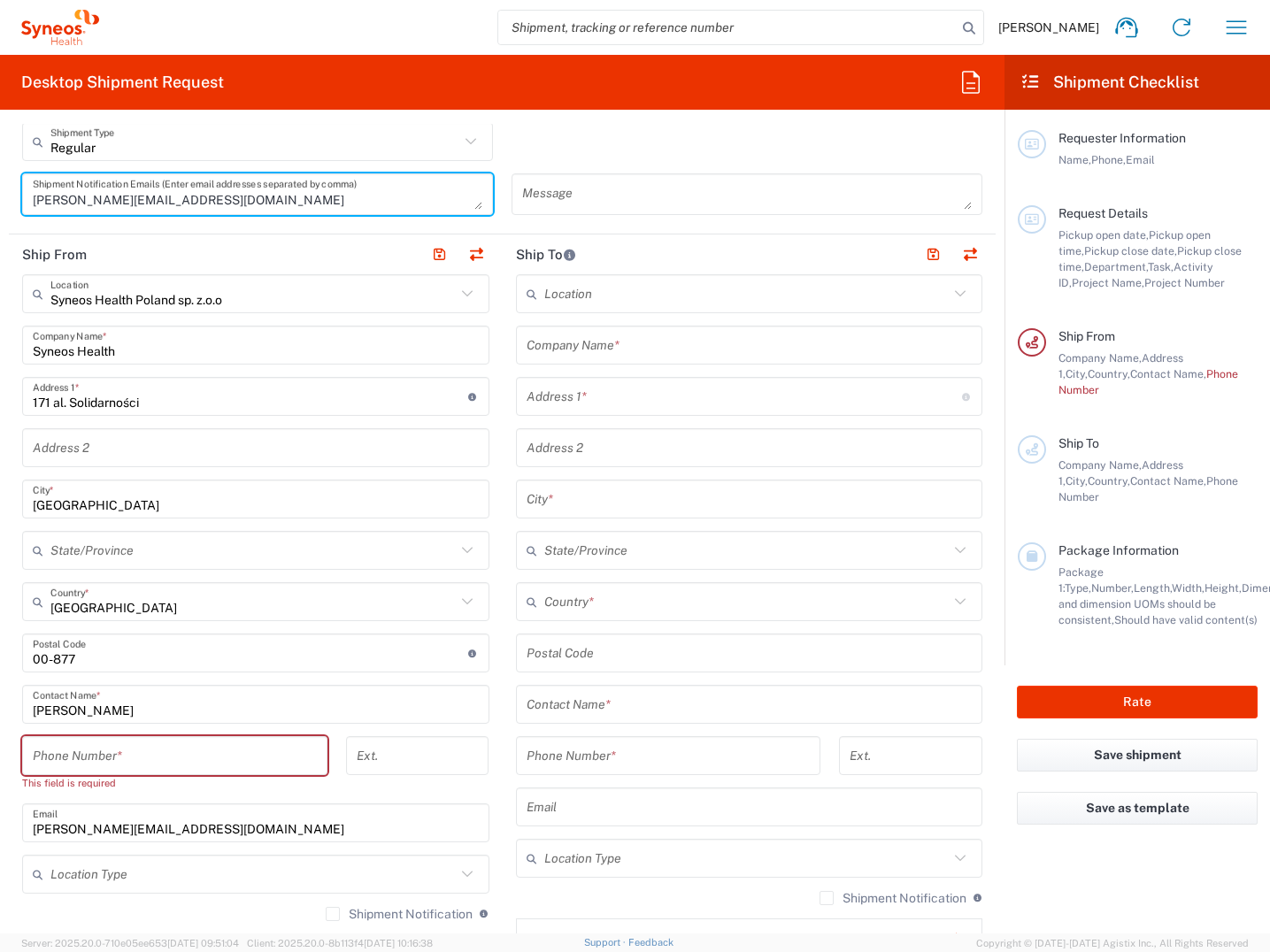
scroll to position [619, 0]
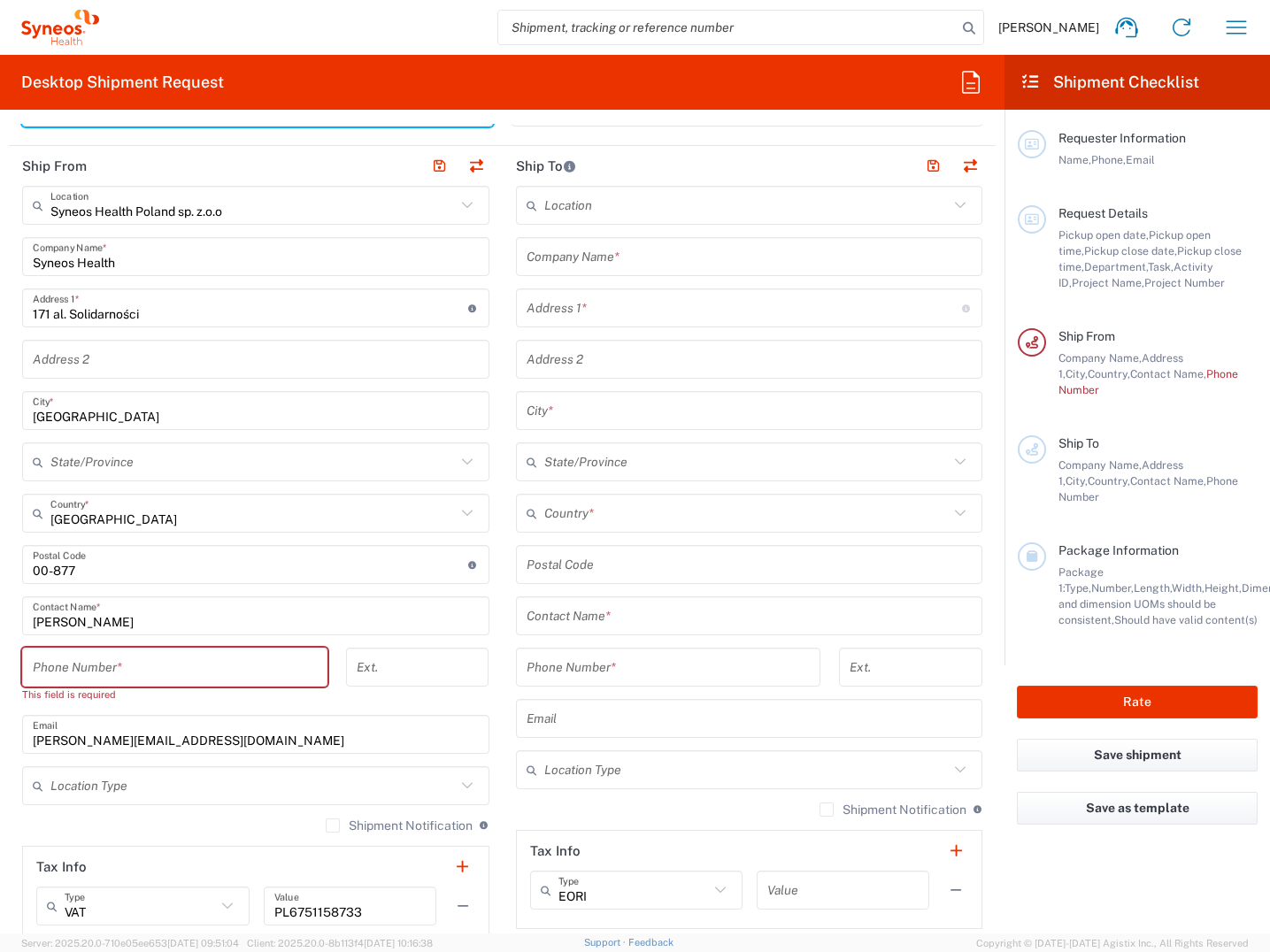
type textarea "[PERSON_NAME][EMAIL_ADDRESS][DOMAIN_NAME]"
click at [102, 673] on input "tel" at bounding box center [175, 668] width 284 height 31
type input "[PHONE_NUMBER]"
type input "Centrum Medyczne Promed"
type input "Nad Strugą 7"
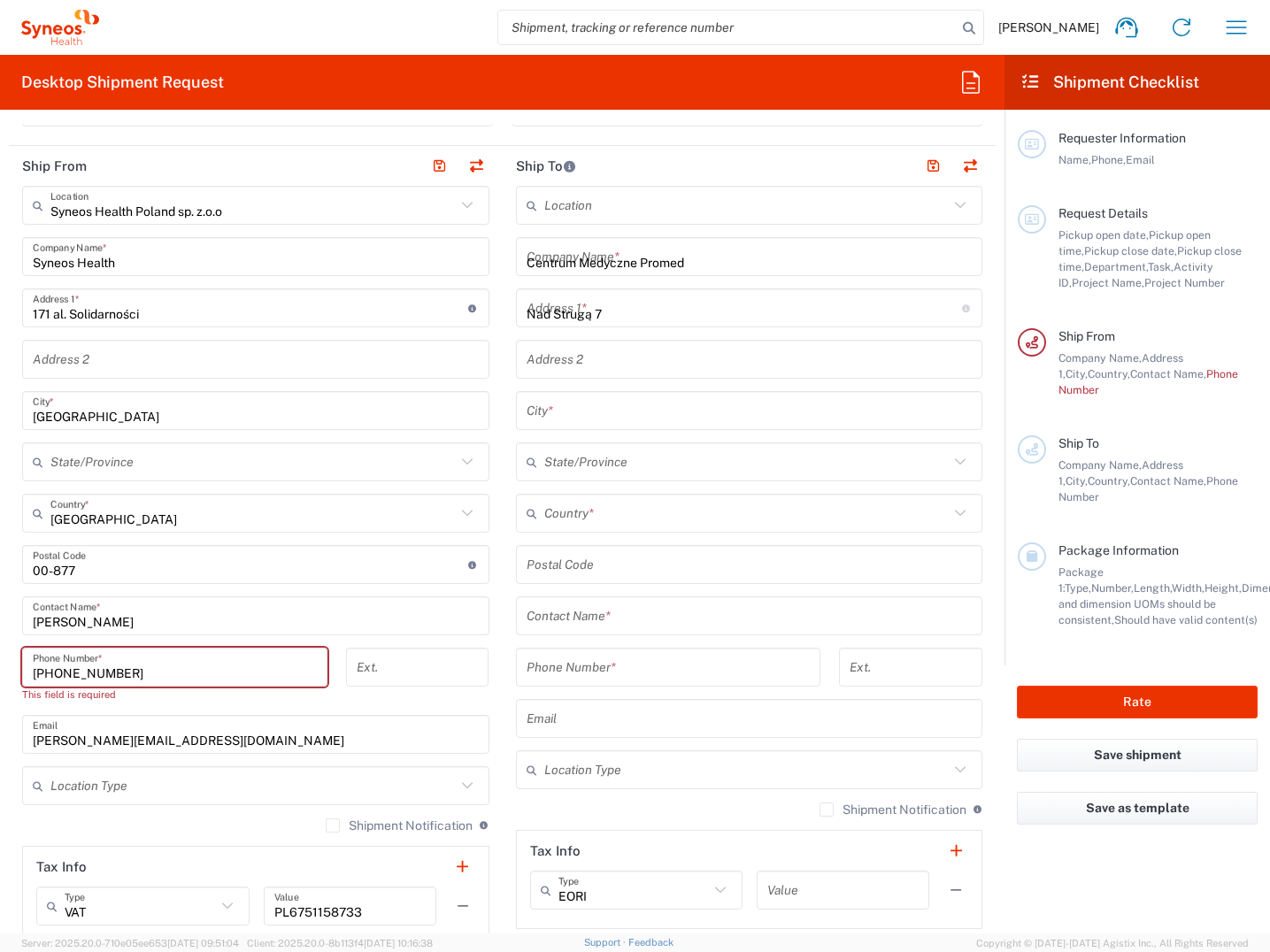
type input "[GEOGRAPHIC_DATA]"
type input "31-411"
type input "[PHONE_NUMBER]"
type input "[PERSON_NAME][EMAIL_ADDRESS][DOMAIN_NAME]"
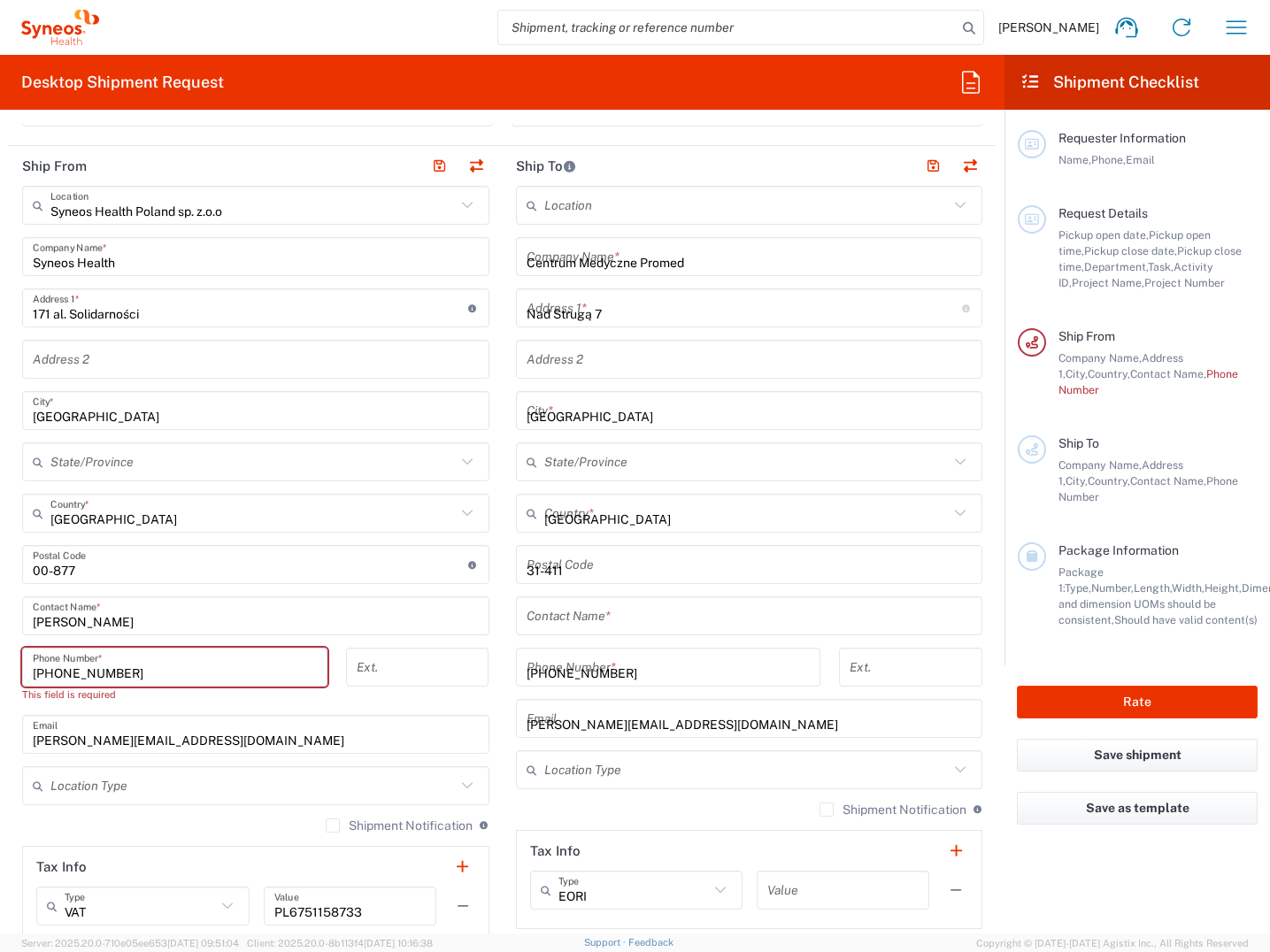
click at [0, 0] on span "Województwo Małopolskie" at bounding box center [0, 0] width 0 height 0
type input "Województwo Małopolskie"
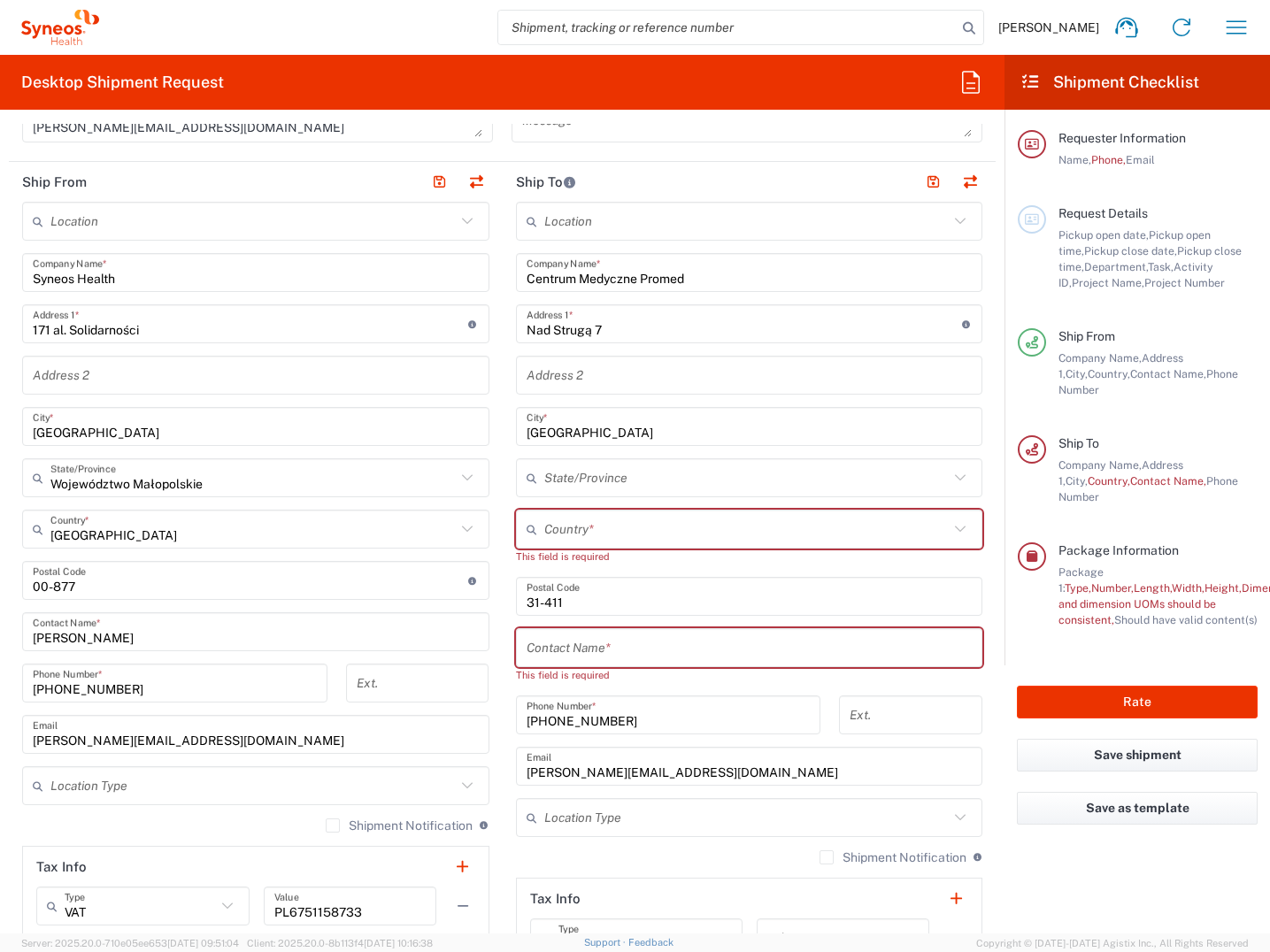
scroll to position [636, 0]
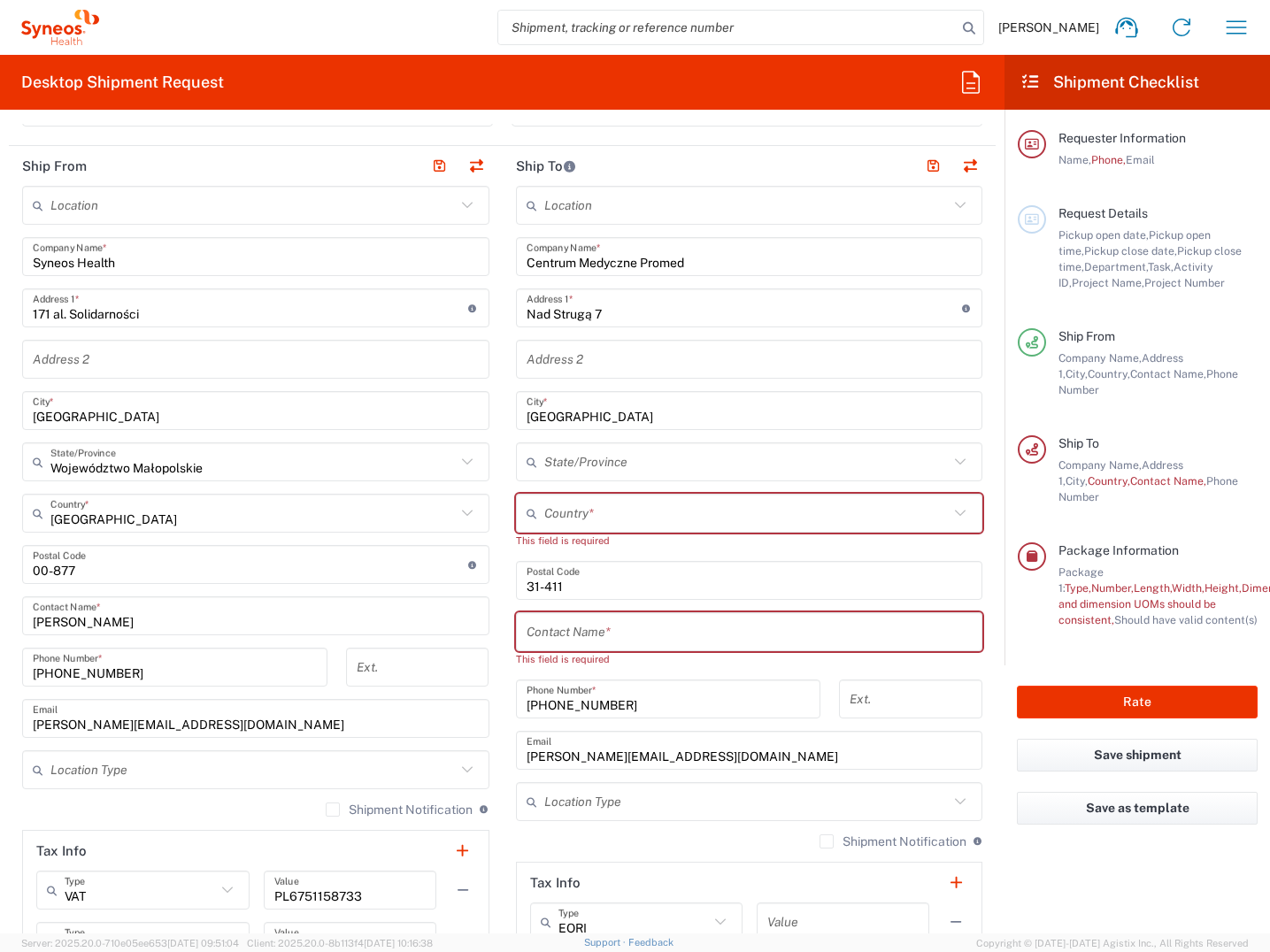
click at [570, 258] on input "Centrum Medyczne Promed" at bounding box center [749, 257] width 446 height 31
click at [697, 259] on input "Centrum Medyczne Promed" at bounding box center [749, 257] width 446 height 31
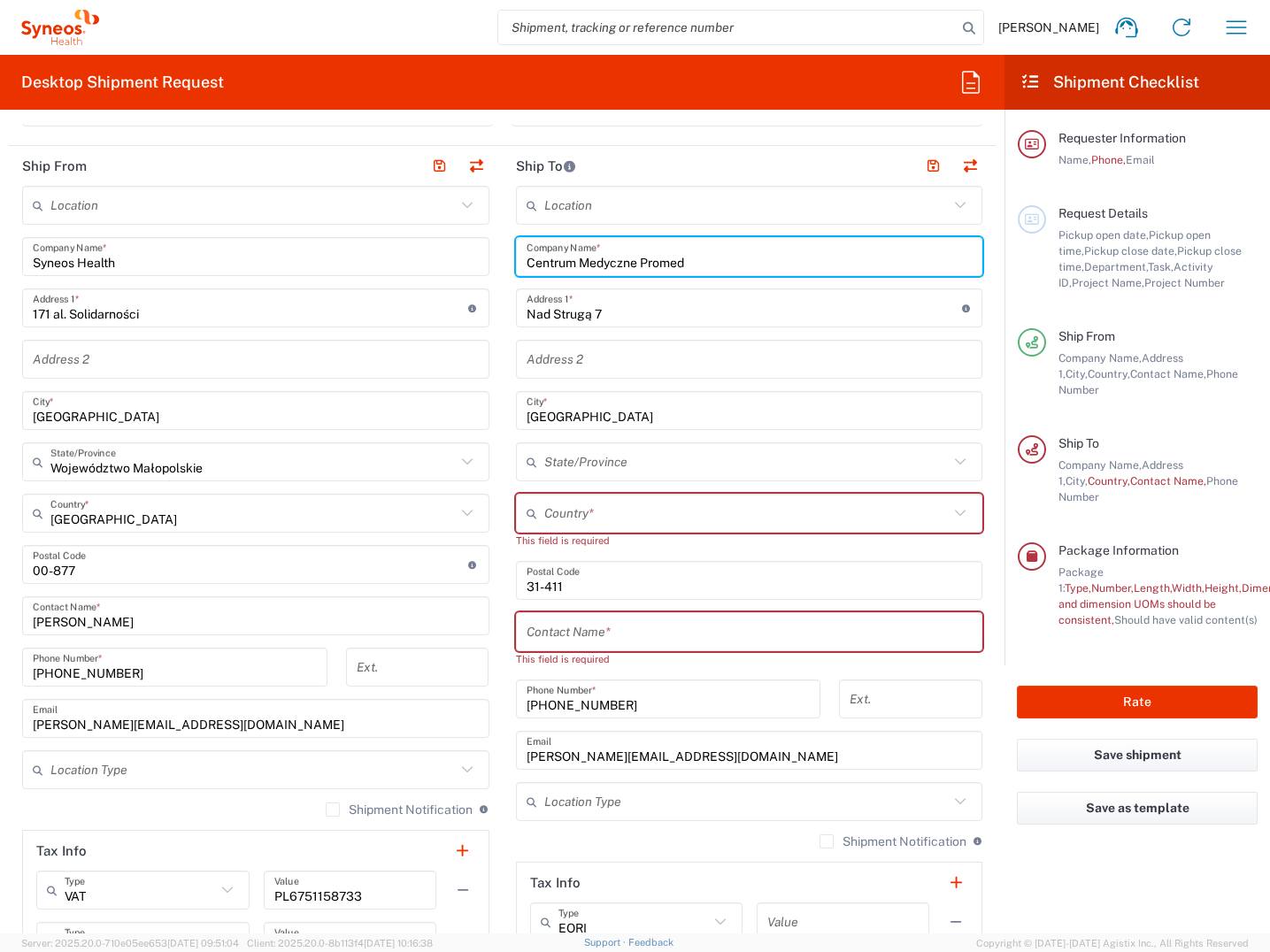
drag, startPoint x: 697, startPoint y: 259, endPoint x: 511, endPoint y: 281, distance: 187.3
click at [516, 281] on div "Location [PERSON_NAME] LLC-[GEOGRAPHIC_DATA] [GEOGRAPHIC_DATA] [GEOGRAPHIC_DATA…" at bounding box center [749, 573] width 467 height 775
paste input "linica Vitae Sp. z o.o."
type input "Clinica Vitae Sp. z o.o."
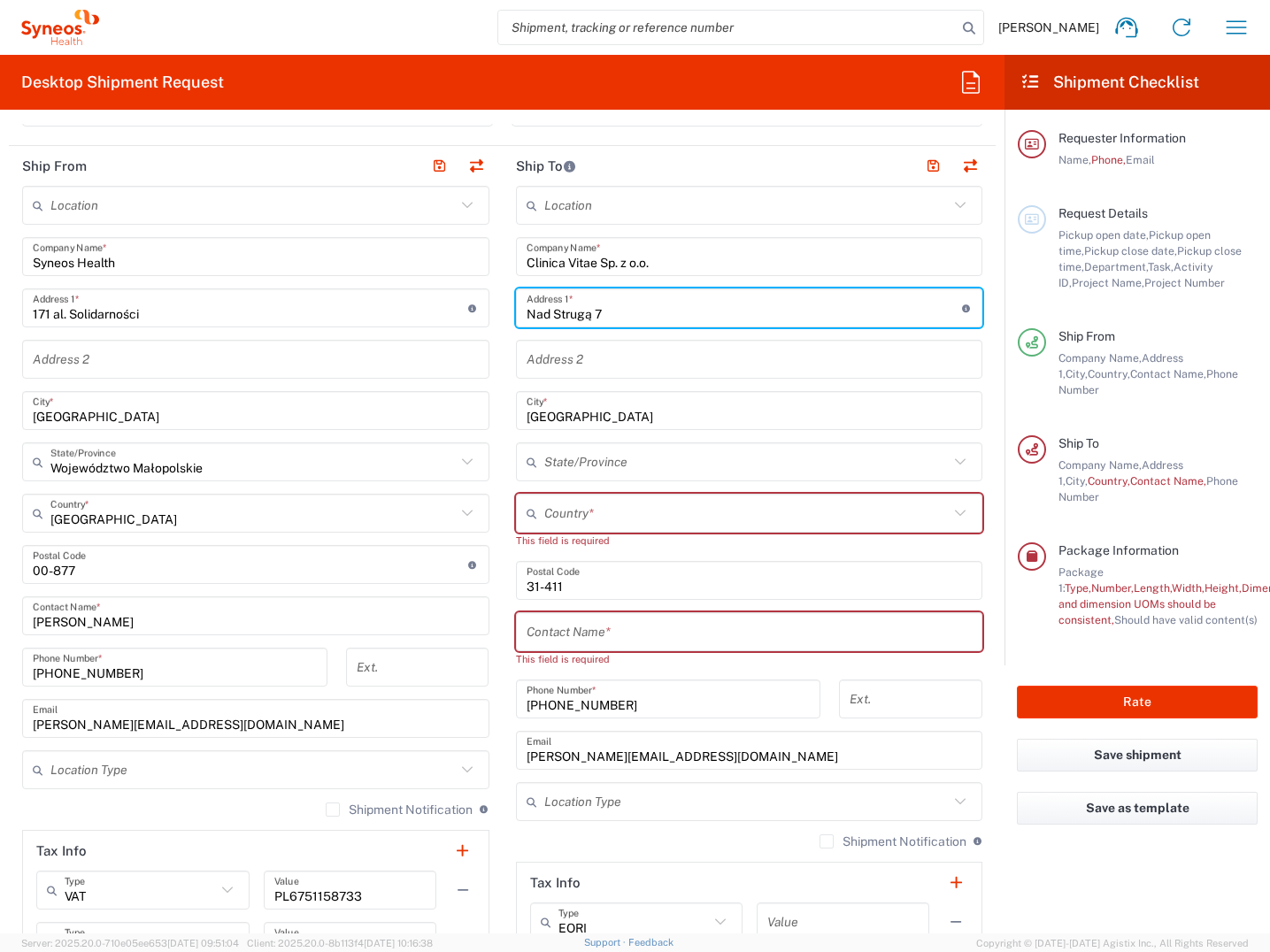
drag, startPoint x: 607, startPoint y: 312, endPoint x: 501, endPoint y: 325, distance: 106.8
click at [516, 326] on div "Nad Strugą 7 Address 1 * For cross streets use street names with '&' or 'and' i…" at bounding box center [749, 308] width 467 height 39
type input "Gospody 7"
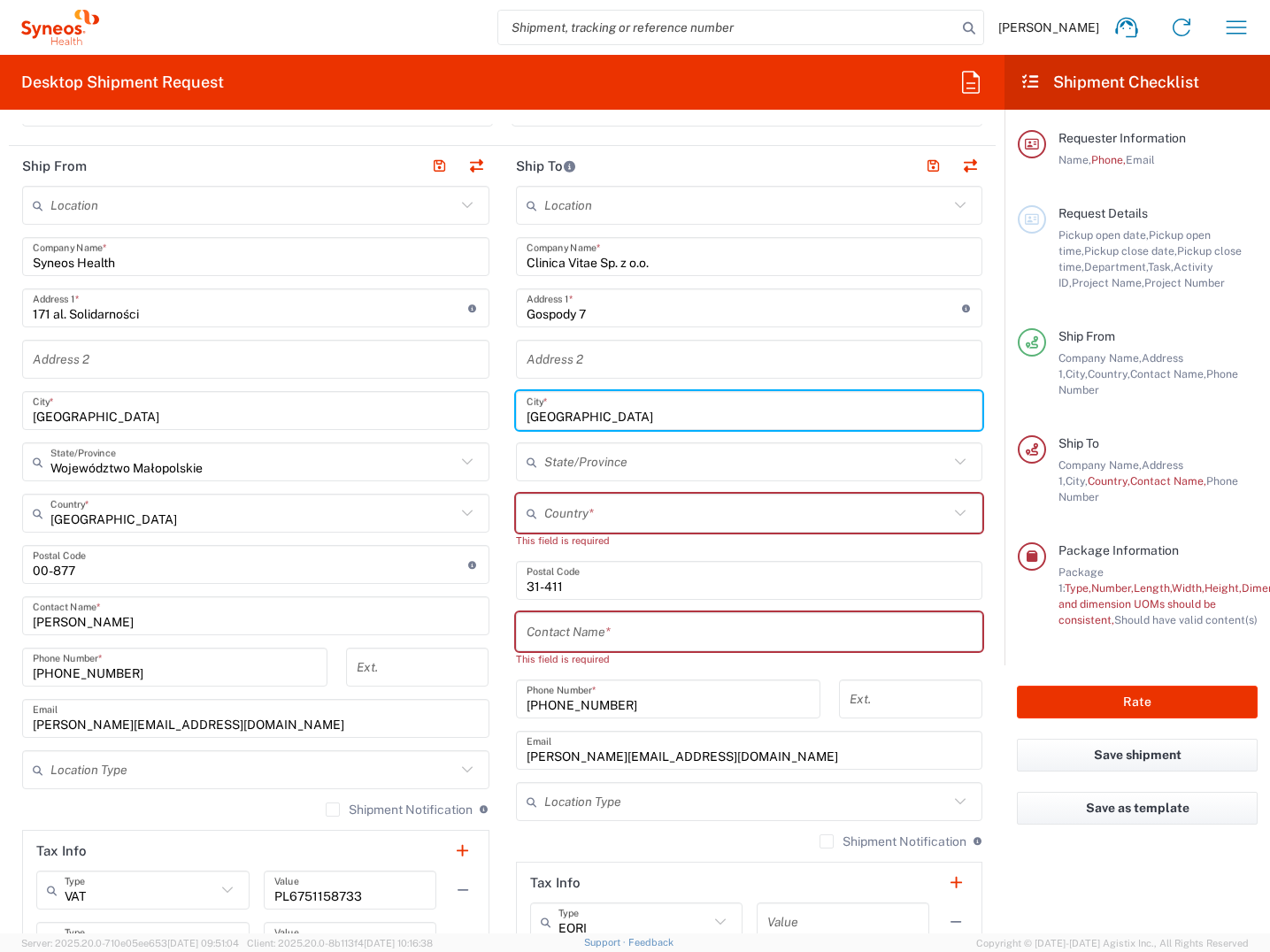
drag, startPoint x: 568, startPoint y: 411, endPoint x: 501, endPoint y: 418, distance: 67.4
click at [505, 418] on main "Location [PERSON_NAME] LLC-[GEOGRAPHIC_DATA] [GEOGRAPHIC_DATA] [GEOGRAPHIC_DATA…" at bounding box center [748, 573] width 493 height 775
type input "[GEOGRAPHIC_DATA]"
click at [556, 520] on input "text" at bounding box center [746, 514] width 405 height 31
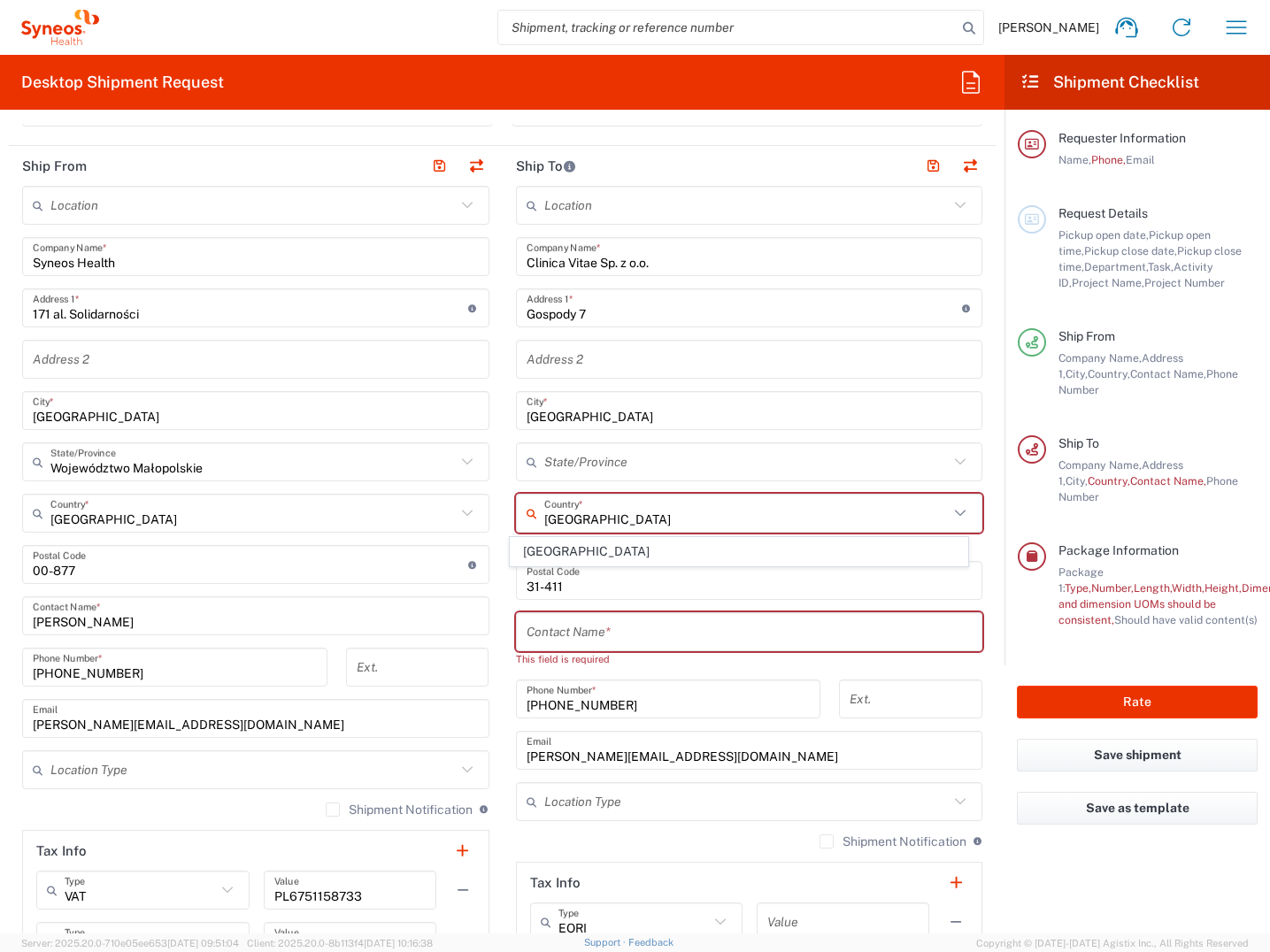
click at [606, 519] on input "[GEOGRAPHIC_DATA]" at bounding box center [746, 514] width 405 height 31
type input "[GEOGRAPHIC_DATA]"
click at [616, 633] on input "text" at bounding box center [749, 633] width 446 height 31
click at [584, 506] on input "text" at bounding box center [746, 514] width 405 height 31
click at [547, 587] on span "[GEOGRAPHIC_DATA]" at bounding box center [739, 581] width 456 height 27
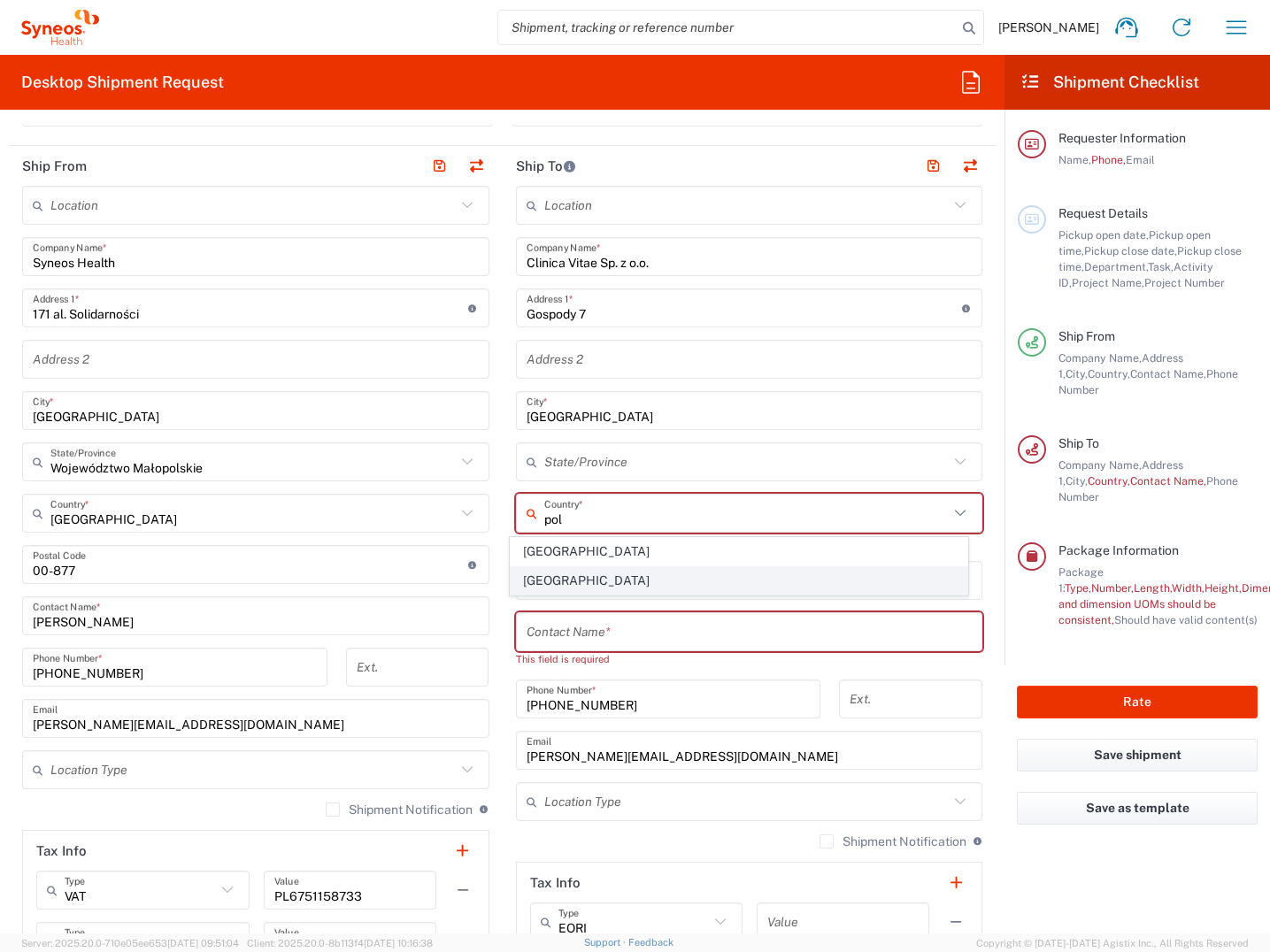
type input "[GEOGRAPHIC_DATA]"
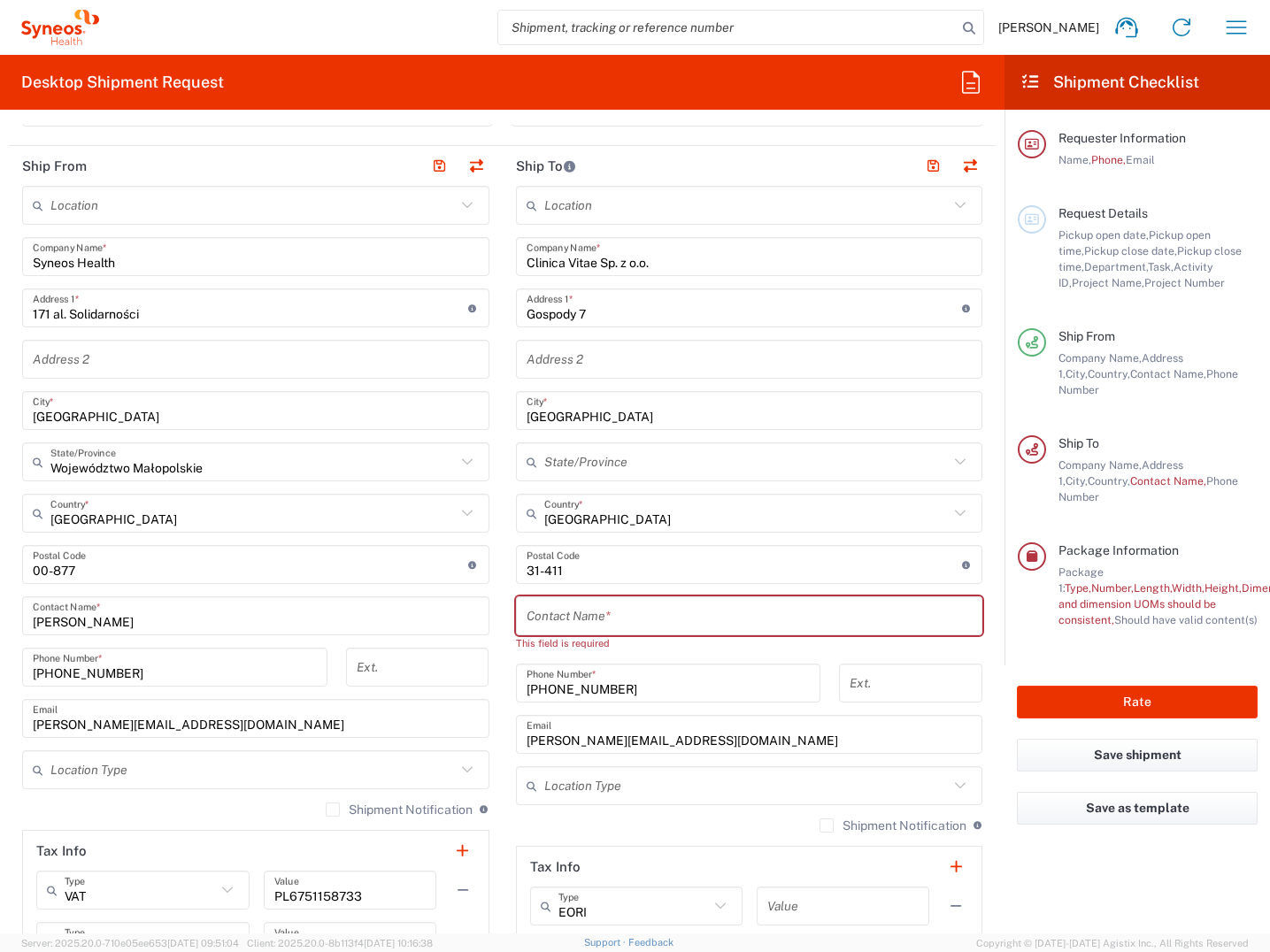
click at [726, 618] on input "text" at bounding box center [749, 616] width 446 height 31
paste input "Clinica Vitae Sp. z o.o."
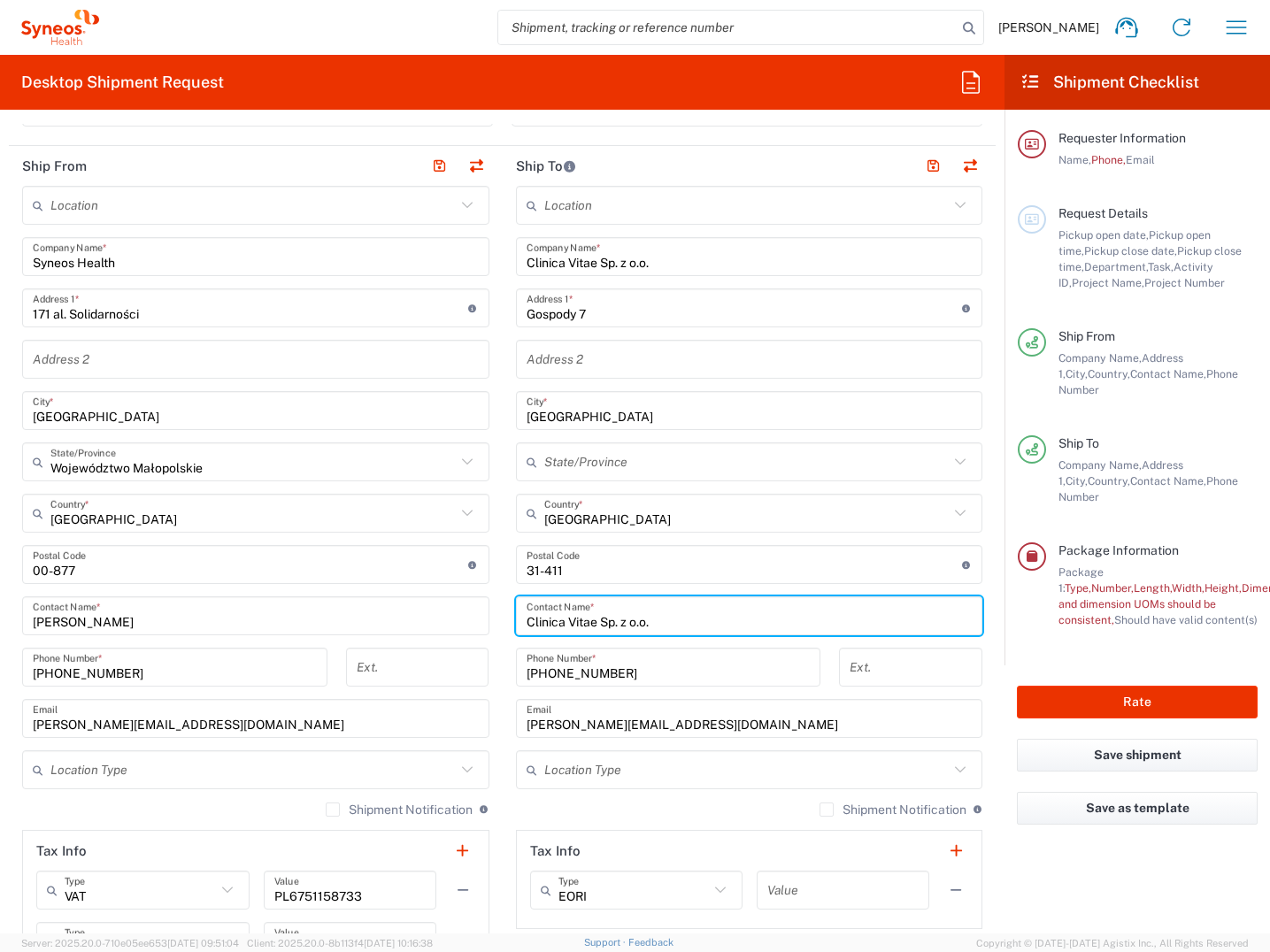
drag, startPoint x: 718, startPoint y: 618, endPoint x: 475, endPoint y: 621, distance: 243.0
click at [475, 621] on div "Ship From Location [PERSON_NAME] LLC-[GEOGRAPHIC_DATA] [GEOGRAPHIC_DATA] [GEOGR…" at bounding box center [502, 592] width 987 height 893
type input "[PERSON_NAME]"
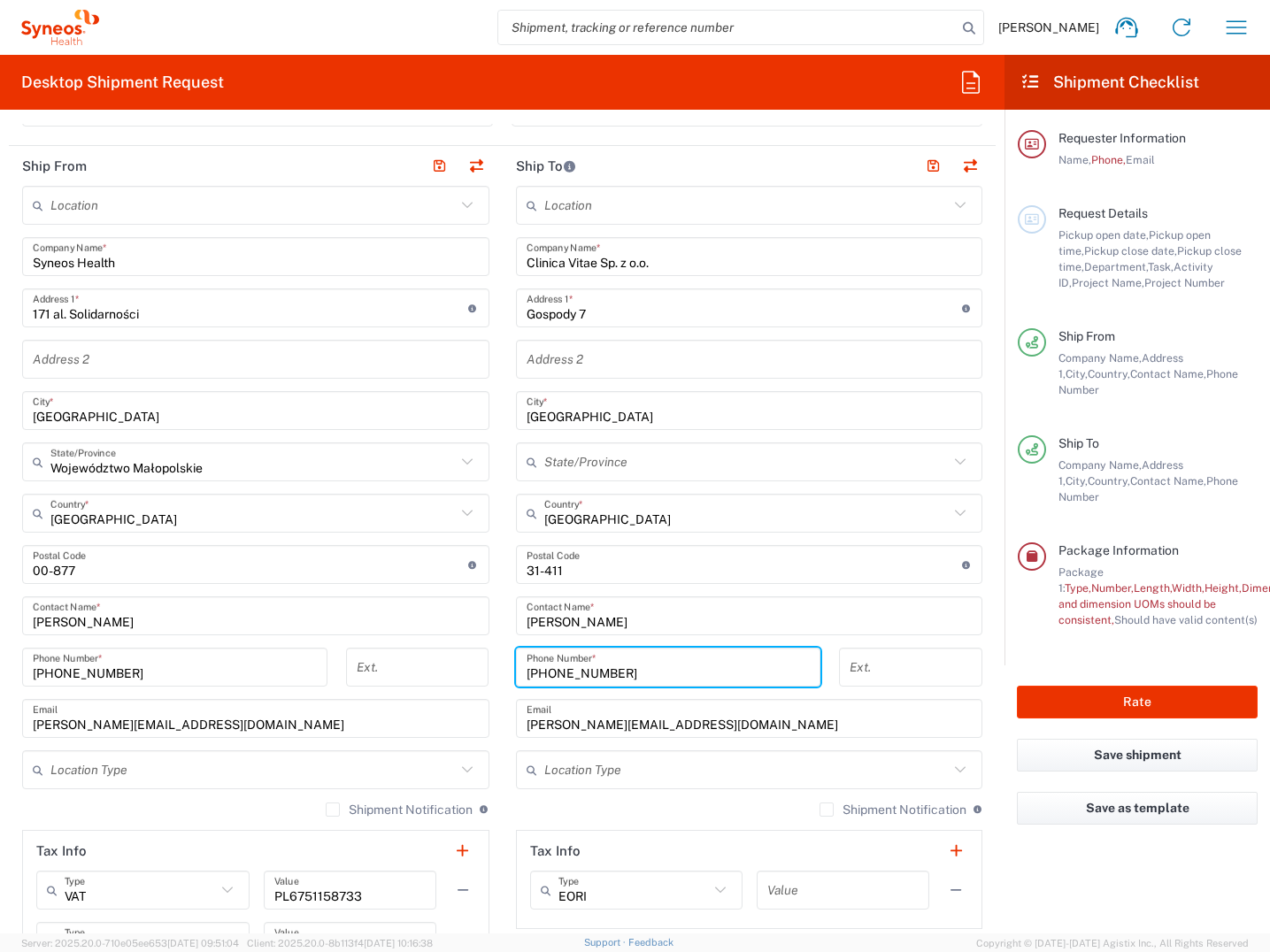
click at [643, 670] on input "[PHONE_NUMBER]" at bounding box center [669, 668] width 284 height 31
drag, startPoint x: 639, startPoint y: 667, endPoint x: 547, endPoint y: 673, distance: 92.2
click at [547, 673] on input "[PHONE_NUMBER]" at bounding box center [669, 668] width 284 height 31
type input "[PHONE_NUMBER]"
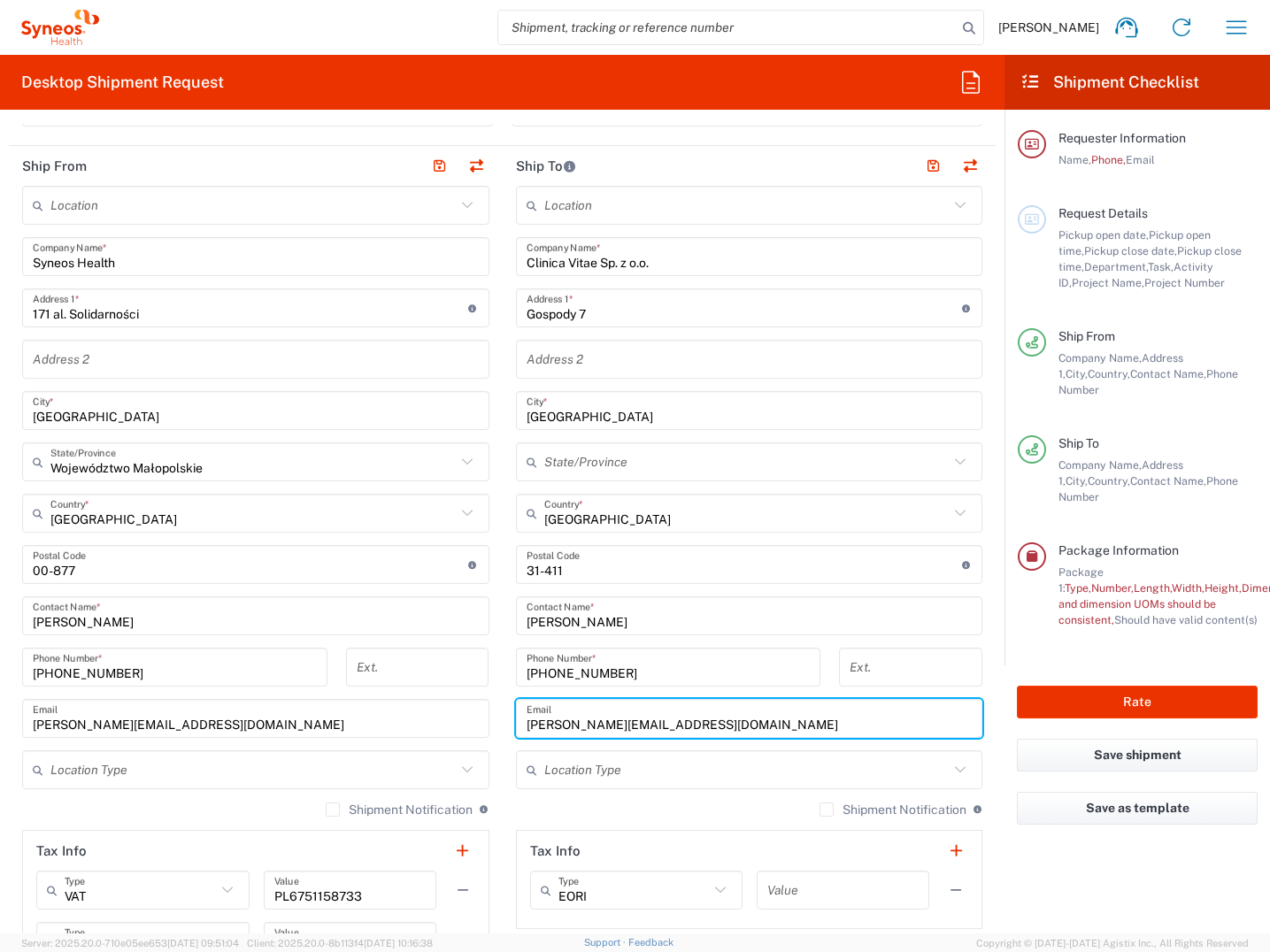
drag, startPoint x: 679, startPoint y: 726, endPoint x: 510, endPoint y: 726, distance: 169.0
click at [516, 726] on div "[PERSON_NAME][EMAIL_ADDRESS][DOMAIN_NAME] Email" at bounding box center [749, 718] width 467 height 39
paste input "Clinica Vitae Sp. z o.o."
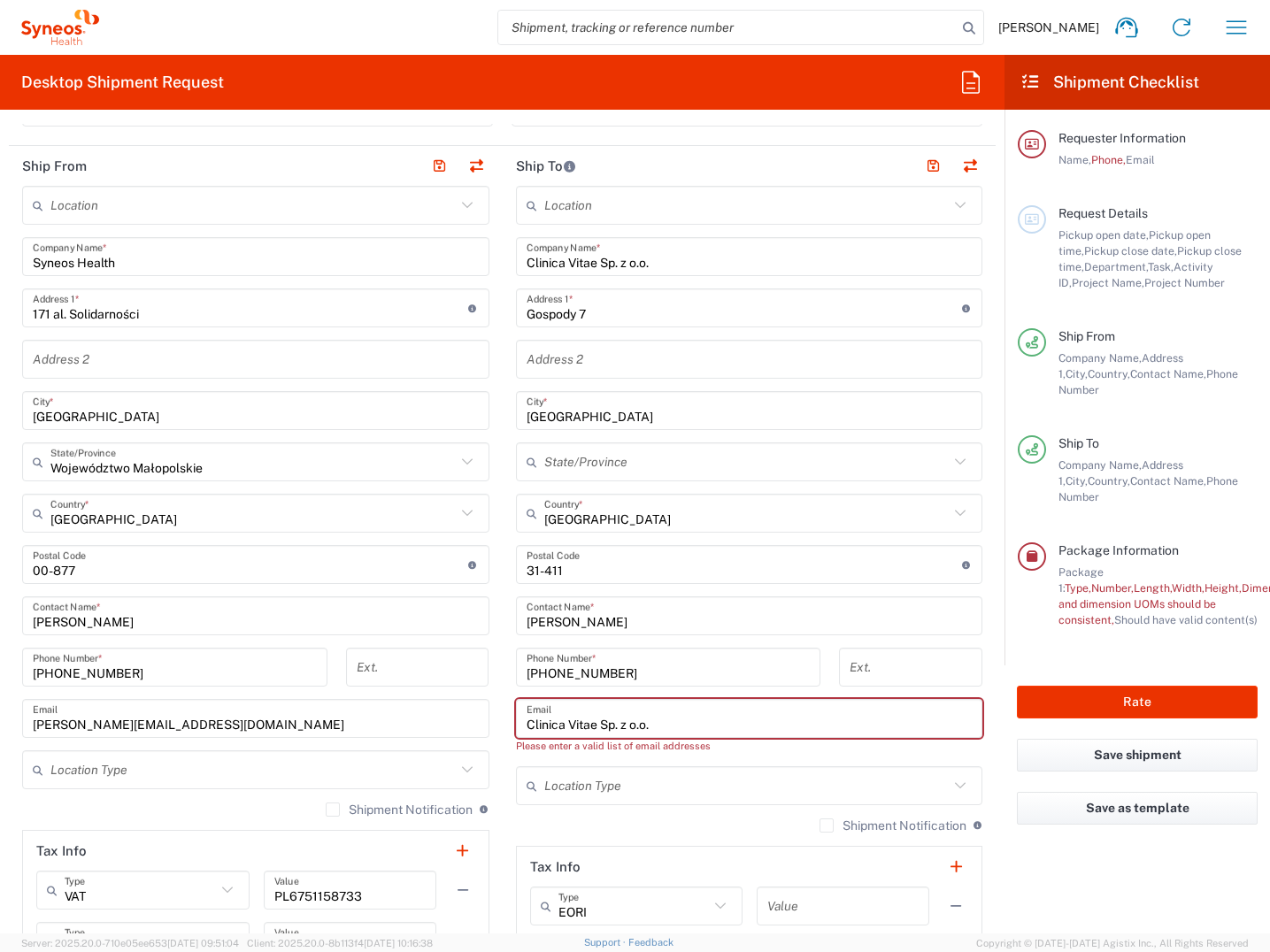
drag, startPoint x: 643, startPoint y: 727, endPoint x: 503, endPoint y: 724, distance: 140.0
click at [503, 724] on main "Location [PERSON_NAME] LLC-[GEOGRAPHIC_DATA] [GEOGRAPHIC_DATA] [GEOGRAPHIC_DATA…" at bounding box center [748, 566] width 493 height 759
paste input "[PERSON_NAME][EMAIL_ADDRESS][DOMAIN_NAME]"
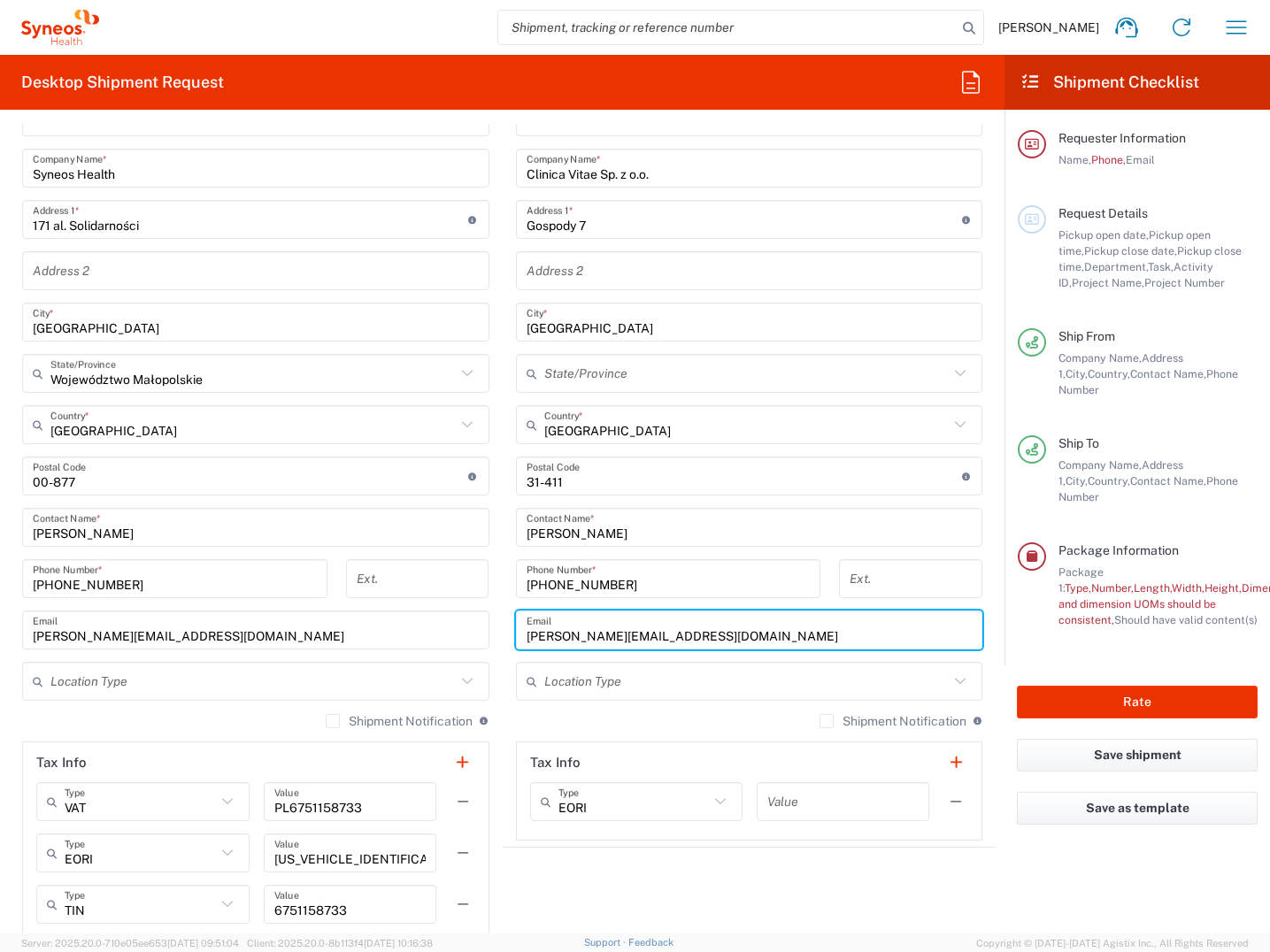
scroll to position [813, 0]
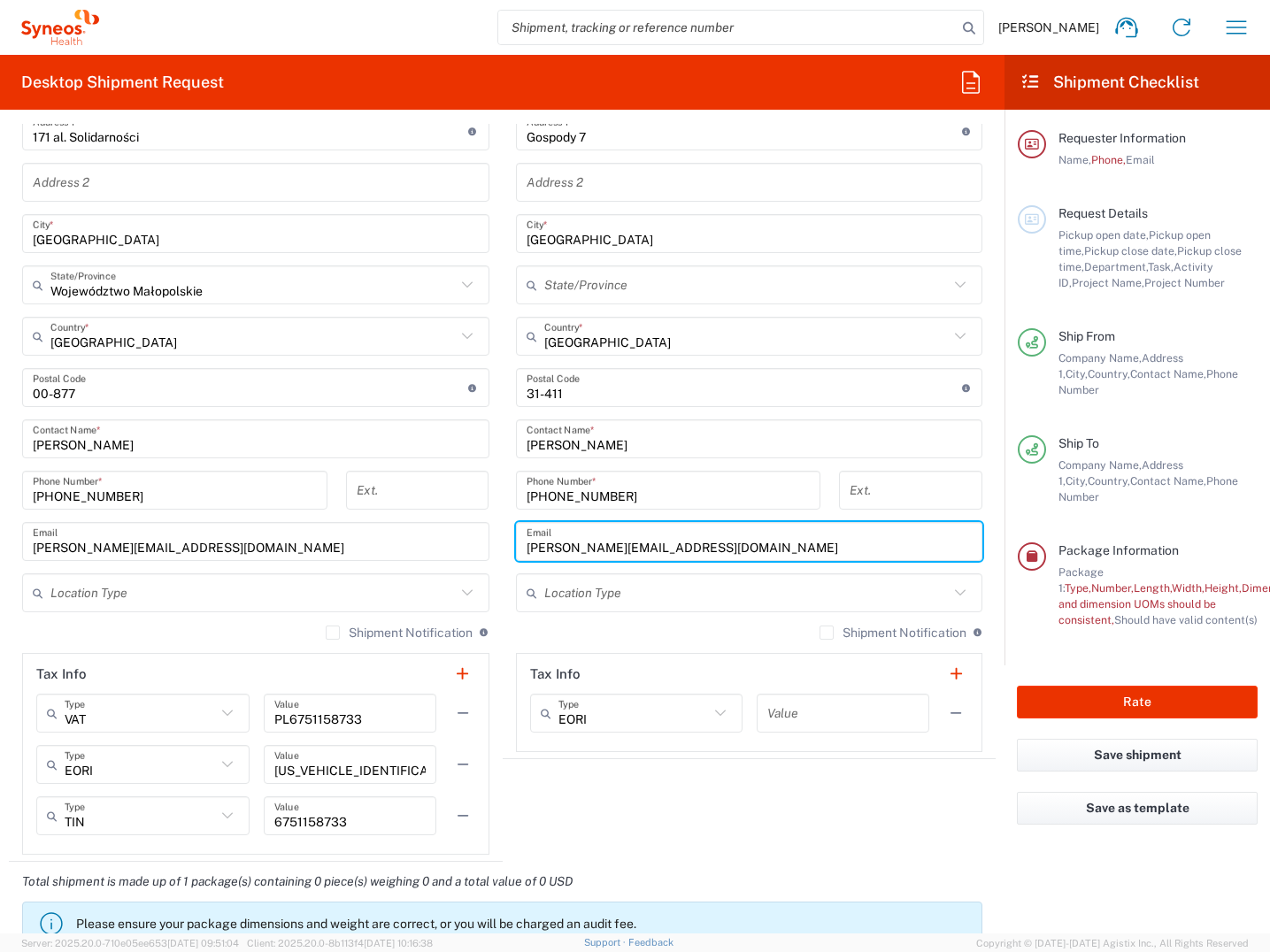
type input "[PERSON_NAME][EMAIL_ADDRESS][DOMAIN_NAME]"
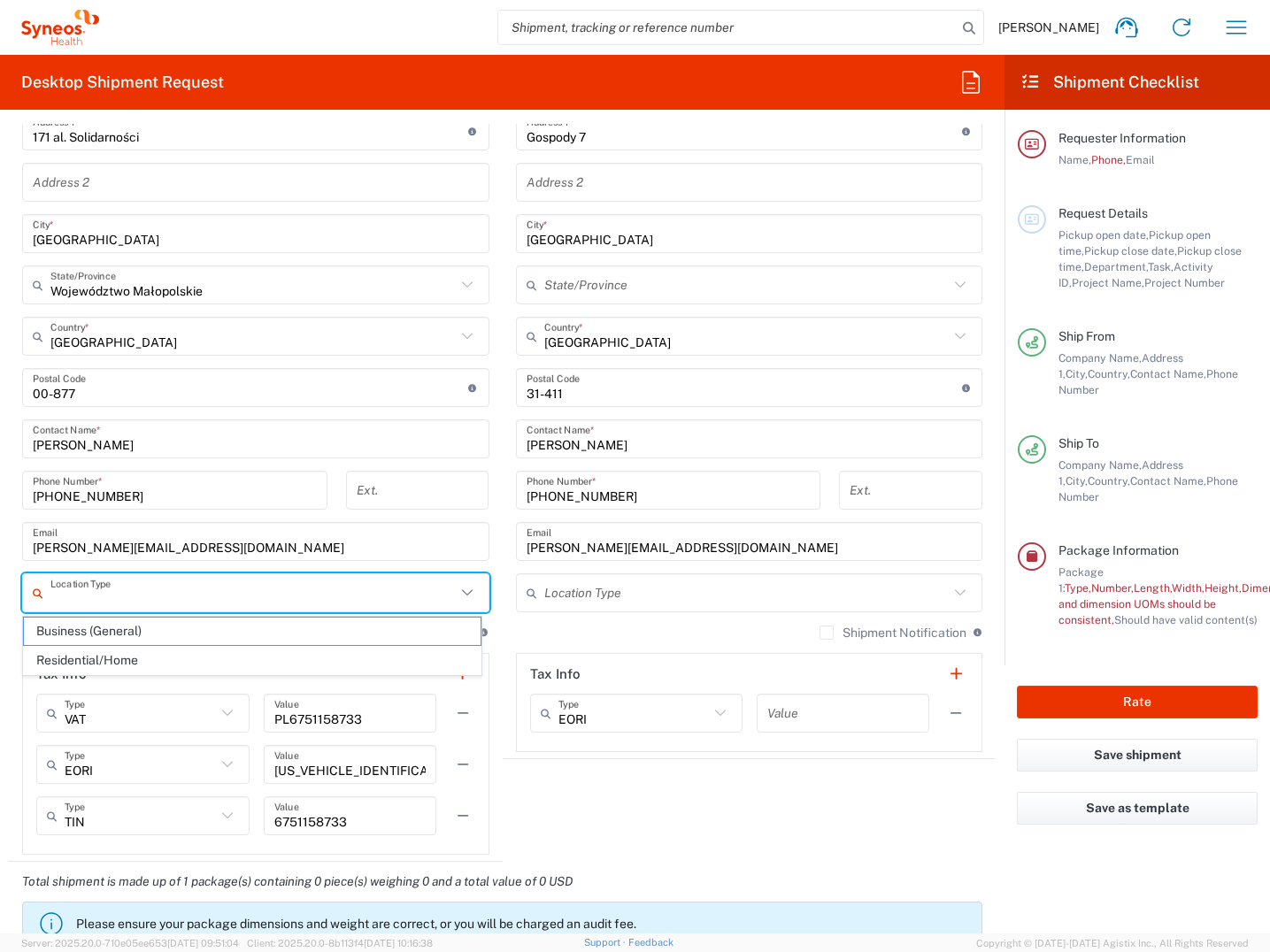
click at [400, 601] on input "text" at bounding box center [253, 594] width 405 height 31
click at [260, 633] on span "Business (General)" at bounding box center [252, 632] width 456 height 27
type input "Business (General)"
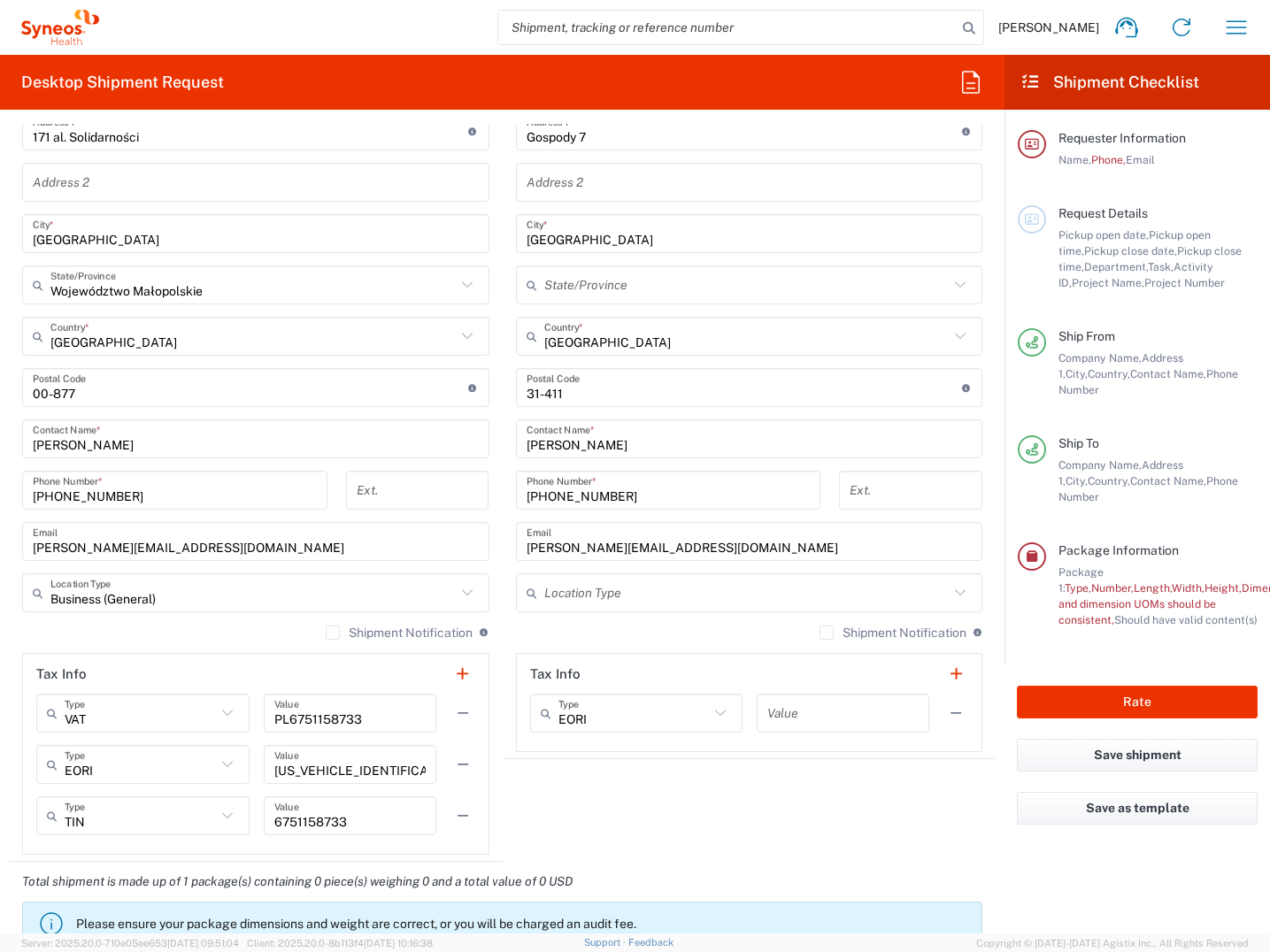
click at [601, 598] on input "text" at bounding box center [746, 594] width 405 height 31
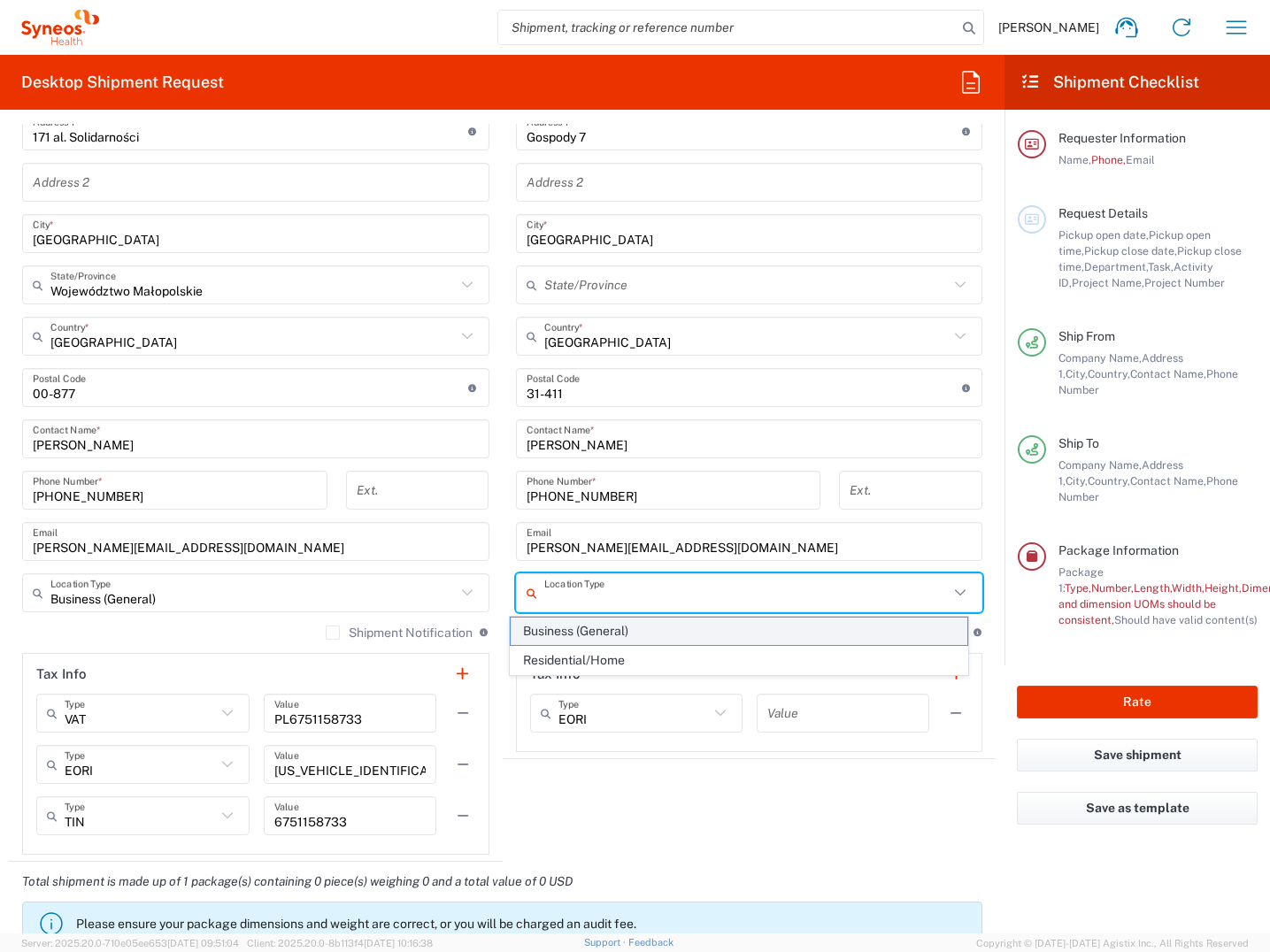
click at [608, 631] on span "Business (General)" at bounding box center [739, 632] width 456 height 27
type input "Business (General)"
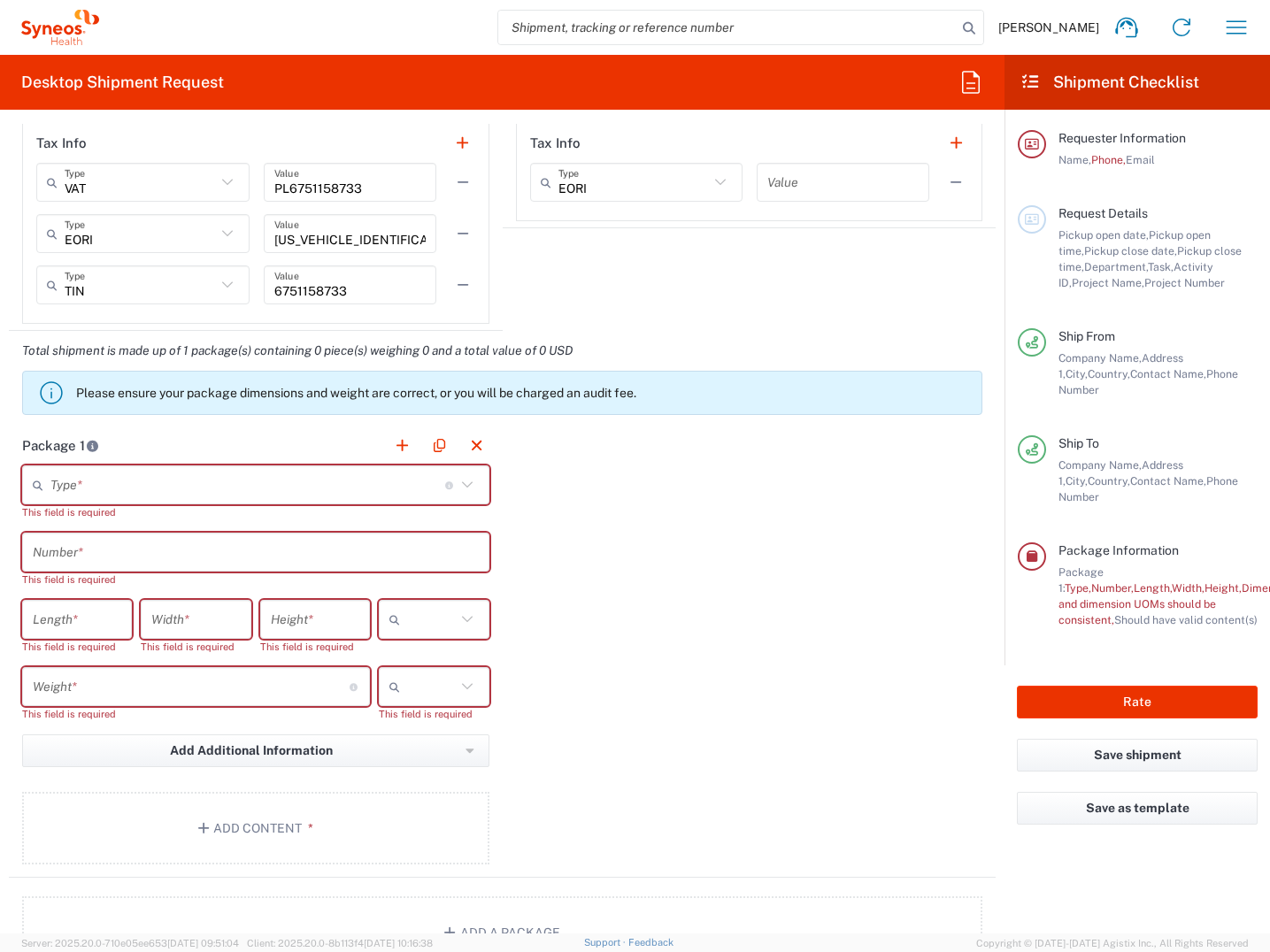
scroll to position [1432, 0]
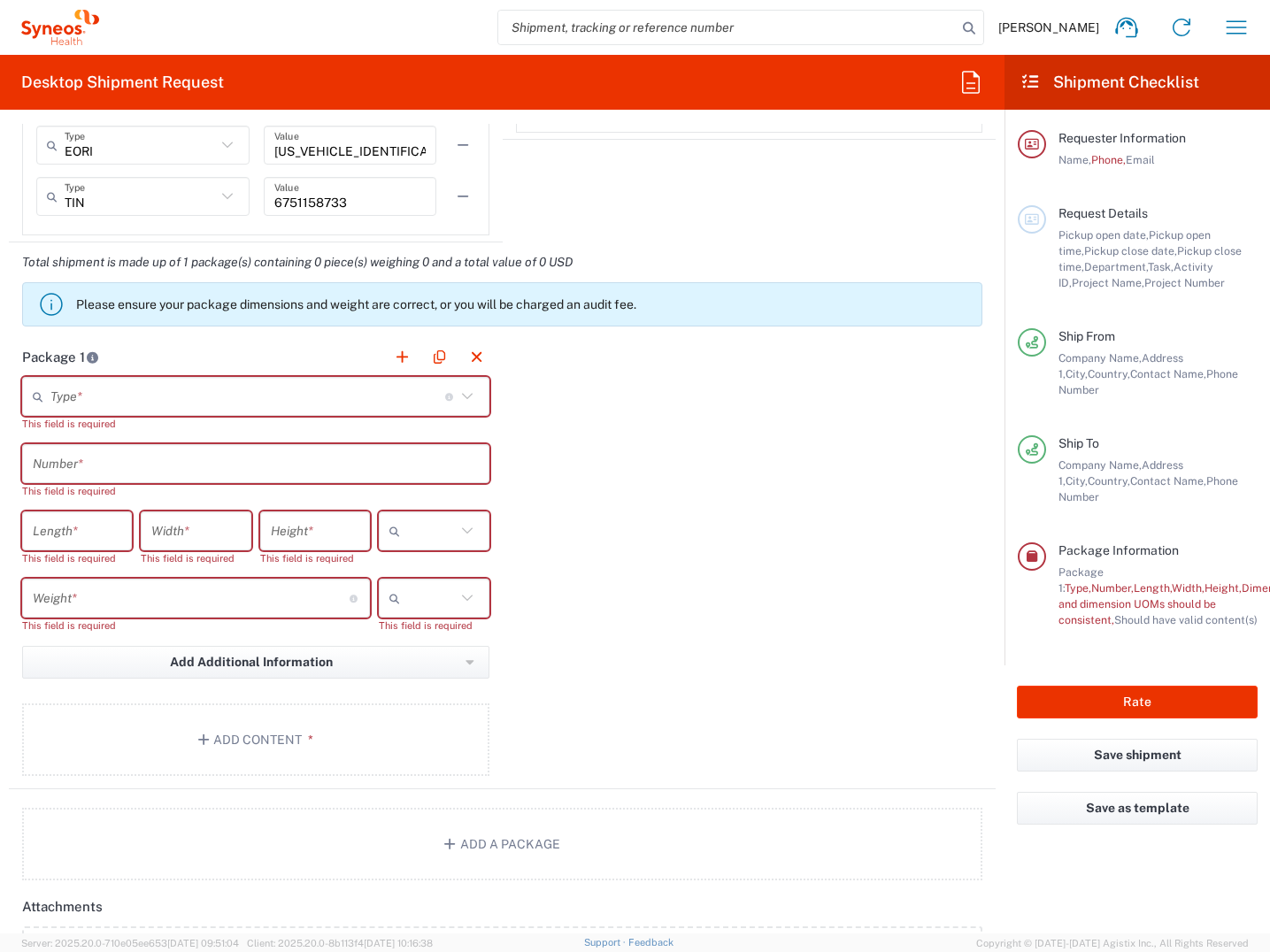
click at [456, 399] on icon at bounding box center [467, 396] width 23 height 23
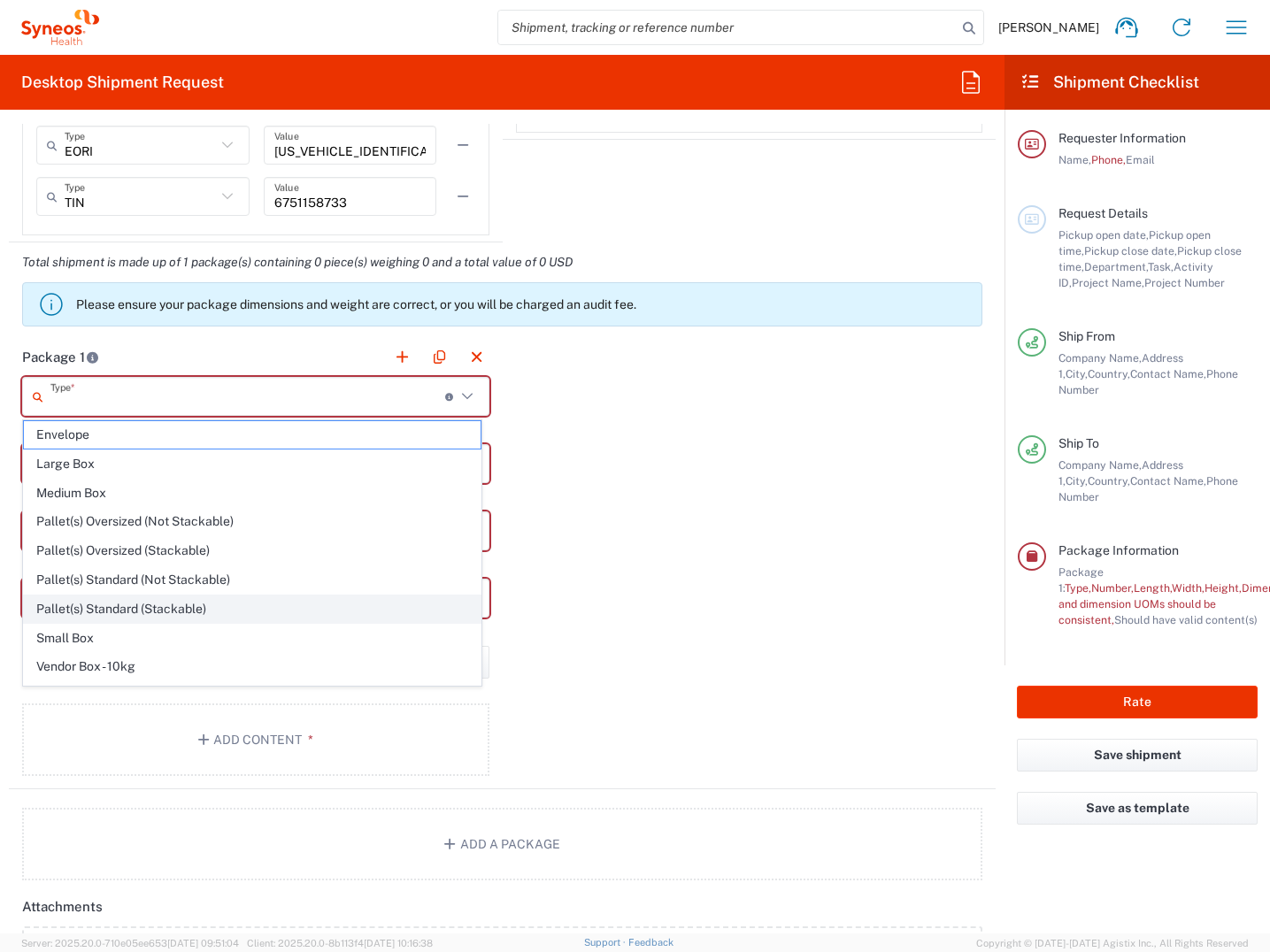
scroll to position [54, 0]
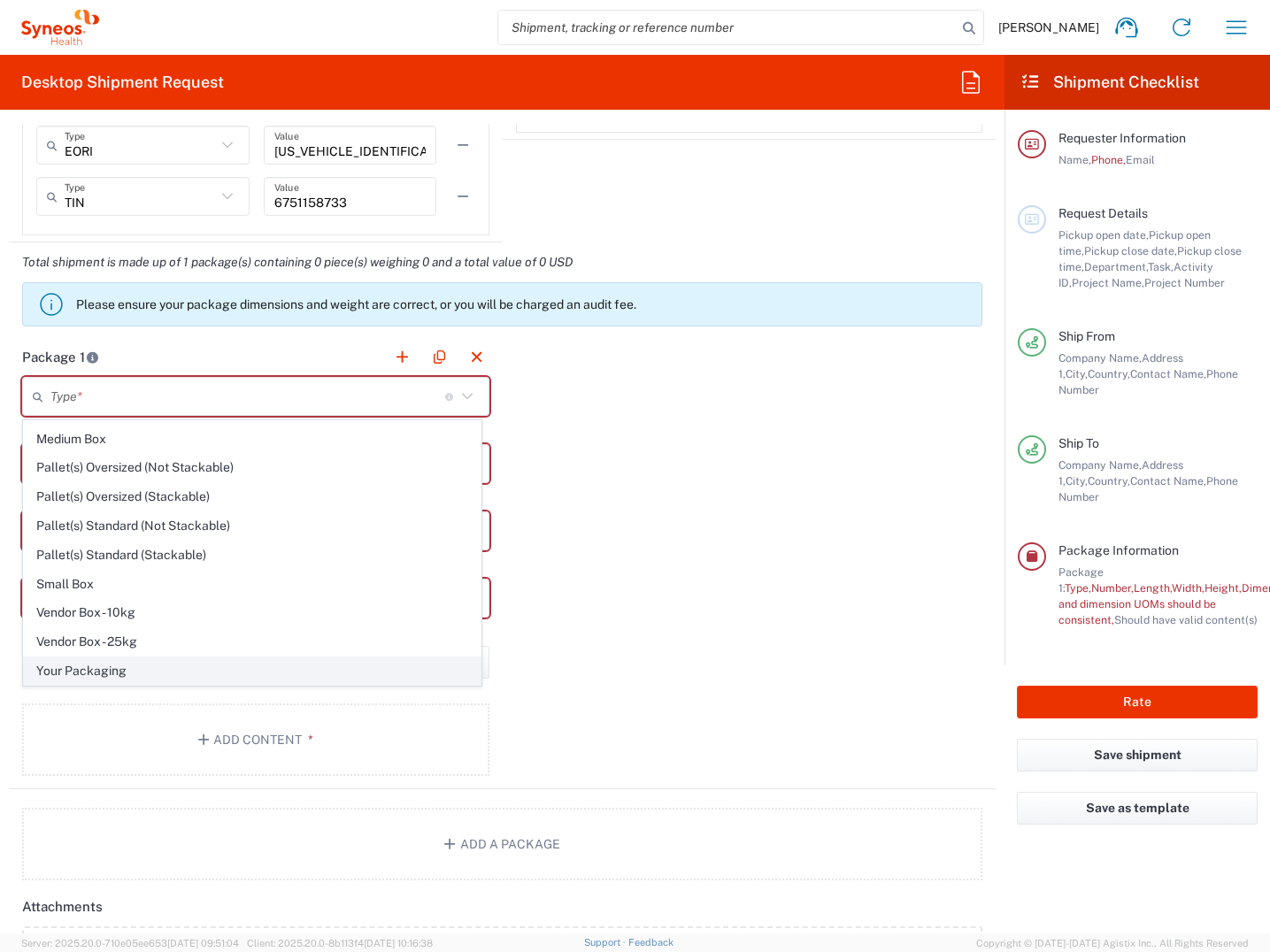
click at [125, 671] on span "Your Packaging" at bounding box center [252, 671] width 456 height 27
type input "Your Packaging"
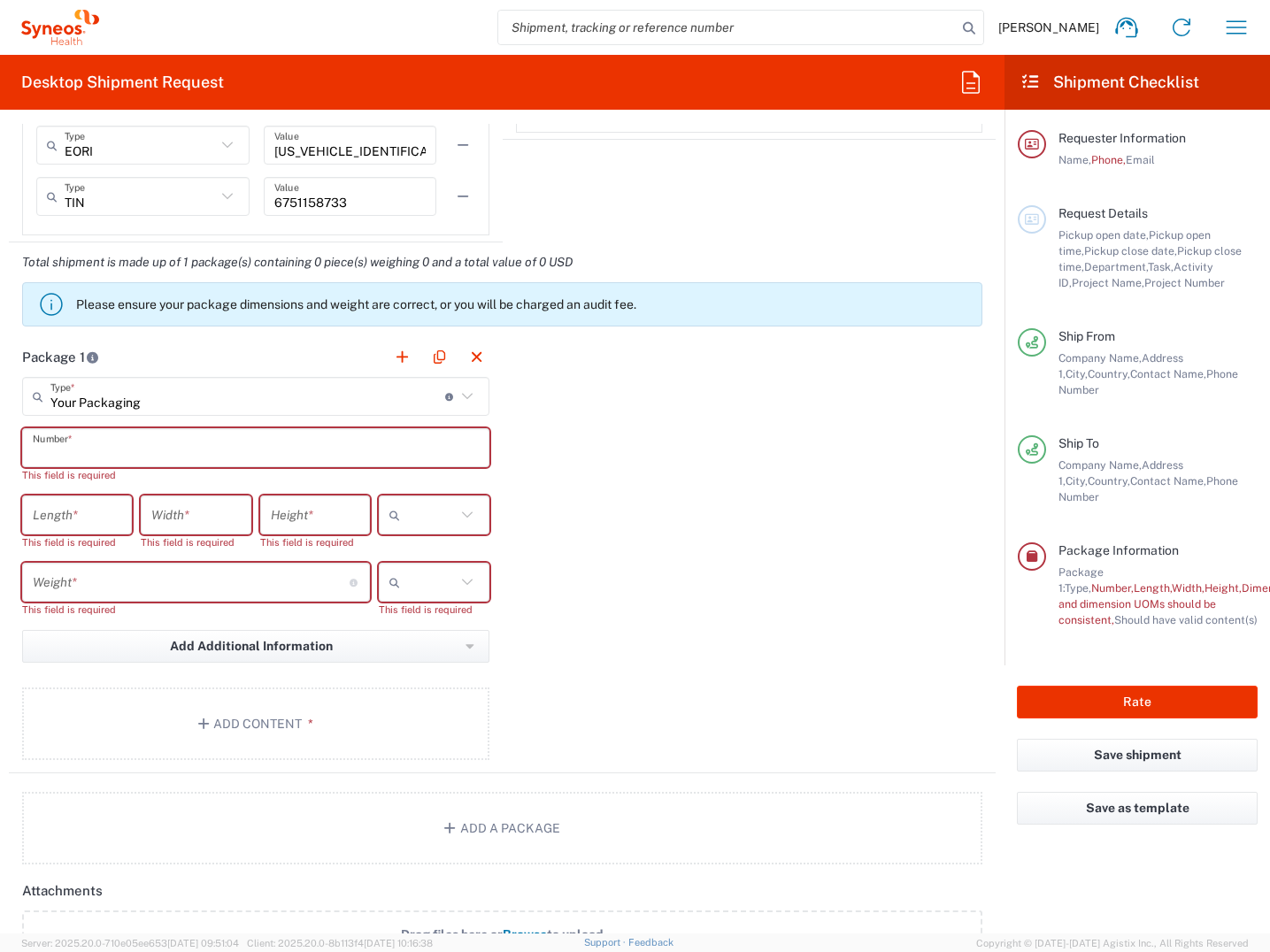
click at [106, 442] on input "text" at bounding box center [256, 449] width 446 height 31
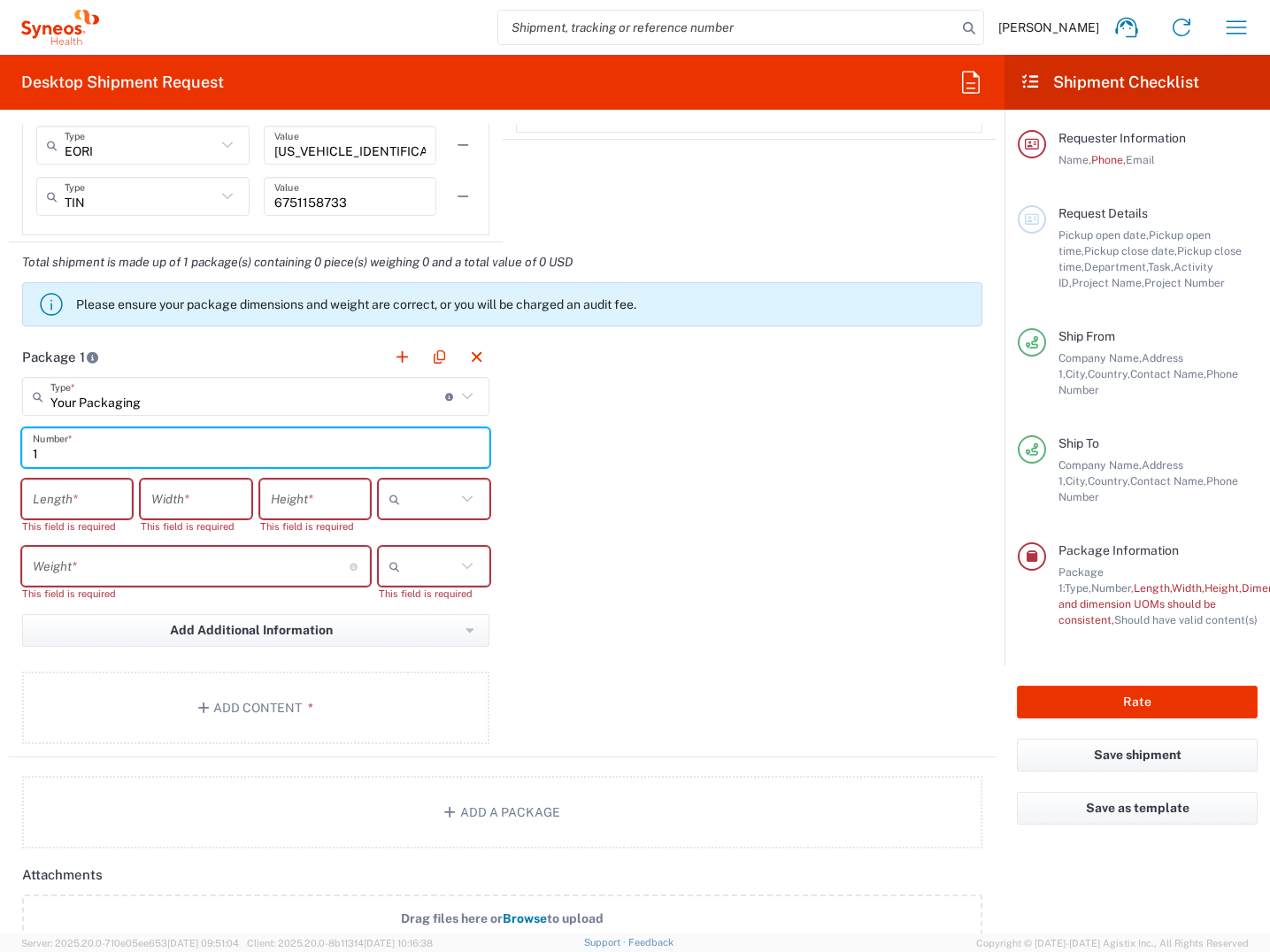
type input "1"
click at [105, 509] on input "number" at bounding box center [77, 499] width 89 height 31
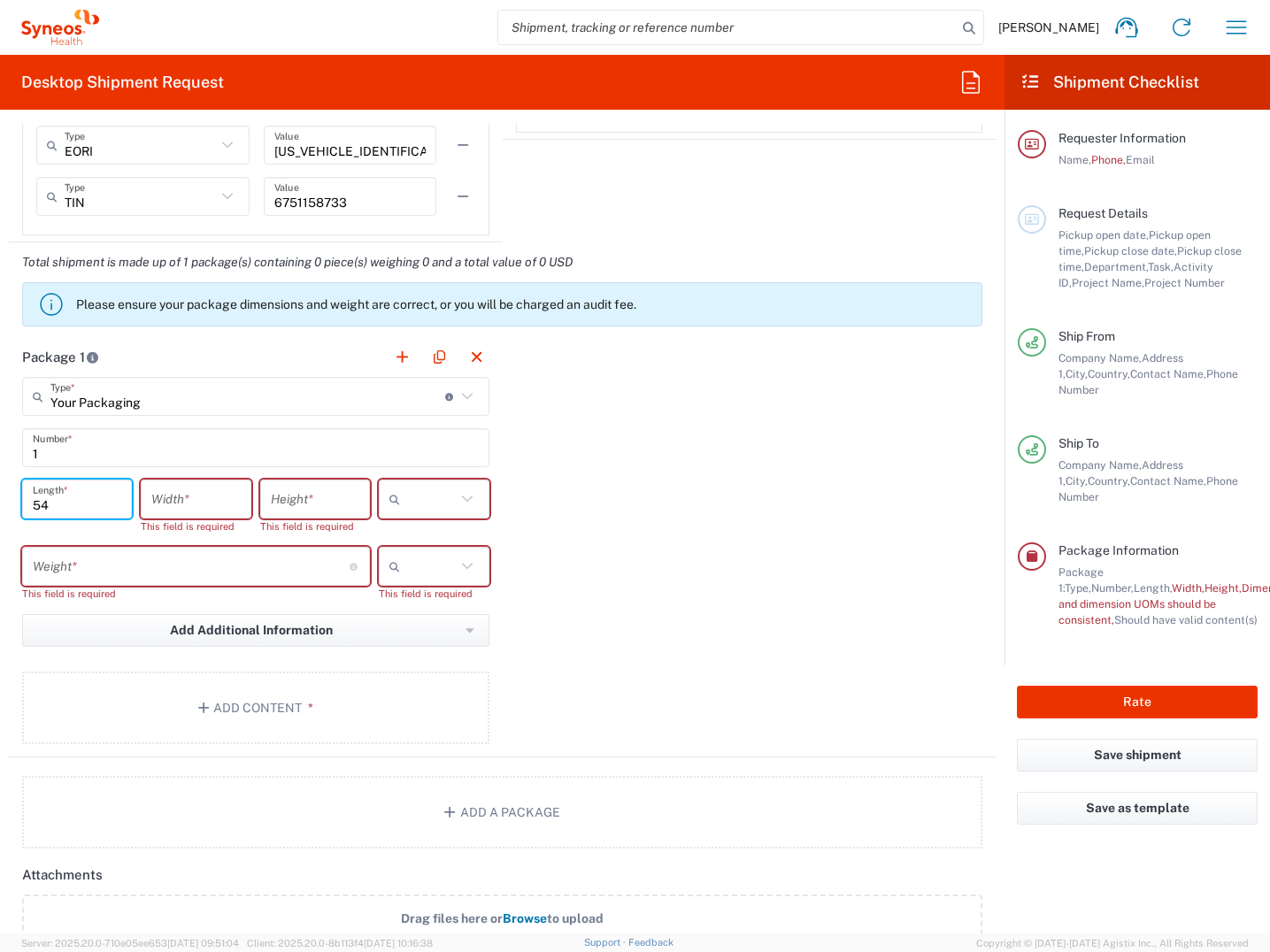
type input "54"
click at [209, 494] on input "number" at bounding box center [195, 499] width 89 height 31
type input "24"
click at [312, 499] on input "number" at bounding box center [314, 499] width 89 height 31
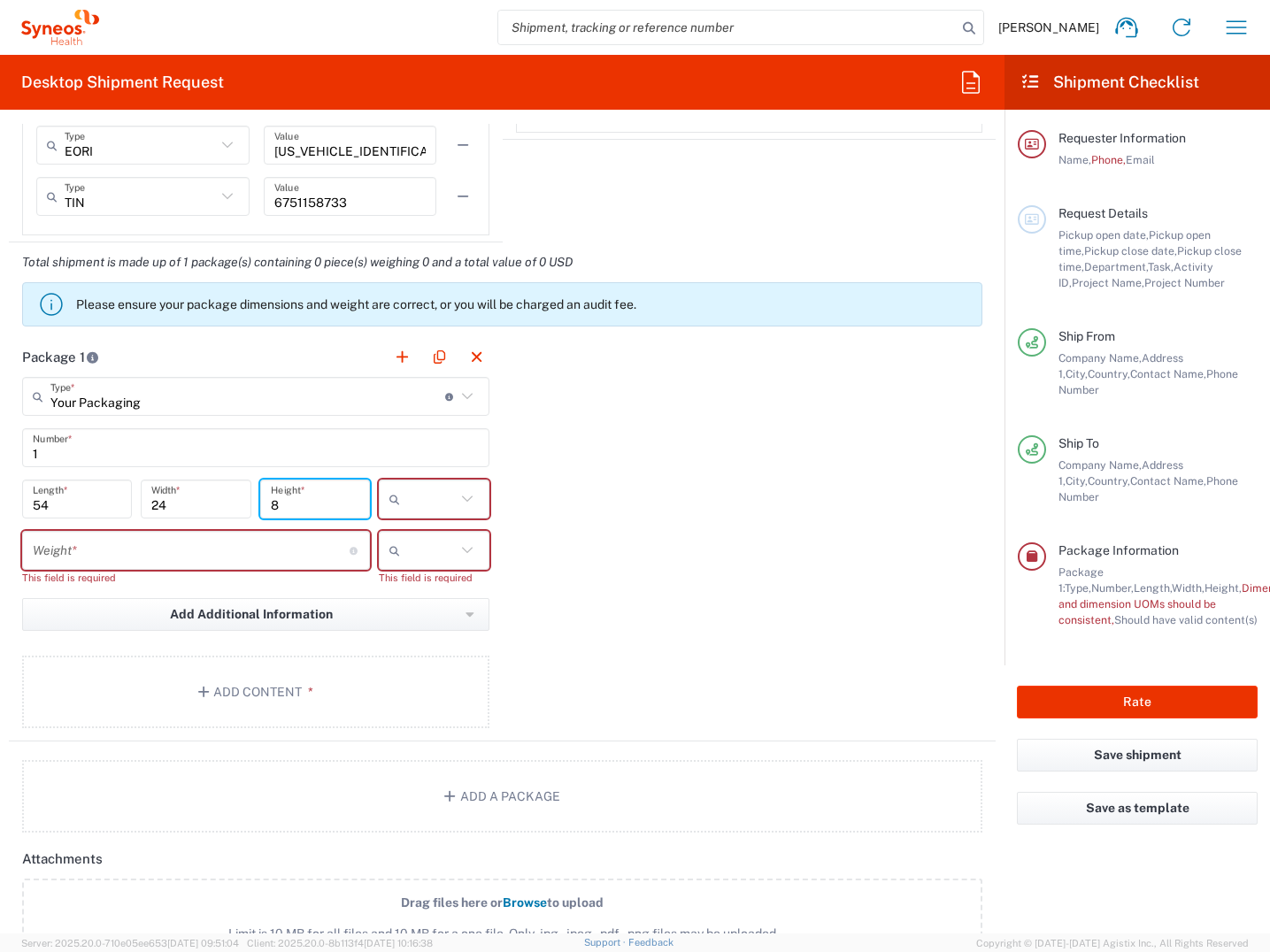
type input "8"
click at [463, 498] on icon at bounding box center [466, 498] width 11 height 6
type input "cm"
click at [416, 538] on span "cm" at bounding box center [428, 537] width 105 height 27
click at [227, 547] on input "number" at bounding box center [191, 551] width 316 height 31
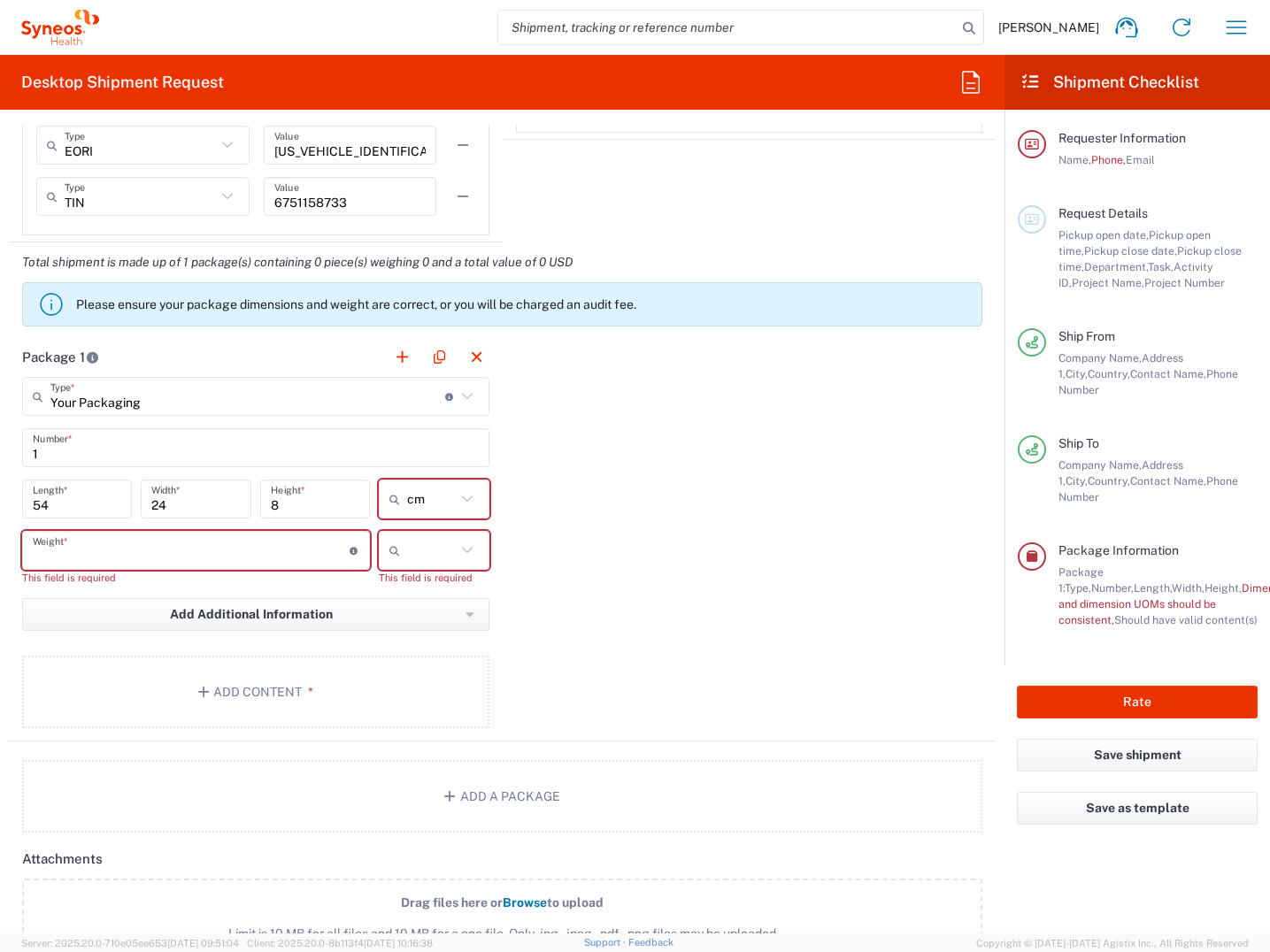
type input "1"
type input "1.5"
click at [455, 549] on icon at bounding box center [467, 551] width 23 height 23
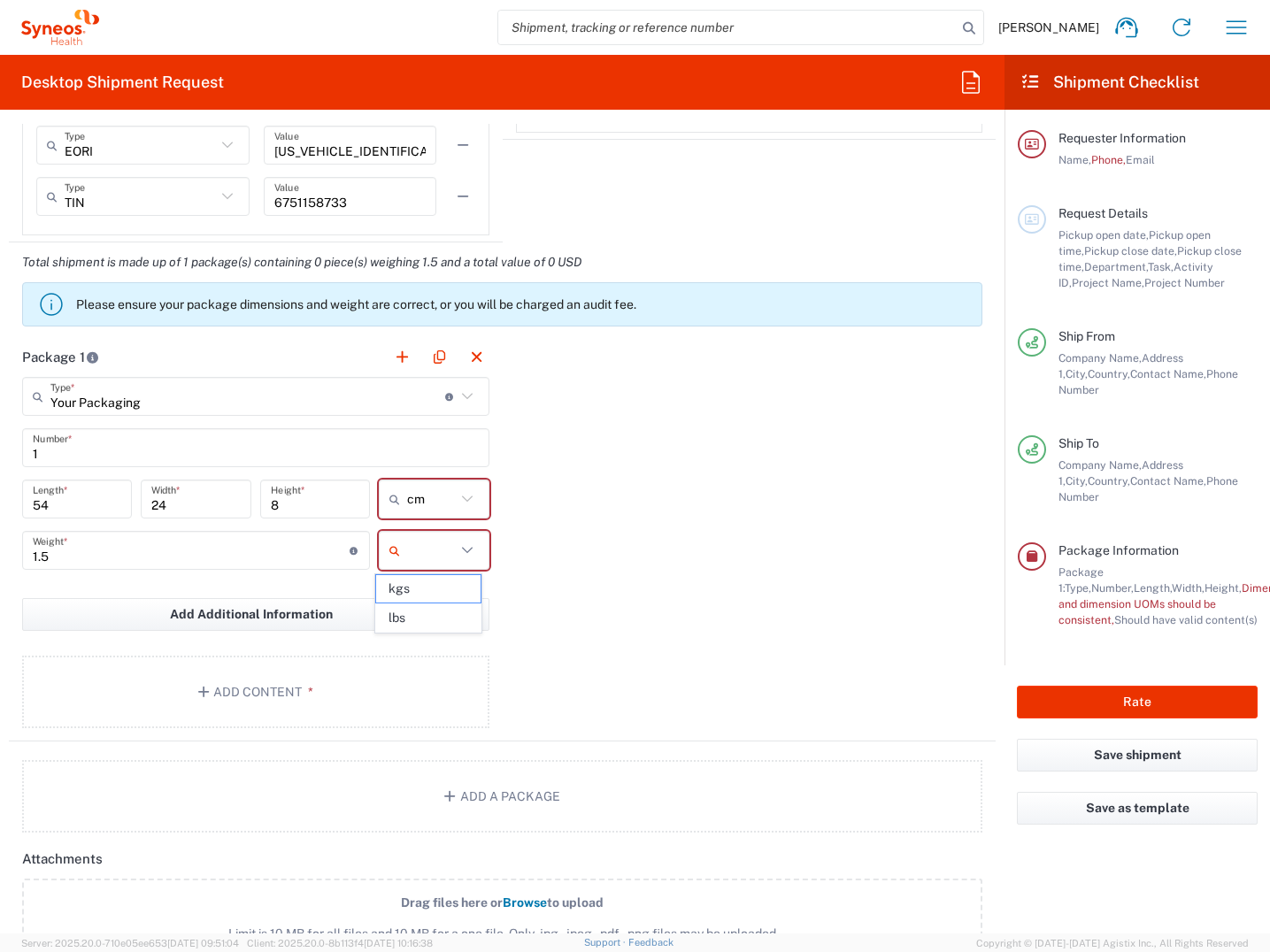
click at [467, 546] on icon at bounding box center [467, 551] width 23 height 23
click at [431, 588] on span "kgs" at bounding box center [428, 589] width 105 height 27
type input "kgs"
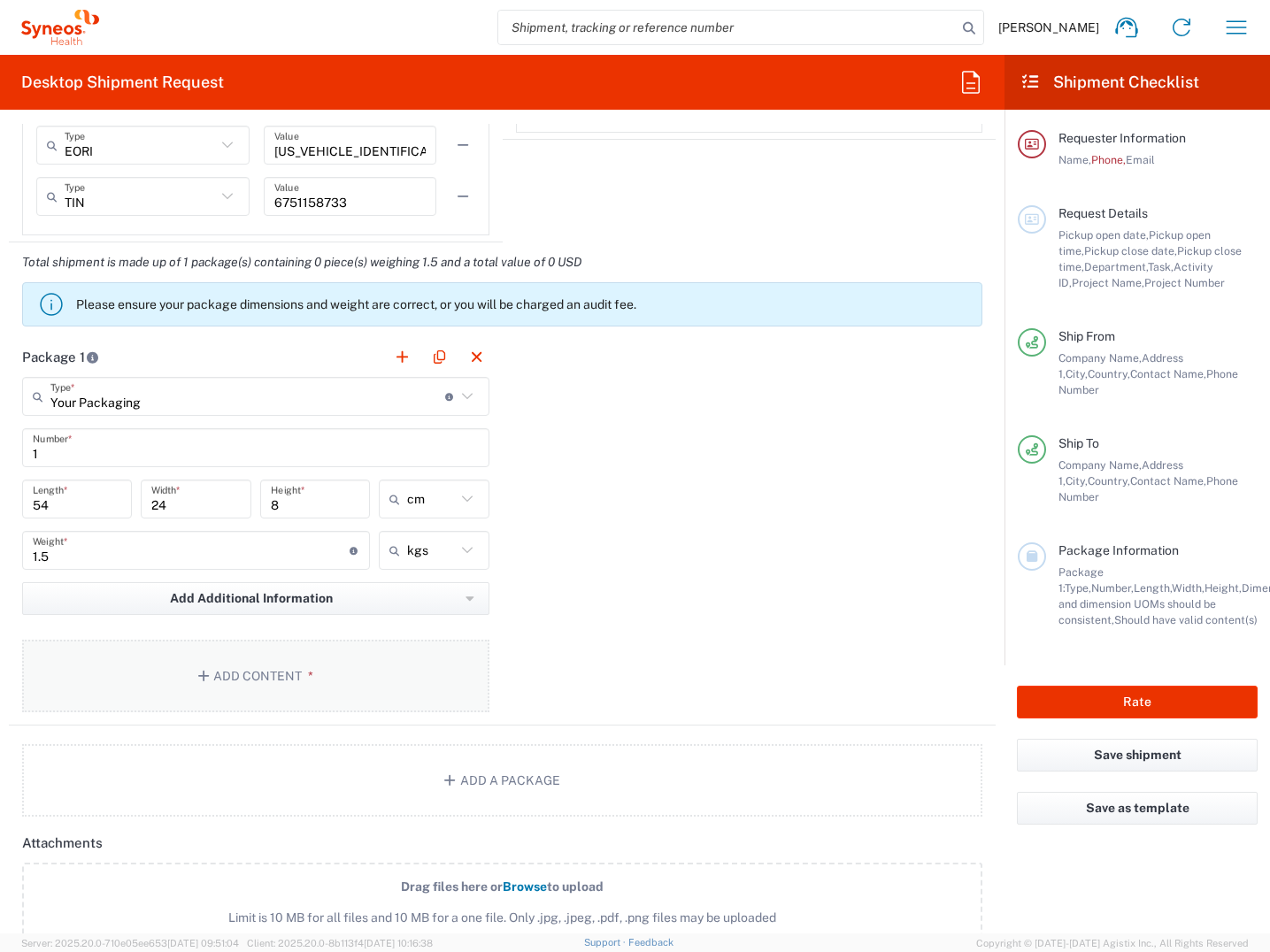
click at [287, 674] on button "Add Content *" at bounding box center [256, 676] width 467 height 73
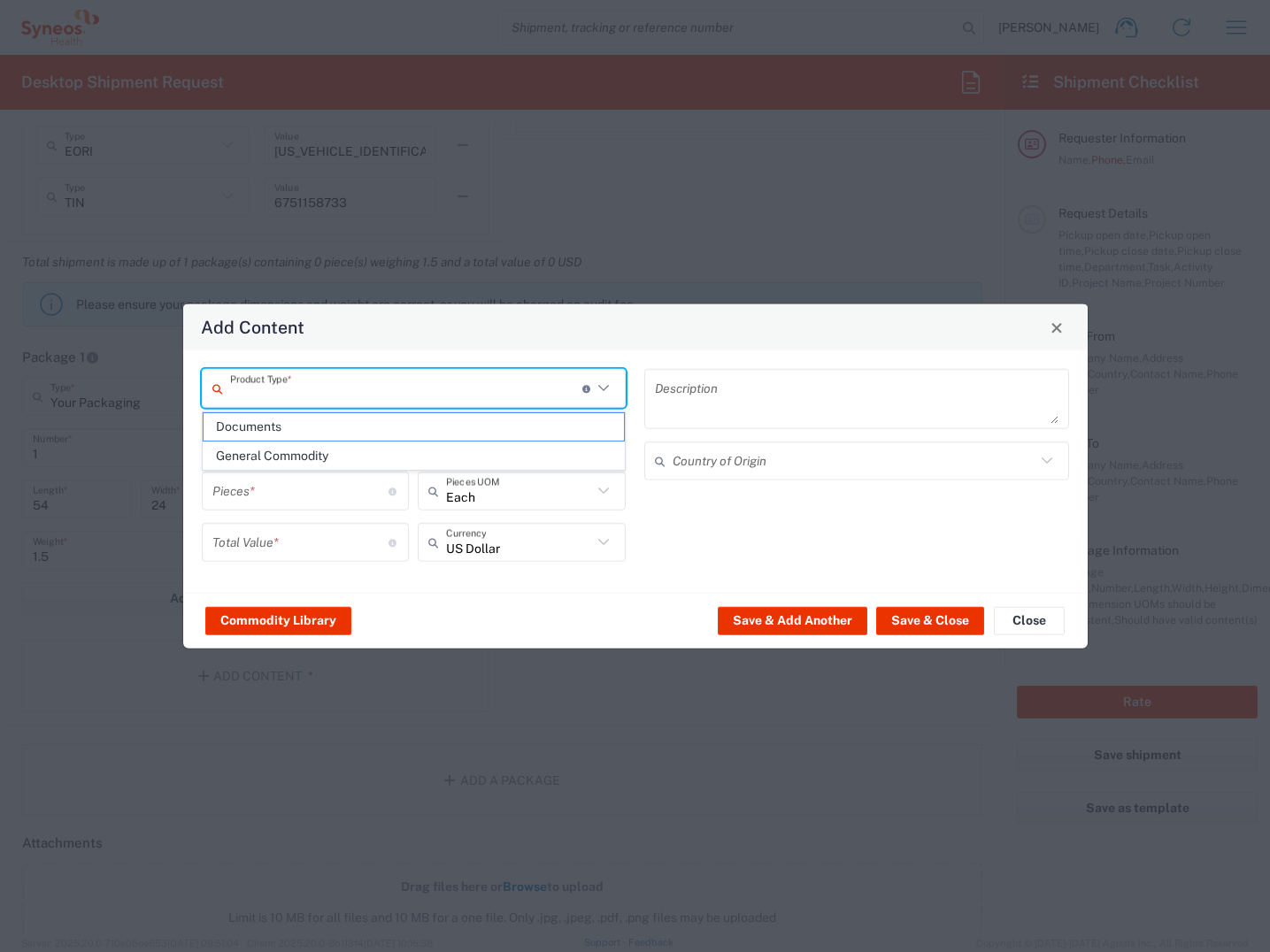
click at [355, 394] on input "text" at bounding box center [406, 388] width 352 height 31
drag, startPoint x: 345, startPoint y: 433, endPoint x: 388, endPoint y: 423, distance: 44.1
click at [346, 433] on span "Documents" at bounding box center [414, 427] width 421 height 27
type input "Documents"
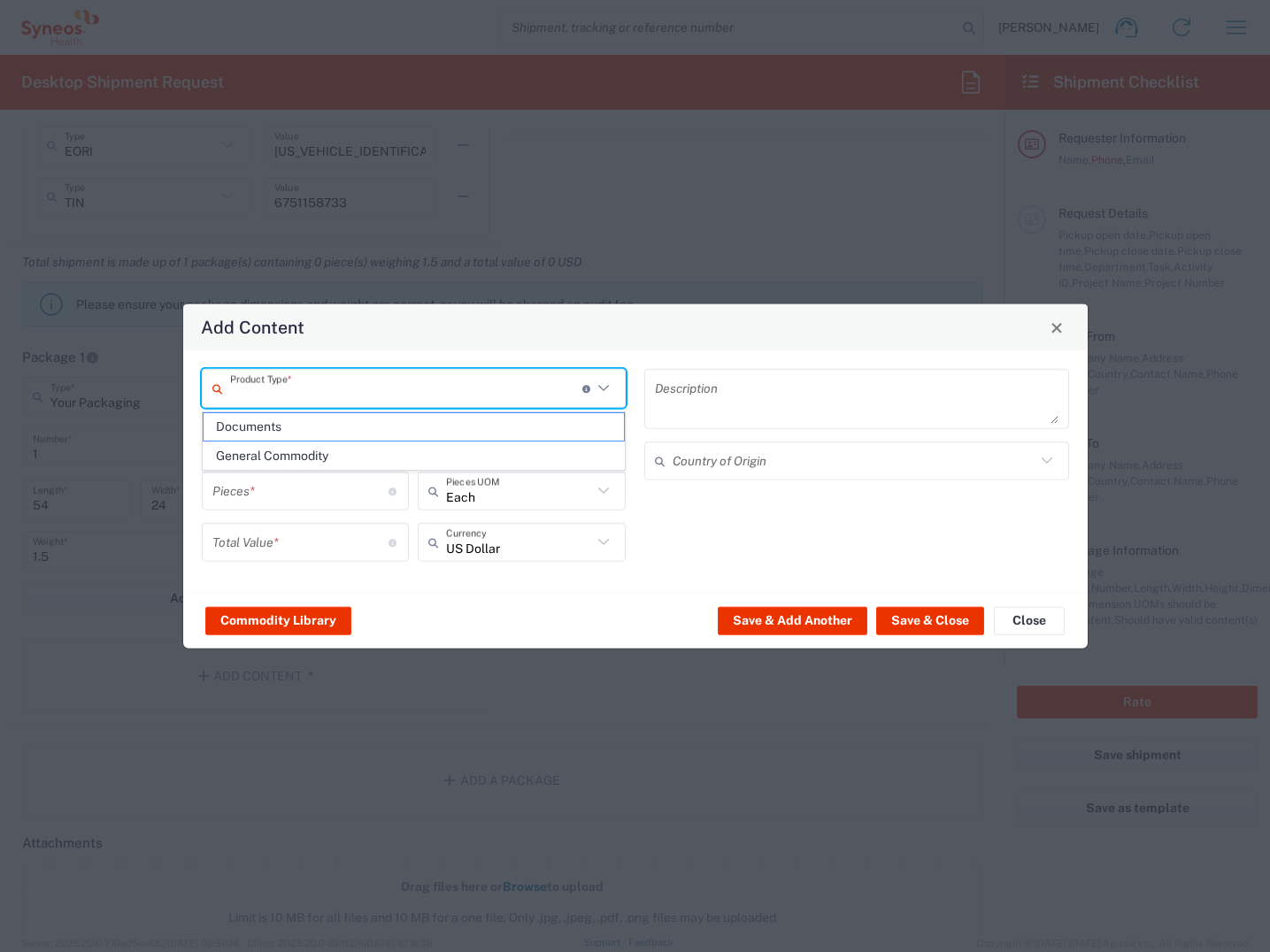
type input "1"
type textarea "Documents"
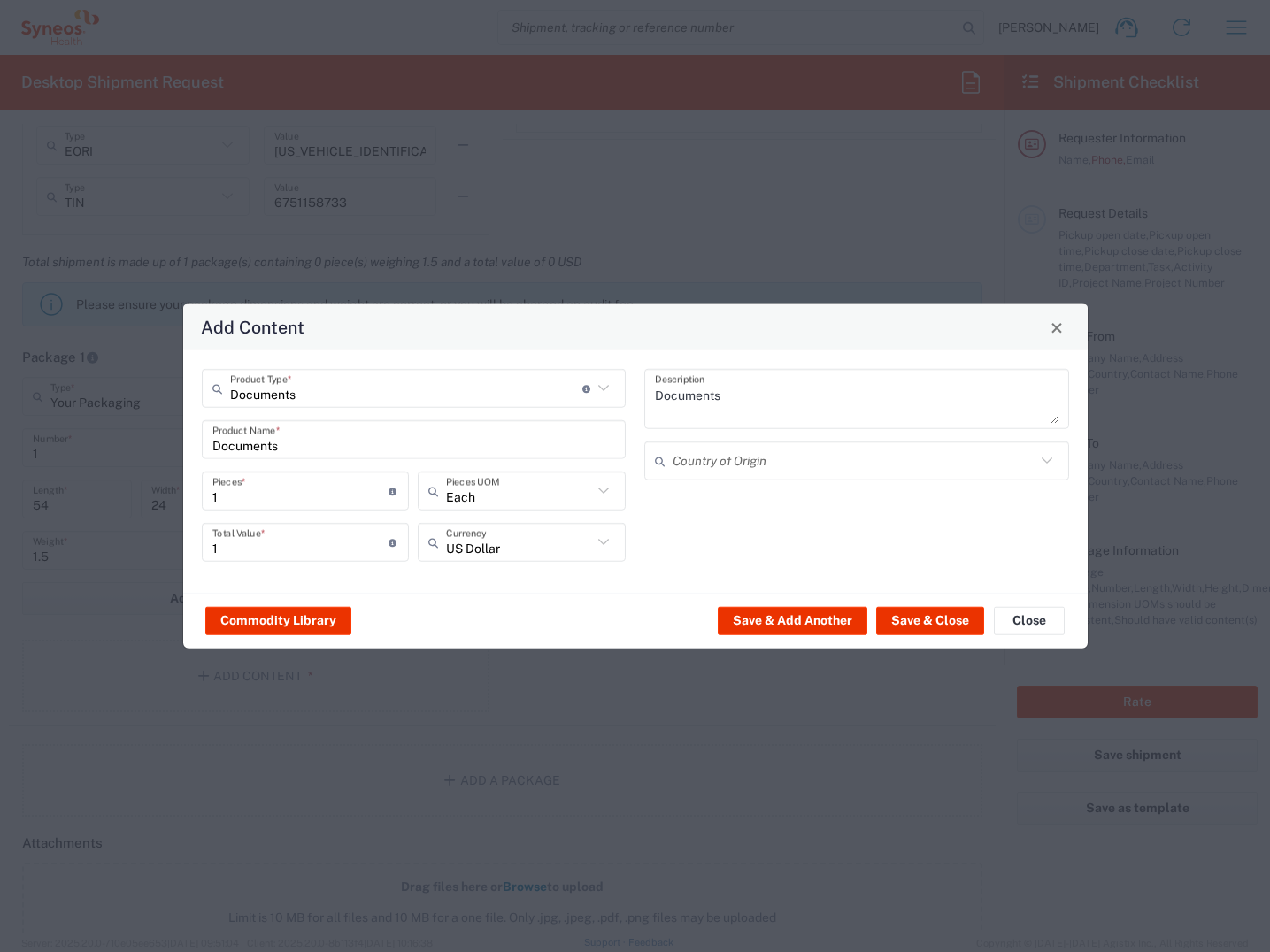
click at [608, 541] on icon at bounding box center [603, 542] width 23 height 23
click at [544, 574] on span "Polish Zloty" at bounding box center [522, 581] width 204 height 27
type input "Polish Zloty"
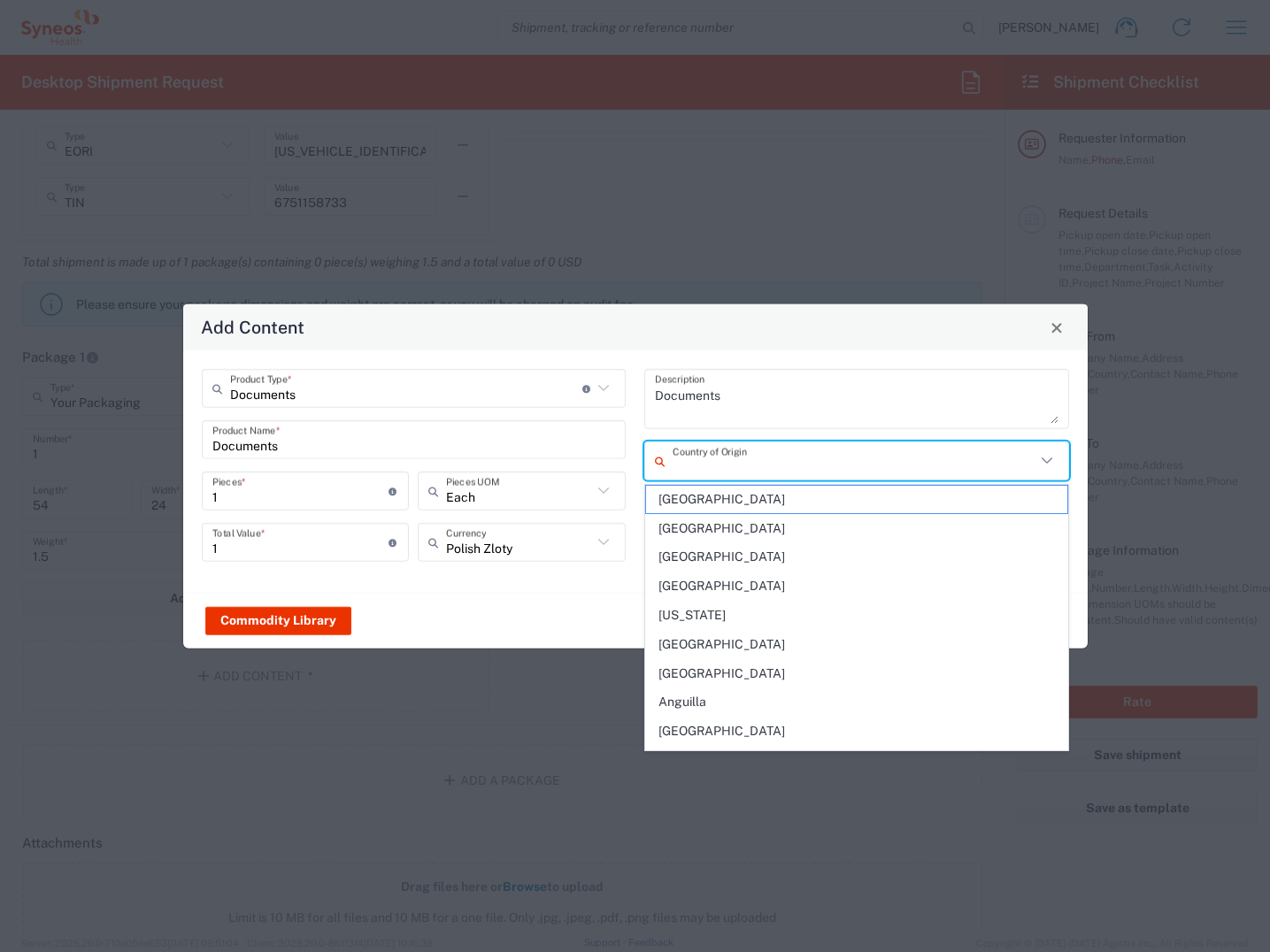
click at [736, 464] on input "text" at bounding box center [853, 460] width 363 height 31
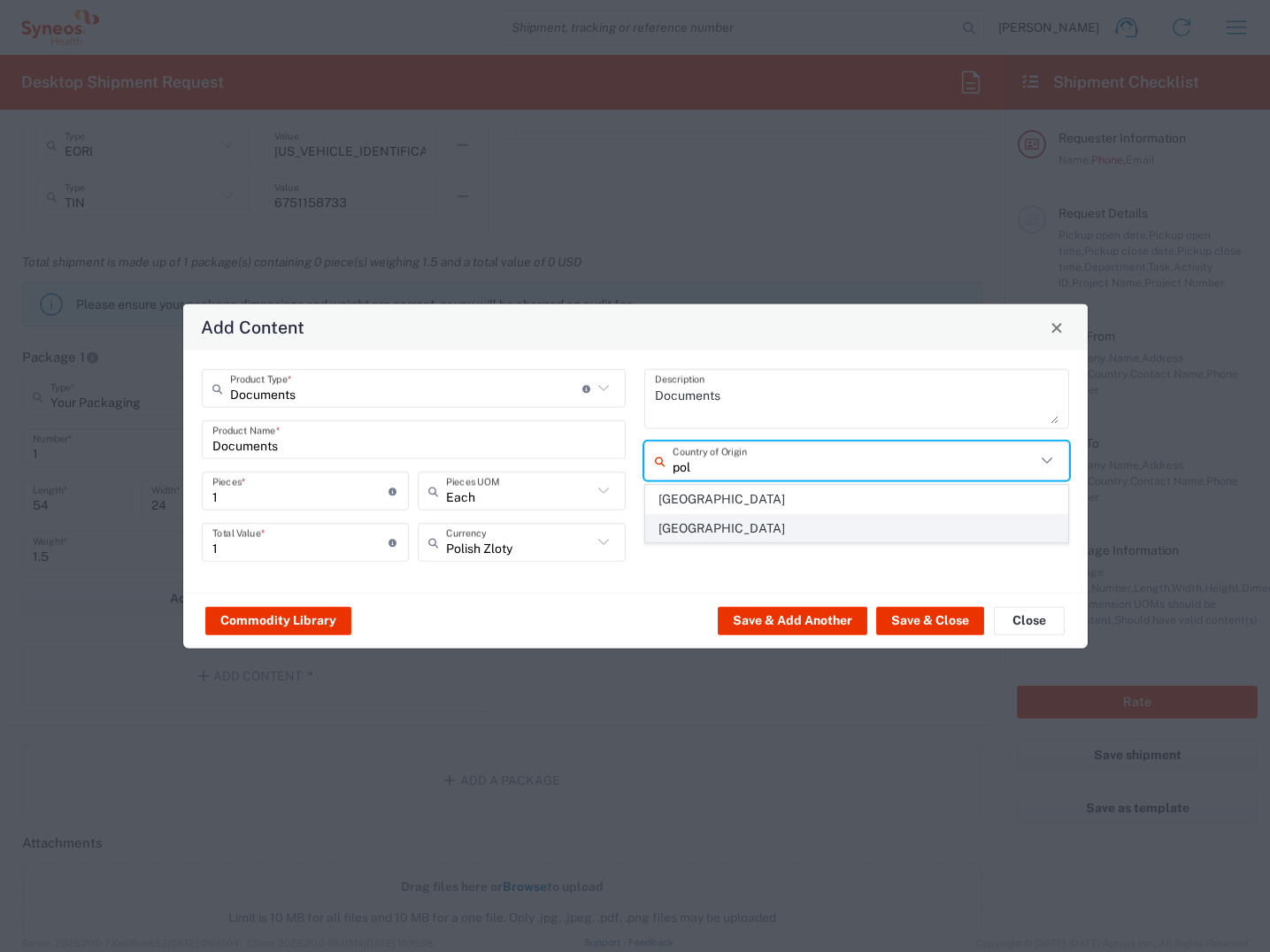
click at [698, 524] on span "[GEOGRAPHIC_DATA]" at bounding box center [856, 529] width 421 height 27
type input "[GEOGRAPHIC_DATA]"
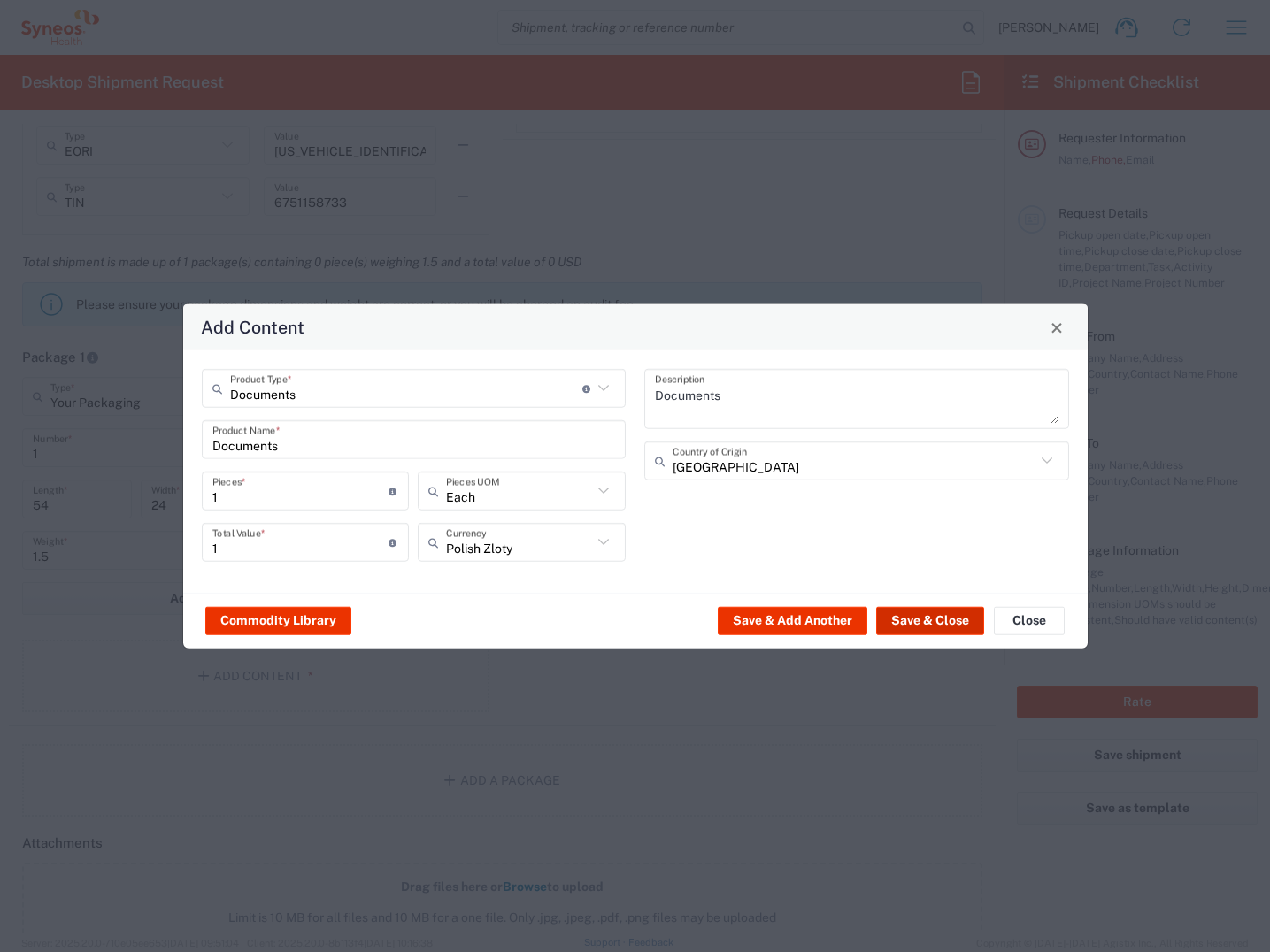
click at [932, 619] on button "Save & Close" at bounding box center [929, 620] width 108 height 28
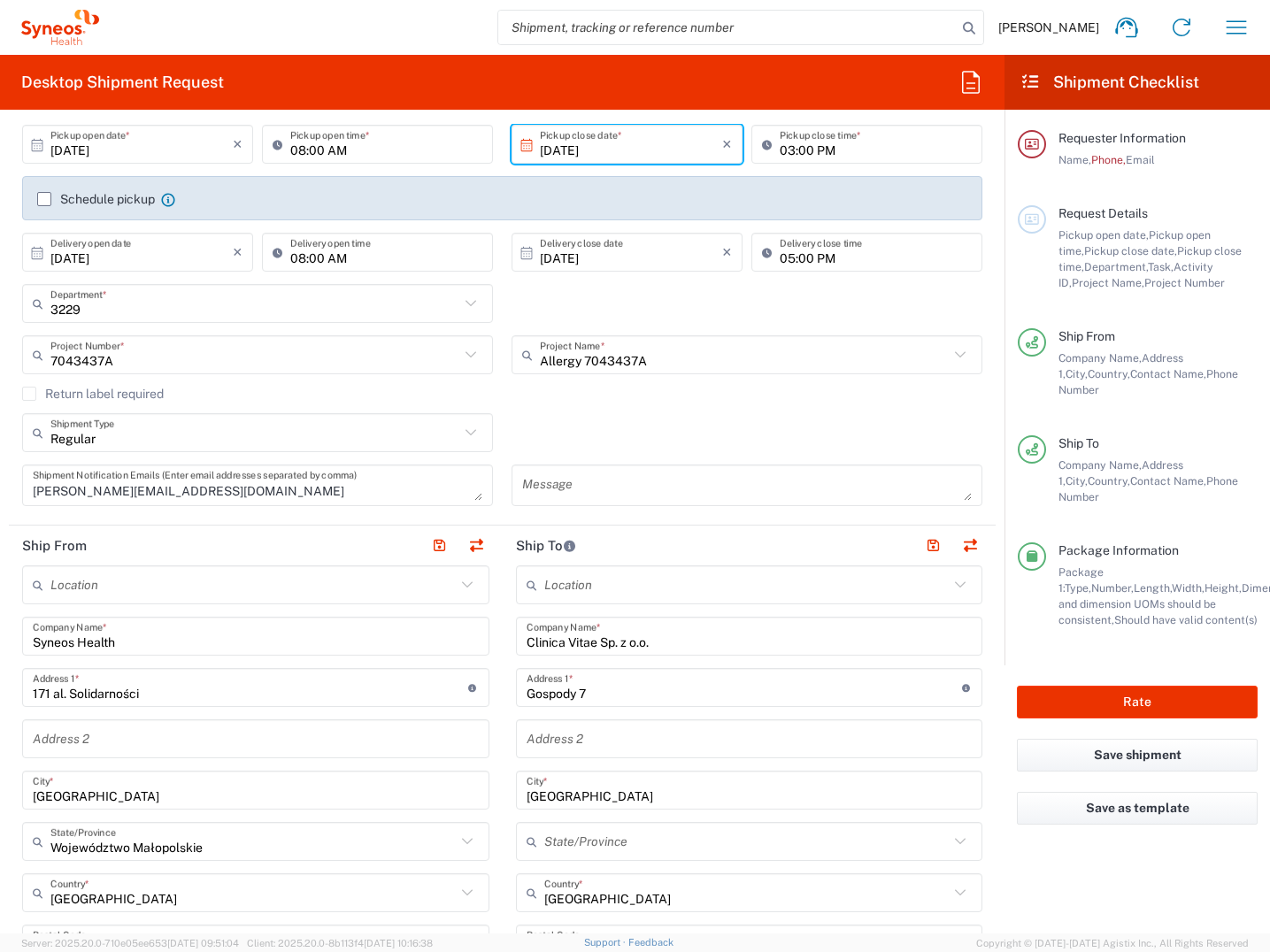
scroll to position [79, 0]
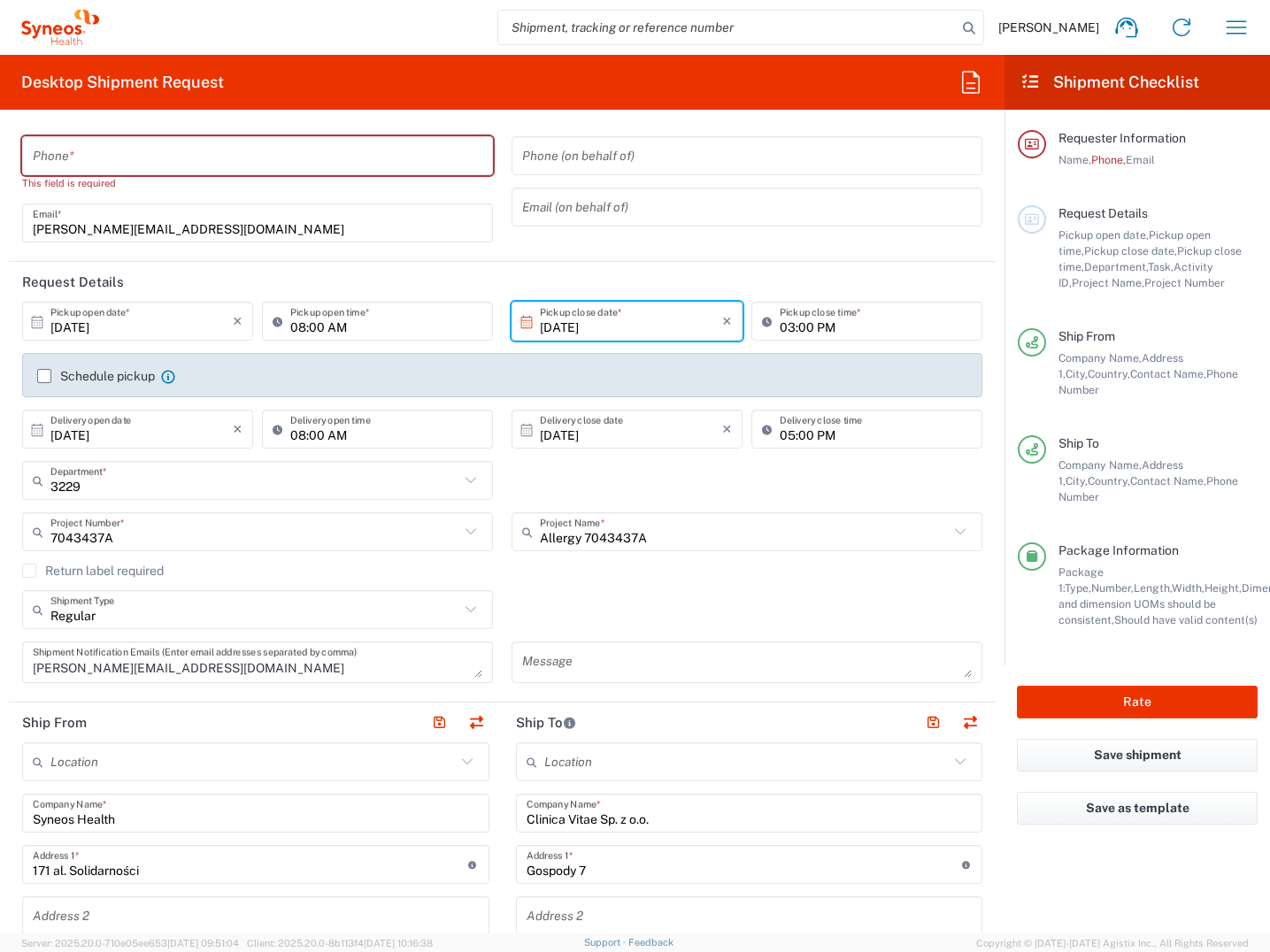
click at [780, 438] on input "05:00 PM" at bounding box center [875, 429] width 192 height 31
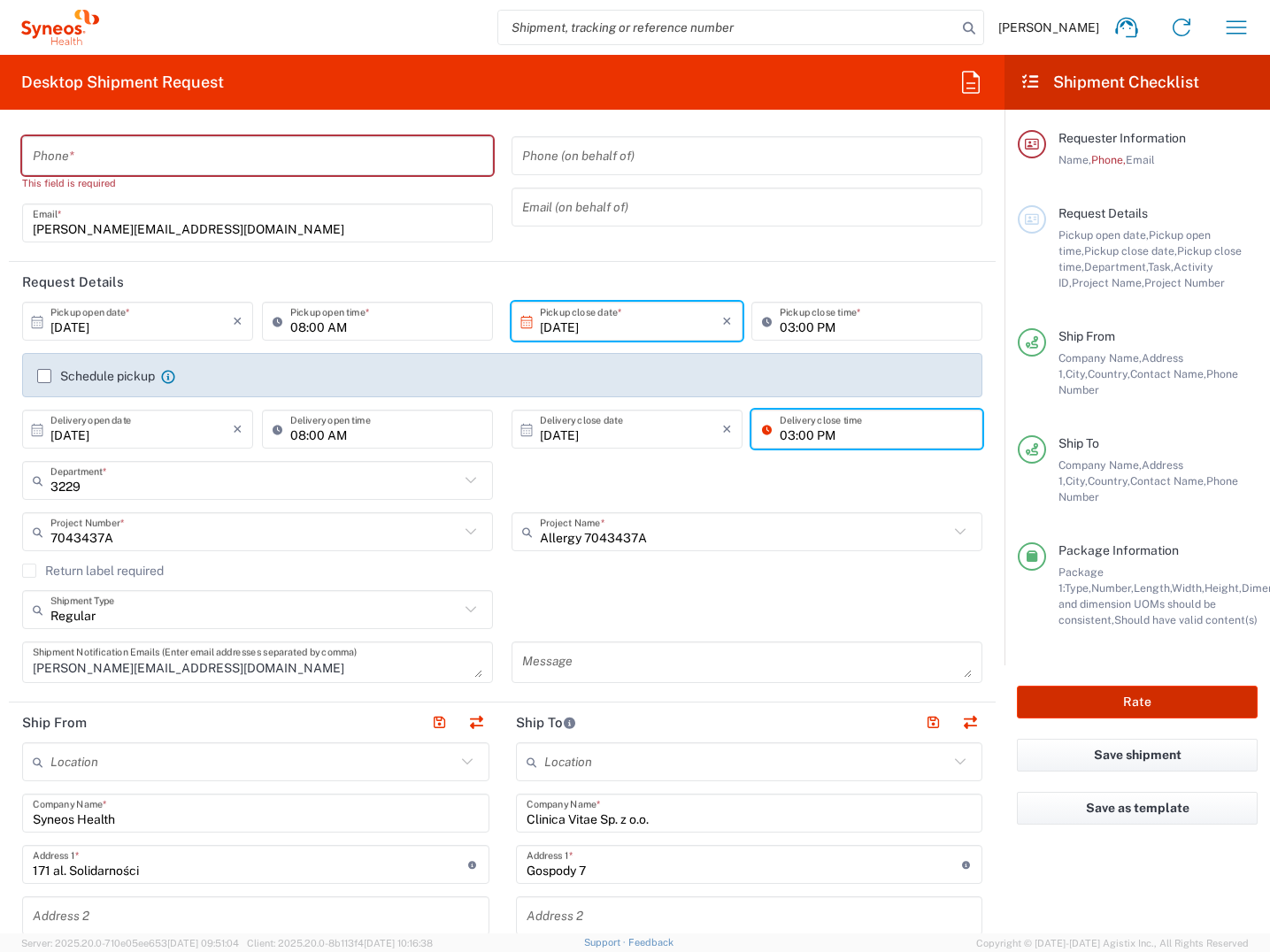
type input "03:00 PM"
click at [1153, 686] on button "Rate" at bounding box center [1137, 703] width 240 height 33
type input "7043437A"
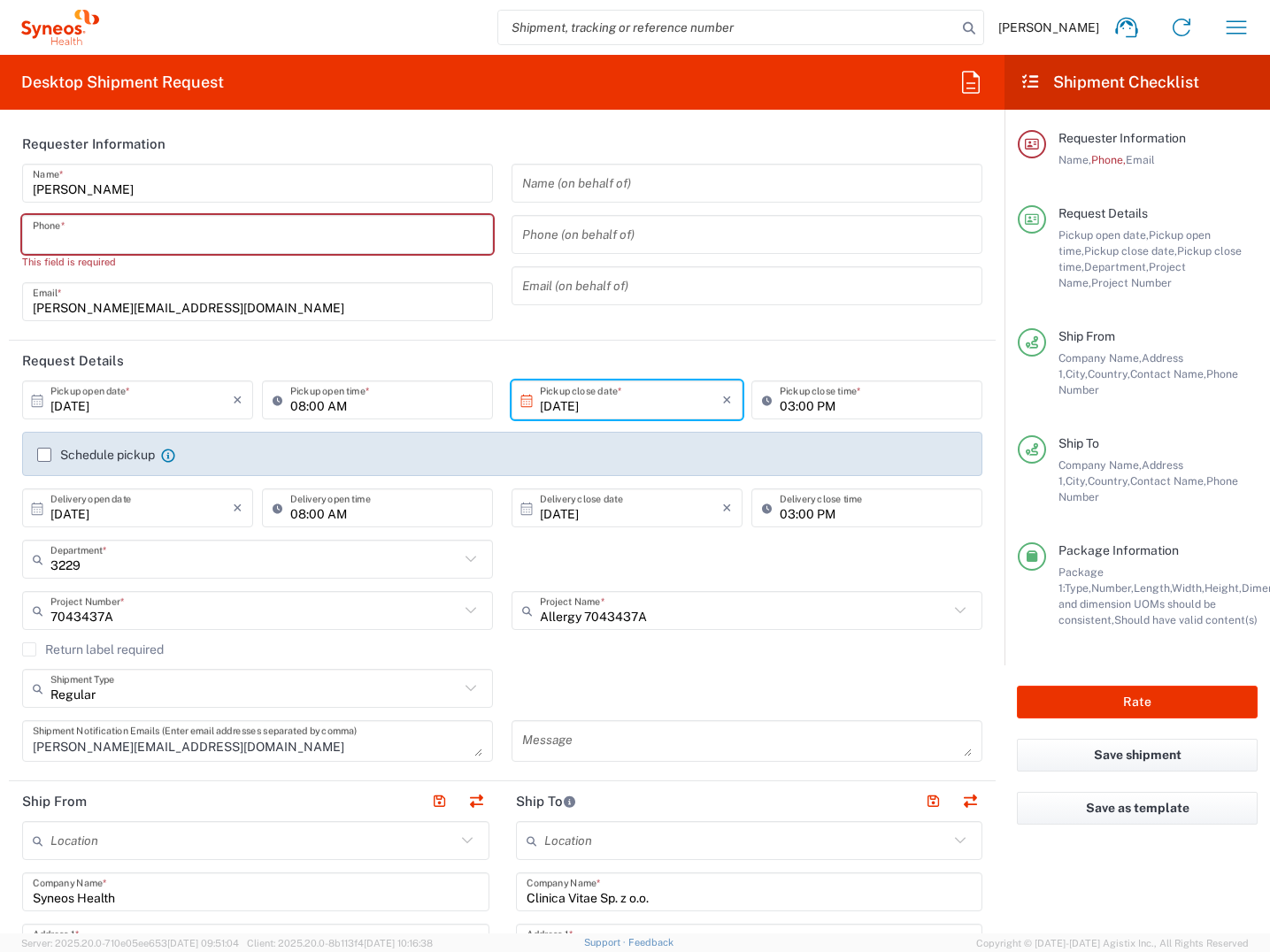
click at [167, 237] on input "tel" at bounding box center [258, 235] width 450 height 31
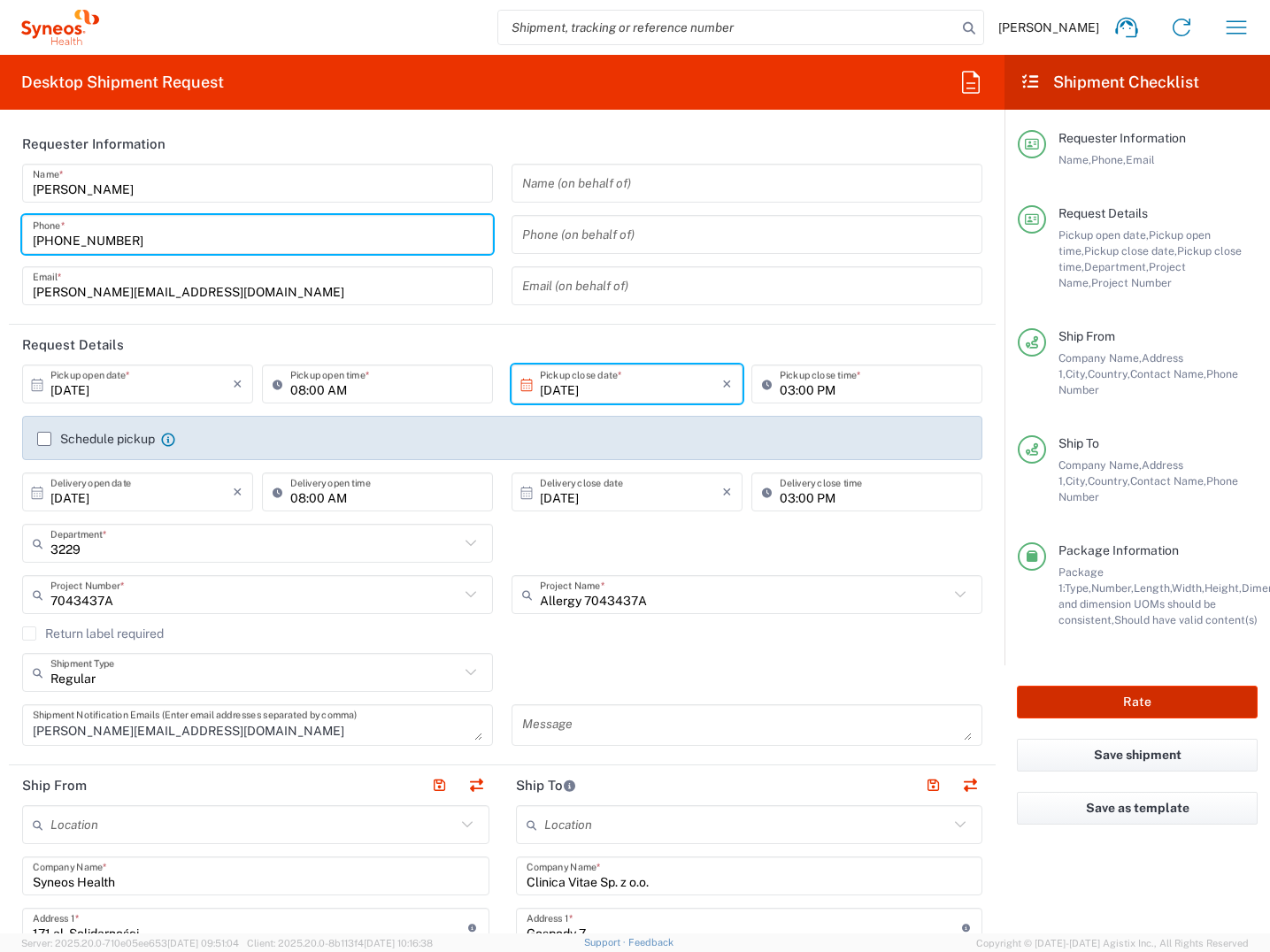
type input "[PHONE_NUMBER]"
click at [1127, 686] on button "Rate" at bounding box center [1137, 703] width 240 height 33
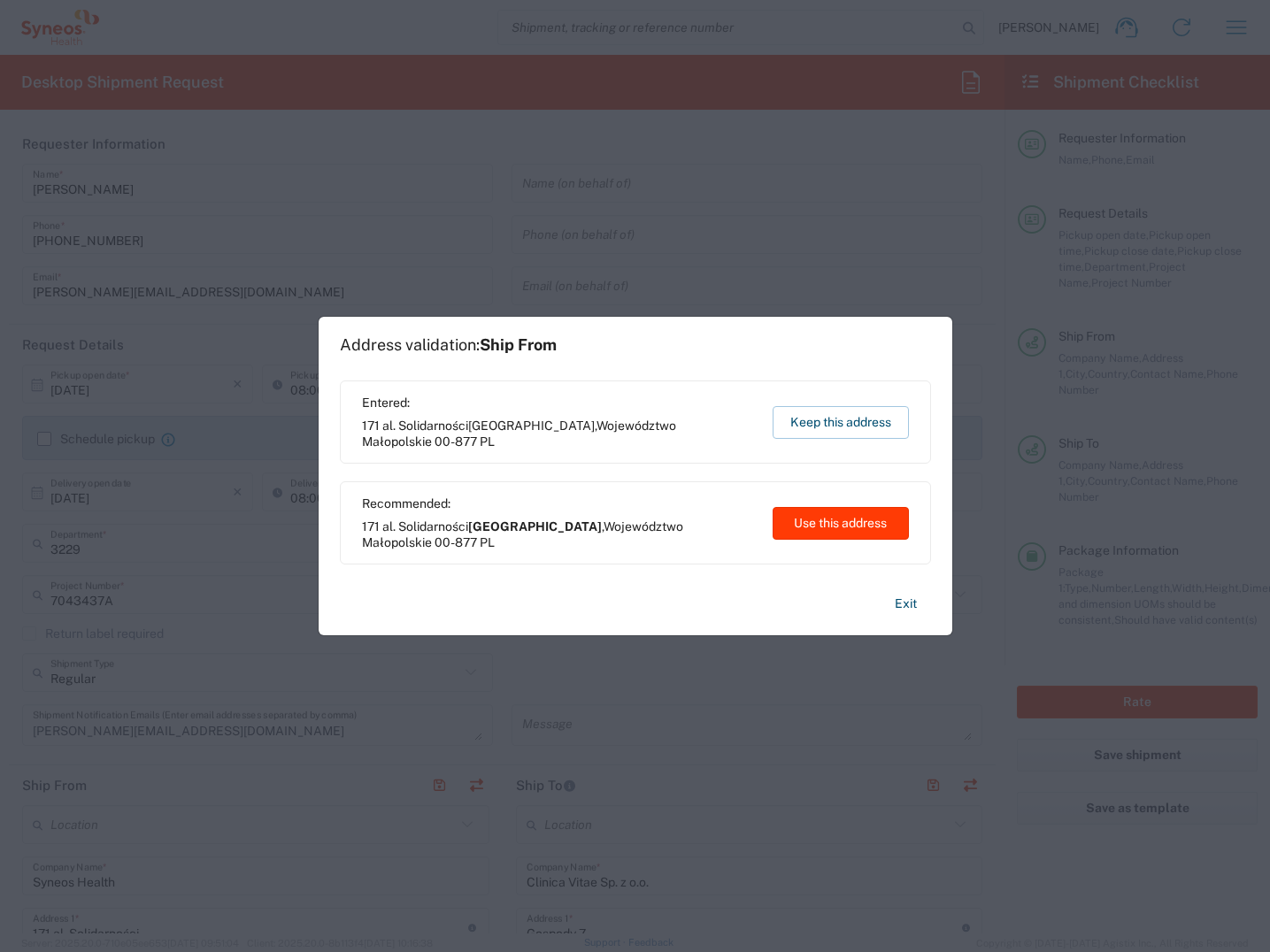
click at [844, 521] on button "Use this address" at bounding box center [841, 524] width 136 height 33
type input "[GEOGRAPHIC_DATA]"
type input "Województwo Małopolskie"
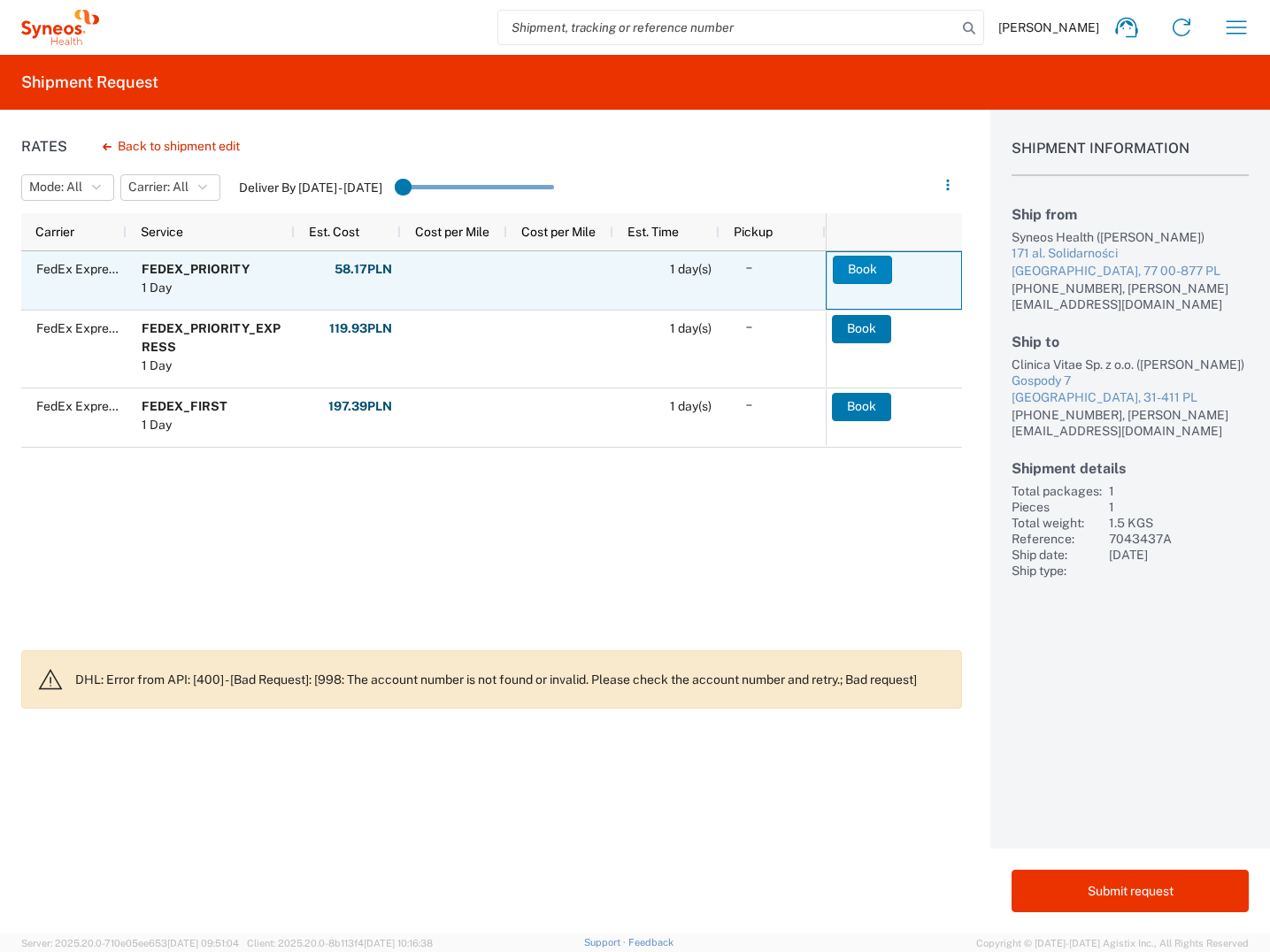
click at [858, 275] on button "Book" at bounding box center [862, 270] width 59 height 28
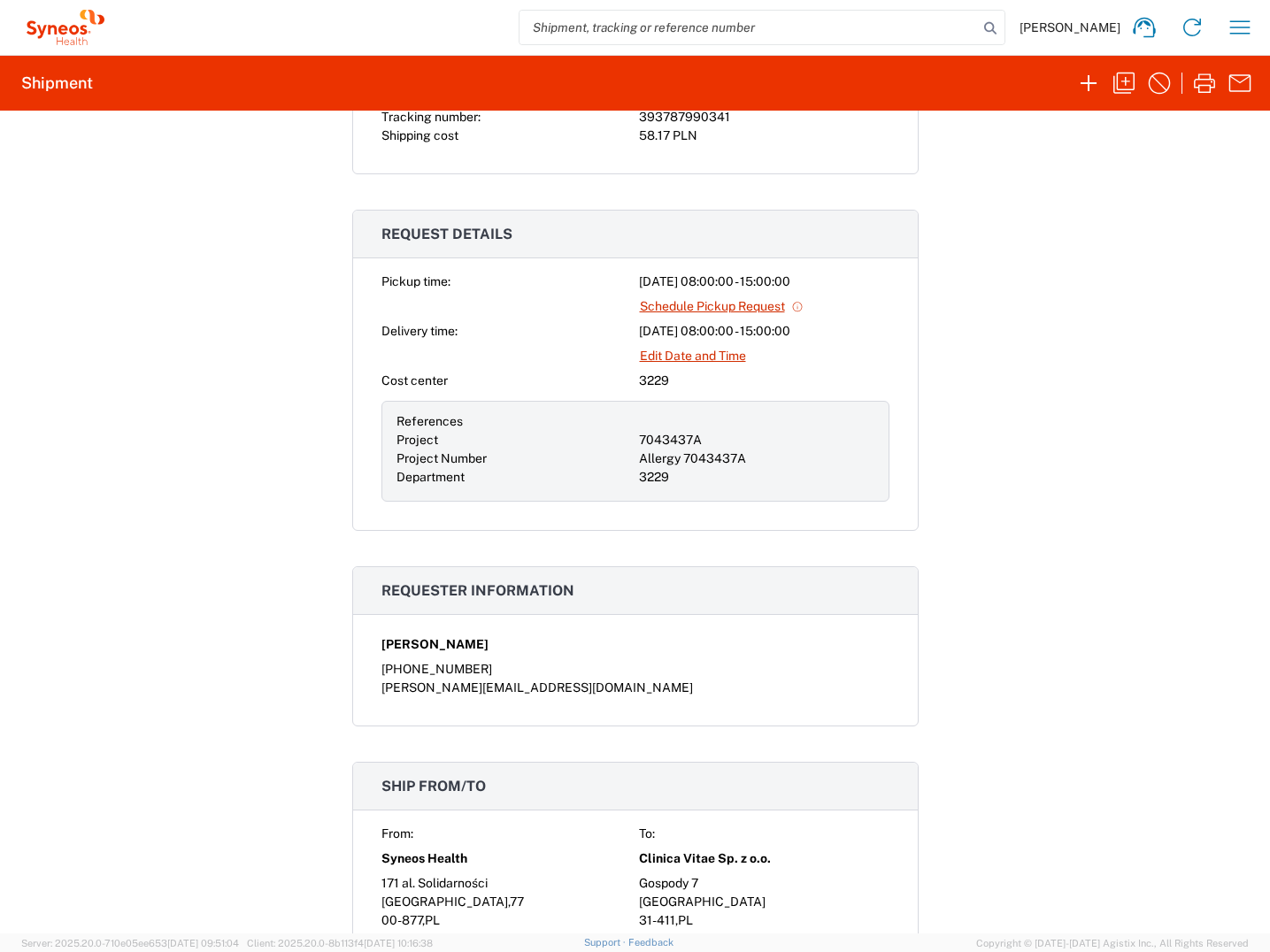
scroll to position [354, 0]
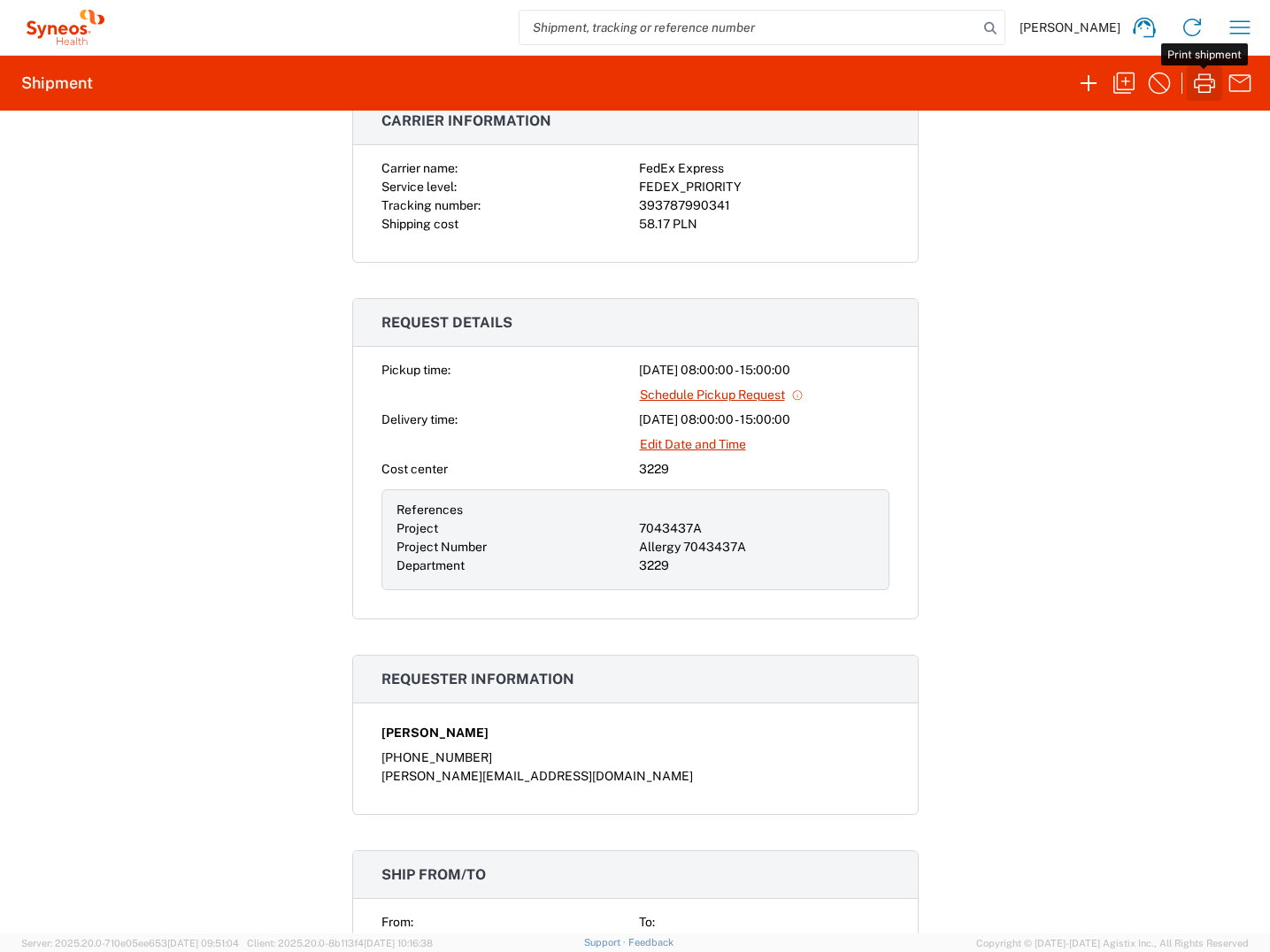
click at [1199, 88] on icon "button" at bounding box center [1204, 83] width 21 height 19
